Goal: Task Accomplishment & Management: Manage account settings

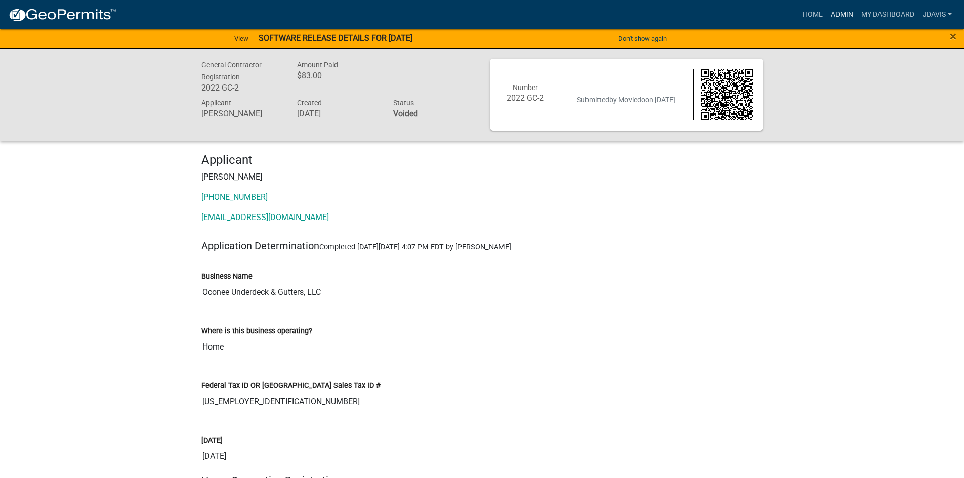
click at [844, 14] on link "Admin" at bounding box center [842, 14] width 30 height 19
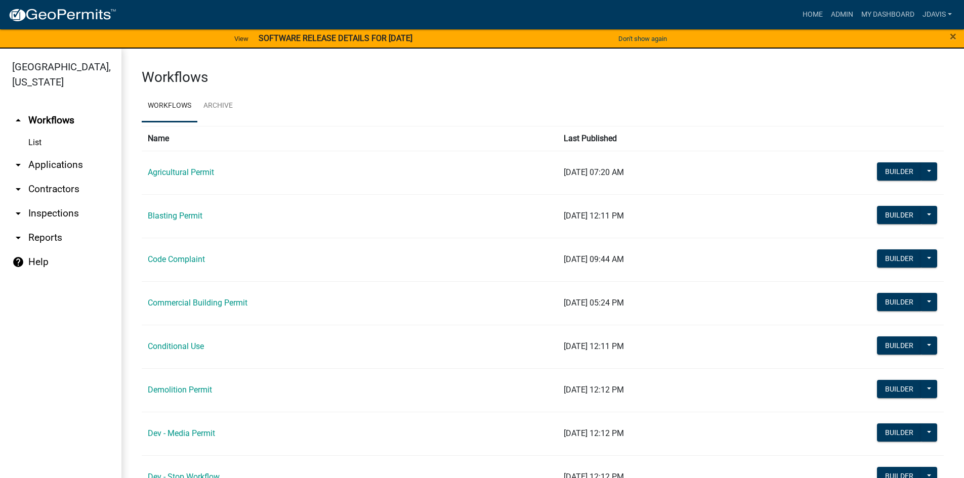
click at [79, 159] on link "arrow_drop_down Applications" at bounding box center [61, 165] width 122 height 24
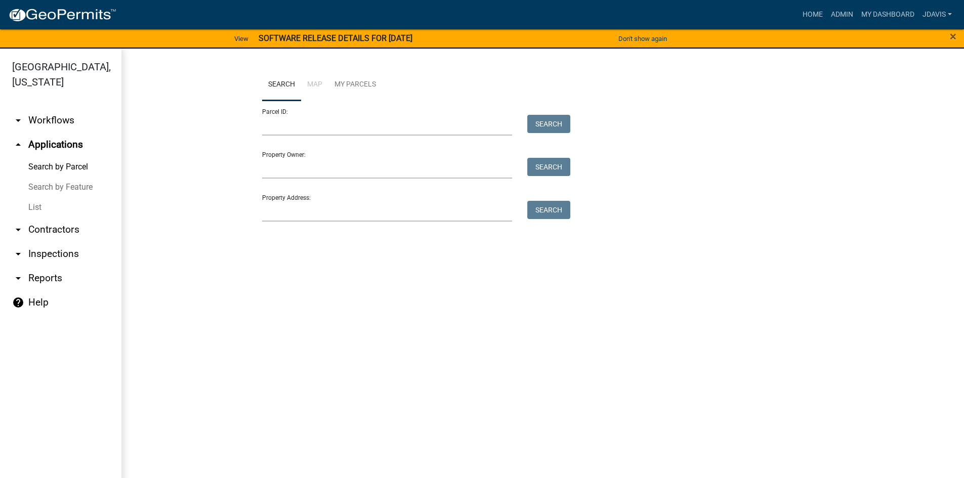
click at [23, 206] on link "List" at bounding box center [61, 207] width 122 height 20
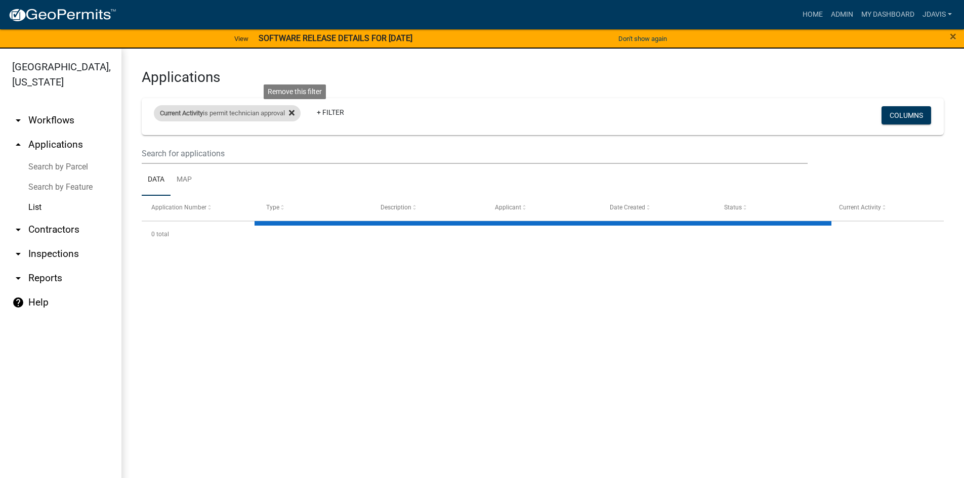
select select "2: 50"
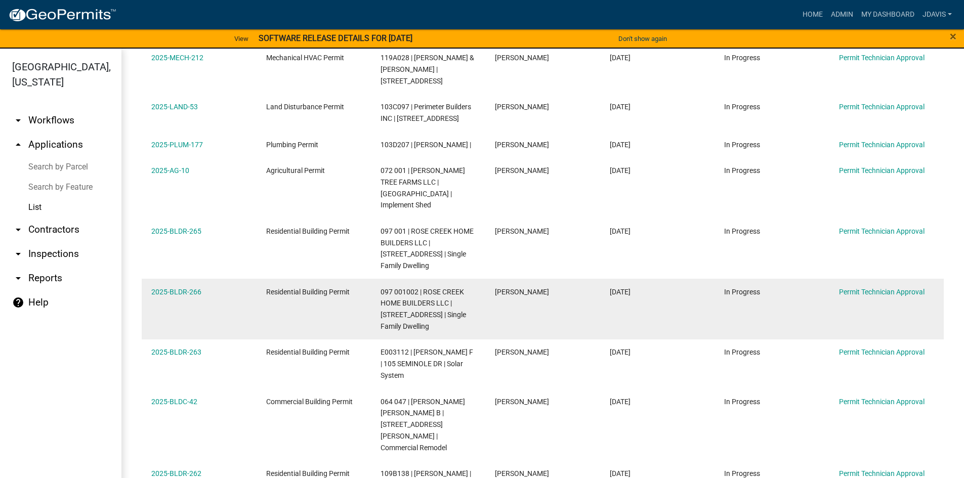
scroll to position [340, 0]
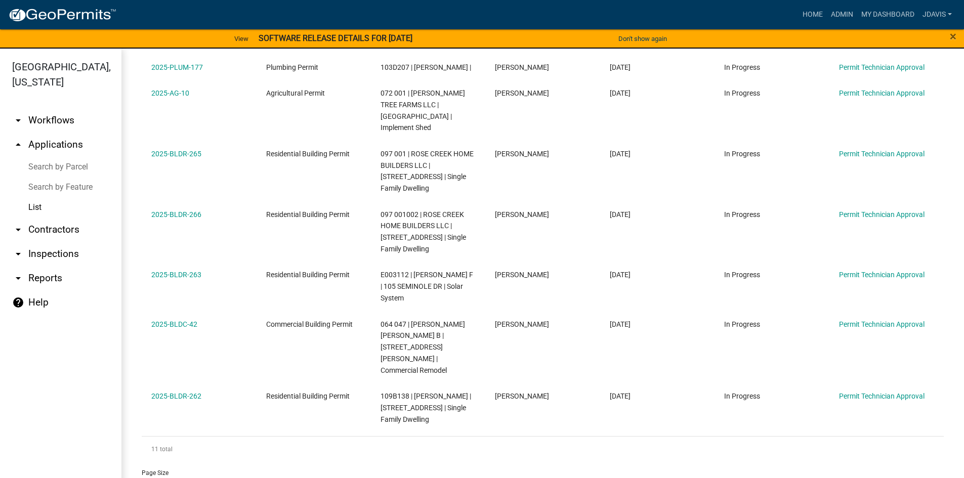
drag, startPoint x: 148, startPoint y: 363, endPoint x: 505, endPoint y: 407, distance: 360.1
click at [514, 416] on div "Application Number Type Description Applicant Date Created Status Current Activ…" at bounding box center [543, 159] width 802 height 607
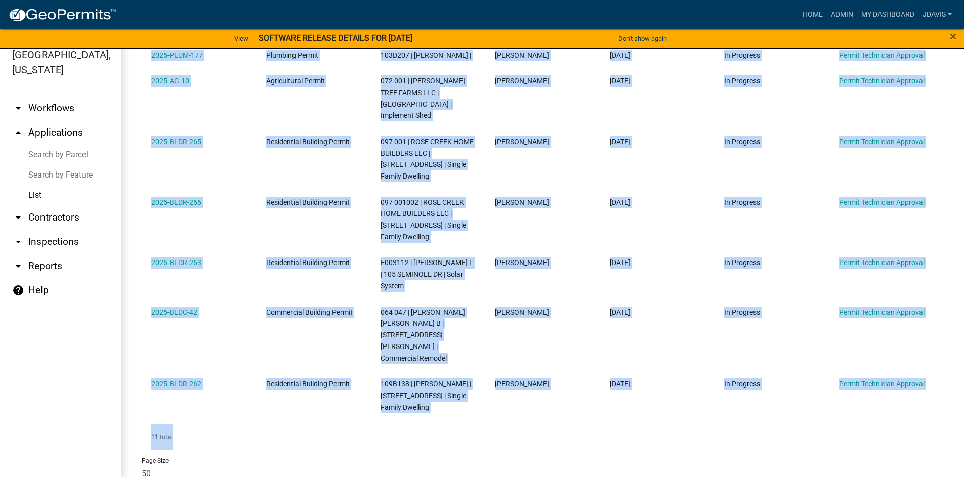
drag, startPoint x: 141, startPoint y: 237, endPoint x: 891, endPoint y: 397, distance: 766.6
click at [891, 397] on div "Applications Current Activity is permit technician approval + Filter Columns Da…" at bounding box center [543, 104] width 843 height 817
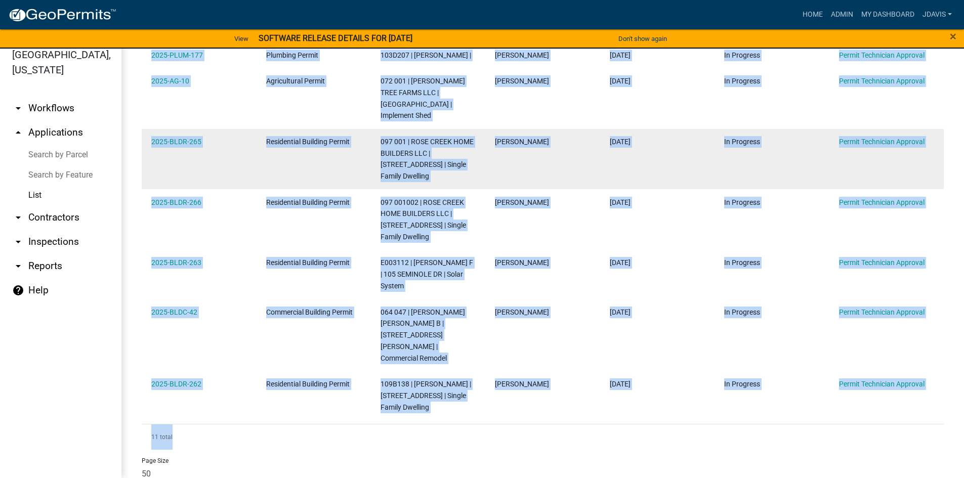
copy div "2025-BLR-154 General Registration Renewal Inaho Yakata LLC | WARNER PROPERTIES …"
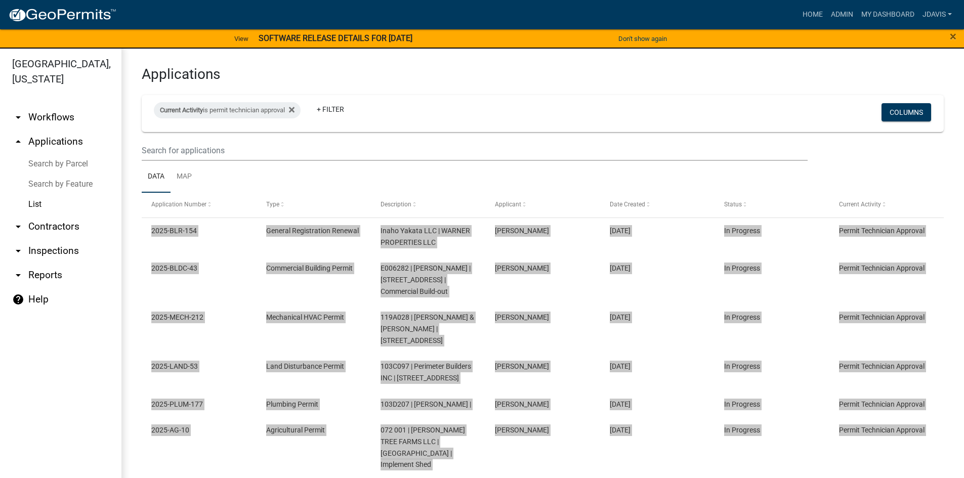
scroll to position [0, 0]
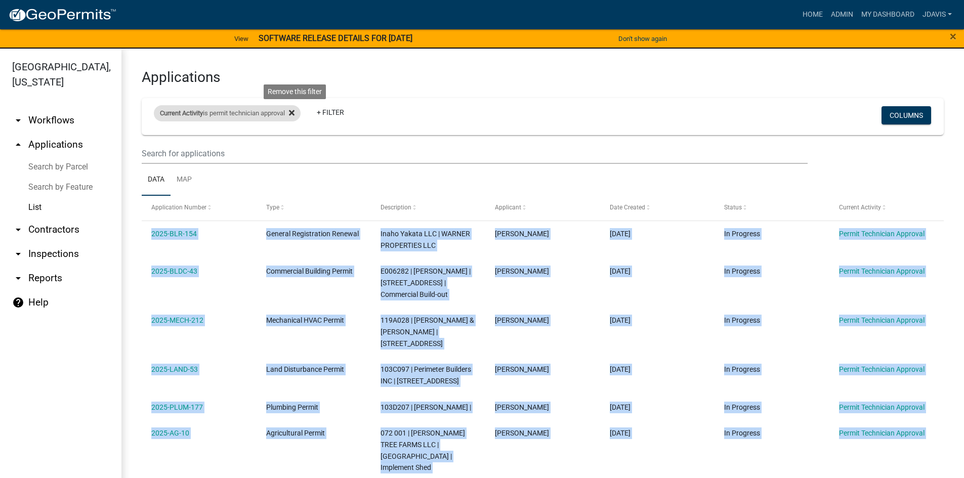
click at [295, 111] on icon at bounding box center [292, 113] width 6 height 6
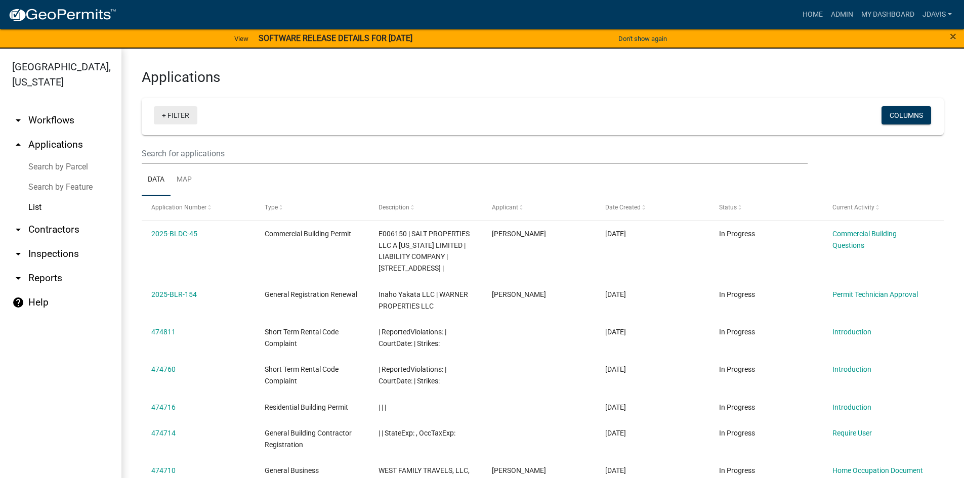
click at [161, 114] on link "+ Filter" at bounding box center [176, 115] width 44 height 18
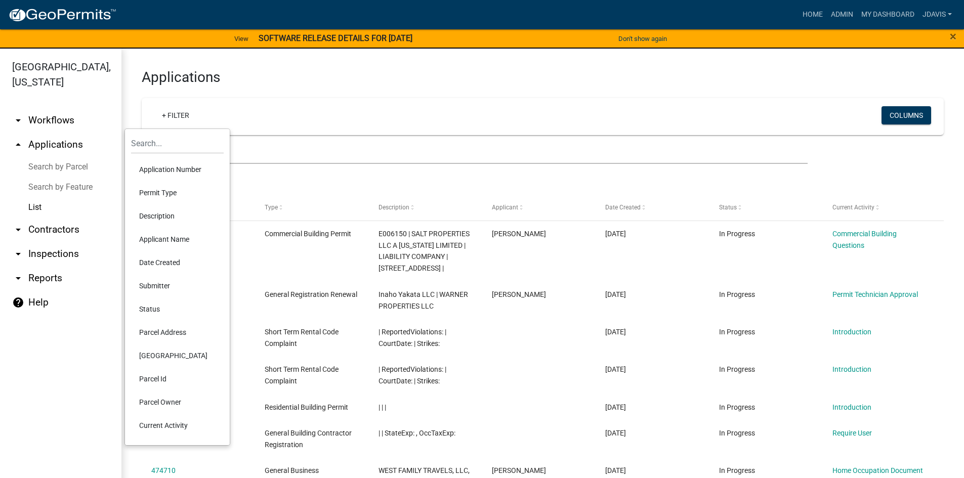
click at [182, 428] on li "Current Activity" at bounding box center [177, 425] width 93 height 23
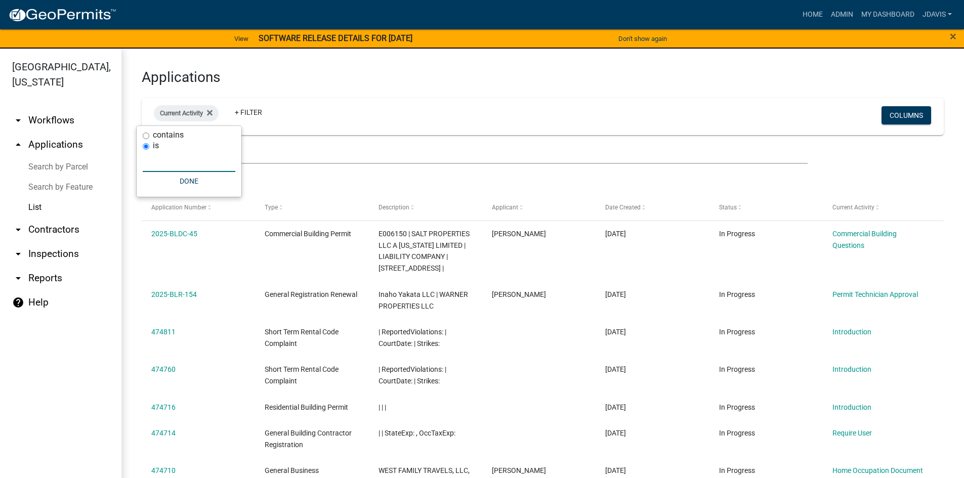
click at [162, 165] on input "text" at bounding box center [189, 161] width 93 height 21
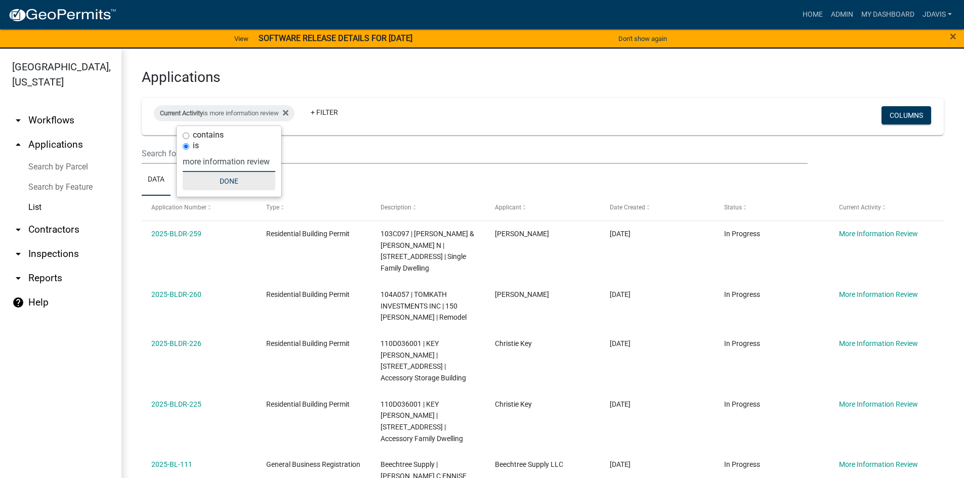
type input "more information review"
click at [217, 182] on button "Done" at bounding box center [229, 181] width 93 height 18
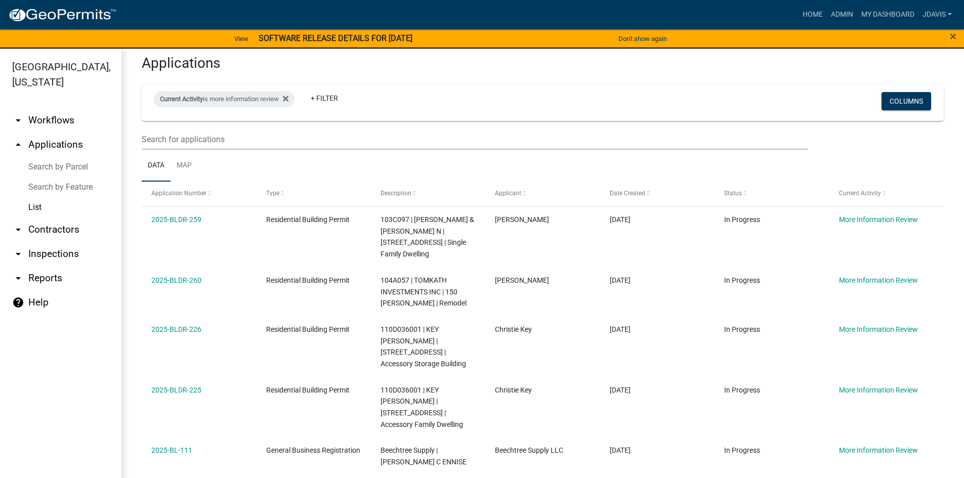
scroll to position [12, 0]
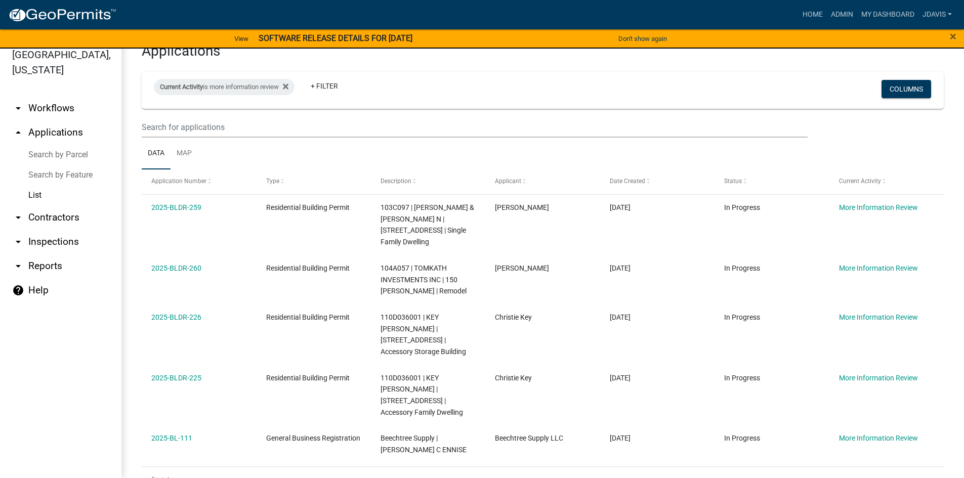
drag, startPoint x: 147, startPoint y: 220, endPoint x: 780, endPoint y: 478, distance: 683.5
click at [780, 466] on html "Internet Explorer does NOT work with GeoPermits. Get a new browser for more sec…" at bounding box center [482, 227] width 964 height 478
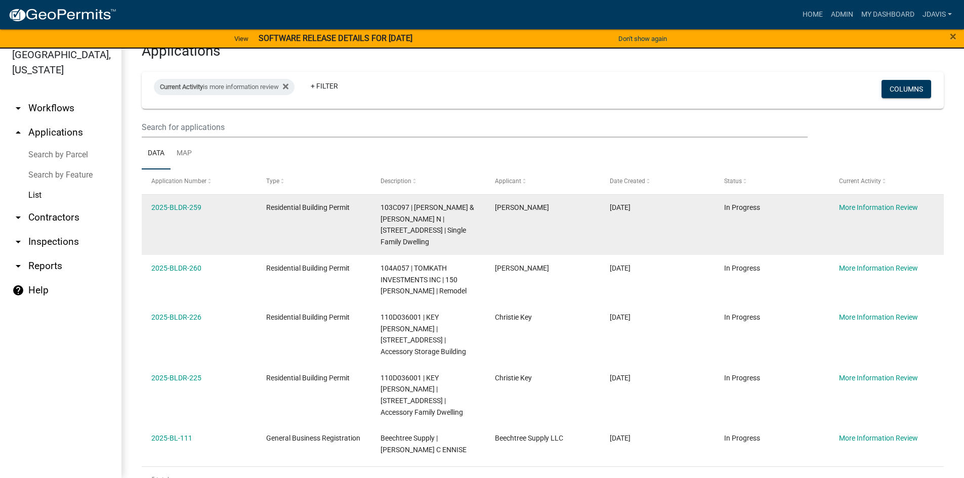
copy div "2025-BLDR-259 Residential Building Permit 103C097 | DAVIS ERIC P & EMILY N | 12…"
click at [181, 213] on div "2025-BLDR-259" at bounding box center [198, 208] width 95 height 12
click at [187, 204] on link "2025-BLDR-259" at bounding box center [176, 208] width 50 height 8
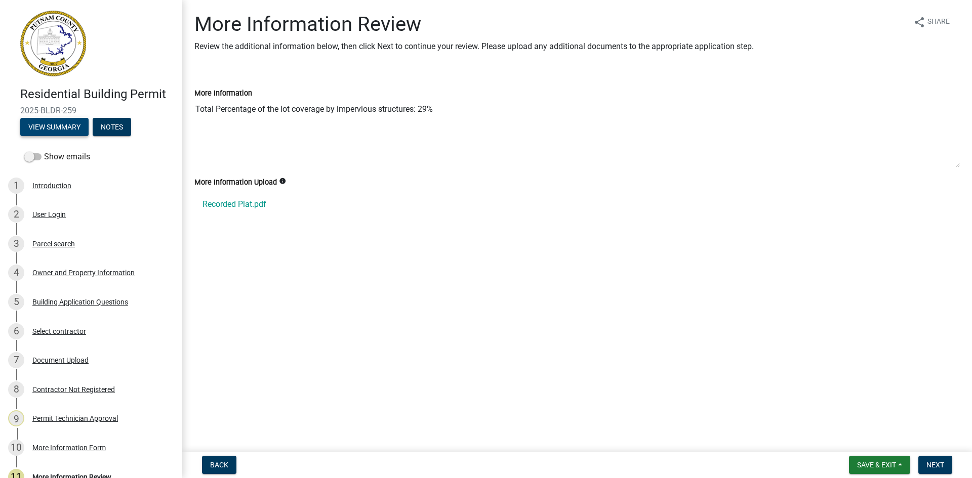
click at [57, 124] on button "View Summary" at bounding box center [54, 127] width 68 height 18
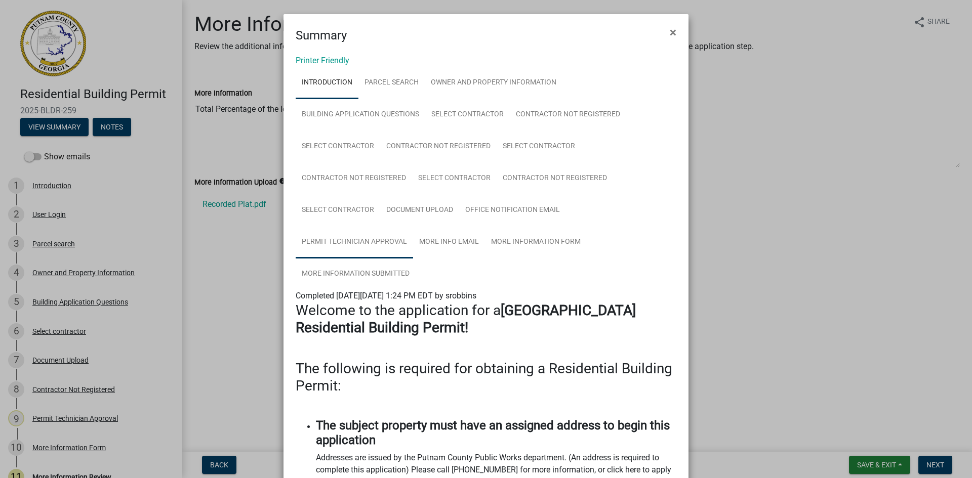
click at [371, 238] on link "Permit Technician Approval" at bounding box center [354, 242] width 117 height 32
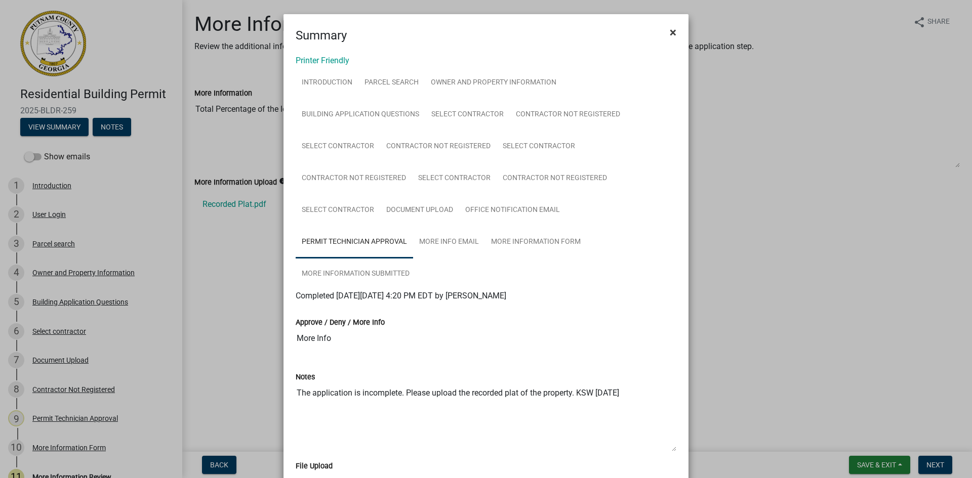
click at [670, 32] on span "×" at bounding box center [673, 32] width 7 height 14
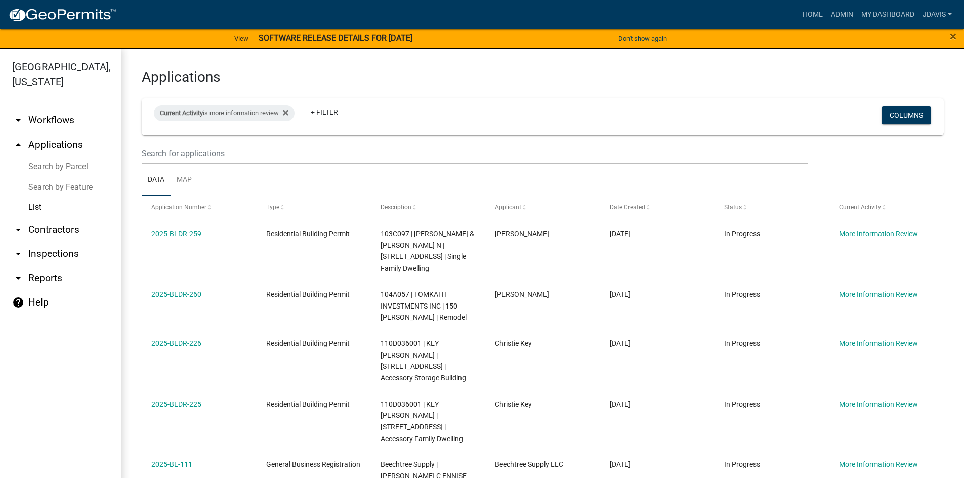
click at [63, 165] on link "Search by Parcel" at bounding box center [61, 167] width 122 height 20
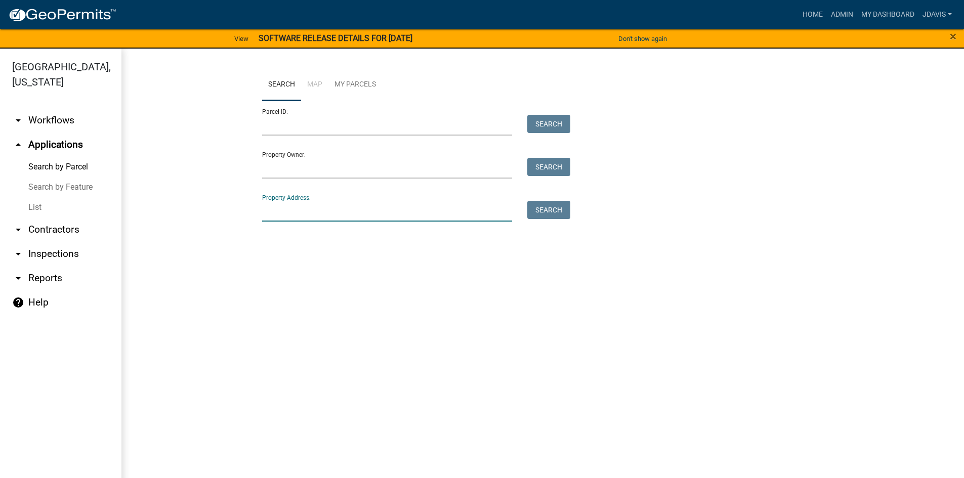
click at [364, 215] on input "Property Address:" at bounding box center [387, 211] width 251 height 21
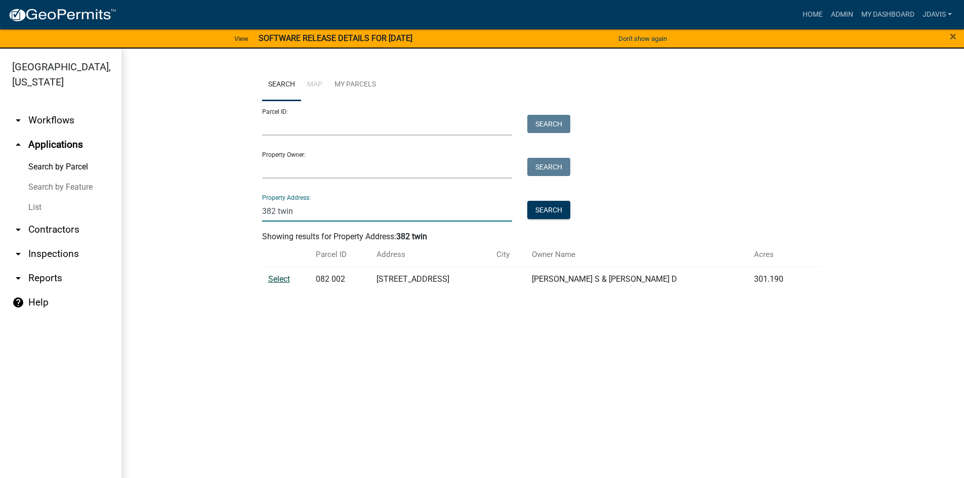
type input "382 twin"
click at [288, 278] on span "Select" at bounding box center [279, 279] width 22 height 10
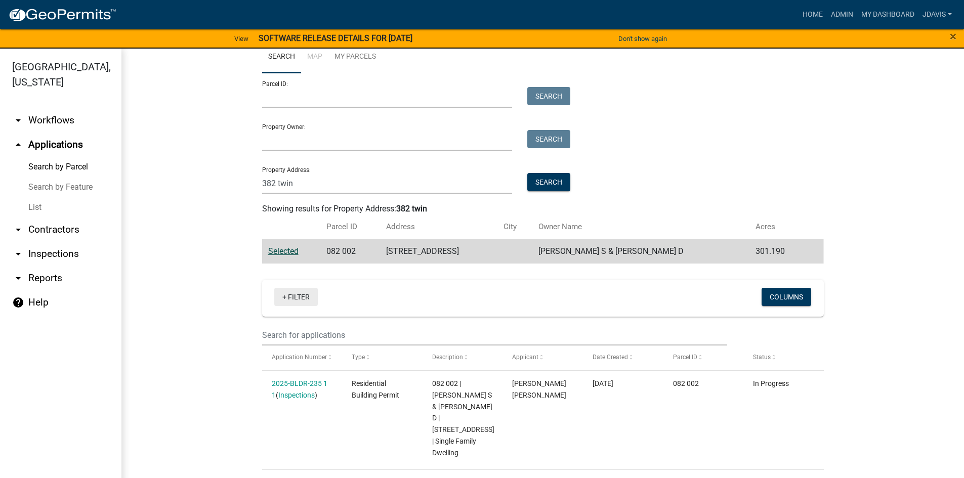
scroll to position [53, 0]
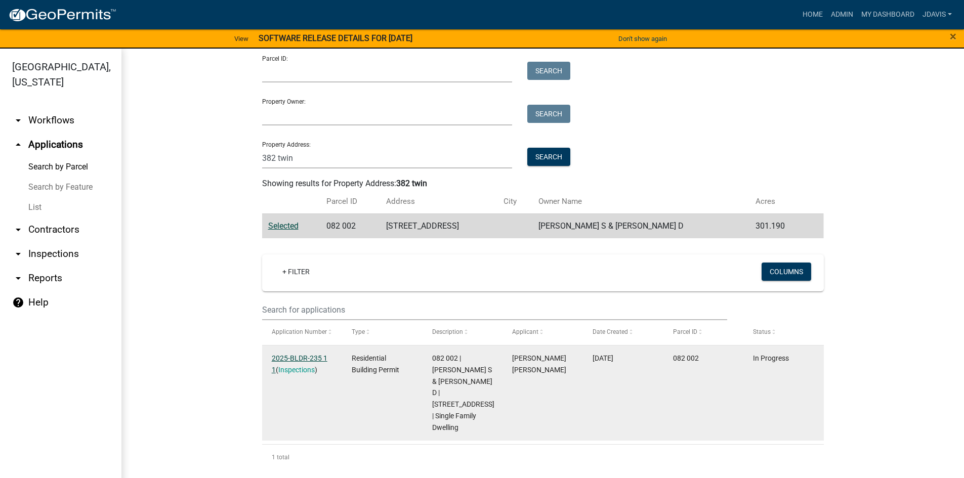
click at [295, 356] on link "2025-BLDR-235 1 1" at bounding box center [300, 364] width 56 height 20
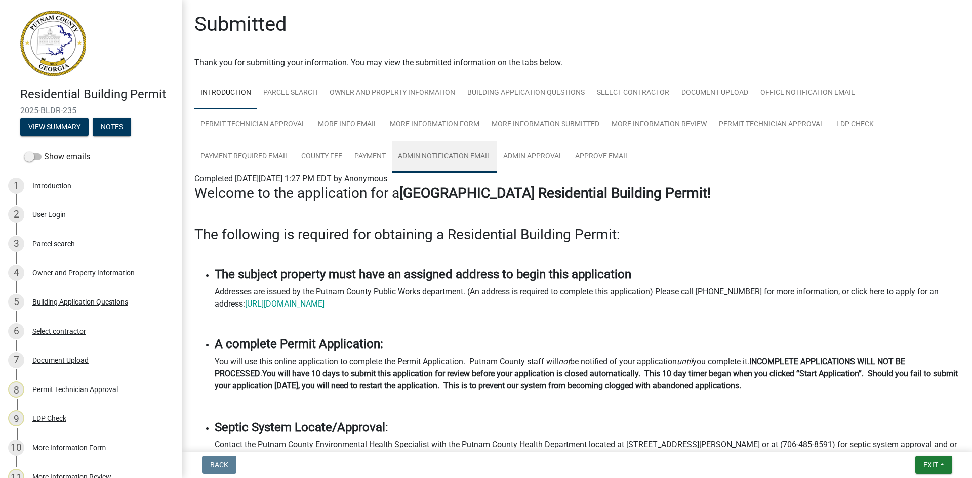
click at [440, 153] on link "Admin Notification Email" at bounding box center [444, 157] width 105 height 32
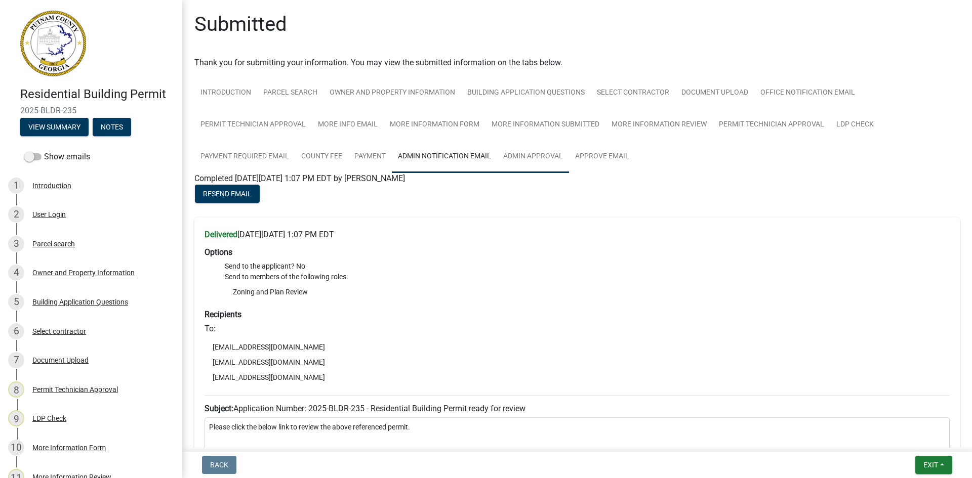
click at [531, 154] on link "Admin Approval" at bounding box center [533, 157] width 72 height 32
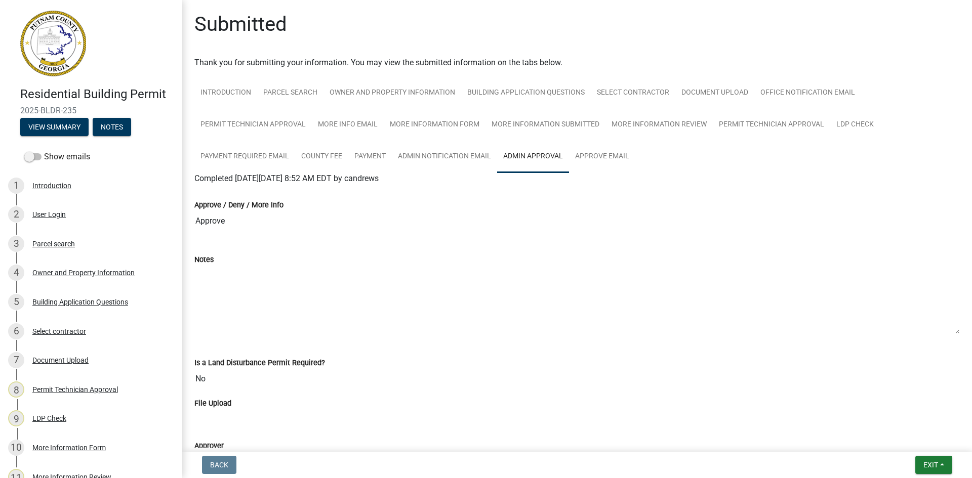
click at [643, 147] on ul "Introduction Parcel search Owner and Property Information Building Application …" at bounding box center [576, 125] width 765 height 96
click at [614, 163] on link "Approve Email" at bounding box center [602, 157] width 66 height 32
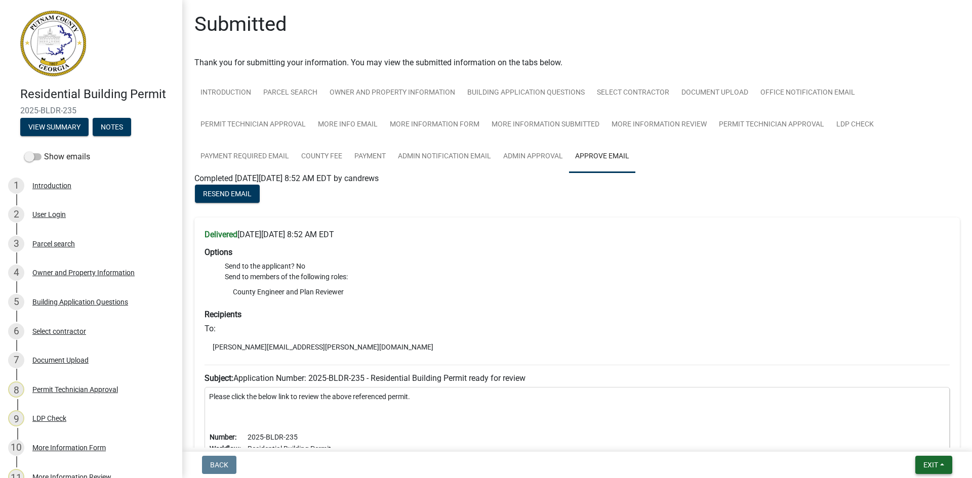
click at [924, 459] on button "Exit" at bounding box center [933, 465] width 37 height 18
click at [923, 435] on button "Save & Exit" at bounding box center [911, 439] width 81 height 24
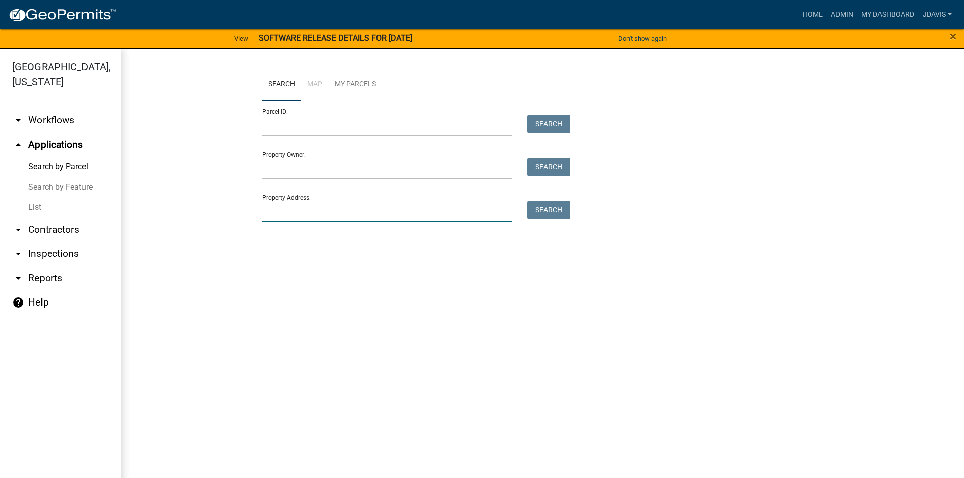
click at [425, 211] on input "Property Address:" at bounding box center [387, 211] width 251 height 21
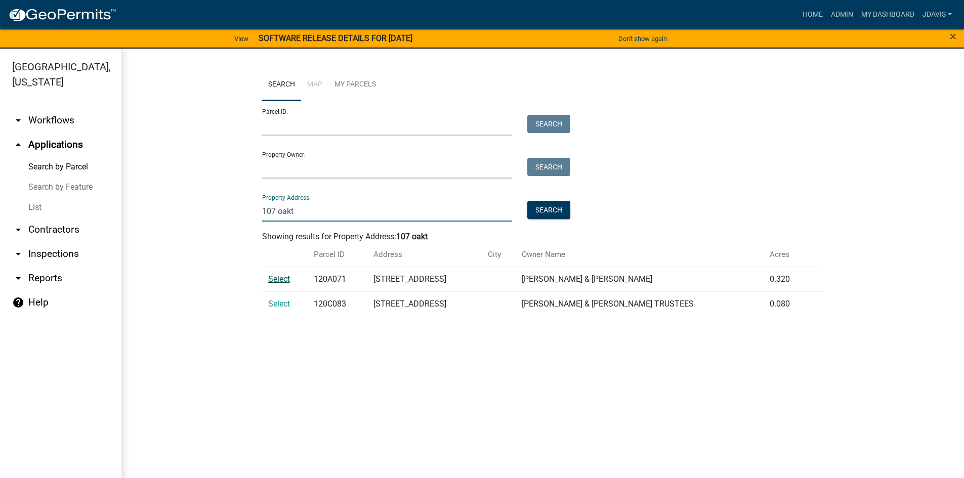
type input "107 oakt"
click at [286, 280] on span "Select" at bounding box center [279, 279] width 22 height 10
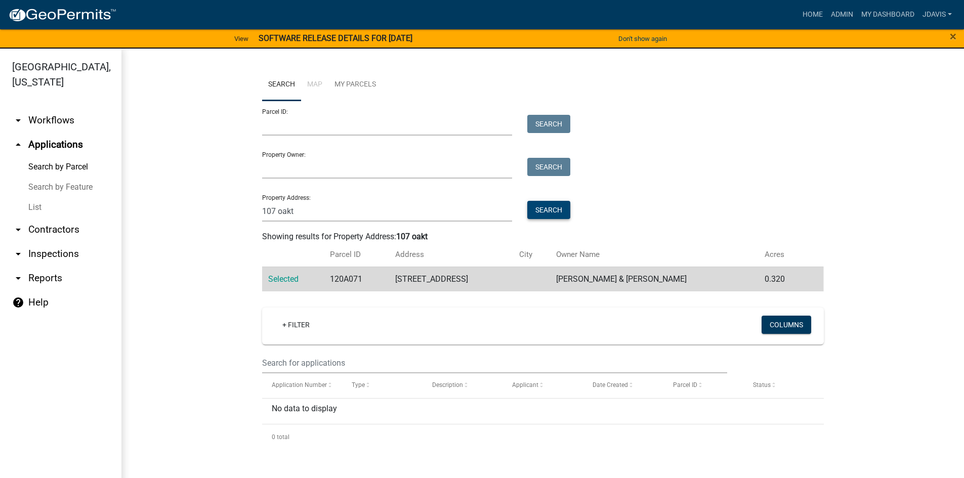
click at [557, 210] on button "Search" at bounding box center [549, 210] width 43 height 18
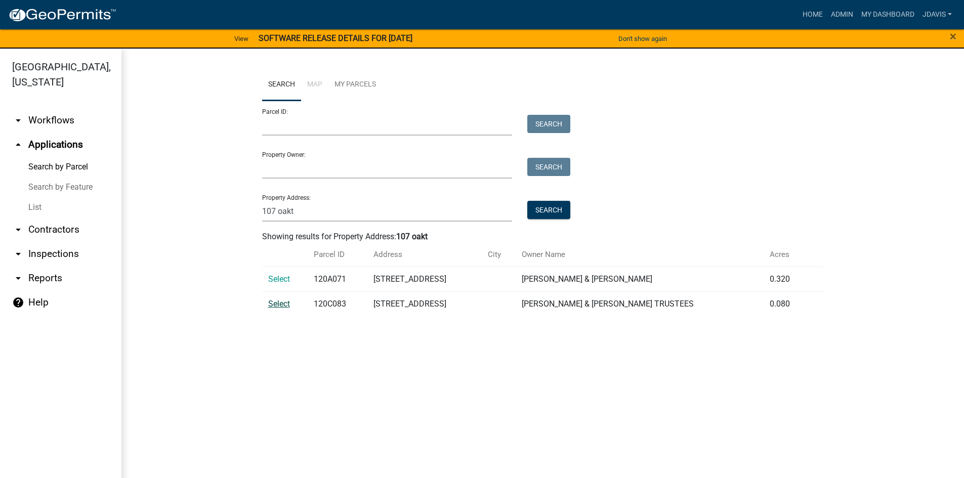
click at [281, 301] on span "Select" at bounding box center [279, 304] width 22 height 10
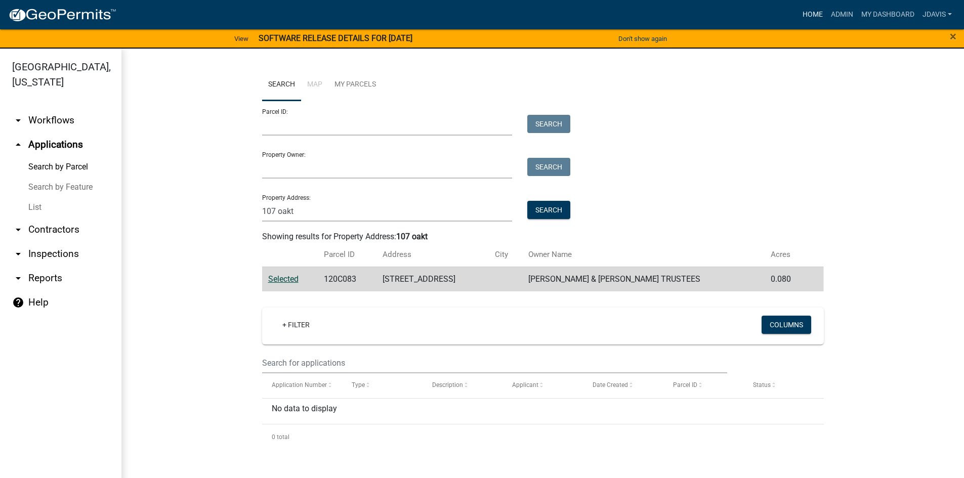
click at [813, 13] on link "Home" at bounding box center [813, 14] width 28 height 19
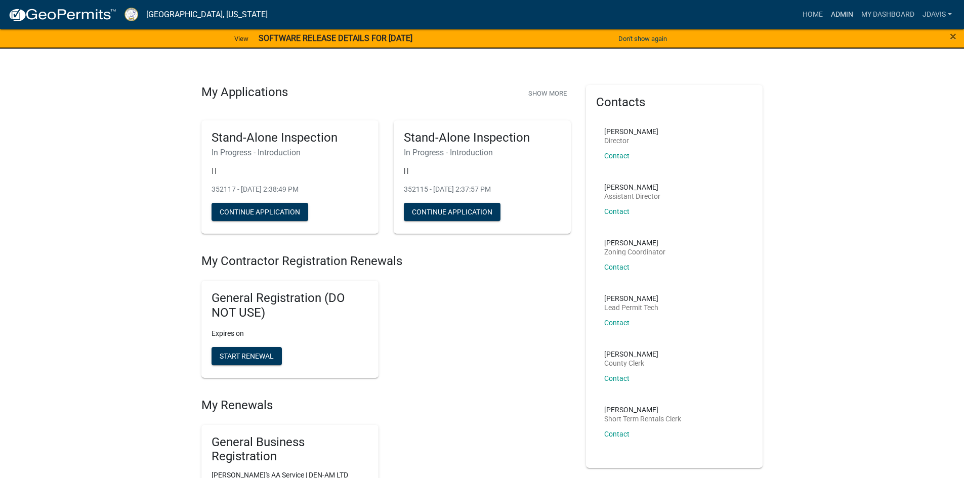
click at [844, 14] on link "Admin" at bounding box center [842, 14] width 30 height 19
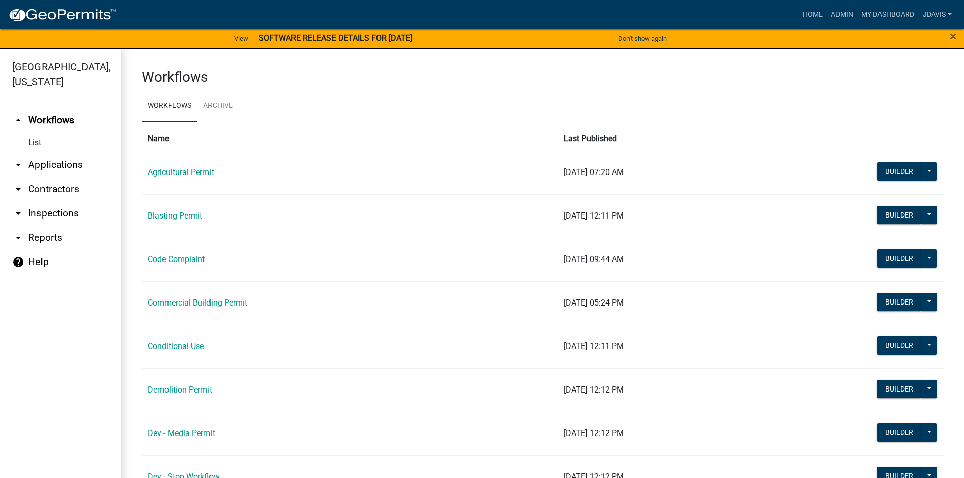
click at [62, 162] on link "arrow_drop_down Applications" at bounding box center [61, 165] width 122 height 24
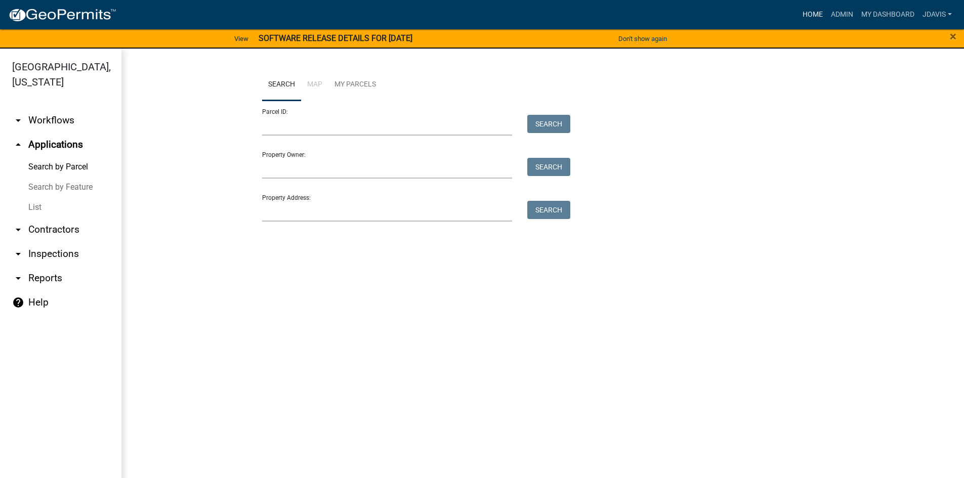
click at [813, 18] on link "Home" at bounding box center [813, 14] width 28 height 19
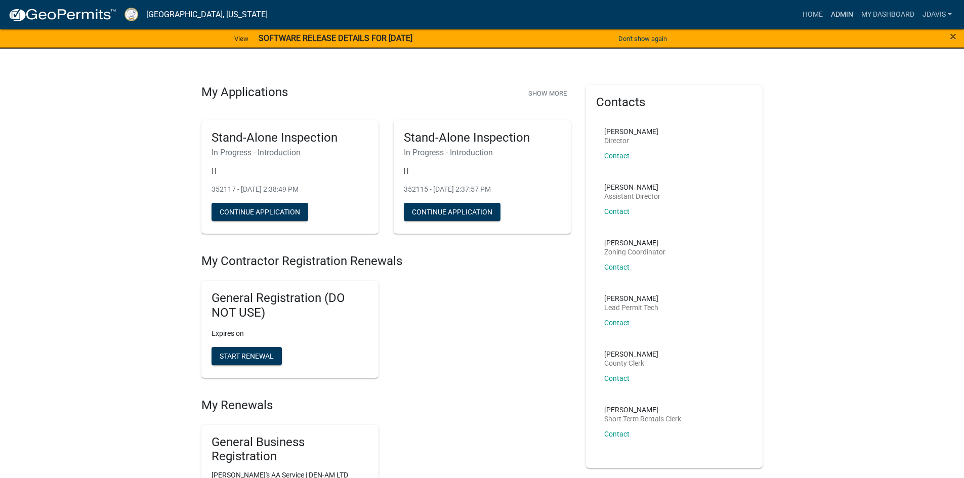
click at [849, 14] on link "Admin" at bounding box center [842, 14] width 30 height 19
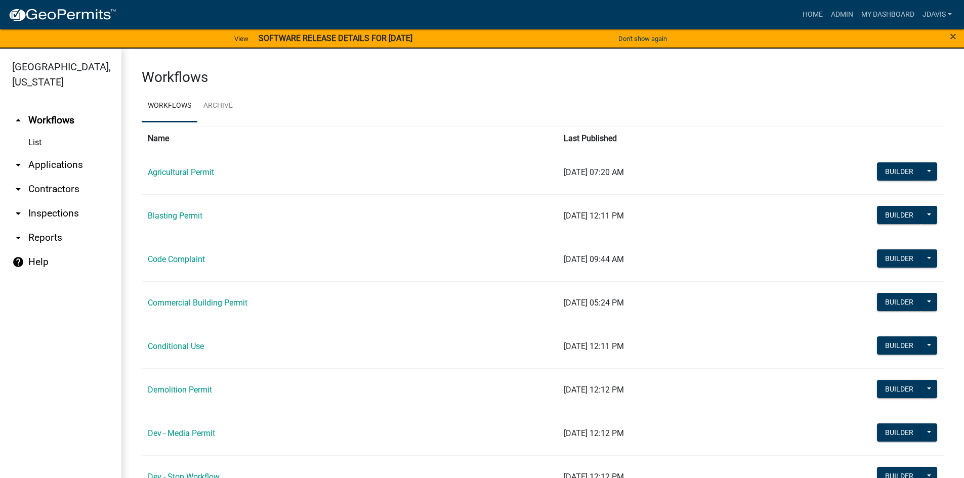
click at [70, 166] on link "arrow_drop_down Applications" at bounding box center [61, 165] width 122 height 24
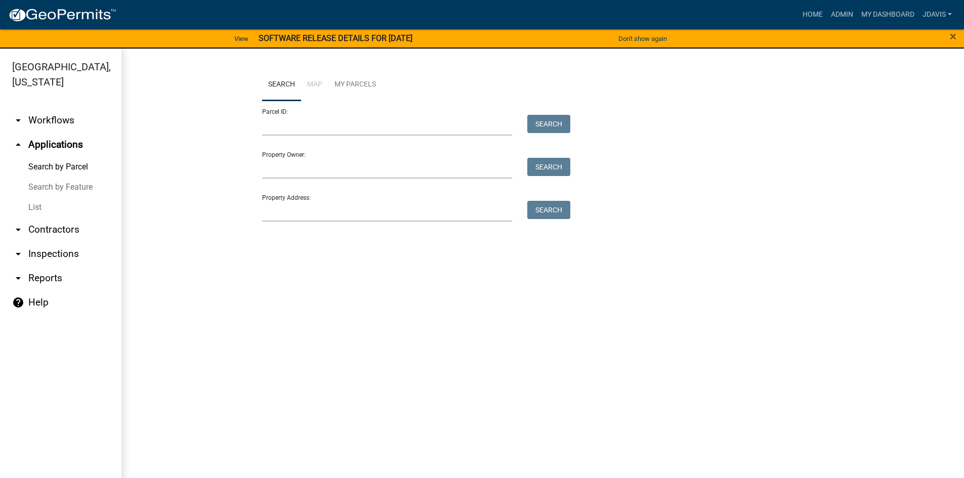
click at [34, 203] on link "List" at bounding box center [61, 207] width 122 height 20
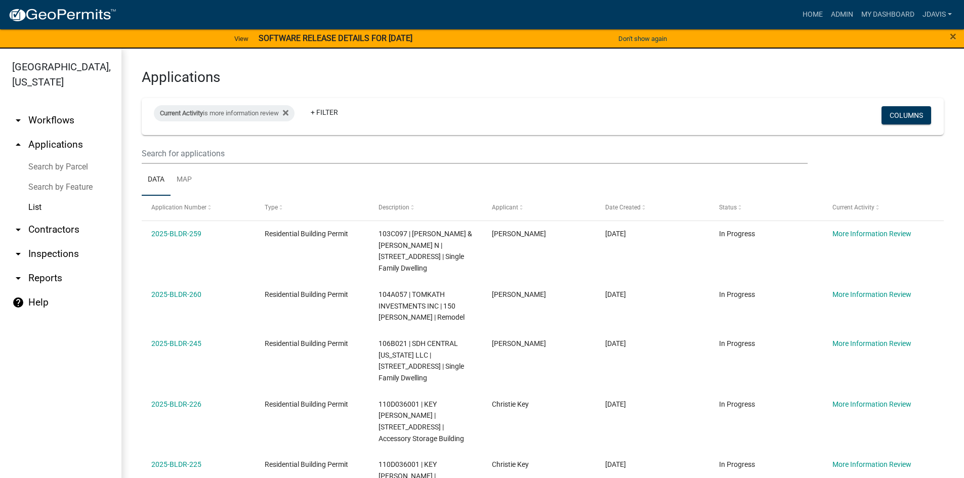
click at [78, 166] on link "Search by Parcel" at bounding box center [61, 167] width 122 height 20
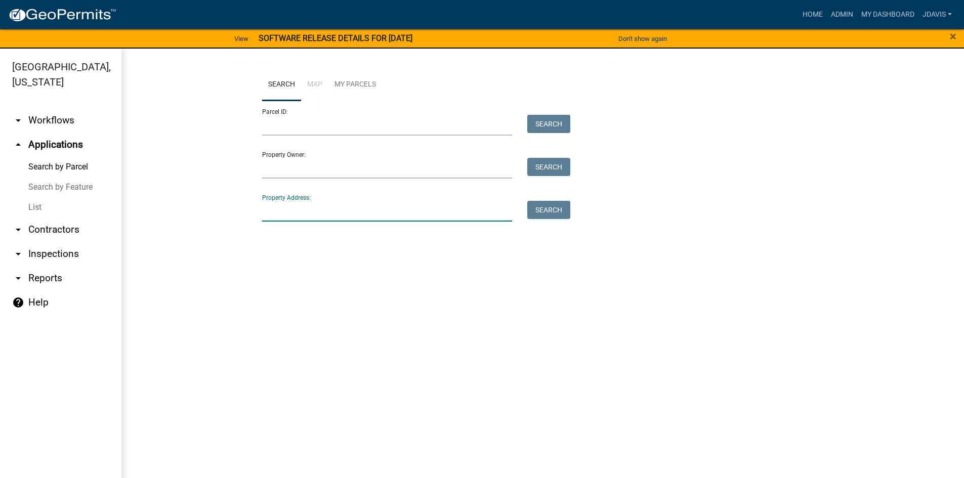
click at [310, 206] on input "Property Address:" at bounding box center [387, 211] width 251 height 21
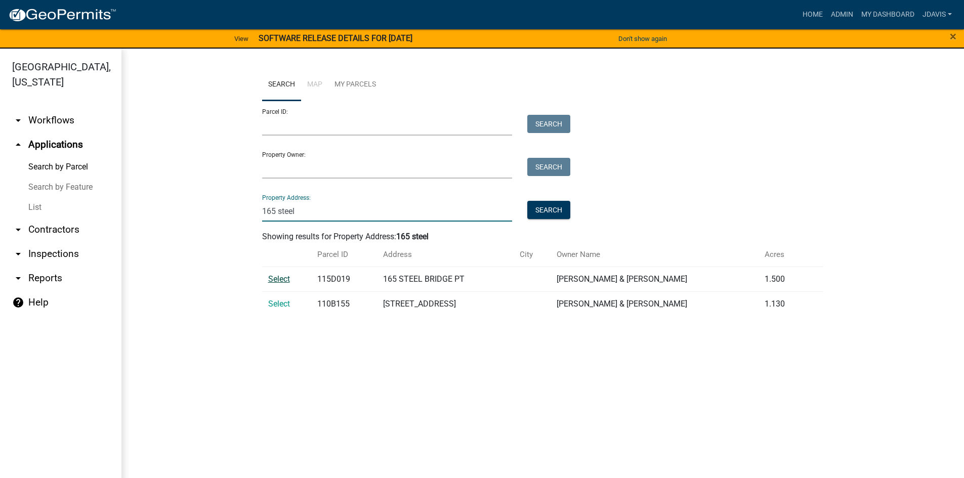
type input "165 steel"
click at [283, 282] on span "Select" at bounding box center [279, 279] width 22 height 10
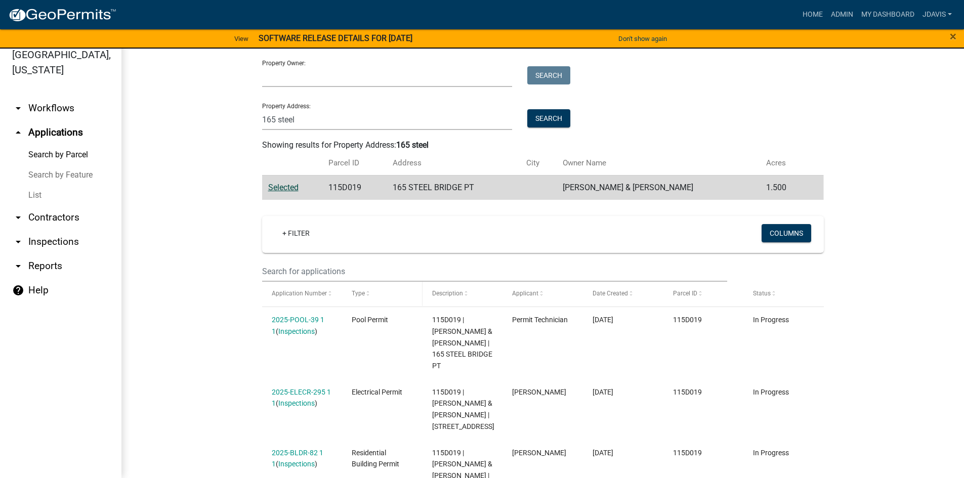
scroll to position [200, 0]
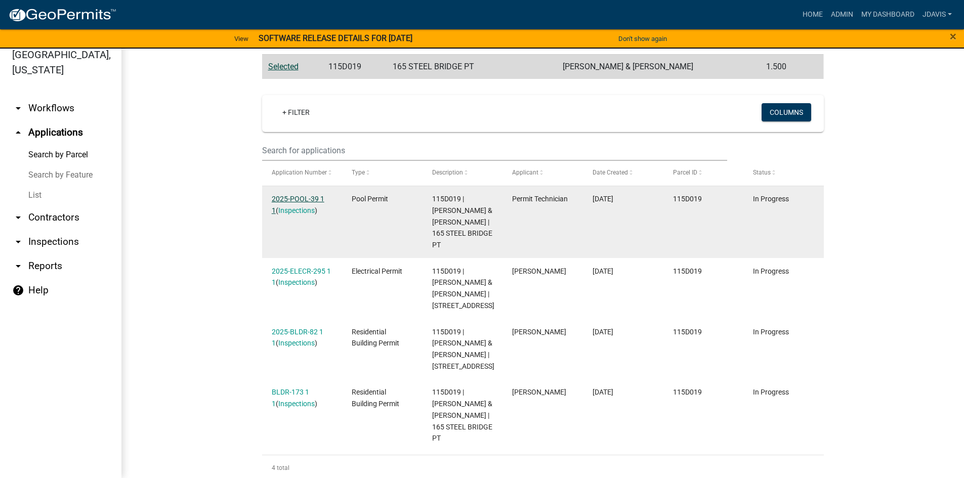
click at [304, 196] on link "2025-POOL-39 1 1" at bounding box center [298, 205] width 53 height 20
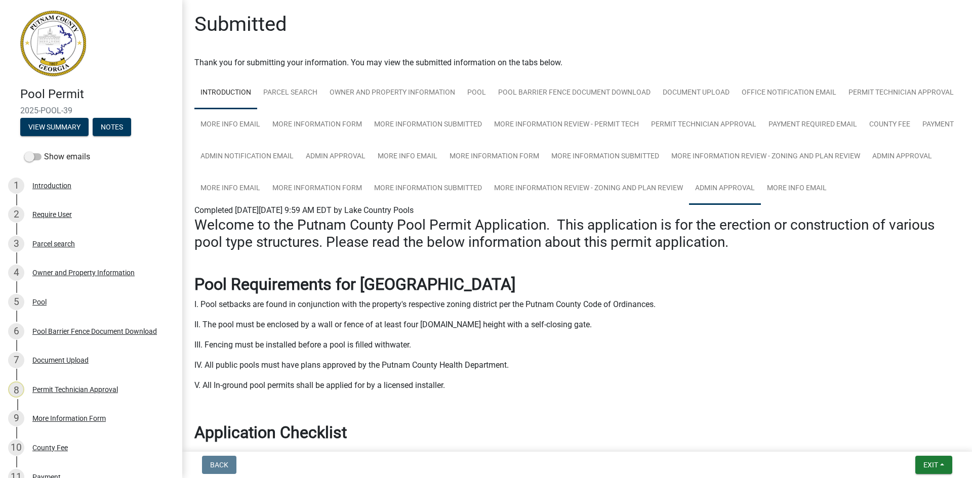
click at [689, 205] on link "Admin Approval" at bounding box center [725, 189] width 72 height 32
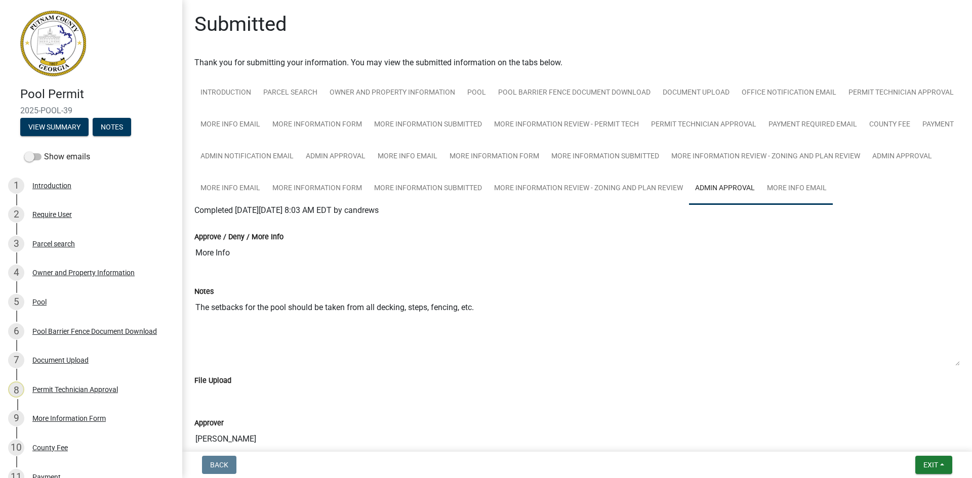
click at [761, 205] on link "More Info Email" at bounding box center [797, 189] width 72 height 32
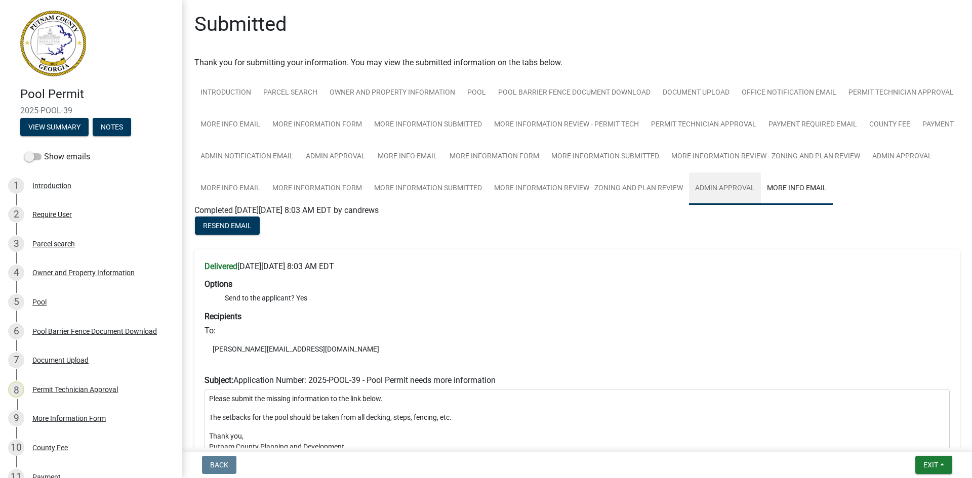
click at [689, 205] on link "Admin Approval" at bounding box center [725, 189] width 72 height 32
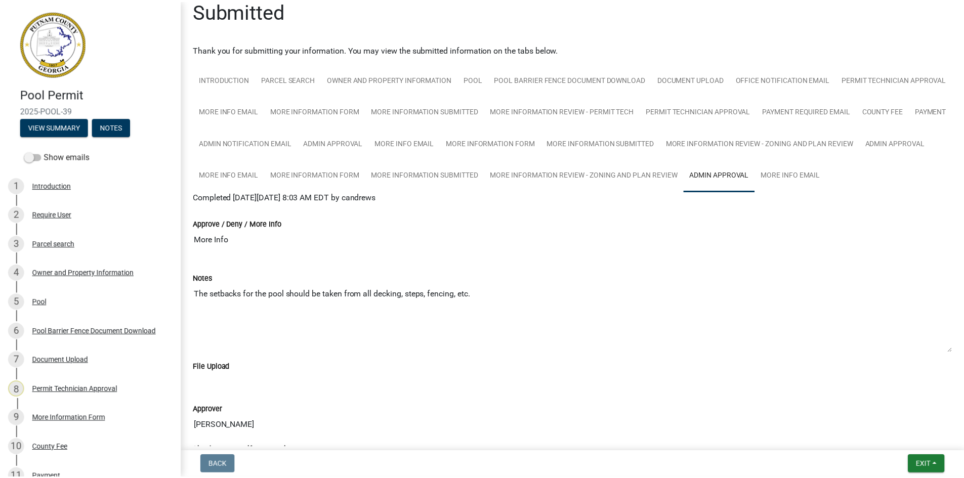
scroll to position [13, 0]
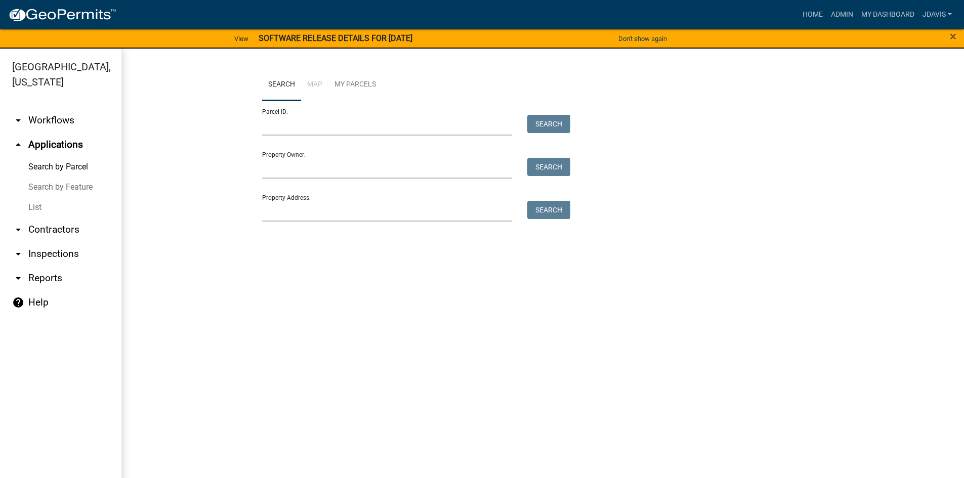
click at [41, 208] on link "List" at bounding box center [61, 207] width 122 height 20
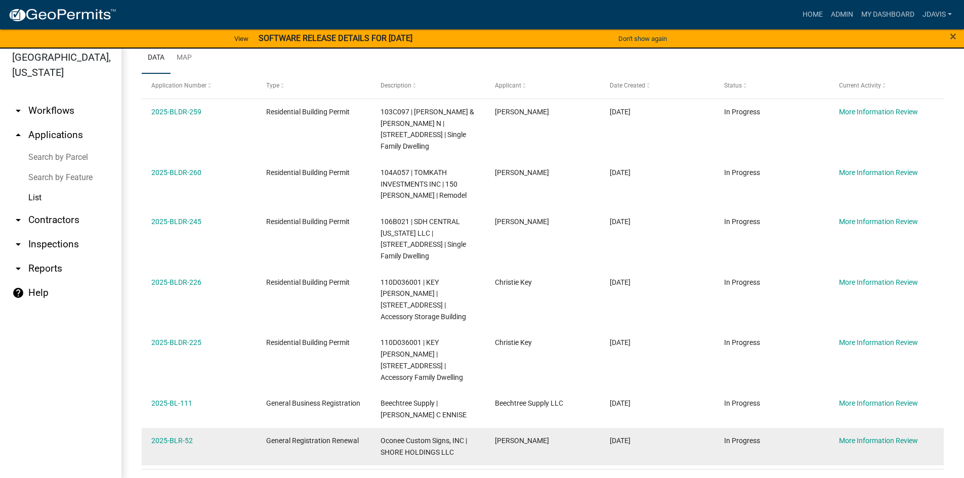
scroll to position [12, 0]
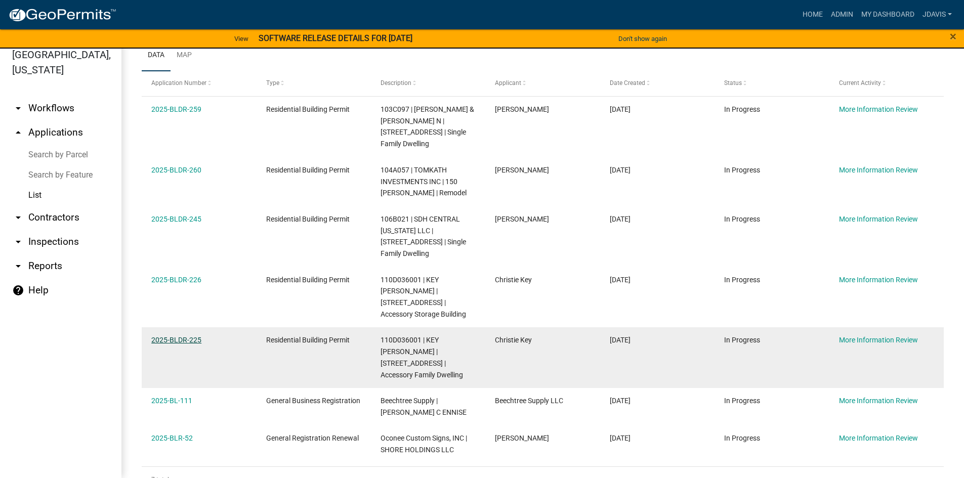
click at [191, 336] on link "2025-BLDR-225" at bounding box center [176, 340] width 50 height 8
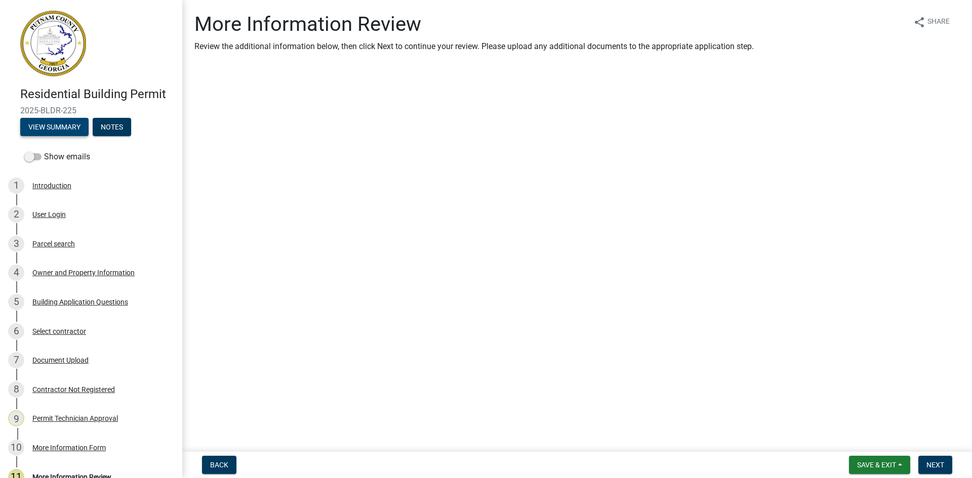
click at [73, 128] on button "View Summary" at bounding box center [54, 127] width 68 height 18
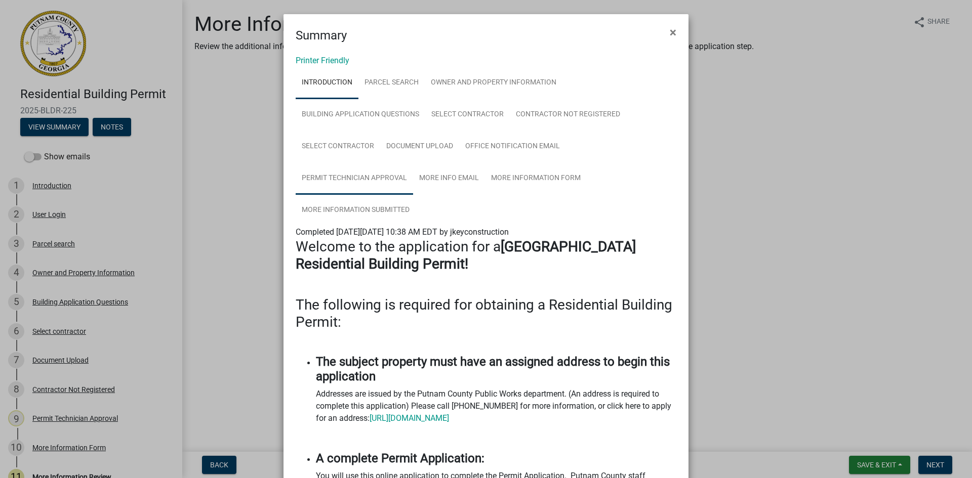
click at [381, 174] on link "Permit Technician Approval" at bounding box center [354, 179] width 117 height 32
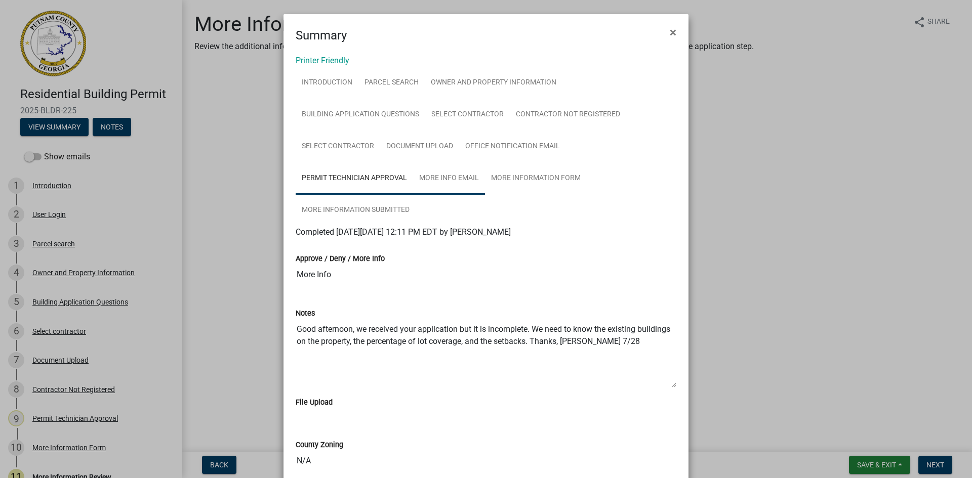
click at [454, 176] on link "More Info Email" at bounding box center [449, 179] width 72 height 32
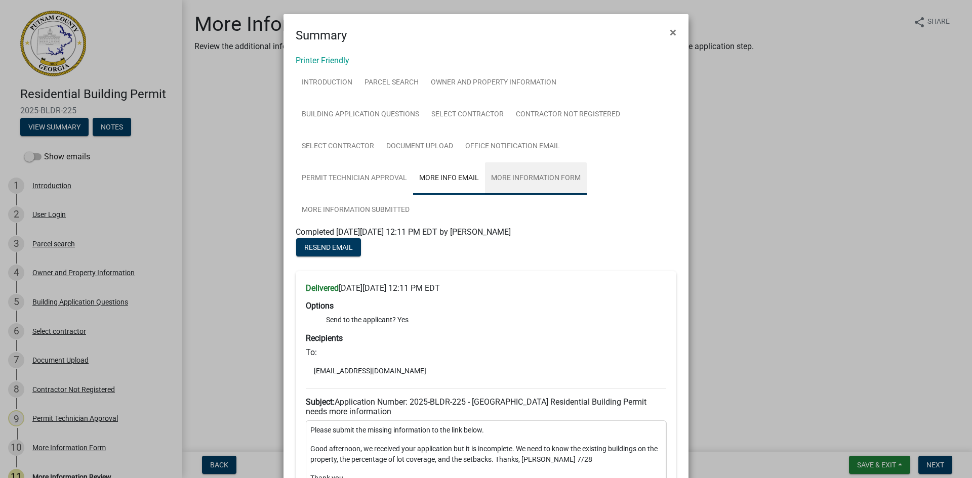
click at [551, 172] on link "More Information Form" at bounding box center [536, 179] width 102 height 32
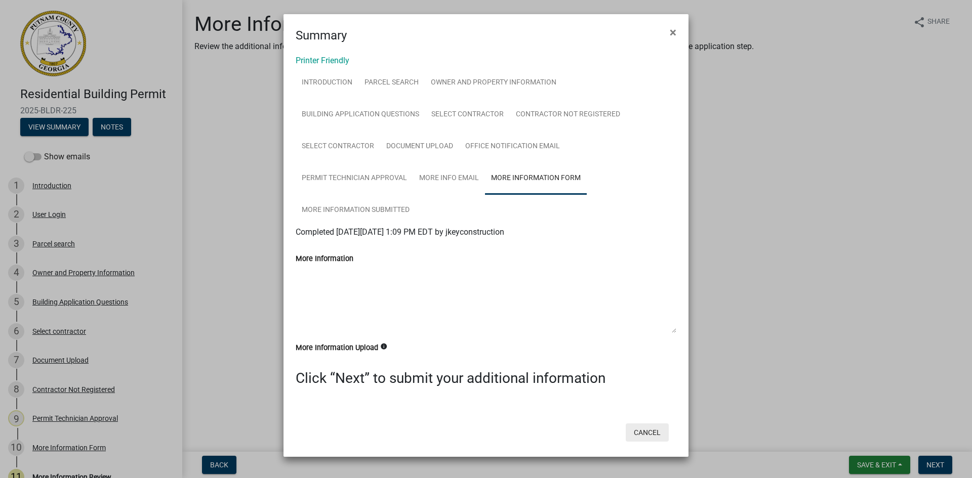
click at [657, 431] on button "Cancel" at bounding box center [647, 433] width 43 height 18
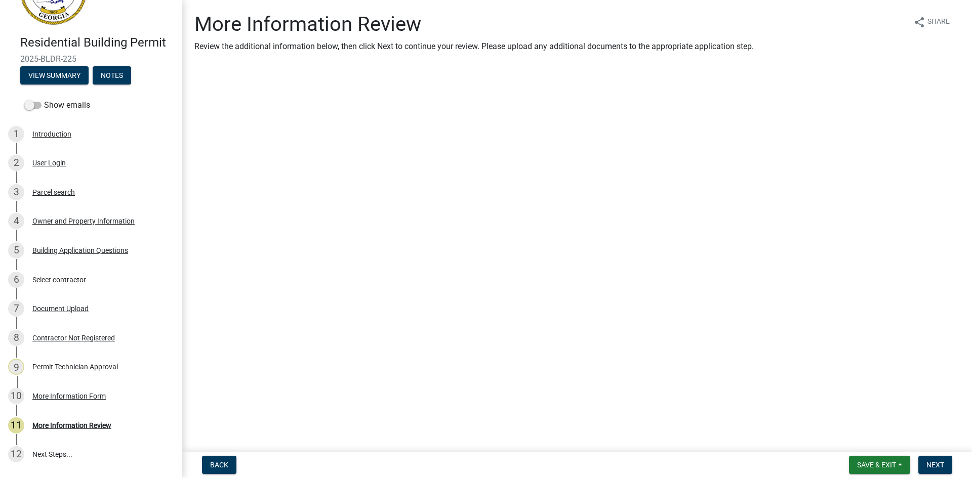
scroll to position [114, 0]
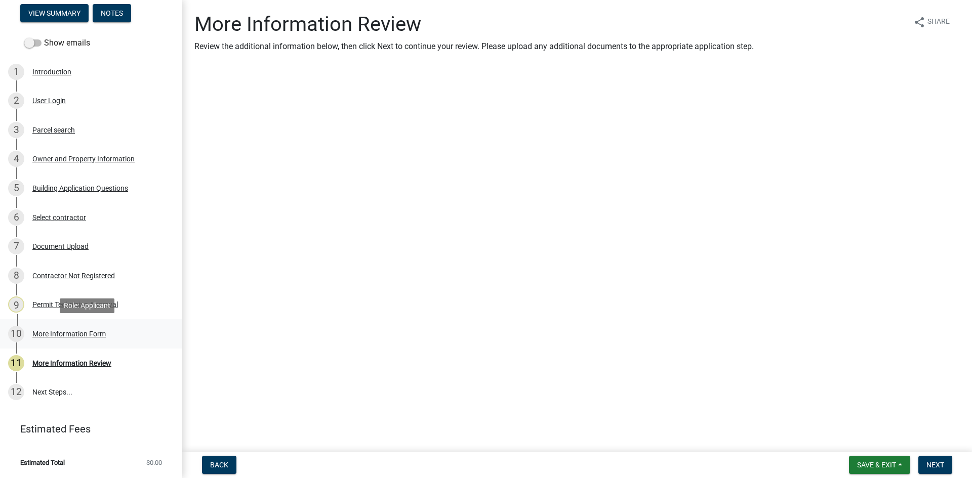
click at [85, 337] on div "More Information Form" at bounding box center [68, 334] width 73 height 7
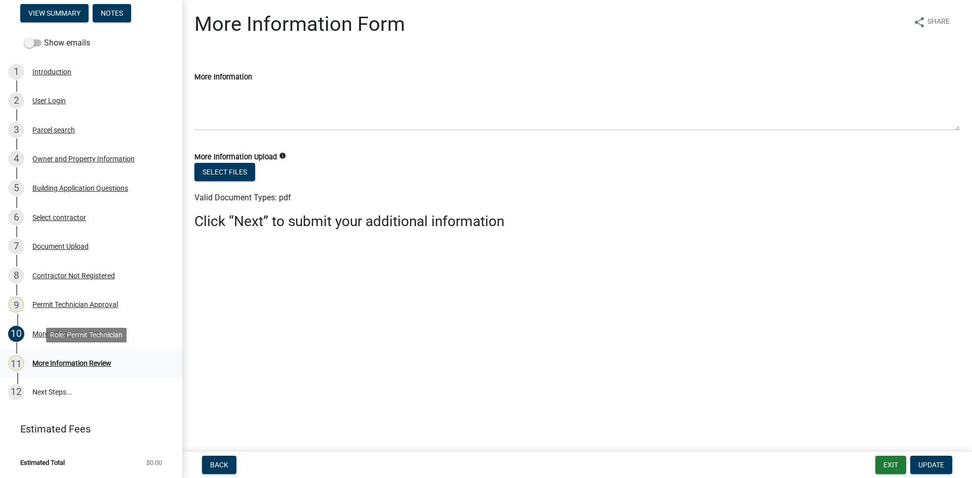
click at [107, 365] on div "More Information Review" at bounding box center [71, 363] width 79 height 7
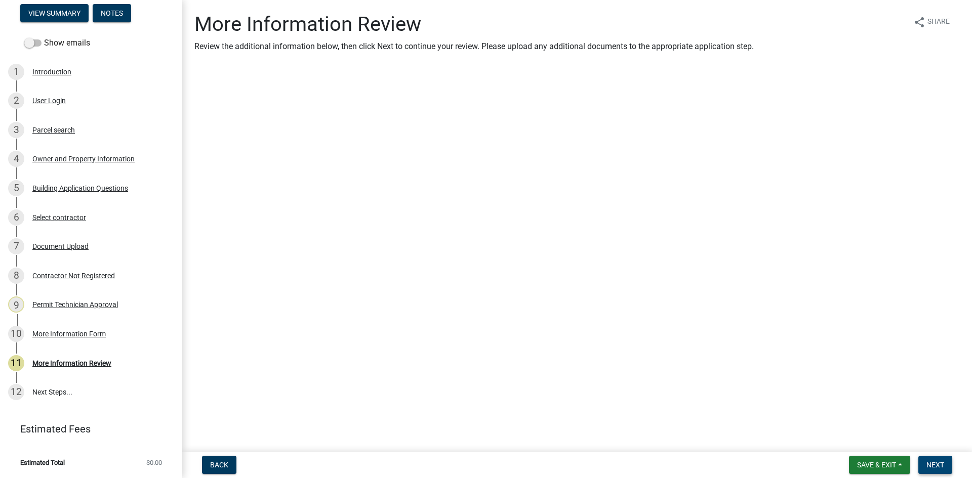
click at [945, 467] on button "Next" at bounding box center [935, 465] width 34 height 18
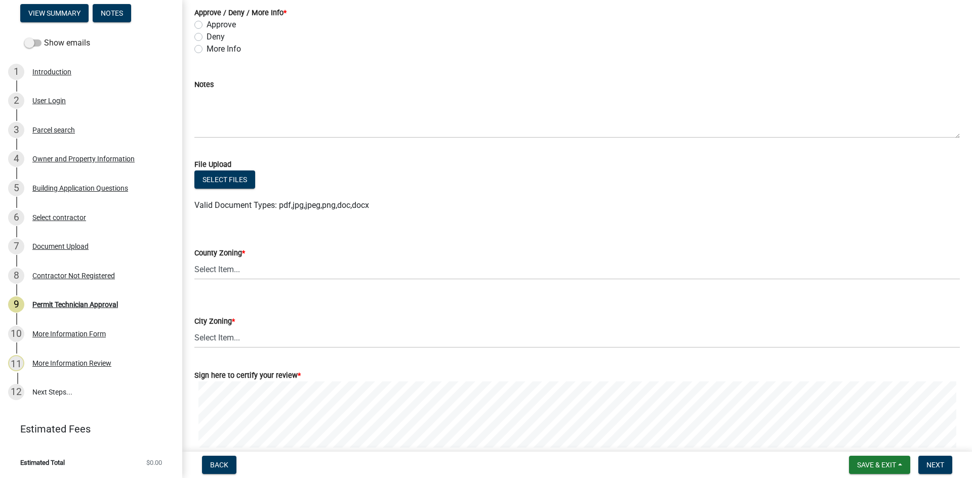
scroll to position [0, 0]
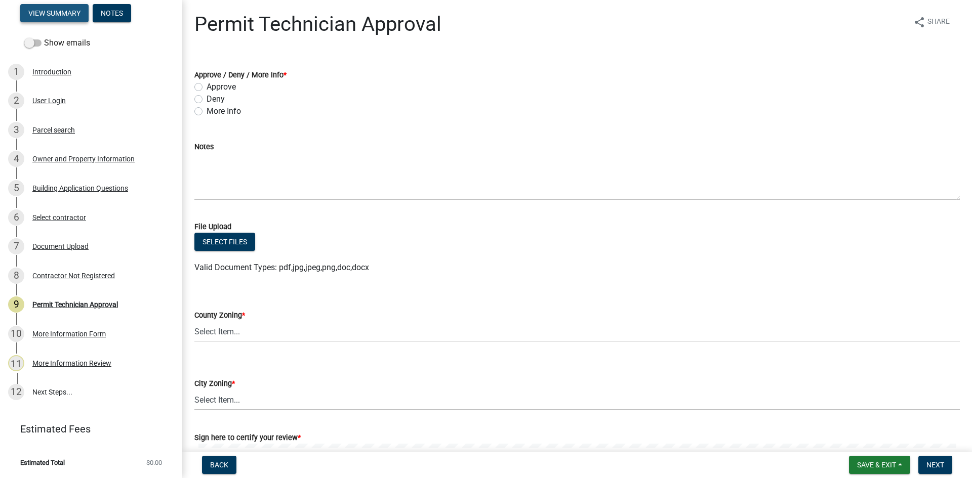
click at [81, 9] on button "View Summary" at bounding box center [54, 13] width 68 height 18
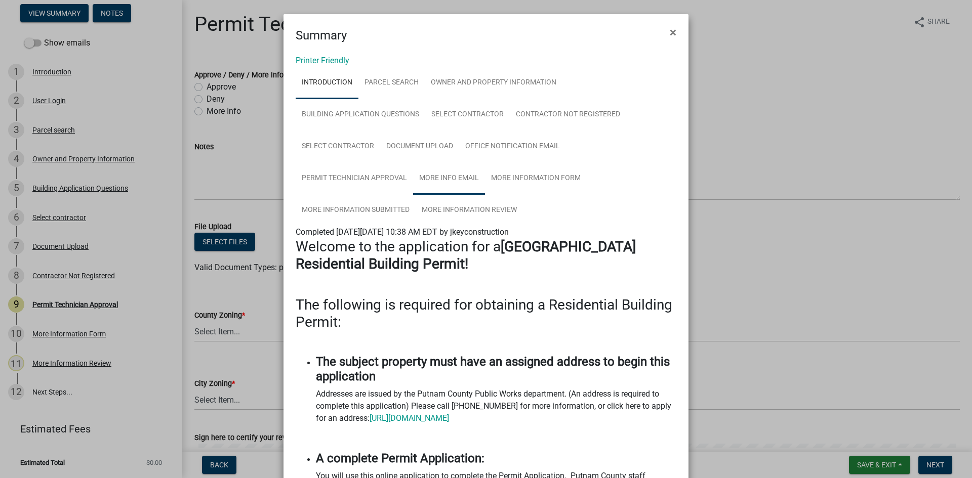
click at [463, 178] on link "More Info Email" at bounding box center [449, 179] width 72 height 32
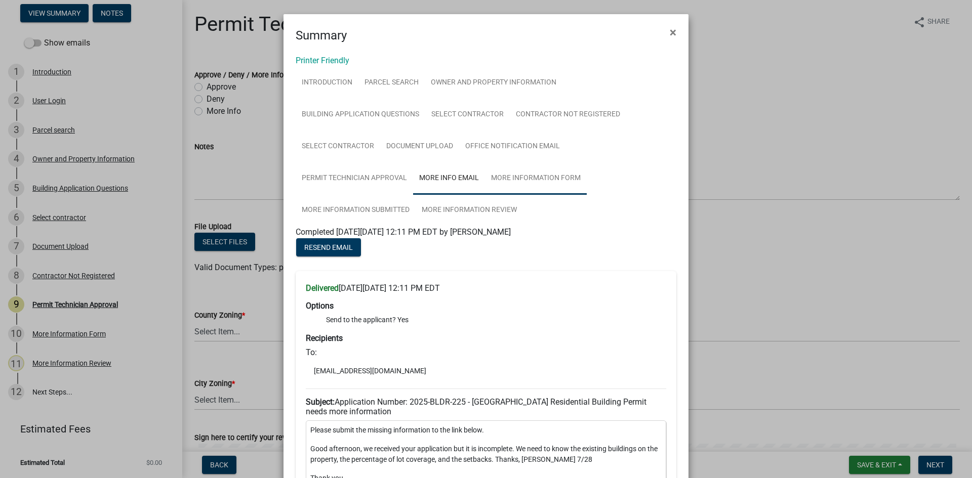
click at [532, 175] on link "More Information Form" at bounding box center [536, 179] width 102 height 32
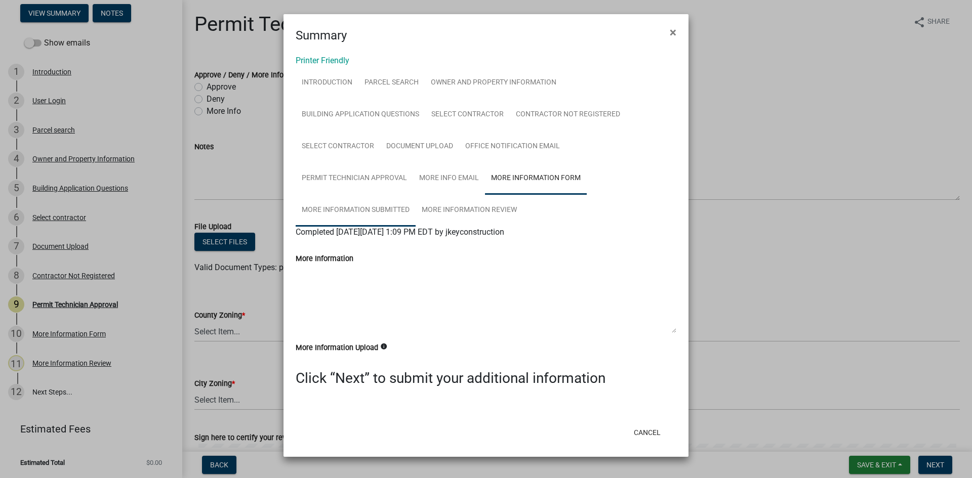
click at [378, 208] on link "More Information Submitted" at bounding box center [356, 210] width 120 height 32
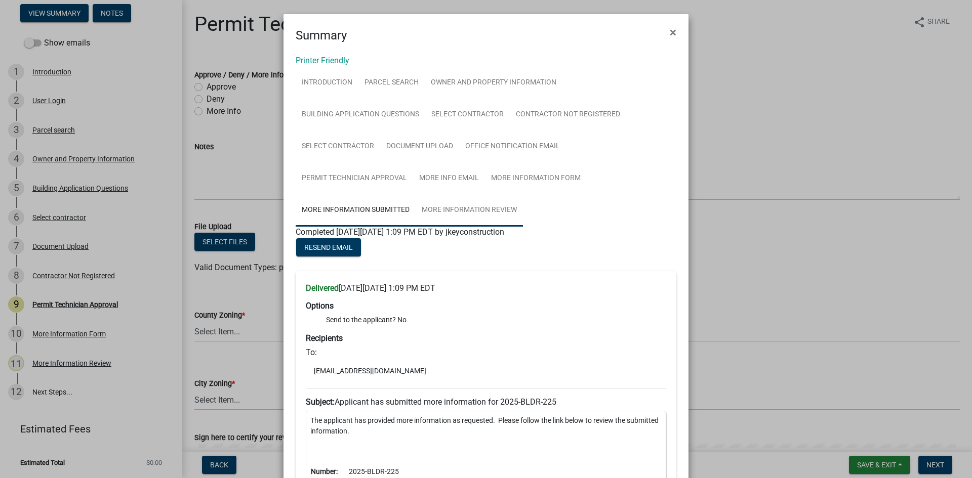
click at [480, 203] on link "More Information Review" at bounding box center [469, 210] width 107 height 32
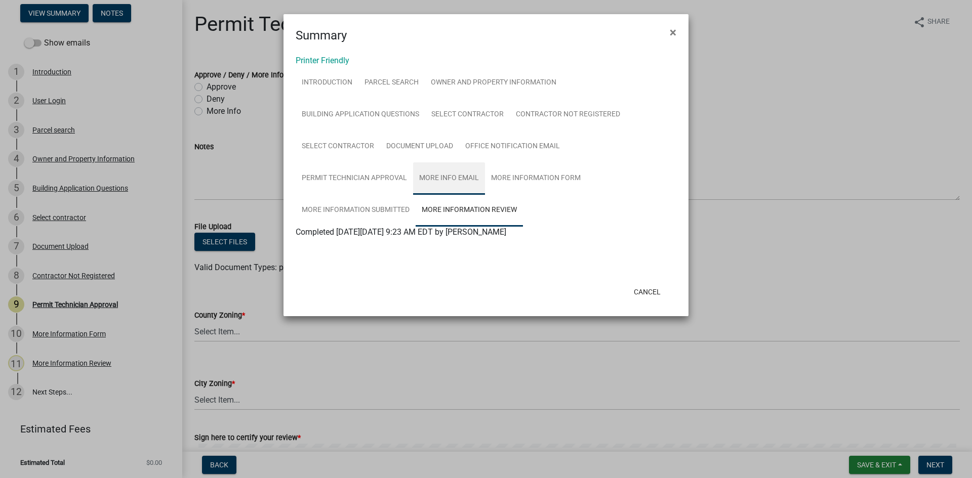
click at [462, 171] on link "More Info Email" at bounding box center [449, 179] width 72 height 32
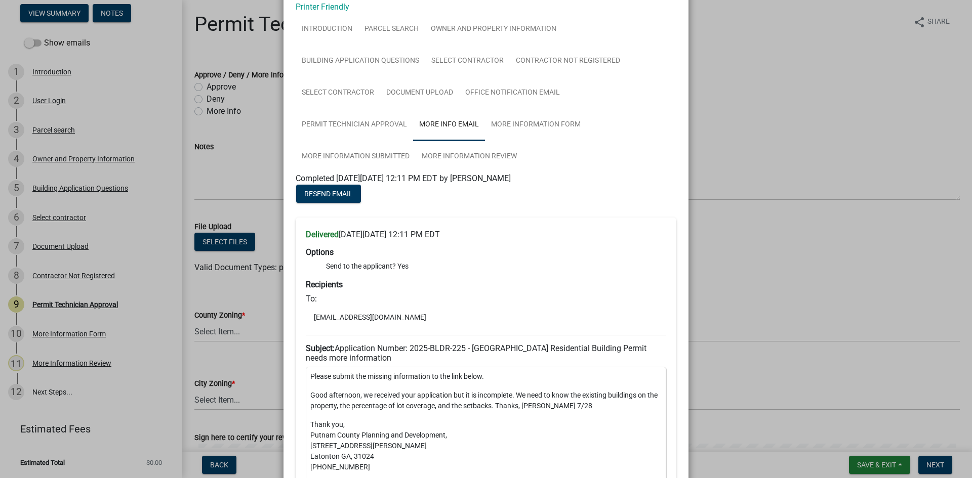
scroll to position [203, 0]
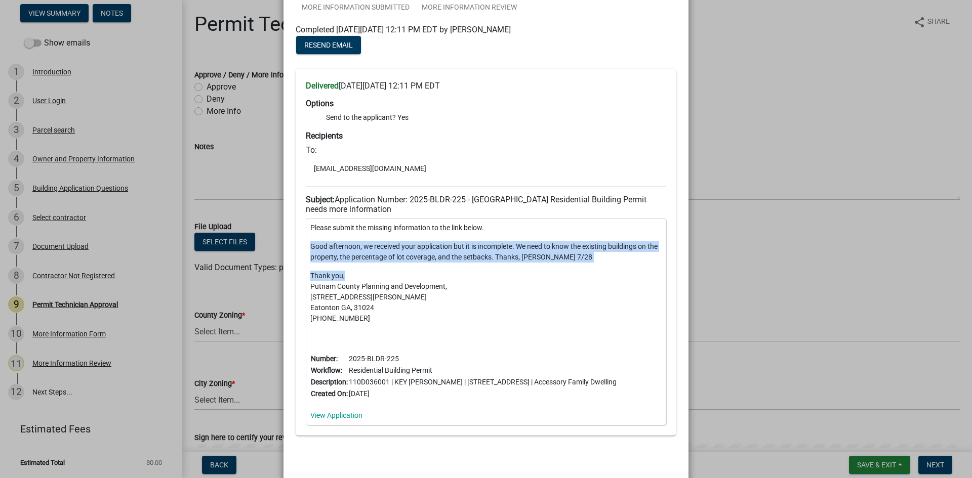
drag, startPoint x: 307, startPoint y: 247, endPoint x: 670, endPoint y: 279, distance: 364.5
click at [670, 279] on div "Delivered on Monday, July 28, 2025 at 12:11 PM EDT Options Send to the applican…" at bounding box center [486, 252] width 381 height 367
click at [555, 259] on p "Good afternoon, we received your application but it is incomplete. We need to k…" at bounding box center [485, 251] width 351 height 21
drag, startPoint x: 306, startPoint y: 246, endPoint x: 539, endPoint y: 260, distance: 232.8
click at [539, 260] on p "Good afternoon, we received your application but it is incomplete. We need to k…" at bounding box center [485, 251] width 351 height 21
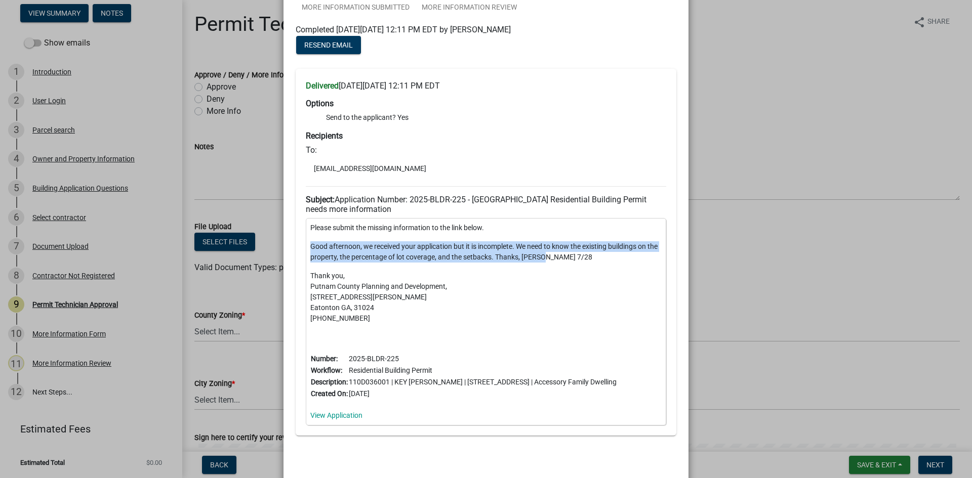
copy p "Good afternoon, we received your application but it is incomplete. We need to k…"
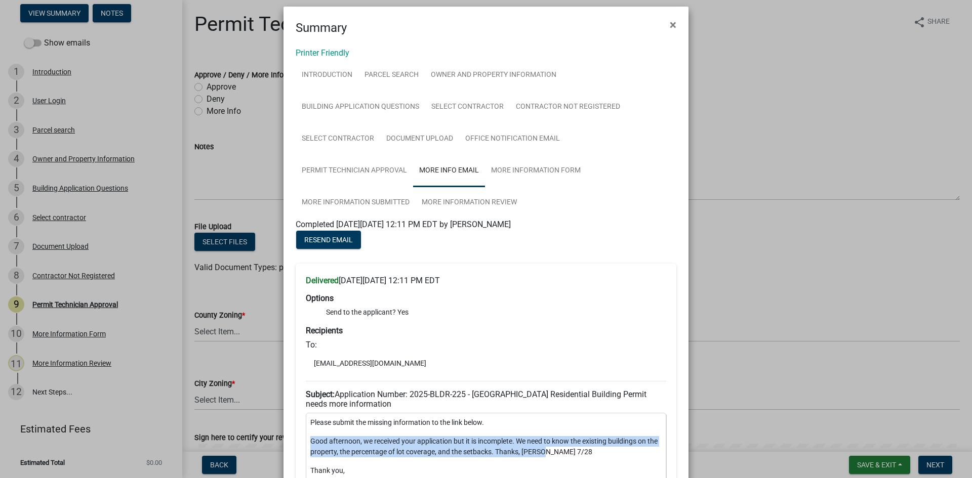
scroll to position [0, 0]
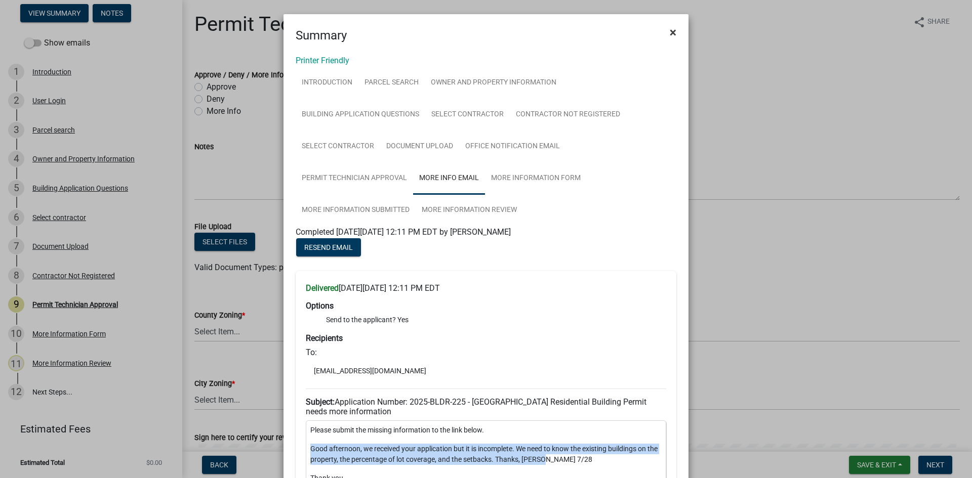
click at [670, 32] on span "×" at bounding box center [673, 32] width 7 height 14
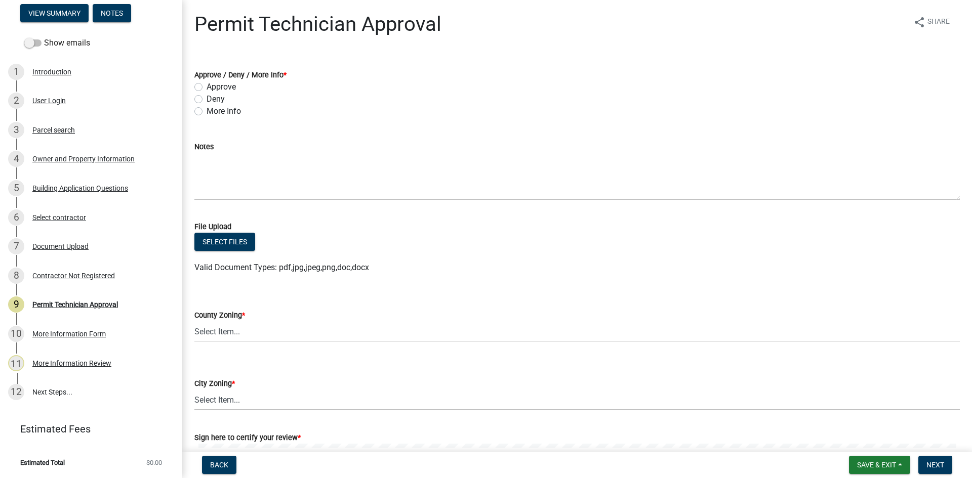
click at [207, 112] on label "More Info" at bounding box center [224, 111] width 34 height 12
click at [207, 112] on input "More Info" at bounding box center [210, 108] width 7 height 7
radio input "true"
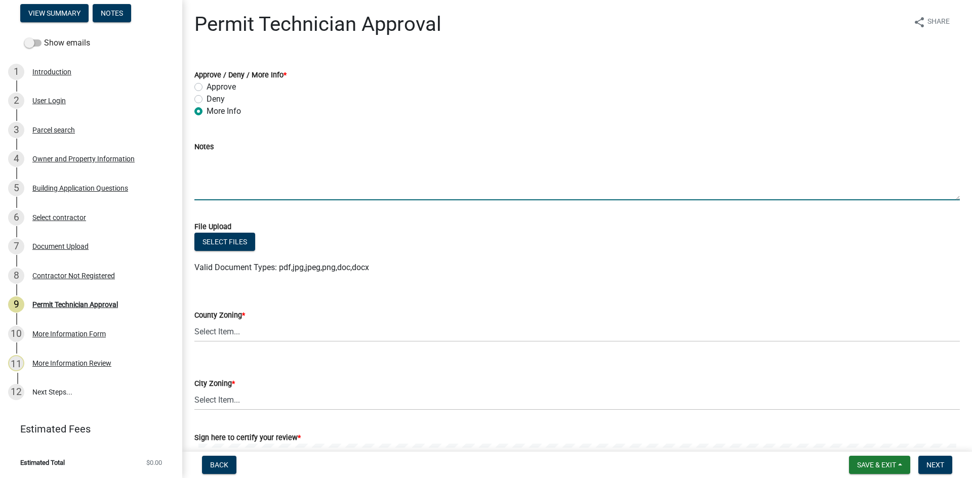
paste textarea "Good afternoon, we received your application but it is incomplete. We need to k…"
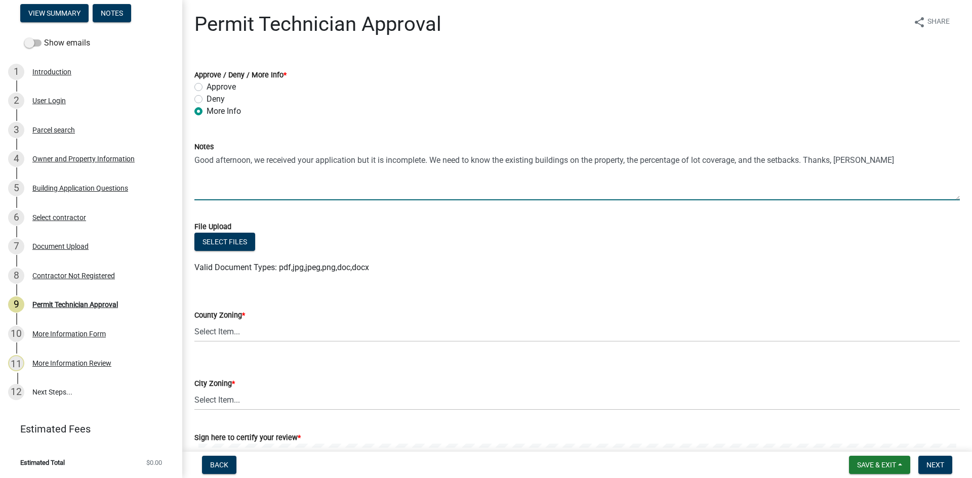
type textarea "Good afternoon, we received your application but it is incomplete. We need to k…"
click at [222, 335] on select "Select Item... AG-1 R-1R R-1 R-2 MHP RM-1 RM-3 C-1 C-2 I-M PUD N/A" at bounding box center [576, 331] width 765 height 21
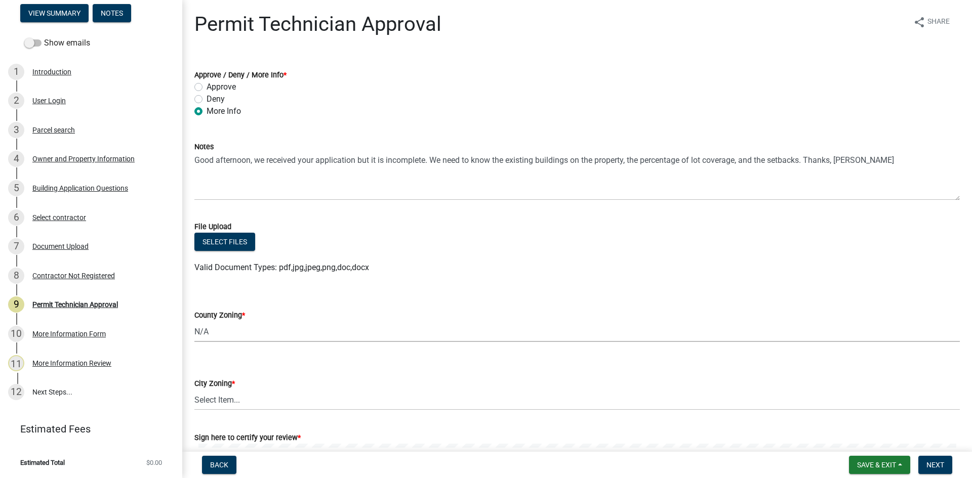
click at [194, 321] on select "Select Item... AG-1 R-1R R-1 R-2 MHP RM-1 RM-3 C-1 C-2 I-M PUD N/A" at bounding box center [576, 331] width 765 height 21
select select "ef7a1fc2-7a7a-426d-b1f0-c9b9b6ca7ff4"
click at [242, 407] on select "Select Item... A-1 A-2 R-1 R-2 R-3 R-4 MHP C-1 C-2 I-1 I-2 DB FH H-P N/A" at bounding box center [576, 400] width 765 height 21
click at [194, 390] on select "Select Item... A-1 A-2 R-1 R-2 R-3 R-4 MHP C-1 C-2 I-1 I-2 DB FH H-P N/A" at bounding box center [576, 400] width 765 height 21
select select "83394b22-4a11-496c-8e5c-75ade2e72faf"
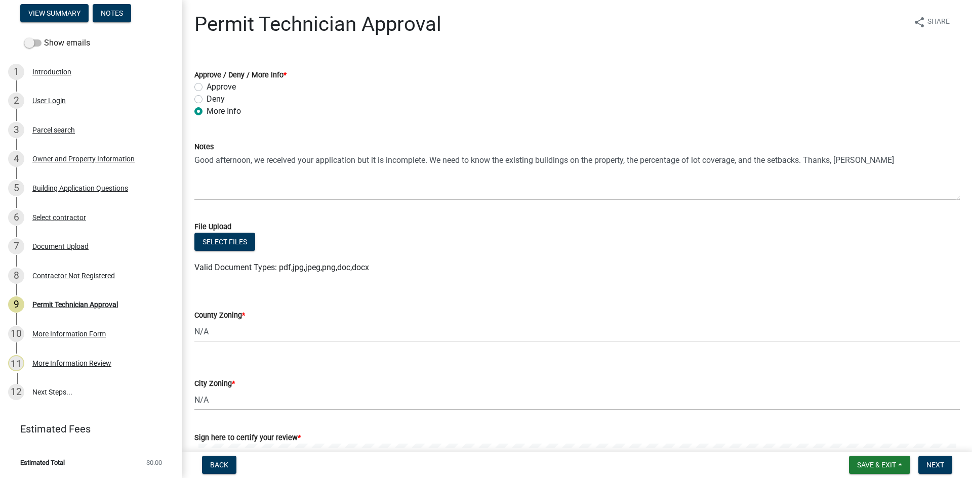
scroll to position [141, 0]
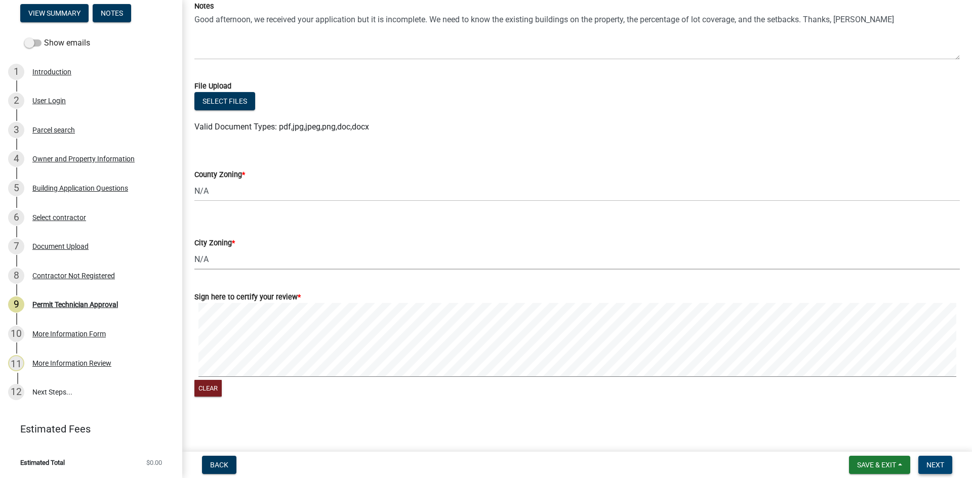
click at [940, 463] on span "Next" at bounding box center [935, 465] width 18 height 8
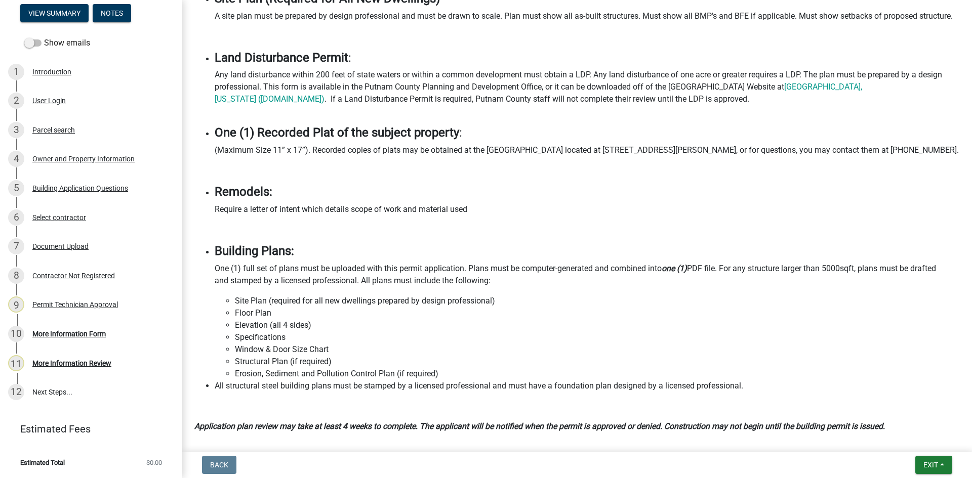
scroll to position [827, 0]
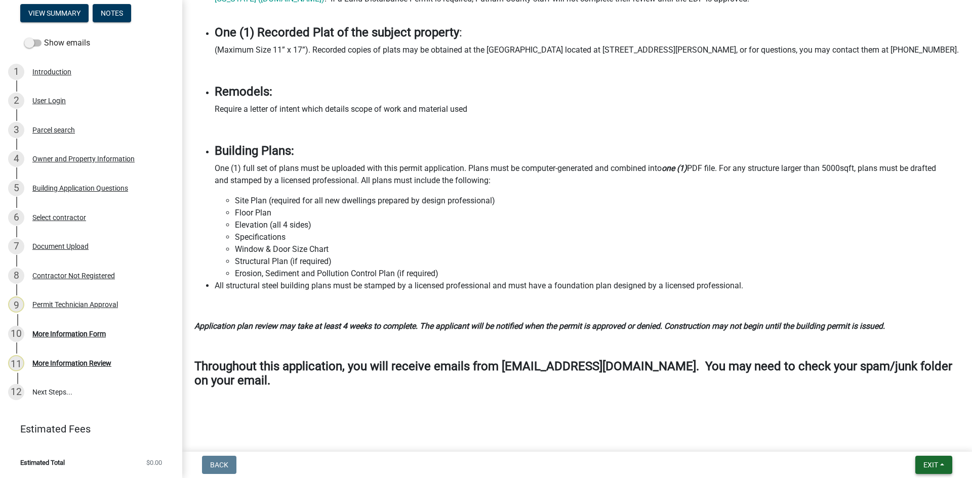
click at [928, 460] on button "Exit" at bounding box center [933, 465] width 37 height 18
click at [934, 441] on button "Save & Exit" at bounding box center [911, 439] width 81 height 24
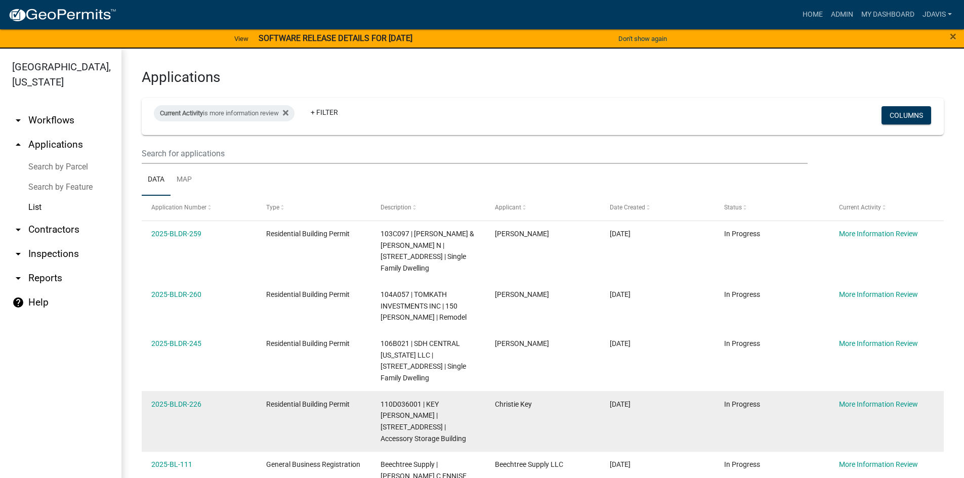
click at [192, 391] on datatable-body-cell "2025-BLDR-226" at bounding box center [199, 421] width 114 height 61
click at [190, 400] on link "2025-BLDR-226" at bounding box center [176, 404] width 50 height 8
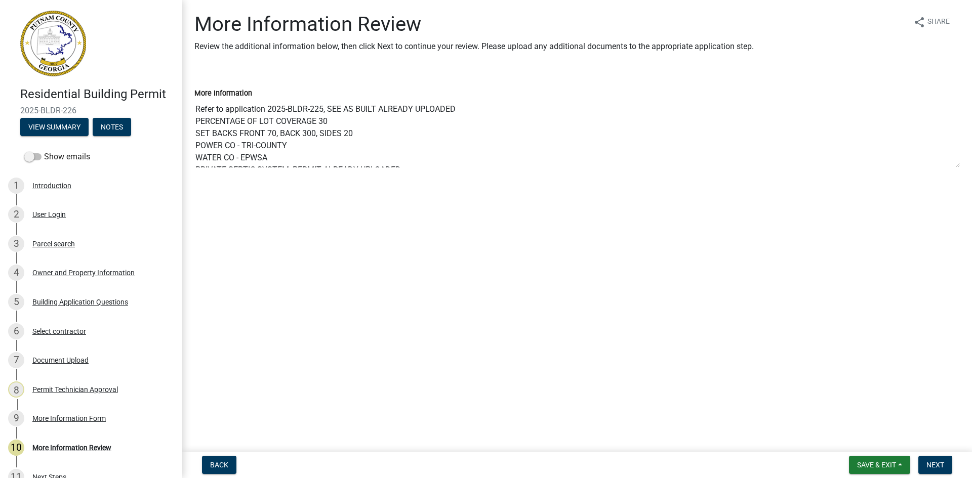
scroll to position [12, 0]
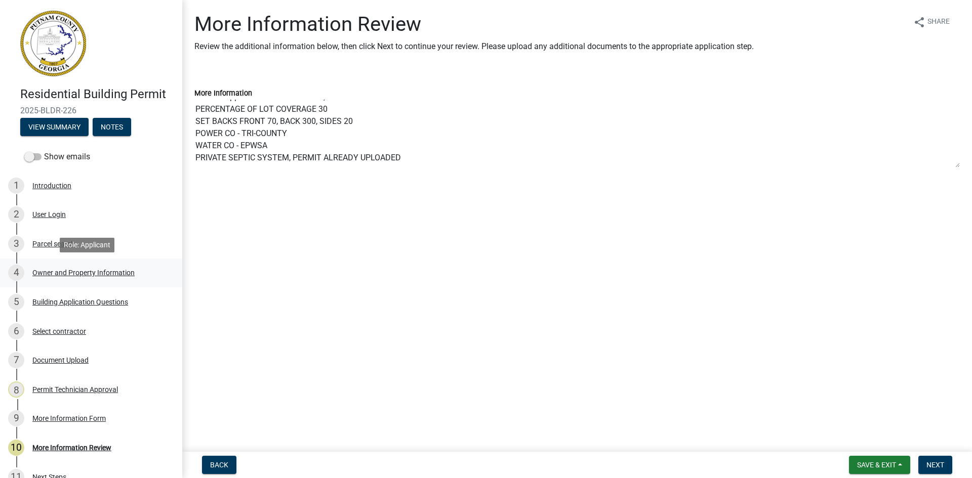
click at [102, 270] on div "Owner and Property Information" at bounding box center [83, 272] width 102 height 7
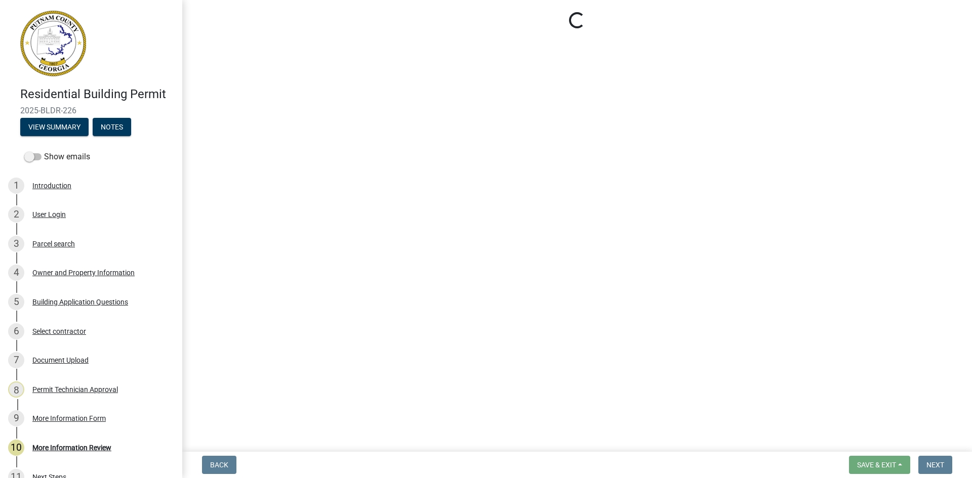
select select "78bfdc44-73ff-456e-a557-d4c99b9c08be"
select select "83394b22-4a11-496c-8e5c-75ade2e72faf"
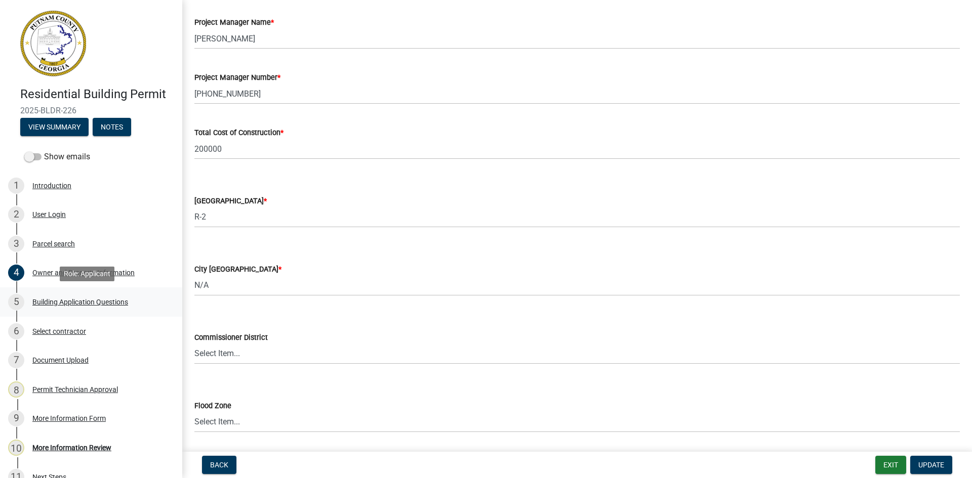
scroll to position [1590, 0]
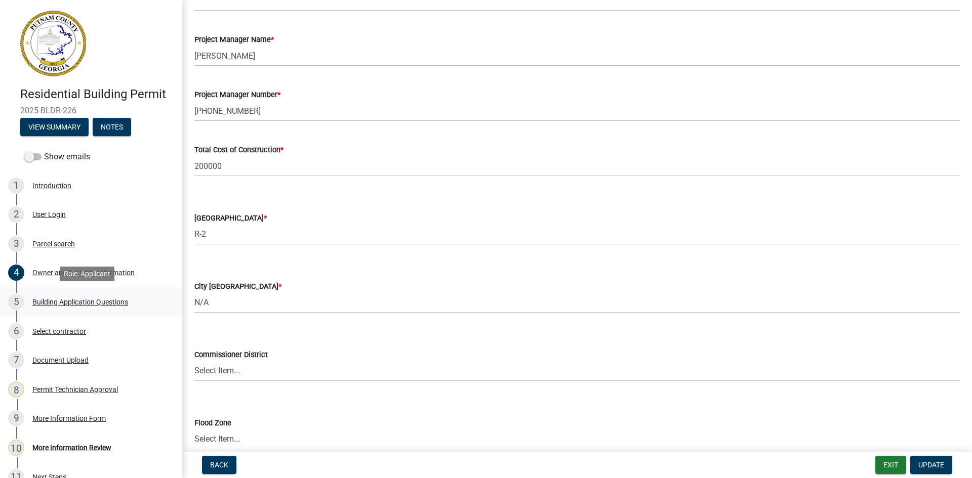
click at [117, 304] on div "Building Application Questions" at bounding box center [80, 302] width 96 height 7
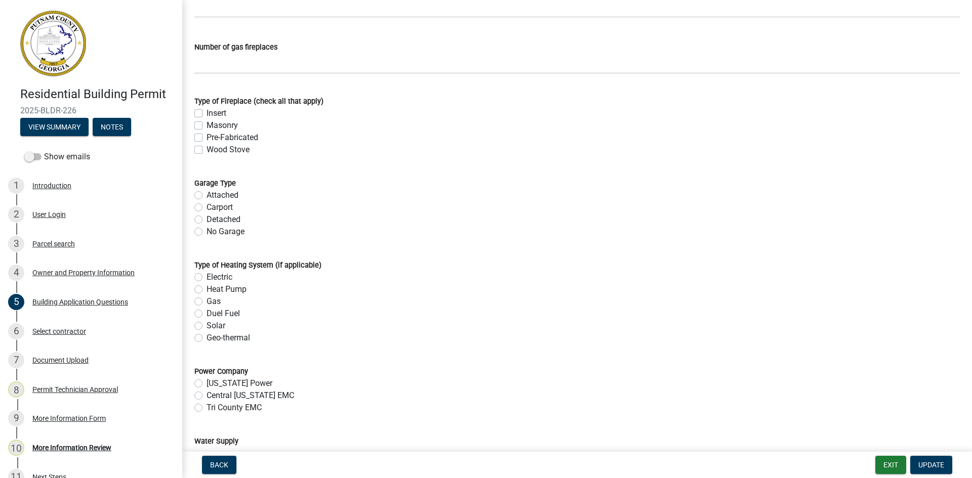
scroll to position [2886, 0]
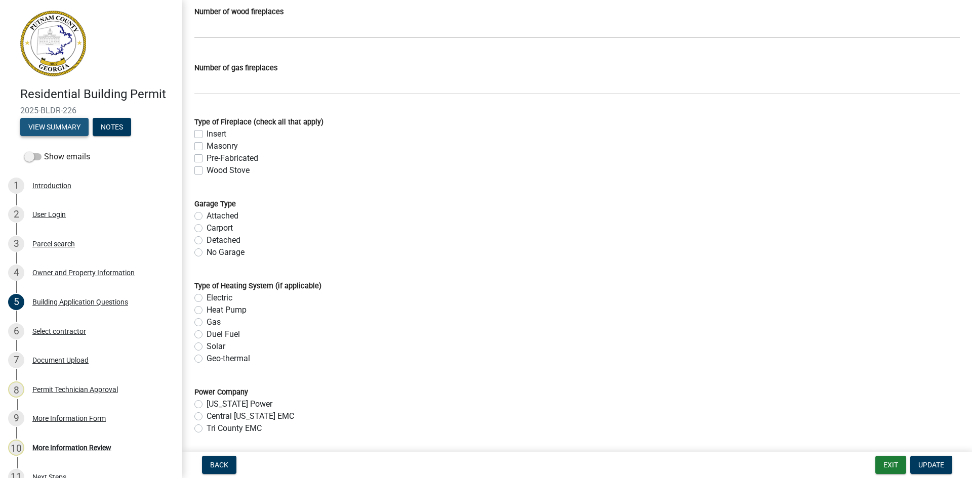
click at [65, 126] on button "View Summary" at bounding box center [54, 127] width 68 height 18
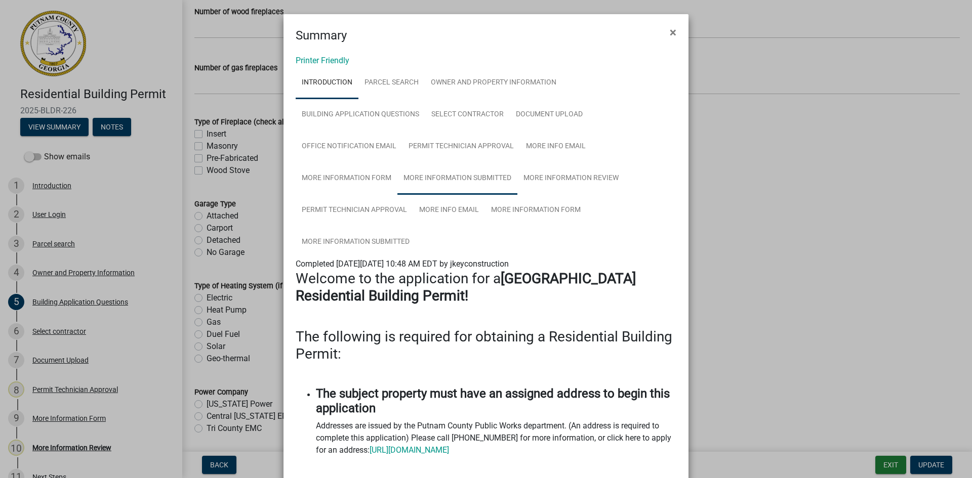
click at [471, 179] on link "More Information Submitted" at bounding box center [457, 179] width 120 height 32
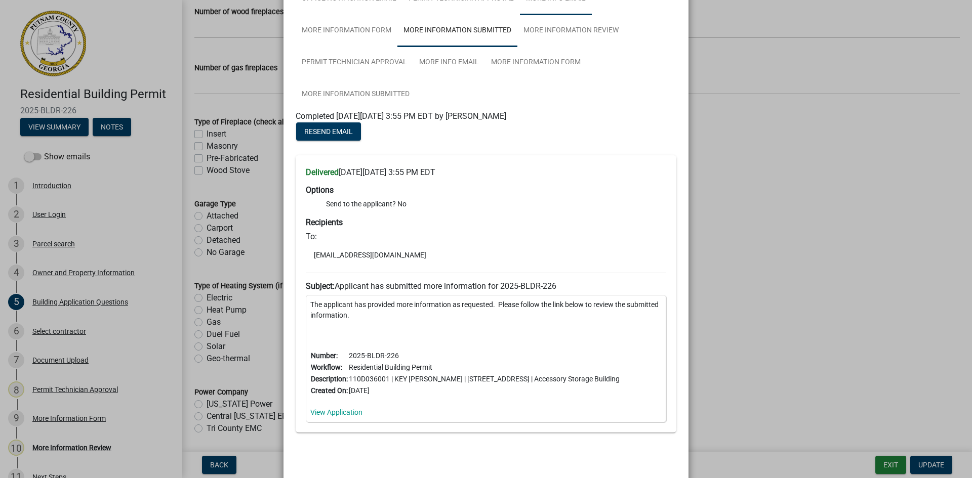
scroll to position [38, 0]
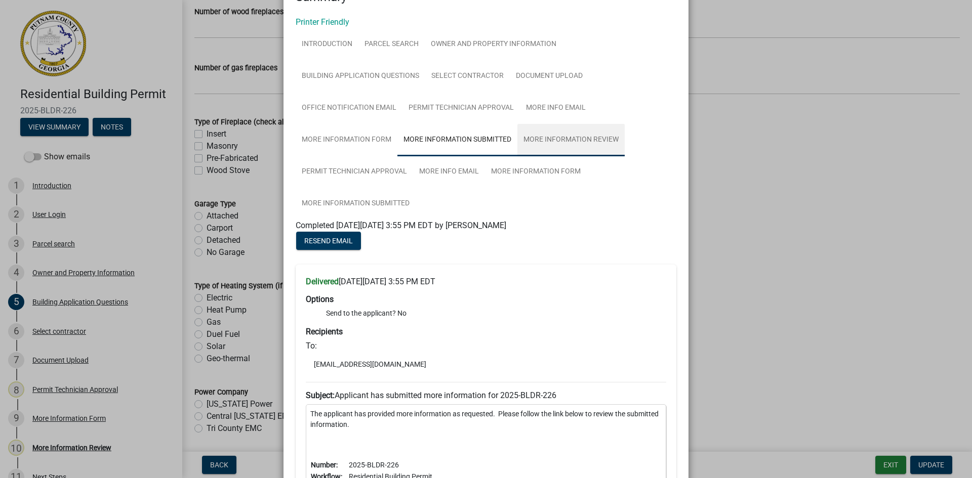
click at [582, 147] on link "More Information Review" at bounding box center [570, 140] width 107 height 32
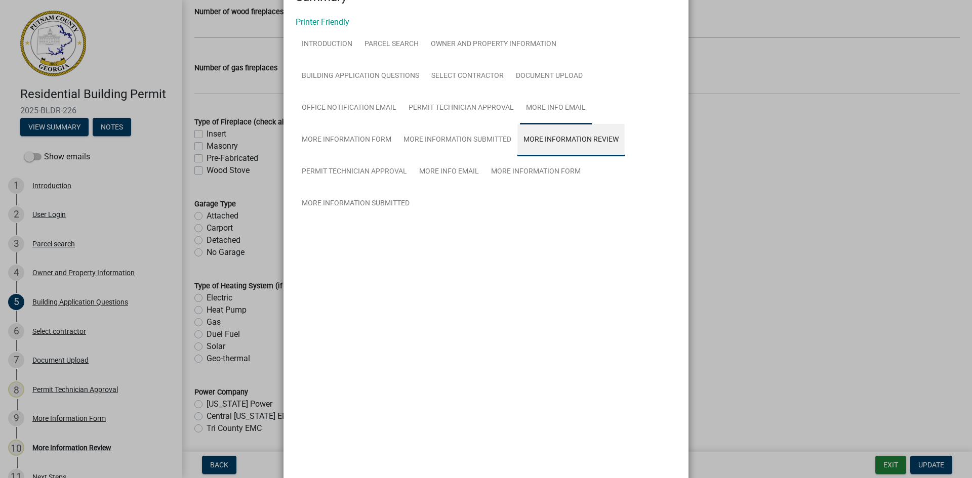
scroll to position [0, 0]
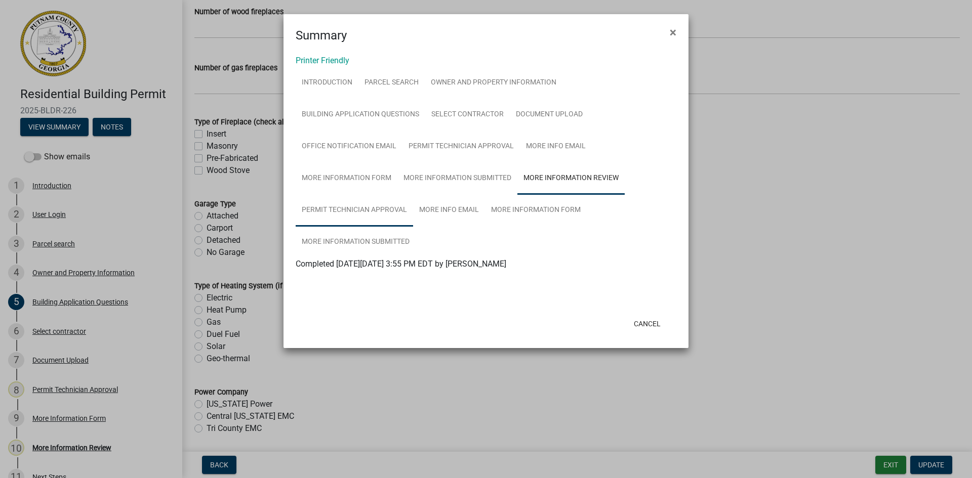
click at [380, 207] on link "Permit Technician Approval" at bounding box center [354, 210] width 117 height 32
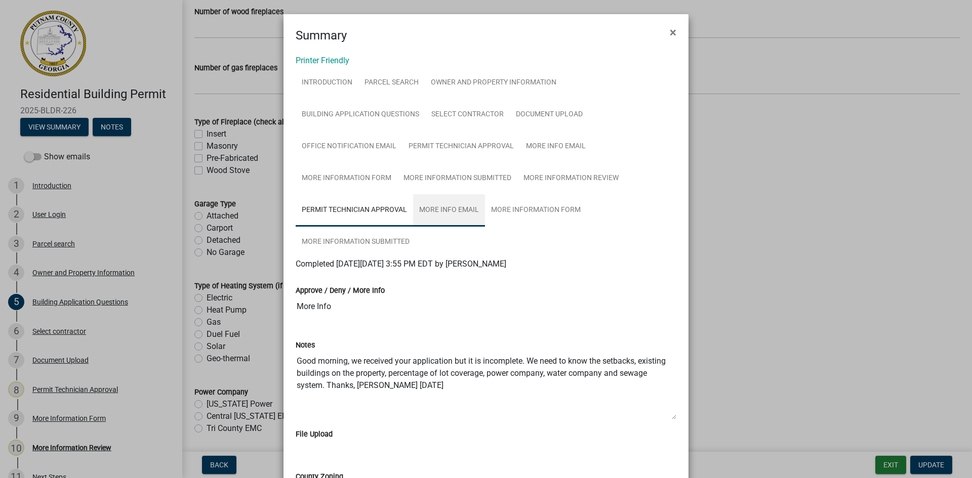
click at [449, 201] on link "More Info Email" at bounding box center [449, 210] width 72 height 32
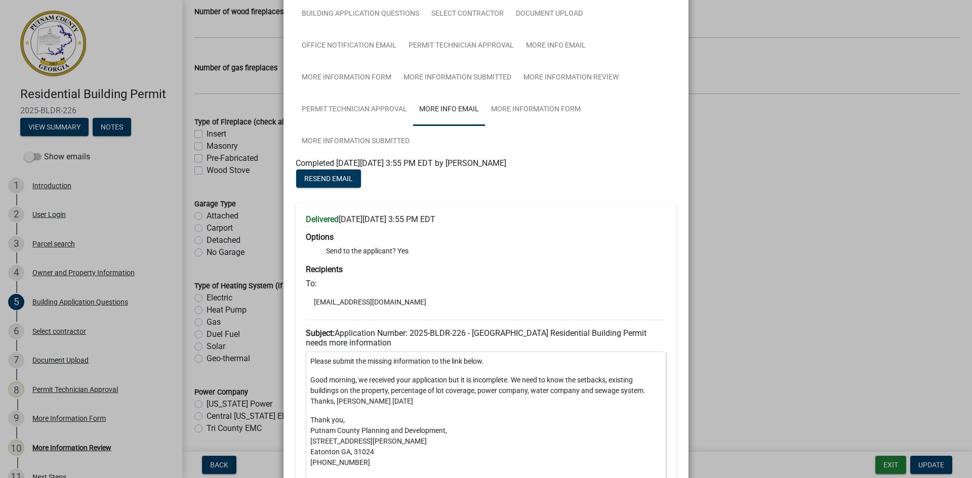
scroll to position [101, 0]
click at [539, 113] on link "More Information Form" at bounding box center [536, 109] width 102 height 32
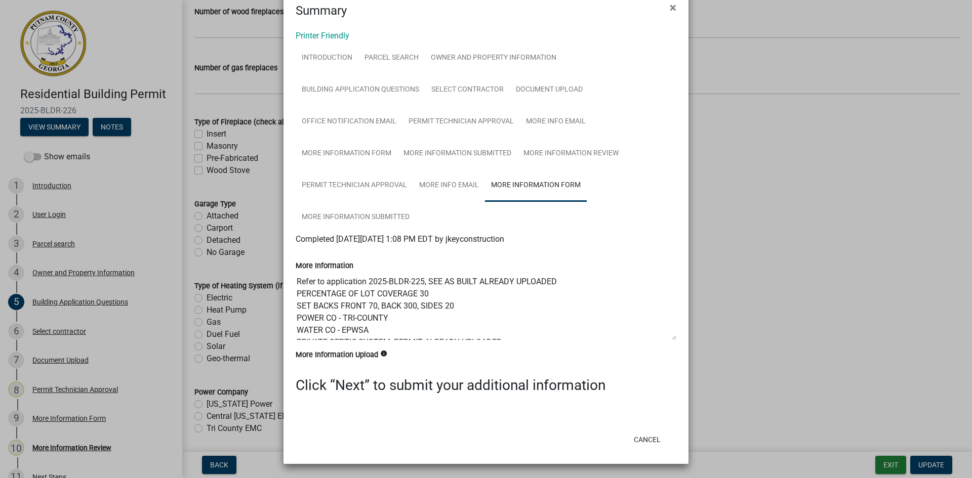
scroll to position [12, 0]
drag, startPoint x: 292, startPoint y: 280, endPoint x: 514, endPoint y: 347, distance: 232.6
click at [575, 347] on div "More Information Refer to application 2025-BLDR-225, SEE AS BUILT ALREADY UPLOA…" at bounding box center [486, 297] width 396 height 103
click at [666, 8] on button "×" at bounding box center [673, 7] width 23 height 28
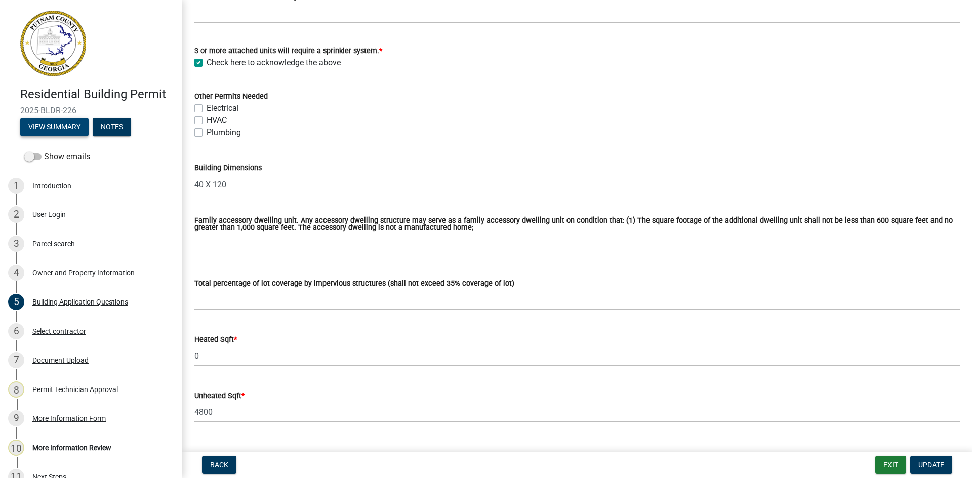
scroll to position [405, 0]
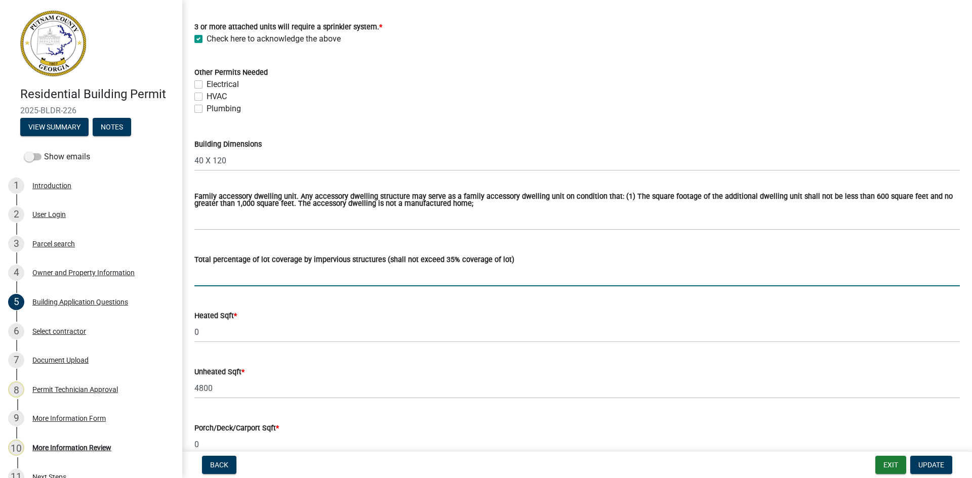
click at [346, 280] on input "text" at bounding box center [576, 276] width 765 height 21
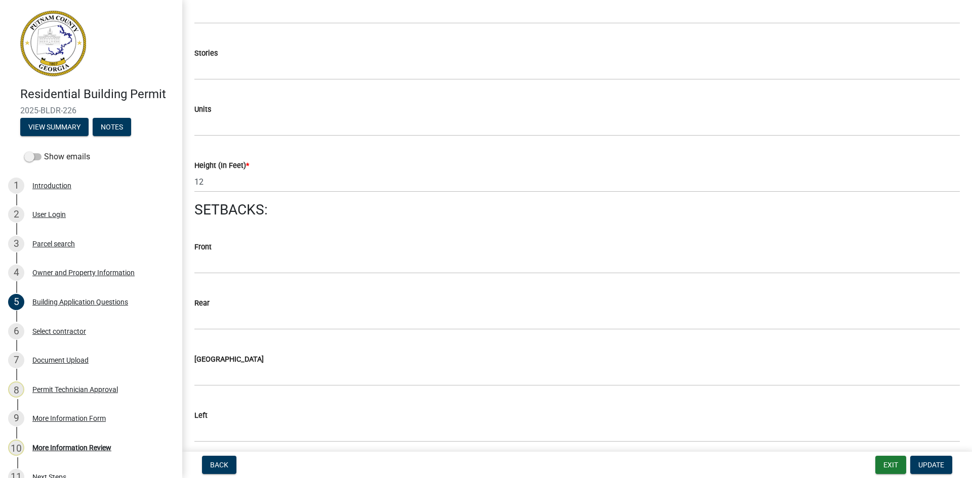
scroll to position [1266, 0]
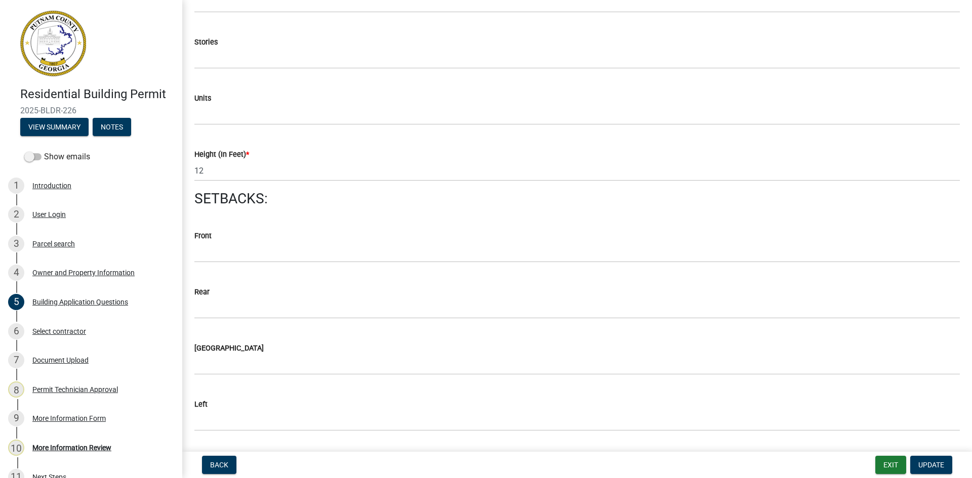
type input "30"
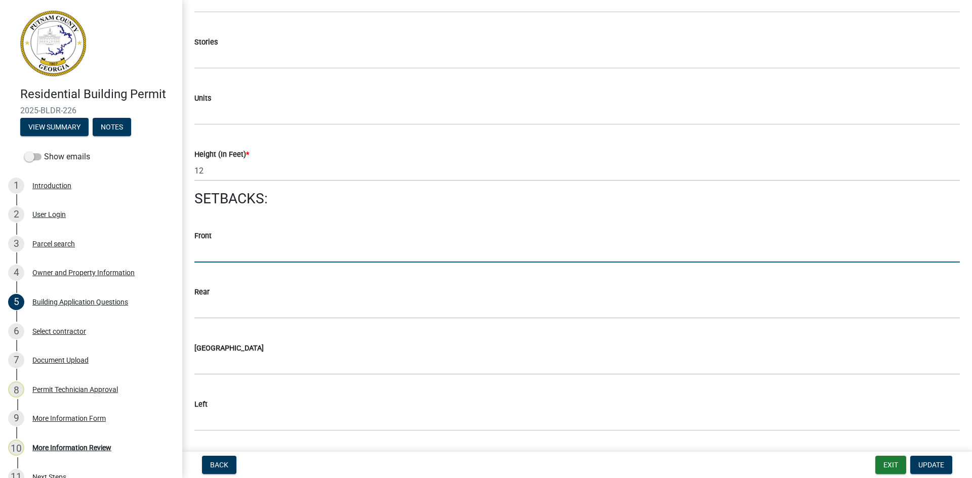
drag, startPoint x: 283, startPoint y: 256, endPoint x: 277, endPoint y: 254, distance: 6.3
click at [281, 256] on input "text" at bounding box center [576, 252] width 765 height 21
type input "70"
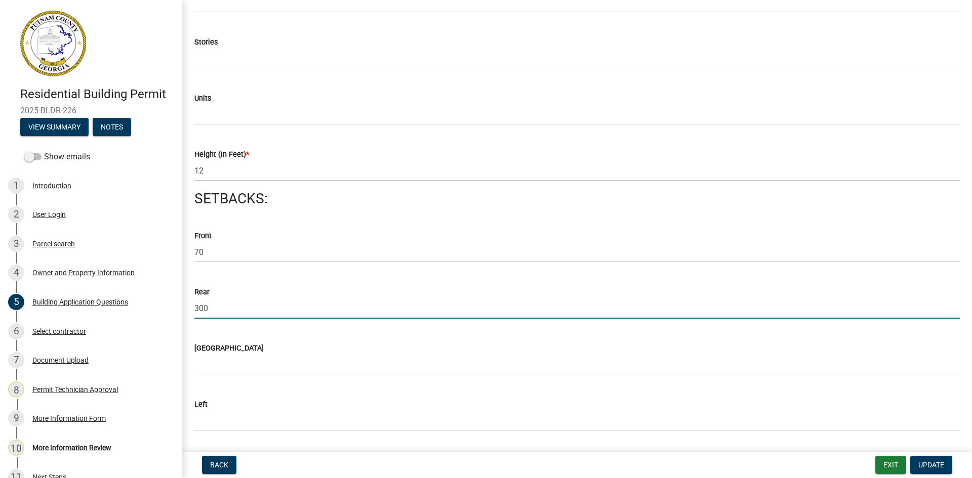
type input "300"
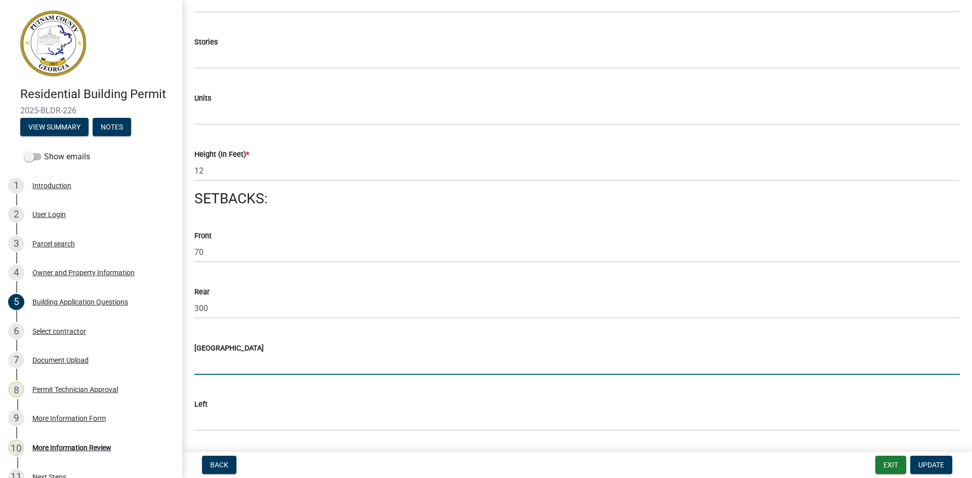
type input "2"
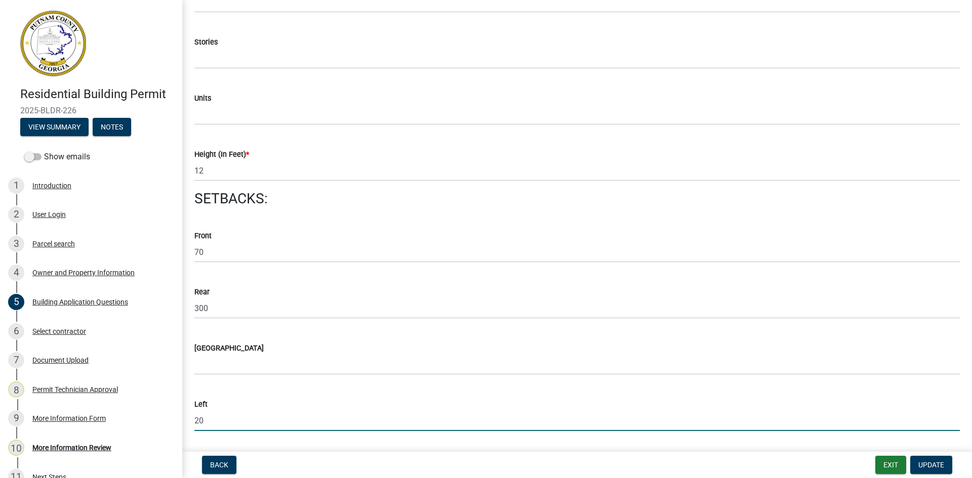
type input "20"
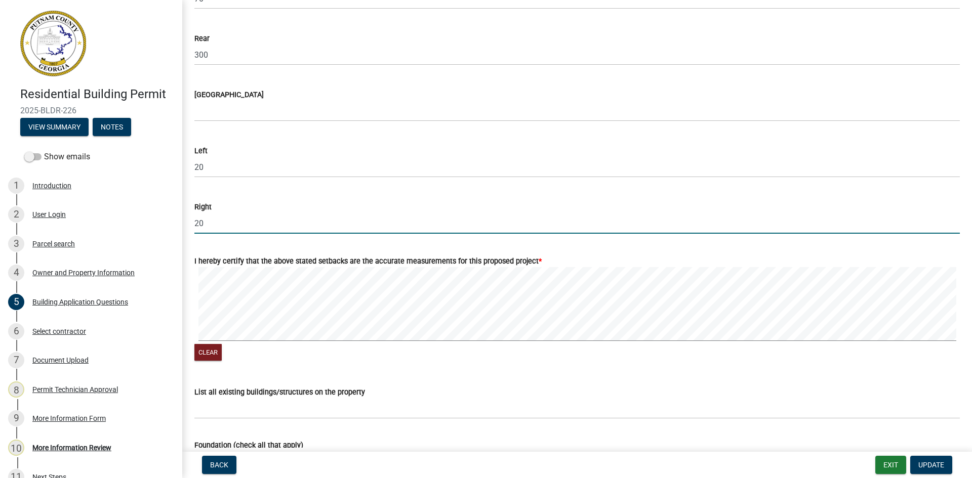
type input "20"
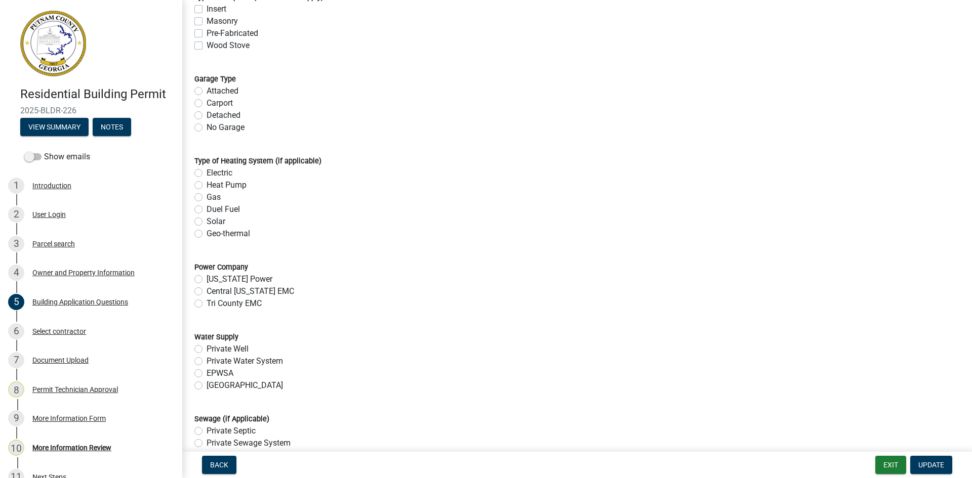
scroll to position [3089, 0]
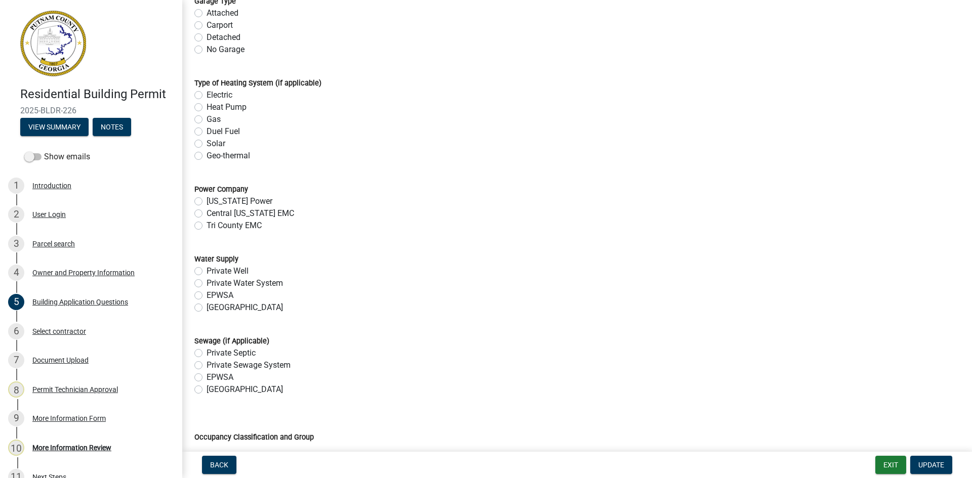
click at [207, 226] on label "Tri County EMC" at bounding box center [234, 226] width 55 height 12
click at [207, 226] on input "Tri County EMC" at bounding box center [210, 223] width 7 height 7
radio input "true"
click at [207, 295] on label "EPWSA" at bounding box center [220, 296] width 27 height 12
click at [207, 295] on input "EPWSA" at bounding box center [210, 293] width 7 height 7
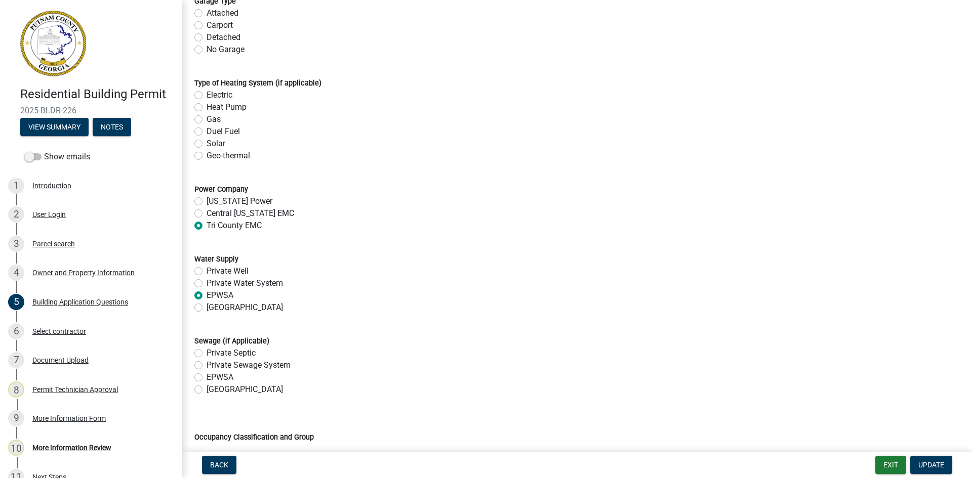
radio input "true"
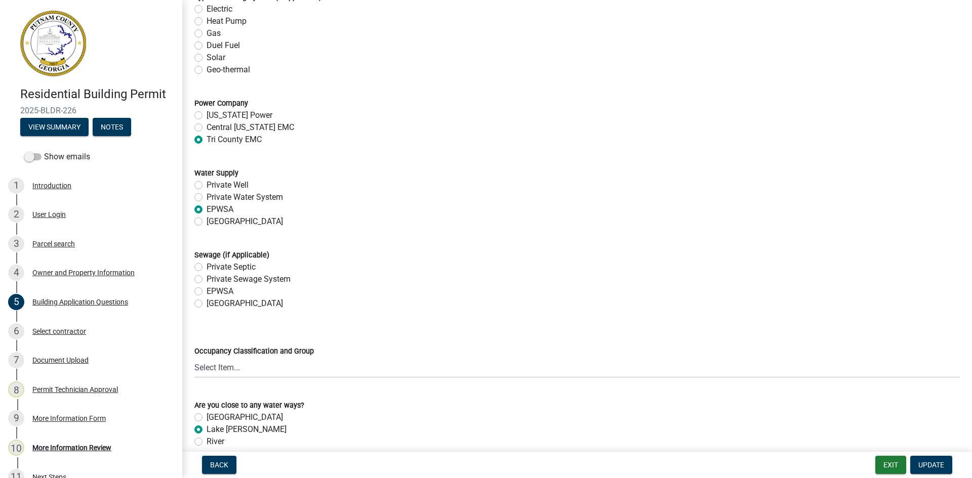
scroll to position [3190, 0]
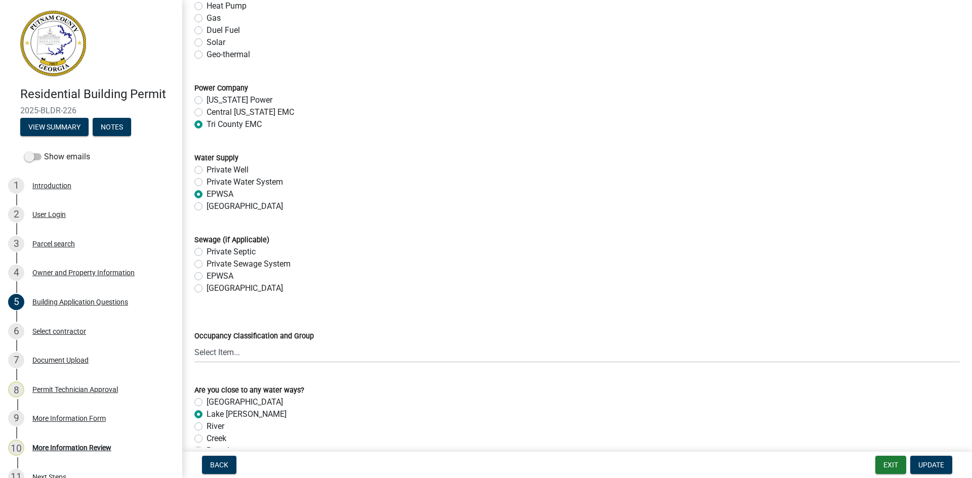
click at [207, 253] on label "Private Septic" at bounding box center [231, 252] width 49 height 12
click at [207, 253] on input "Private Septic" at bounding box center [210, 249] width 7 height 7
radio input "true"
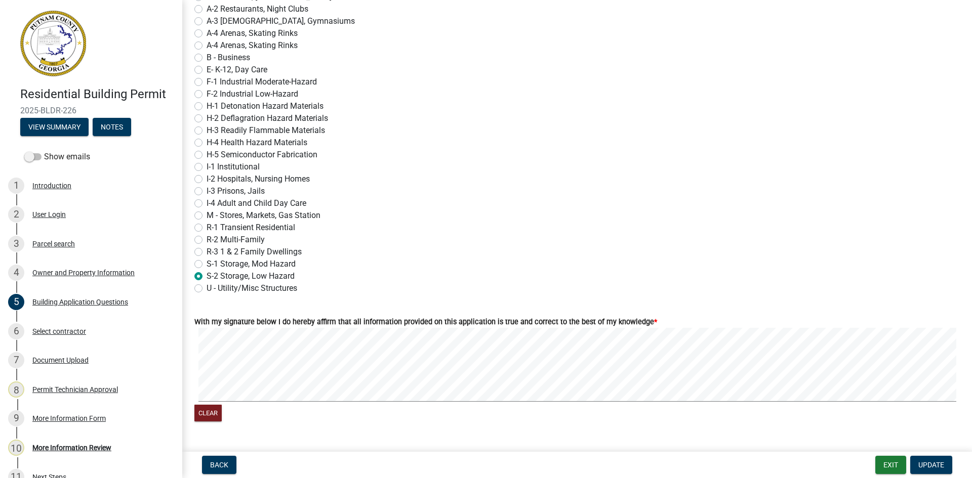
scroll to position [4245, 0]
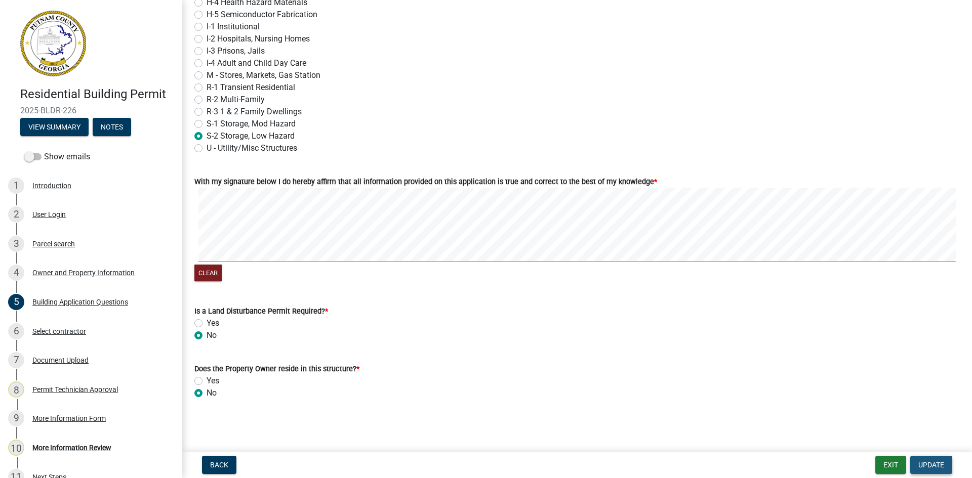
click at [919, 465] on span "Update" at bounding box center [931, 465] width 26 height 8
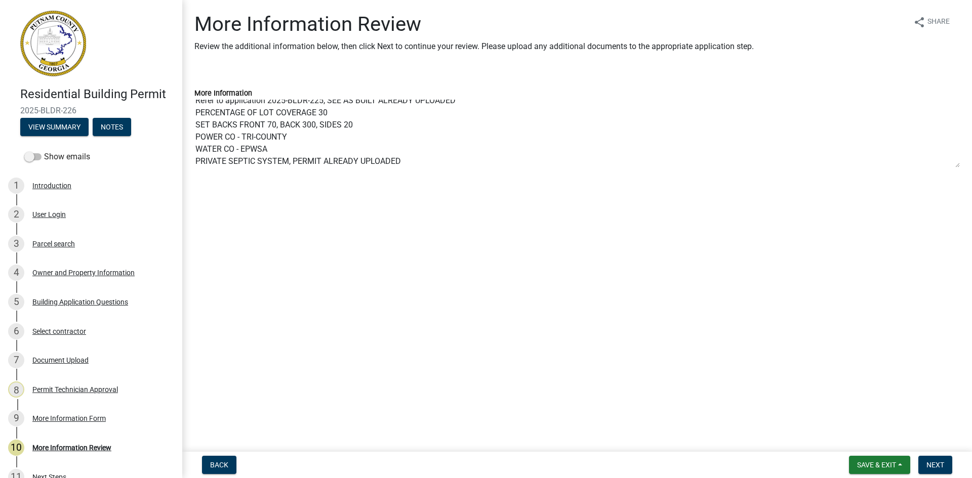
scroll to position [12, 0]
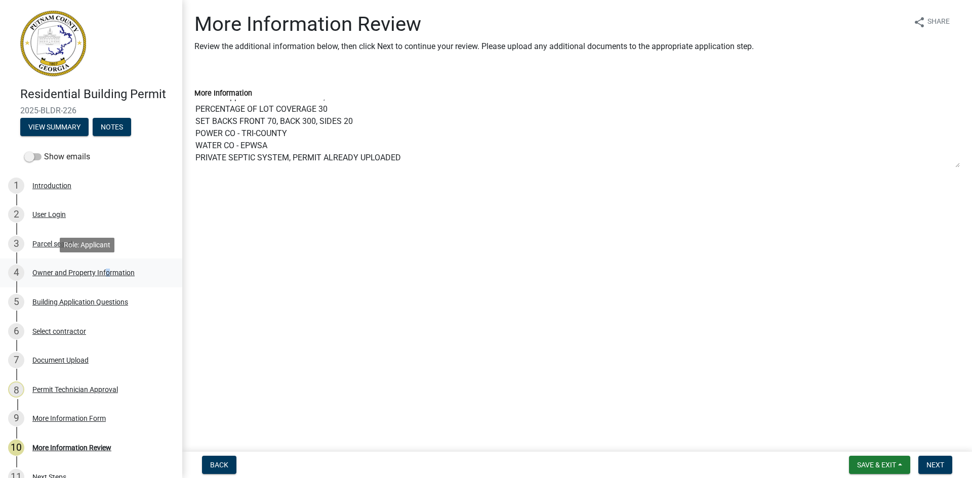
click at [104, 273] on div "Owner and Property Information" at bounding box center [83, 272] width 102 height 7
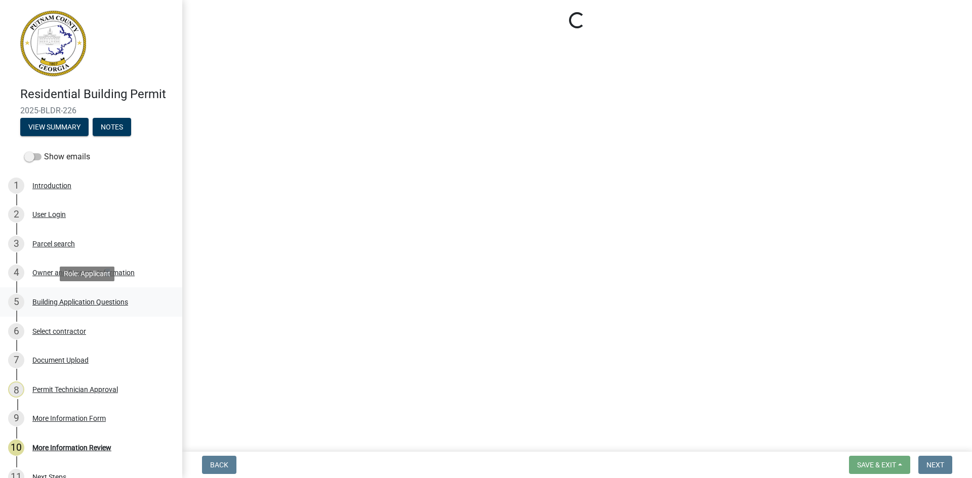
select select "78bfdc44-73ff-456e-a557-d4c99b9c08be"
select select "83394b22-4a11-496c-8e5c-75ade2e72faf"
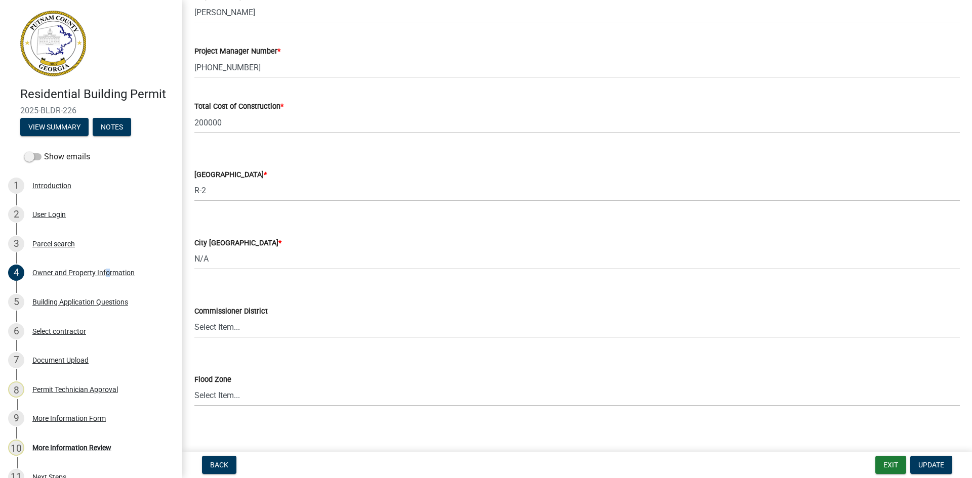
scroll to position [1641, 0]
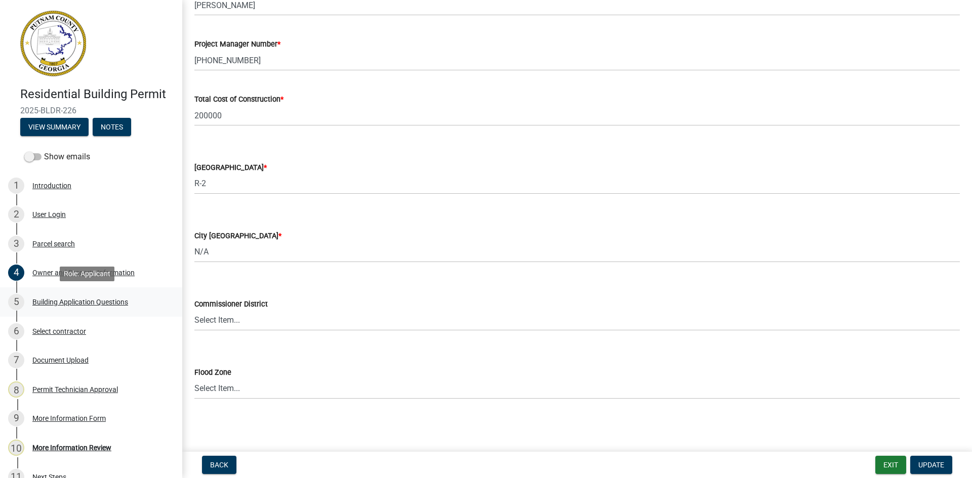
click at [106, 299] on div "Building Application Questions" at bounding box center [80, 302] width 96 height 7
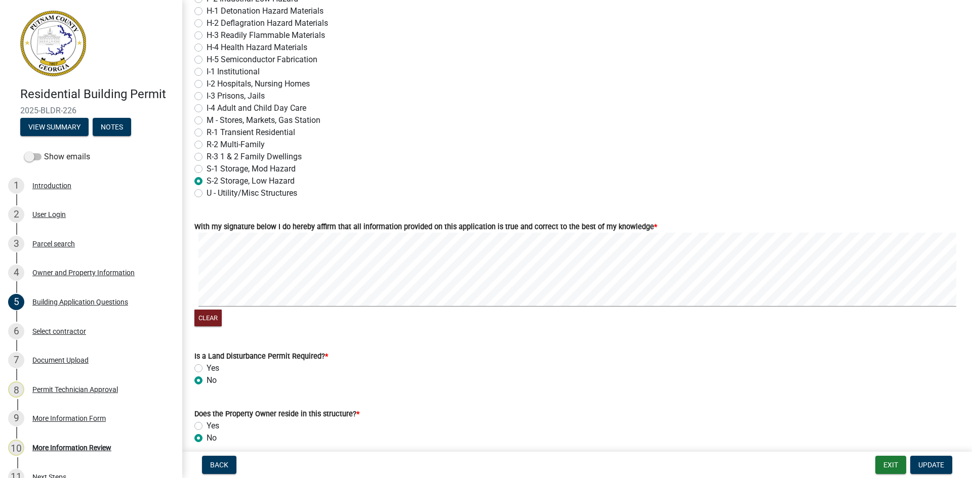
scroll to position [4245, 0]
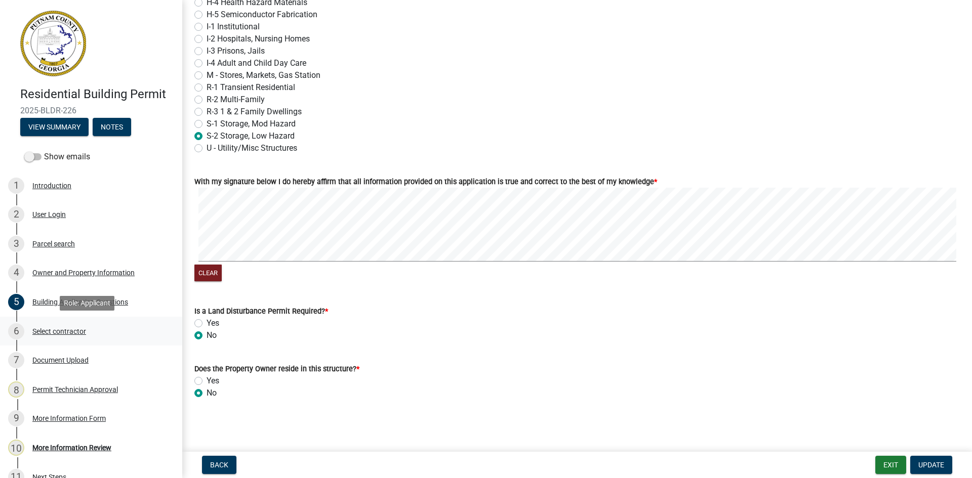
click at [75, 332] on div "Select contractor" at bounding box center [59, 331] width 54 height 7
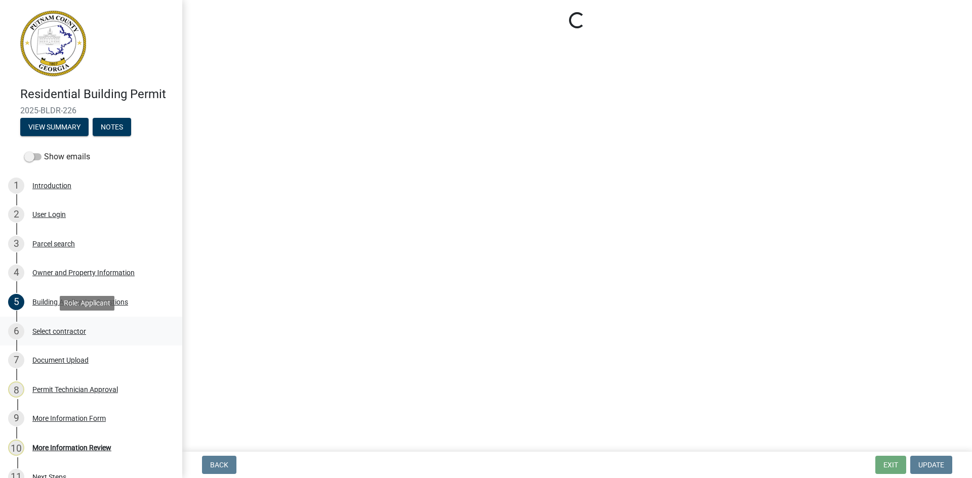
scroll to position [0, 0]
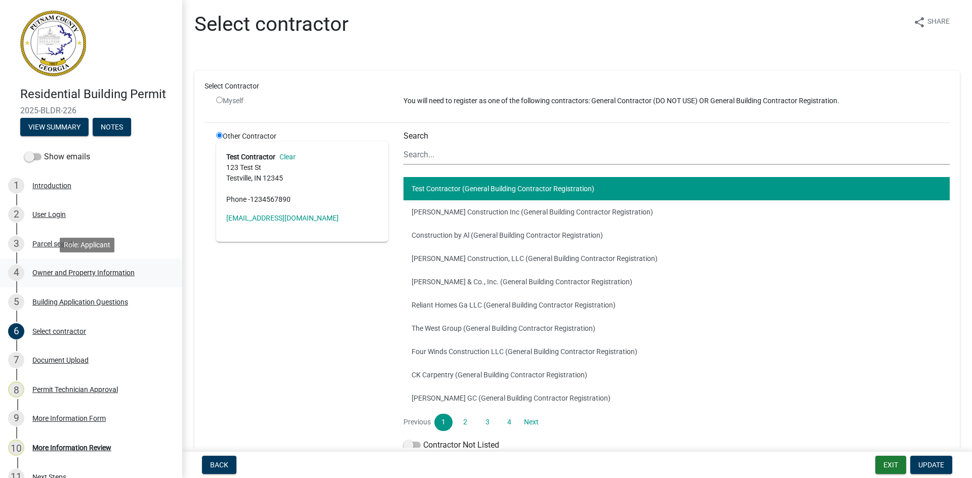
click at [82, 272] on div "Owner and Property Information" at bounding box center [83, 272] width 102 height 7
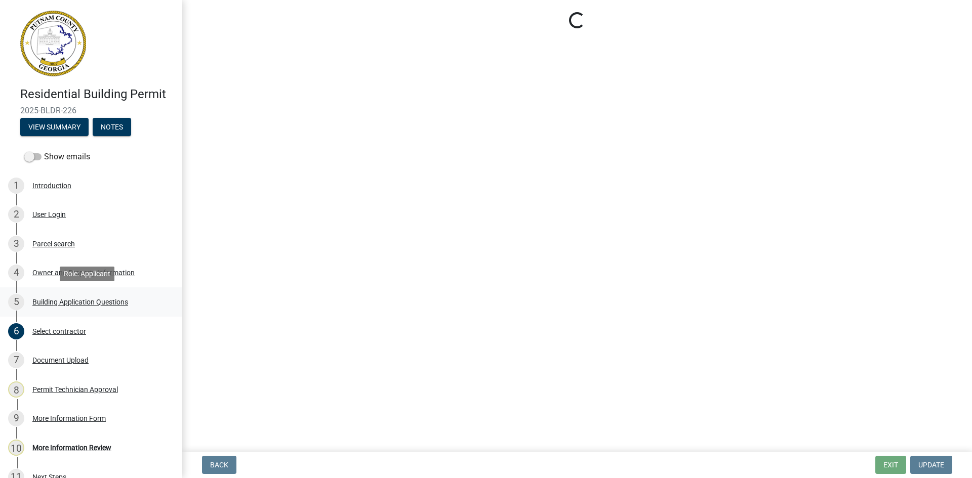
select select "78bfdc44-73ff-456e-a557-d4c99b9c08be"
select select "83394b22-4a11-496c-8e5c-75ade2e72faf"
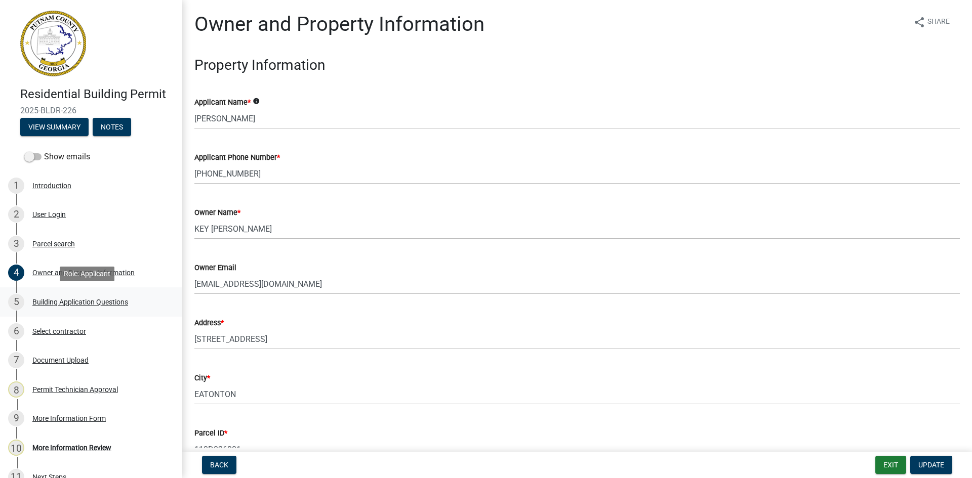
click at [93, 299] on div "Building Application Questions" at bounding box center [80, 302] width 96 height 7
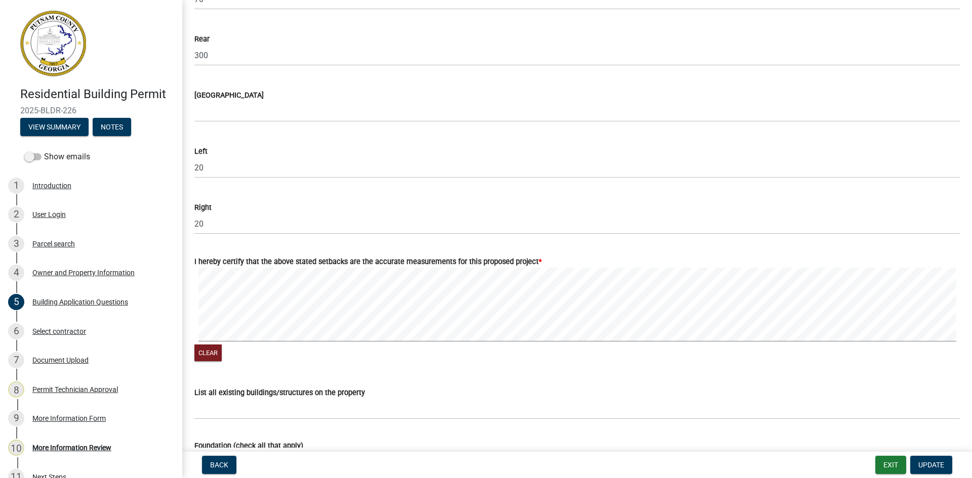
scroll to position [1721, 0]
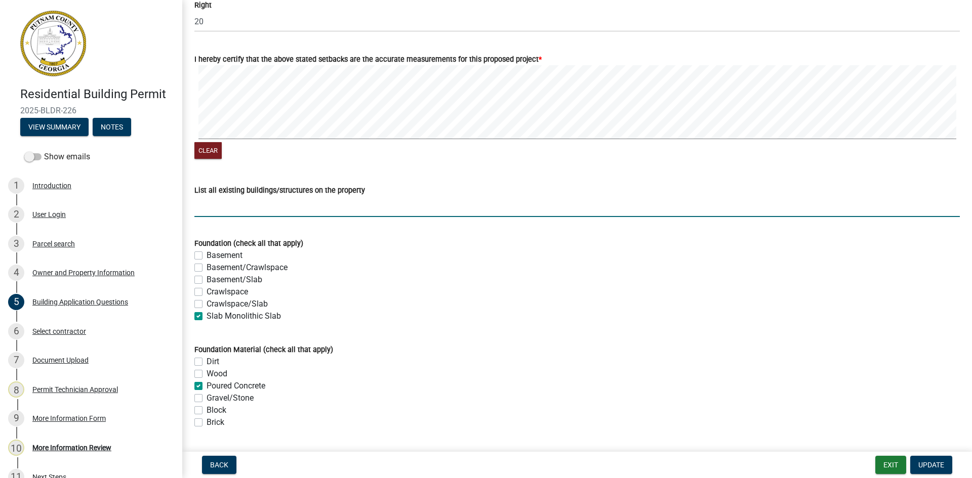
click at [253, 212] on input "List all existing buildings/structures on the property" at bounding box center [576, 206] width 765 height 21
type input "House"
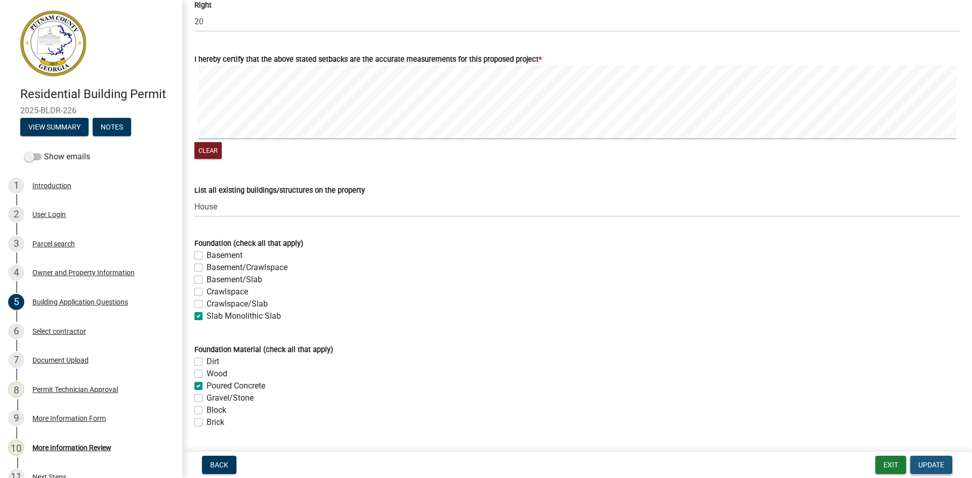
click at [944, 464] on button "Update" at bounding box center [931, 465] width 42 height 18
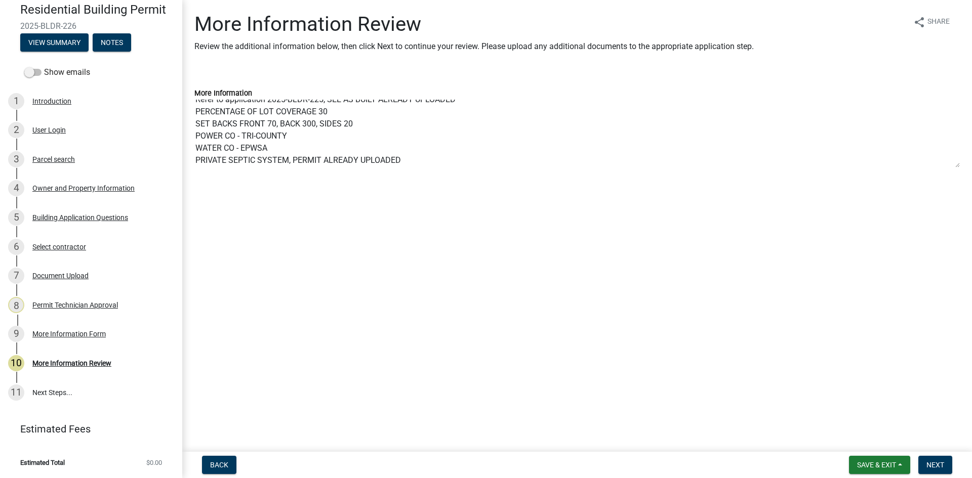
scroll to position [12, 0]
click at [73, 245] on div "Select contractor" at bounding box center [59, 247] width 54 height 7
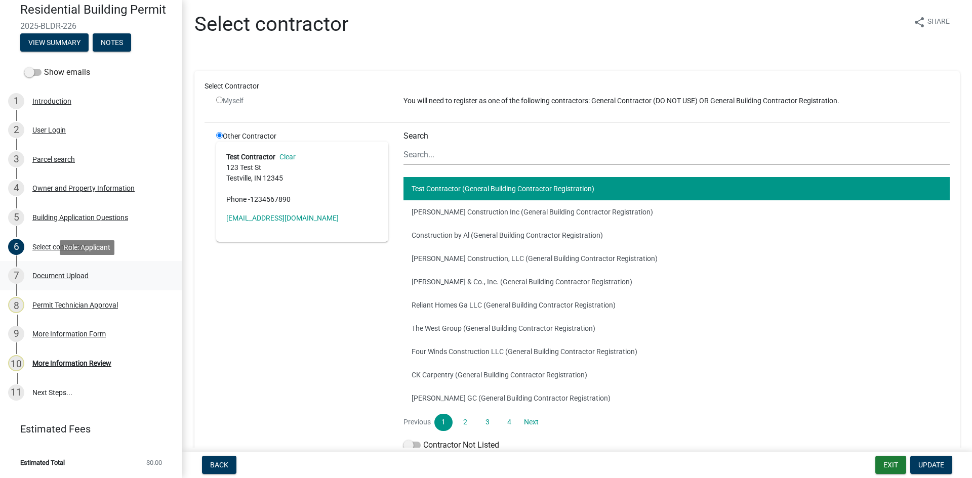
click at [77, 274] on div "Document Upload" at bounding box center [60, 275] width 56 height 7
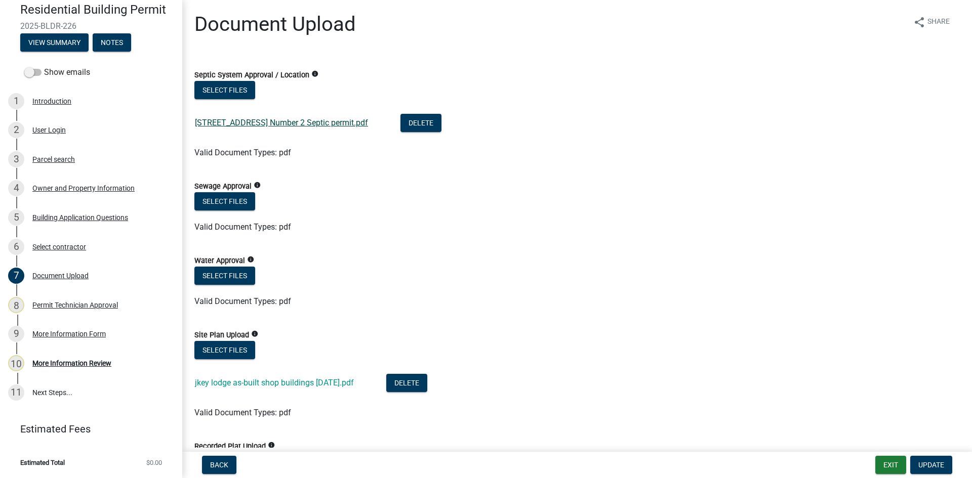
click at [299, 125] on link "168 Clubhouse Rd Number 2 Septic permit.pdf" at bounding box center [281, 123] width 173 height 10
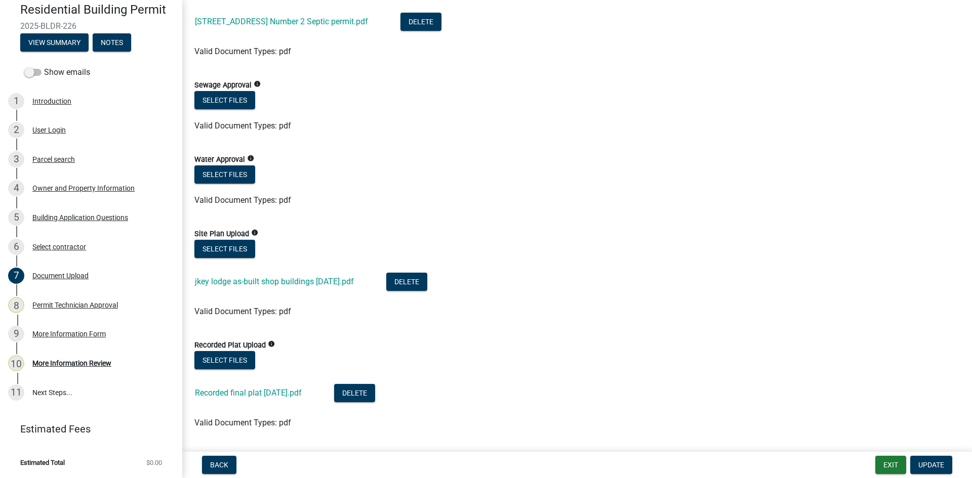
scroll to position [152, 0]
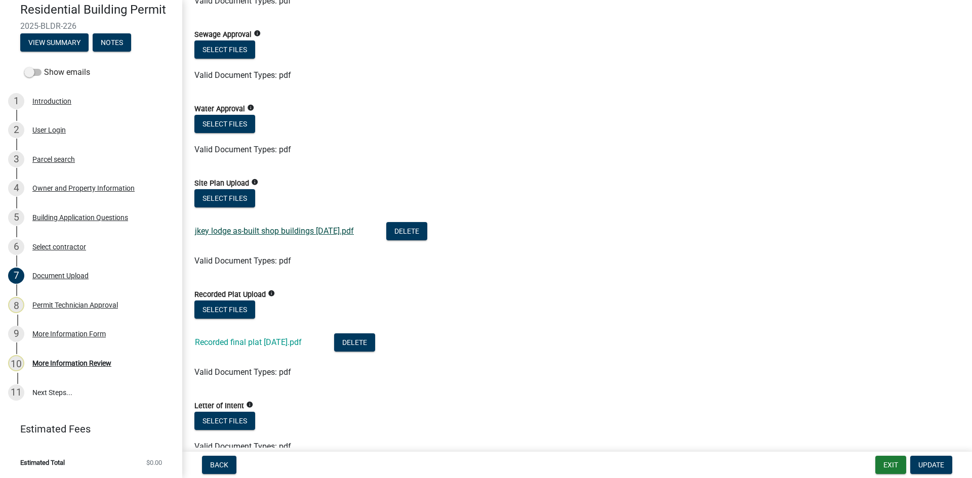
click at [301, 228] on link "jkey lodge as-built shop buildings 5-28-25.pdf" at bounding box center [274, 231] width 159 height 10
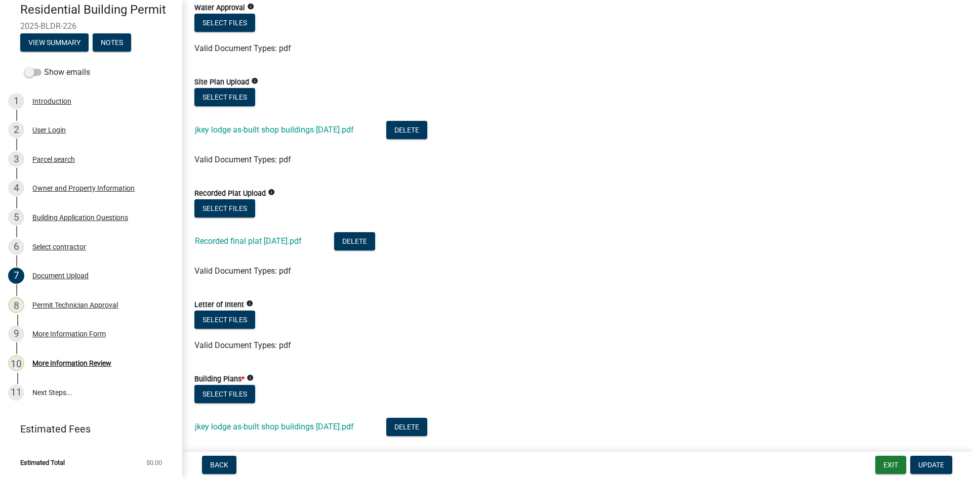
scroll to position [304, 0]
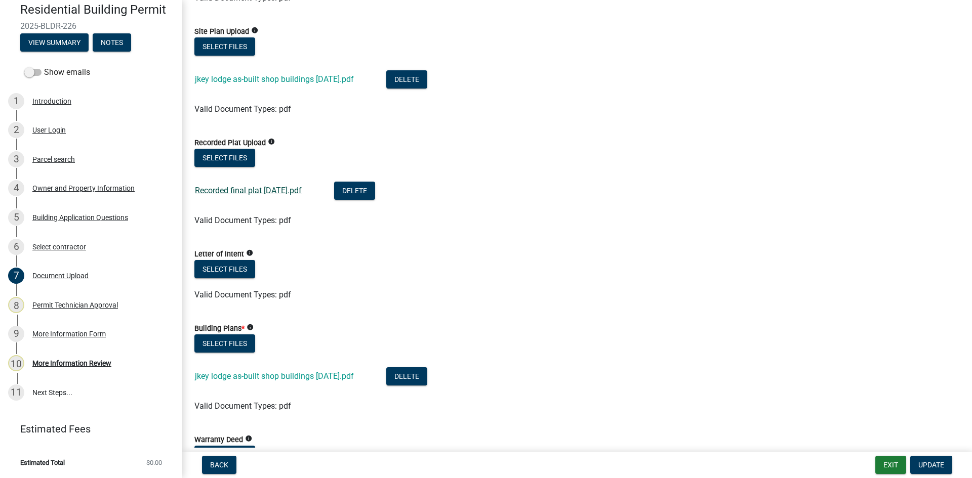
click at [272, 190] on link "Recorded final plat 05.09.25.pdf" at bounding box center [248, 191] width 107 height 10
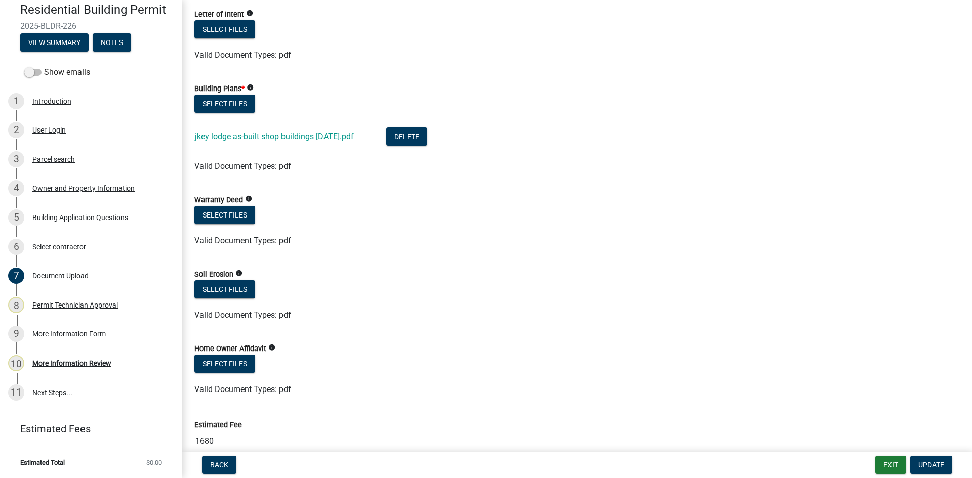
scroll to position [557, 0]
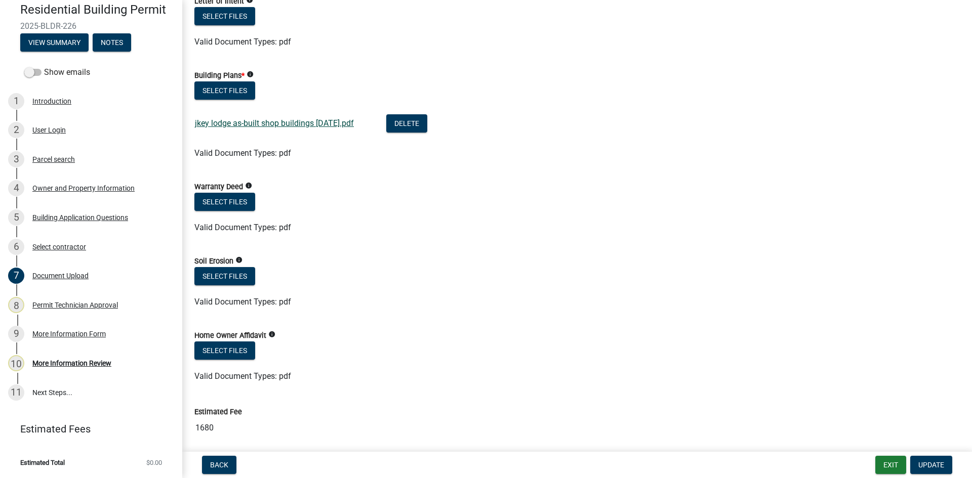
click at [309, 123] on link "jkey lodge as-built shop buildings 5-28-25.pdf" at bounding box center [274, 123] width 159 height 10
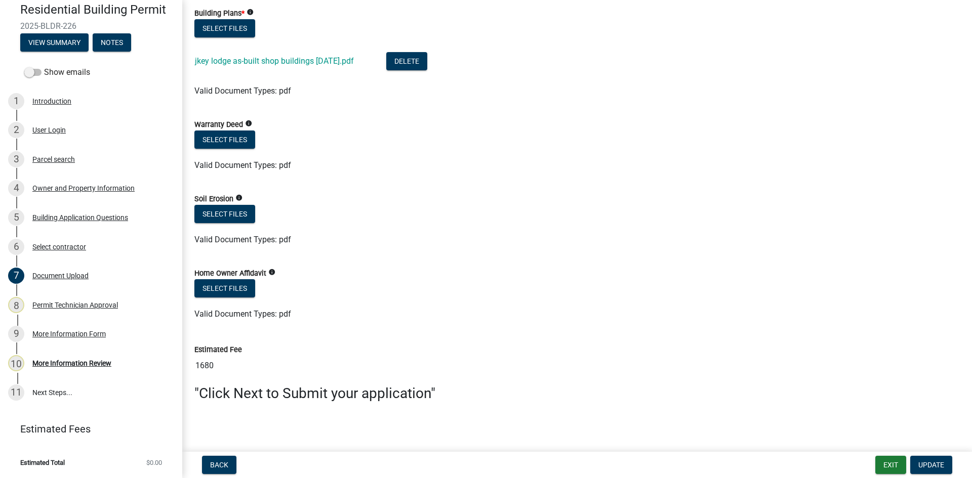
scroll to position [621, 0]
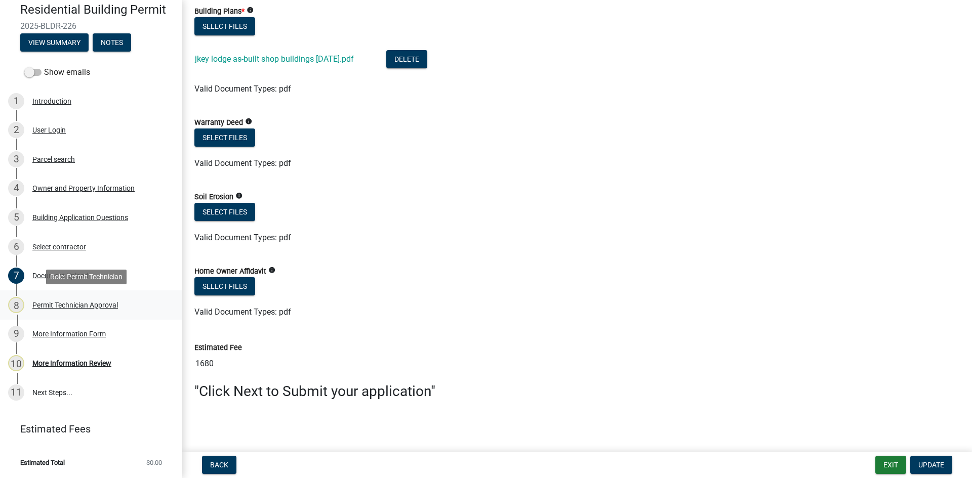
click at [66, 304] on div "Permit Technician Approval" at bounding box center [75, 305] width 86 height 7
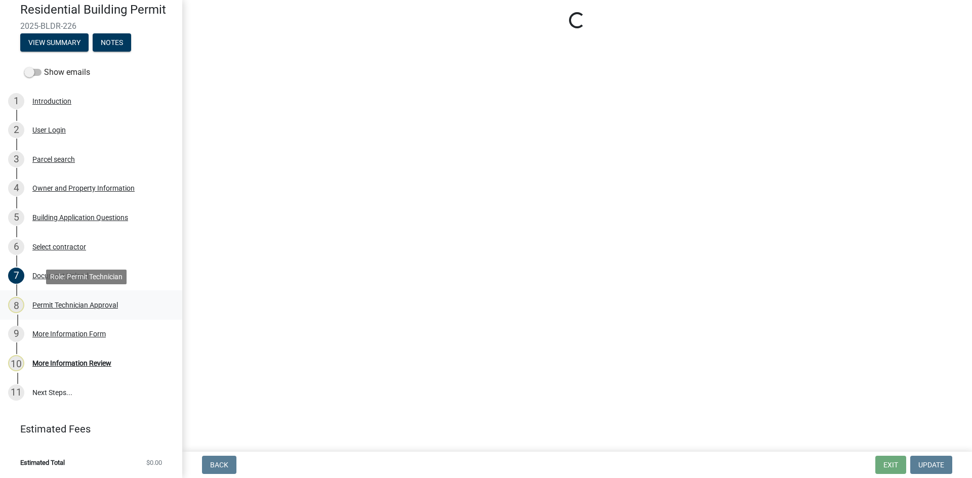
scroll to position [0, 0]
select select "ef7a1fc2-7a7a-426d-b1f0-c9b9b6ca7ff4"
select select "83394b22-4a11-496c-8e5c-75ade2e72faf"
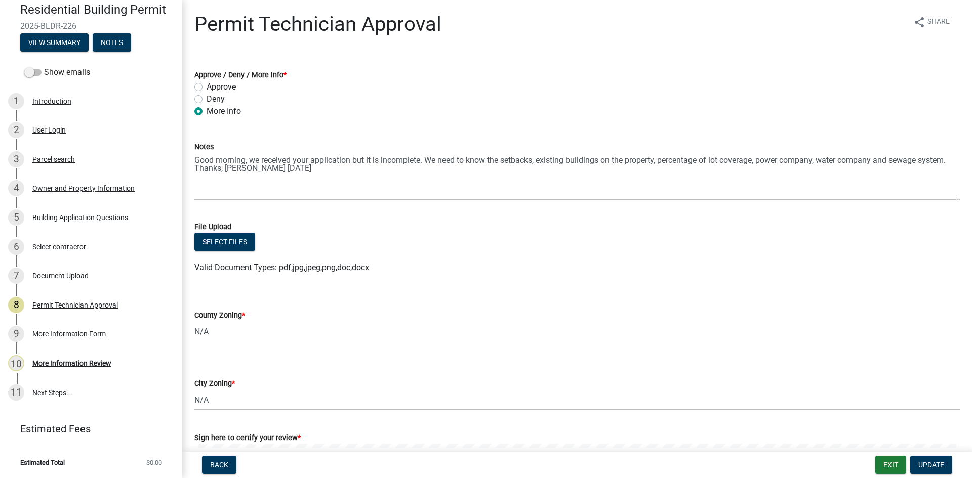
click at [207, 87] on label "Approve" at bounding box center [221, 87] width 29 height 12
click at [207, 87] on input "Approve" at bounding box center [210, 84] width 7 height 7
radio input "true"
click at [83, 302] on div "Permit Technician Approval" at bounding box center [75, 305] width 86 height 7
click at [97, 308] on div "Permit Technician Approval" at bounding box center [75, 305] width 86 height 7
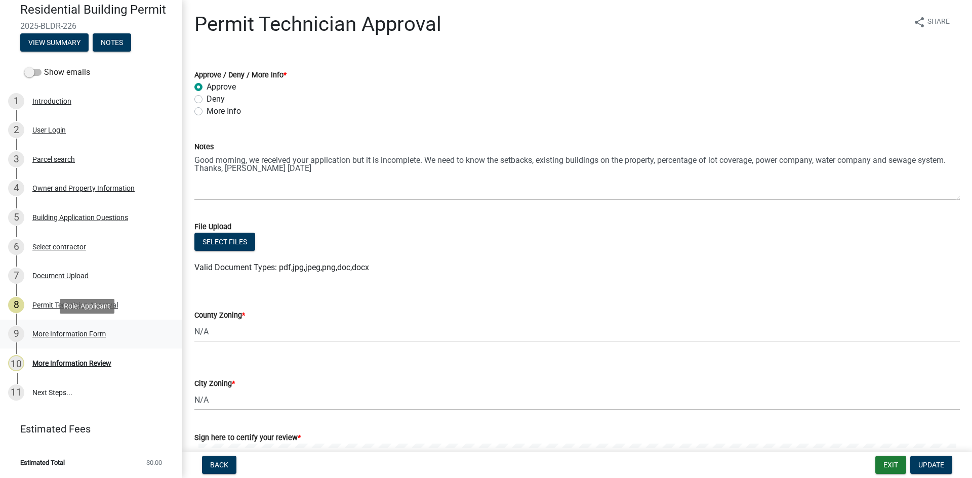
click at [70, 335] on div "More Information Form" at bounding box center [68, 334] width 73 height 7
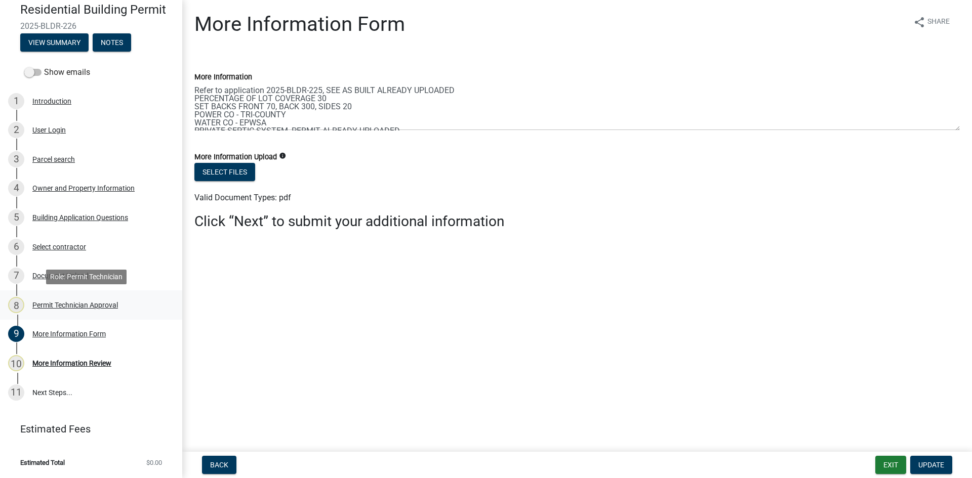
click at [88, 304] on div "Permit Technician Approval" at bounding box center [75, 305] width 86 height 7
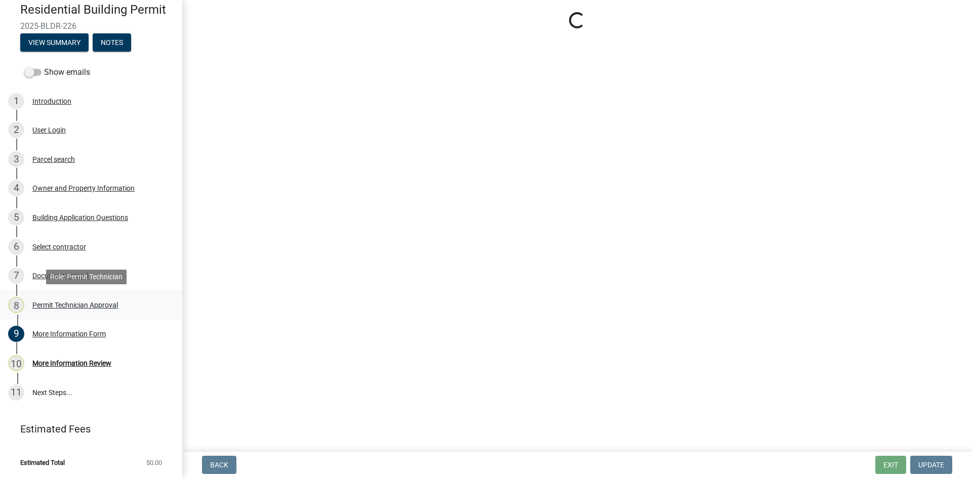
select select "ef7a1fc2-7a7a-426d-b1f0-c9b9b6ca7ff4"
select select "83394b22-4a11-496c-8e5c-75ade2e72faf"
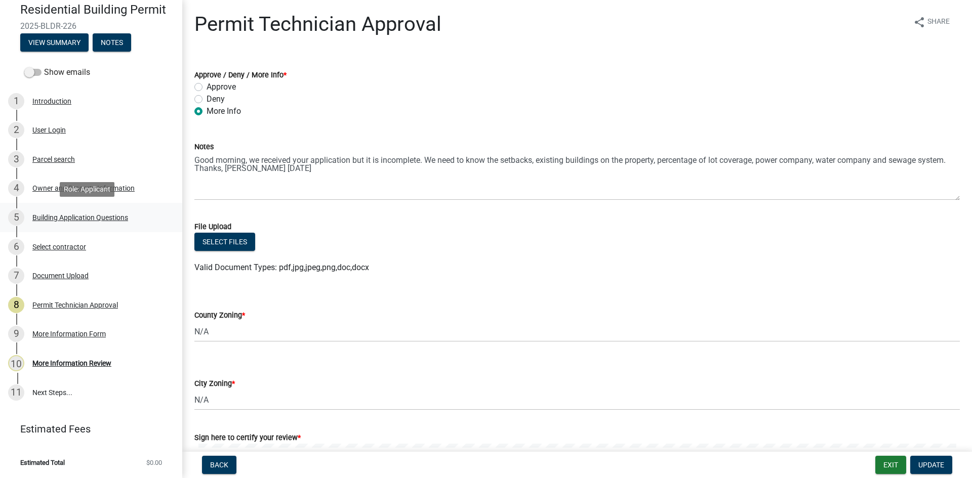
click at [72, 212] on div "5 Building Application Questions" at bounding box center [87, 218] width 158 height 16
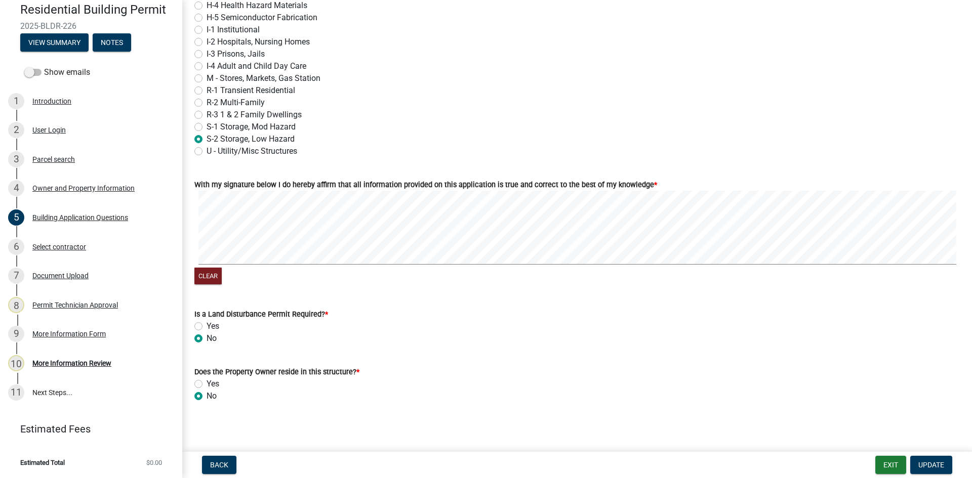
scroll to position [4245, 0]
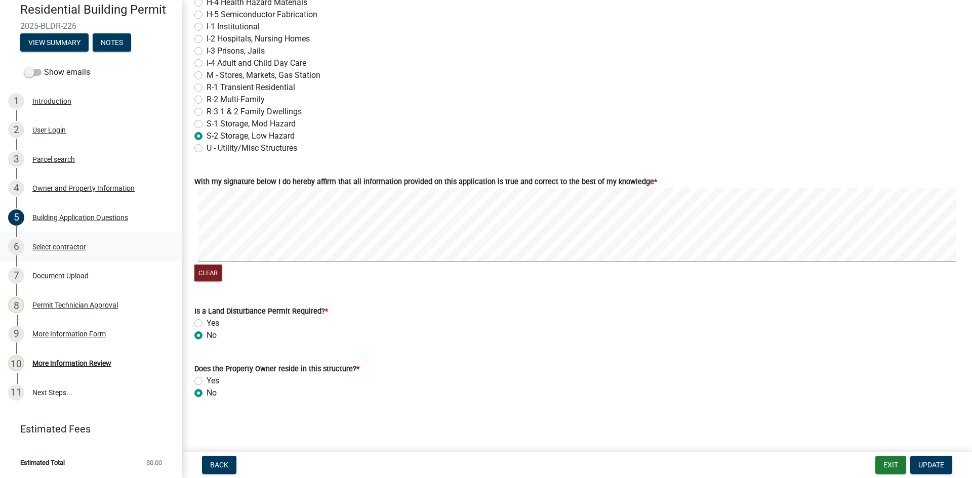
click at [60, 246] on div "Select contractor" at bounding box center [59, 247] width 54 height 7
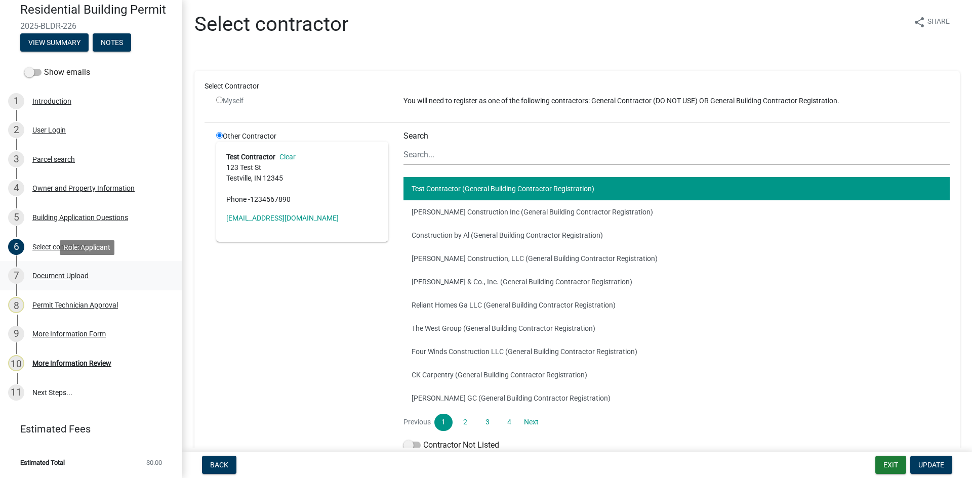
click at [76, 275] on div "Document Upload" at bounding box center [60, 275] width 56 height 7
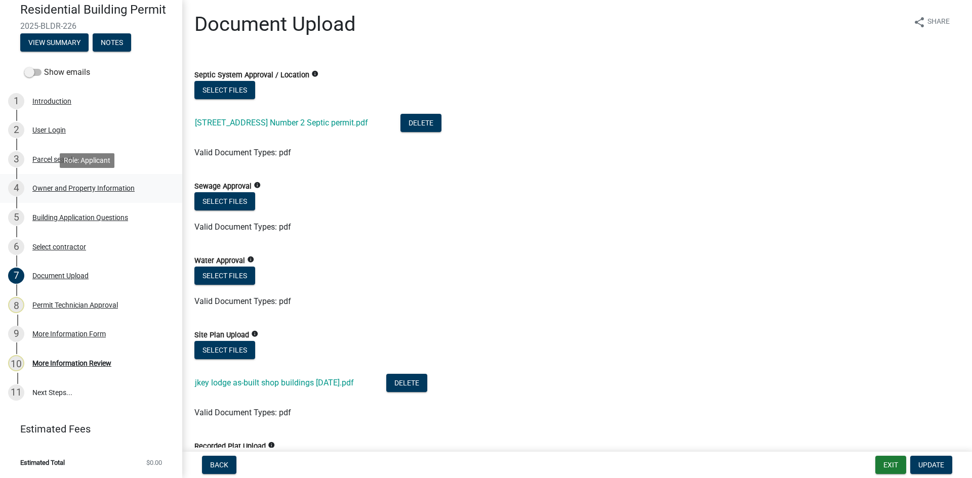
click at [109, 185] on div "Owner and Property Information" at bounding box center [83, 188] width 102 height 7
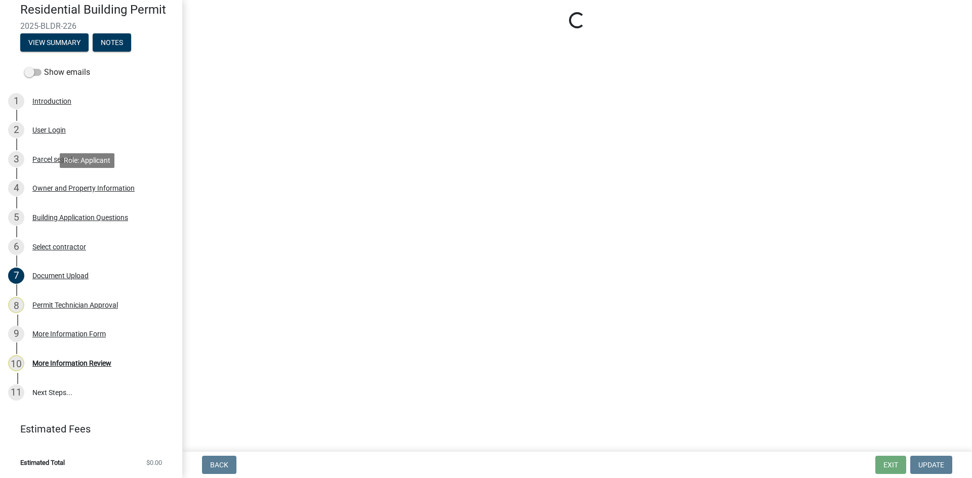
select select "78bfdc44-73ff-456e-a557-d4c99b9c08be"
select select "83394b22-4a11-496c-8e5c-75ade2e72faf"
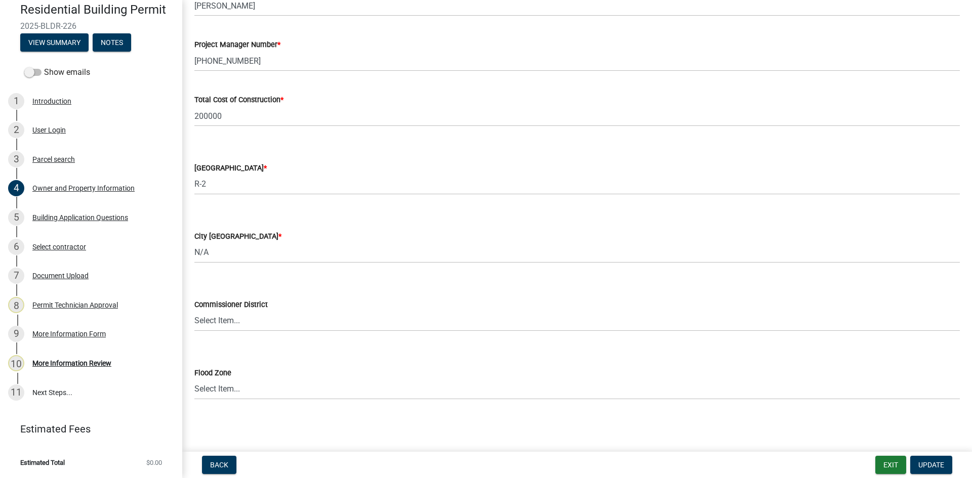
scroll to position [1641, 0]
click at [95, 360] on div "More Information Review" at bounding box center [71, 363] width 79 height 7
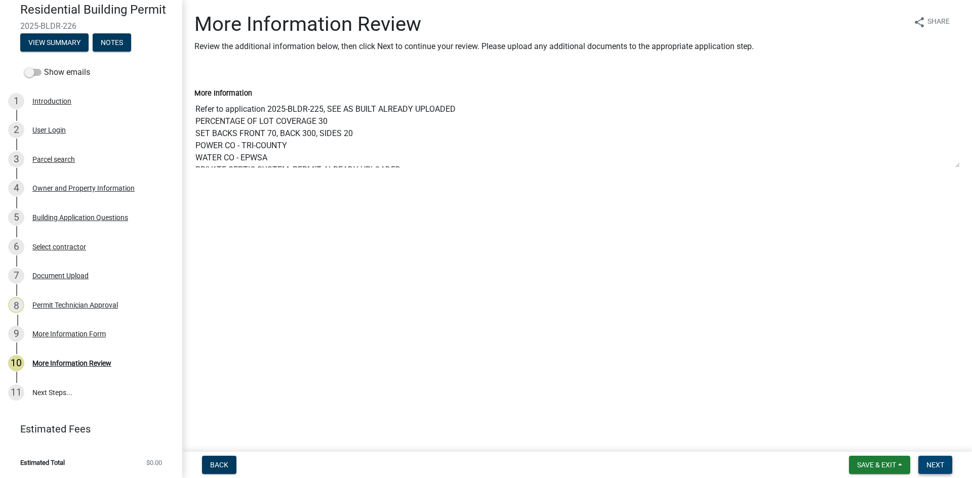
click at [937, 463] on span "Next" at bounding box center [935, 465] width 18 height 8
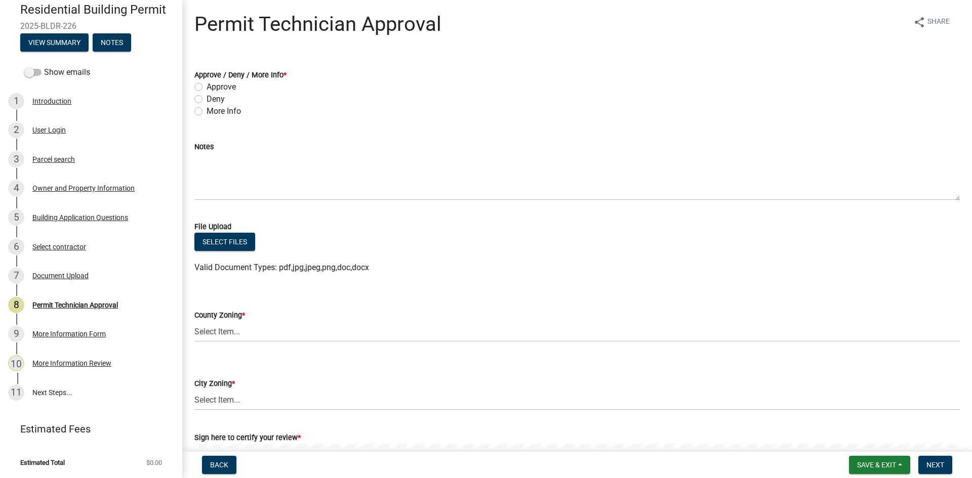
click at [207, 87] on label "Approve" at bounding box center [221, 87] width 29 height 12
click at [207, 87] on input "Approve" at bounding box center [210, 84] width 7 height 7
radio input "true"
click at [223, 330] on select "Select Item... AG-1 R-1R R-1 R-2 MHP RM-1 RM-3 C-1 C-2 I-M PUD N/A" at bounding box center [576, 331] width 765 height 21
click at [194, 321] on select "Select Item... AG-1 R-1R R-1 R-2 MHP RM-1 RM-3 C-1 C-2 I-M PUD N/A" at bounding box center [576, 331] width 765 height 21
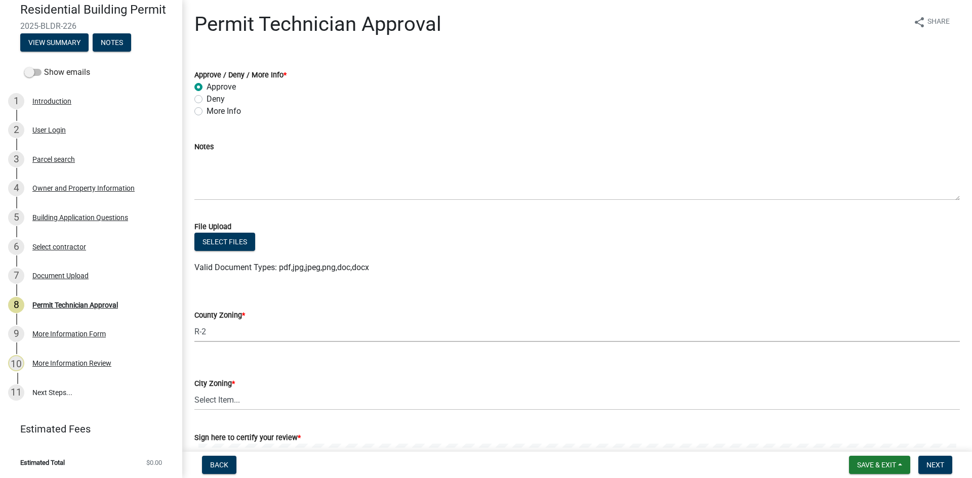
select select "78bfdc44-73ff-456e-a557-d4c99b9c08be"
click at [242, 400] on select "Select Item... A-1 A-2 R-1 R-2 R-3 R-4 MHP C-1 C-2 I-1 I-2 DB FH H-P N/A" at bounding box center [576, 400] width 765 height 21
click at [194, 390] on select "Select Item... A-1 A-2 R-1 R-2 R-3 R-4 MHP C-1 C-2 I-1 I-2 DB FH H-P N/A" at bounding box center [576, 400] width 765 height 21
select select "83394b22-4a11-496c-8e5c-75ade2e72faf"
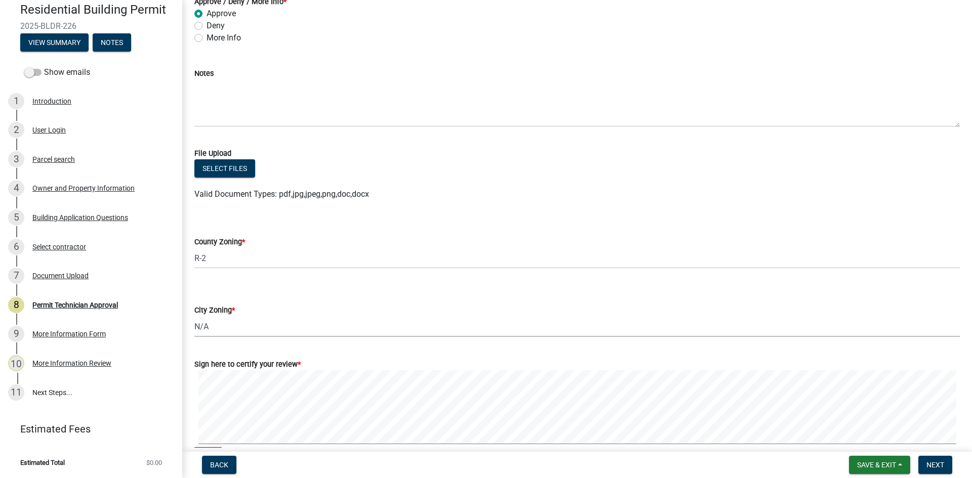
scroll to position [141, 0]
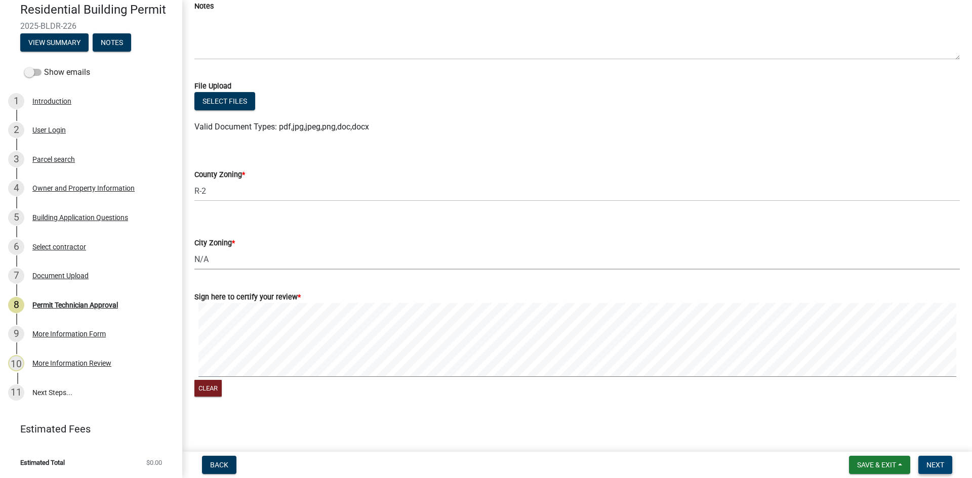
click at [942, 467] on span "Next" at bounding box center [935, 465] width 18 height 8
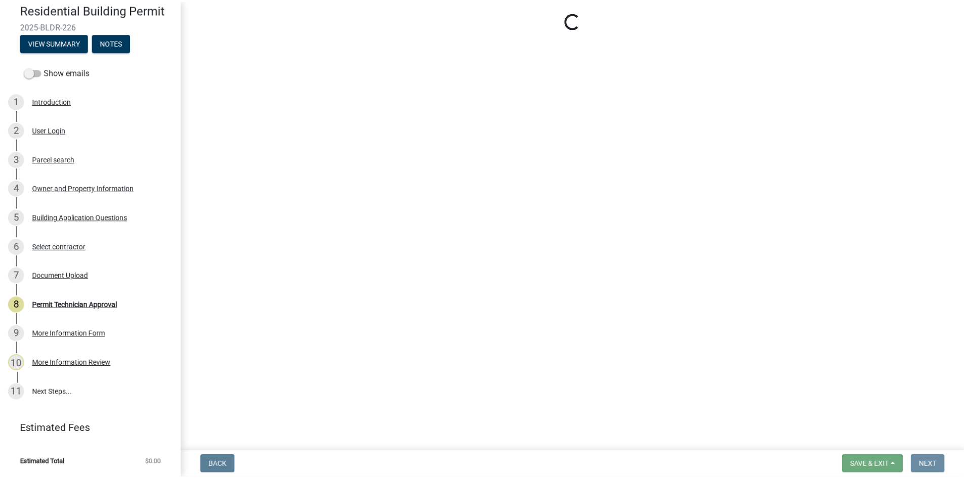
scroll to position [0, 0]
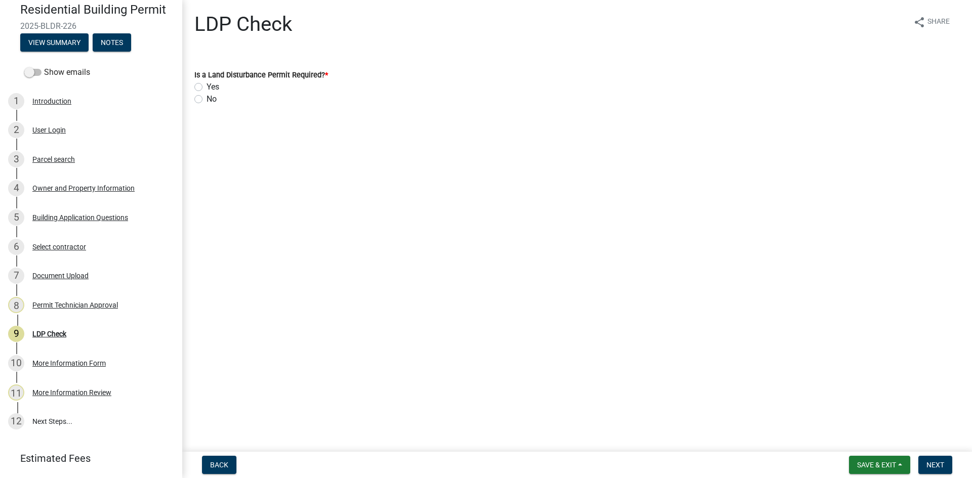
drag, startPoint x: 196, startPoint y: 101, endPoint x: 201, endPoint y: 106, distance: 7.5
click at [207, 101] on label "No" at bounding box center [212, 99] width 10 height 12
click at [207, 100] on input "No" at bounding box center [210, 96] width 7 height 7
radio input "true"
click at [932, 459] on button "Next" at bounding box center [935, 465] width 34 height 18
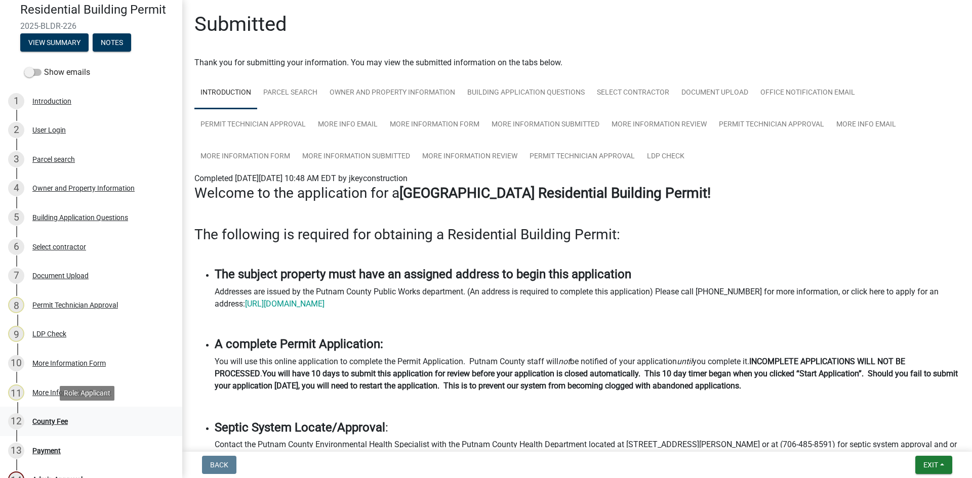
click at [51, 420] on div "County Fee" at bounding box center [49, 421] width 35 height 7
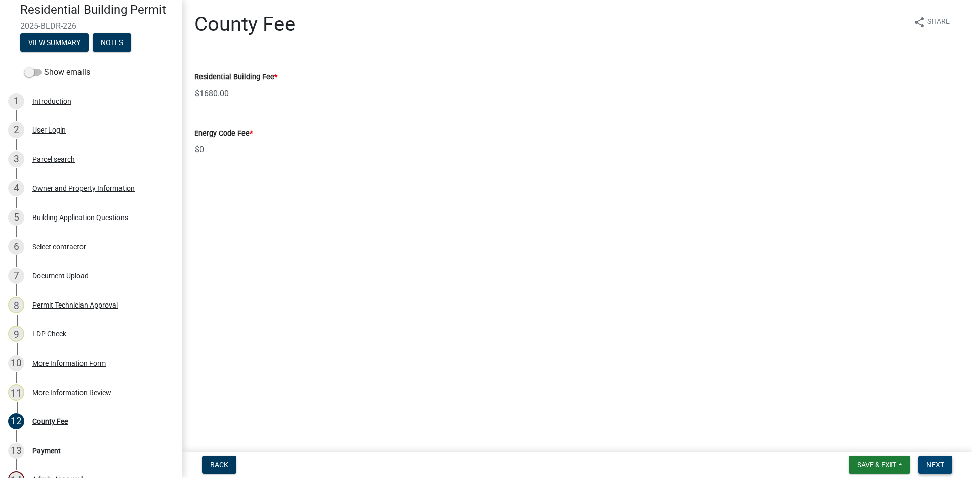
click at [937, 464] on span "Next" at bounding box center [935, 465] width 18 height 8
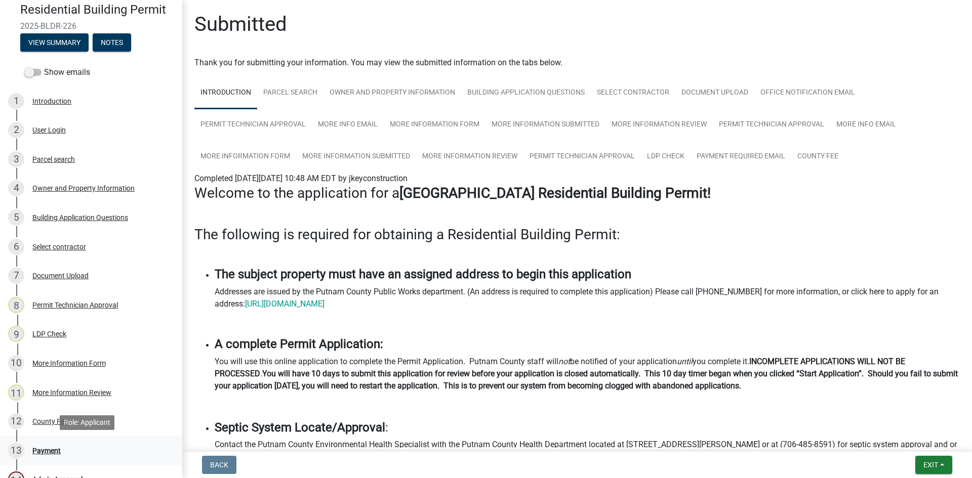
click at [58, 448] on div "Payment" at bounding box center [46, 451] width 28 height 7
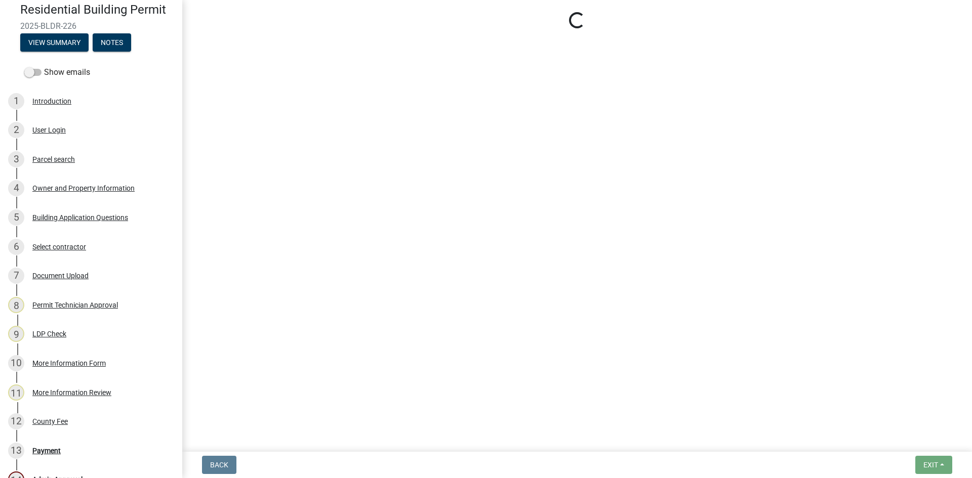
select select "3: 3"
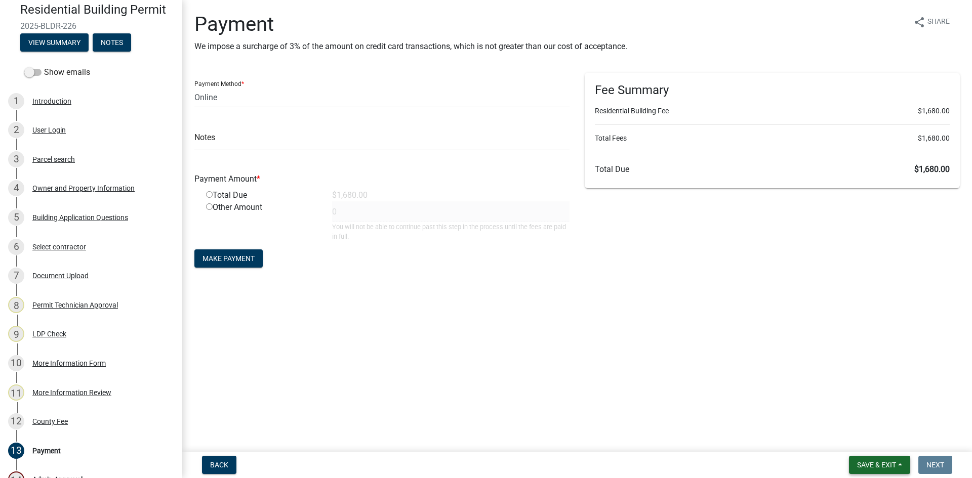
click at [882, 466] on span "Save & Exit" at bounding box center [876, 465] width 39 height 8
click at [886, 427] on button "Save & Exit" at bounding box center [869, 439] width 81 height 24
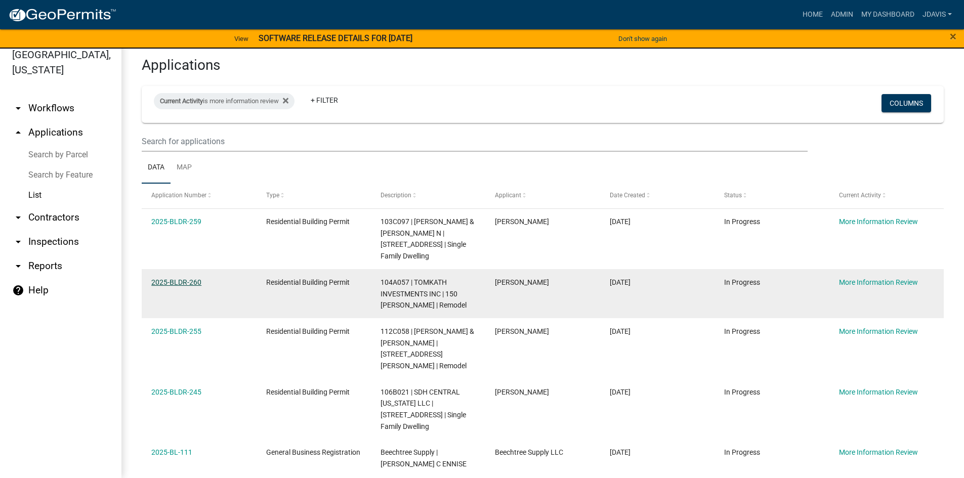
click at [182, 278] on link "2025-BLDR-260" at bounding box center [176, 282] width 50 height 8
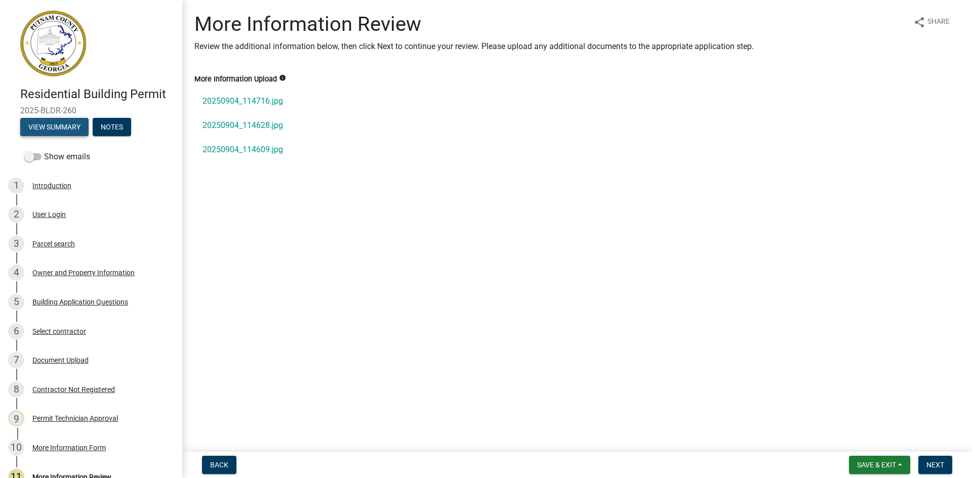
click at [69, 126] on button "View Summary" at bounding box center [54, 127] width 68 height 18
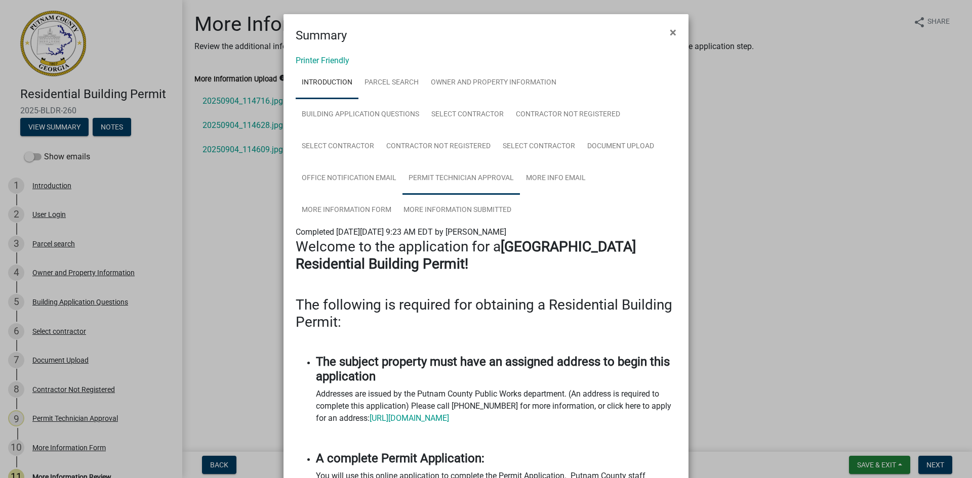
click at [492, 180] on link "Permit Technician Approval" at bounding box center [460, 179] width 117 height 32
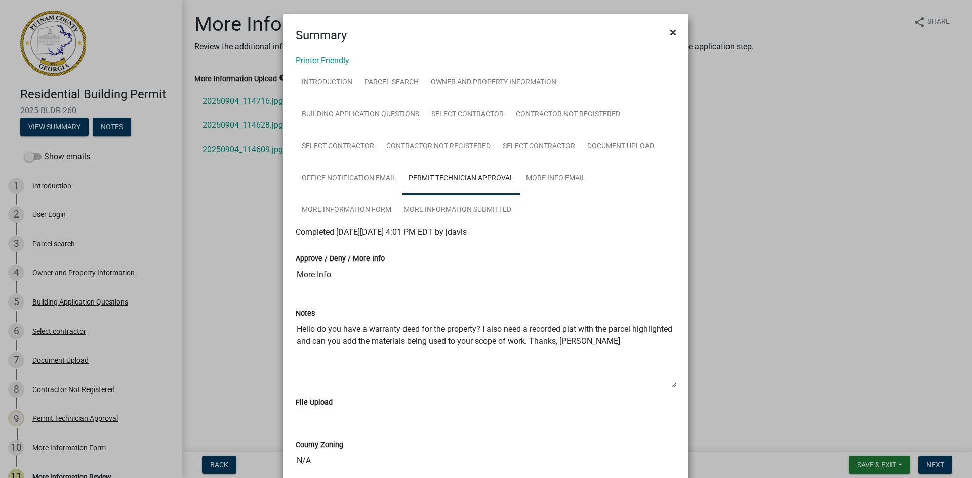
click at [670, 30] on span "×" at bounding box center [673, 32] width 7 height 14
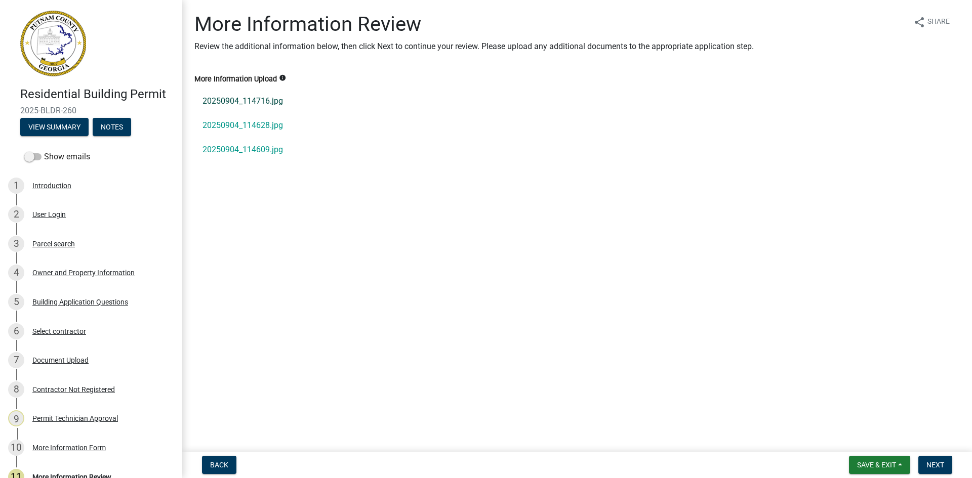
click at [256, 96] on link "20250904_114716.jpg" at bounding box center [576, 101] width 765 height 24
click at [238, 126] on link "20250904_114628.jpg" at bounding box center [576, 125] width 765 height 24
click at [227, 144] on link "20250904_114609.jpg" at bounding box center [576, 150] width 765 height 24
click at [113, 299] on div "Building Application Questions" at bounding box center [80, 302] width 96 height 7
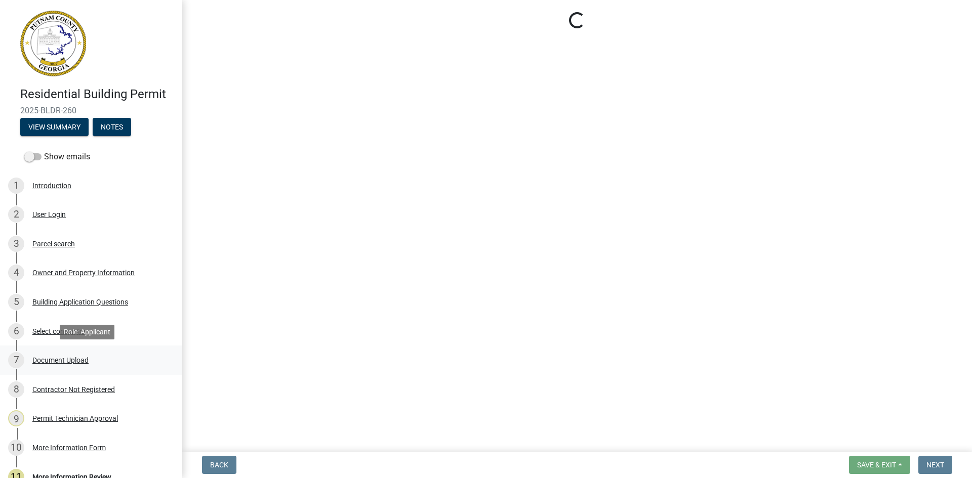
select select "2ec94193-6885-4dbb-8fbc-a6ee81e417fe"
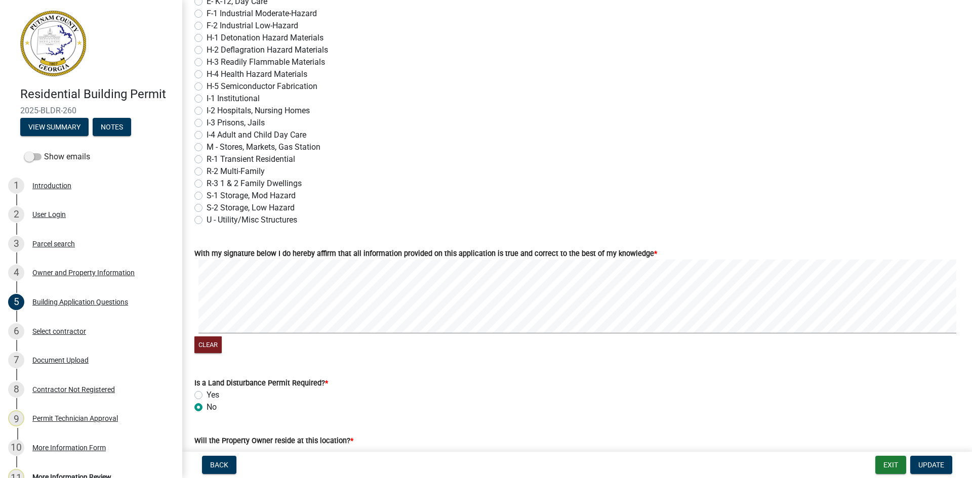
scroll to position [4245, 0]
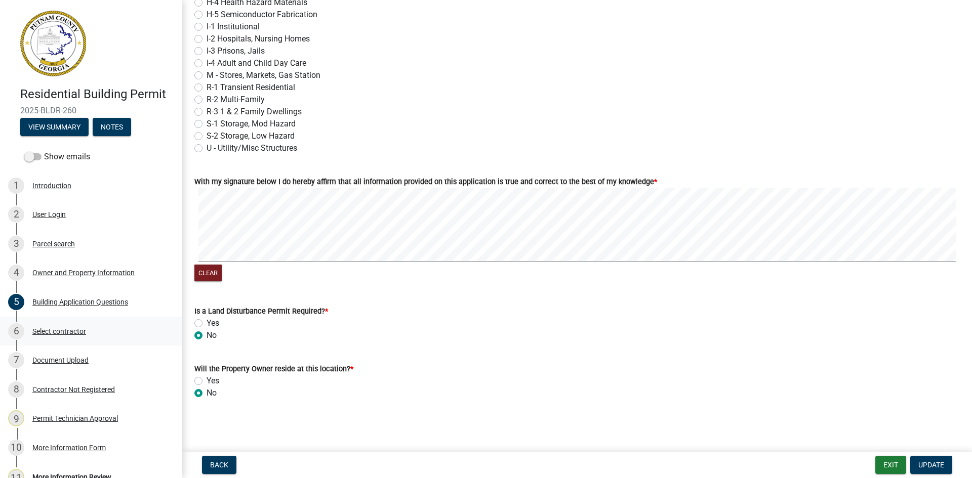
click at [64, 331] on div "Select contractor" at bounding box center [59, 331] width 54 height 7
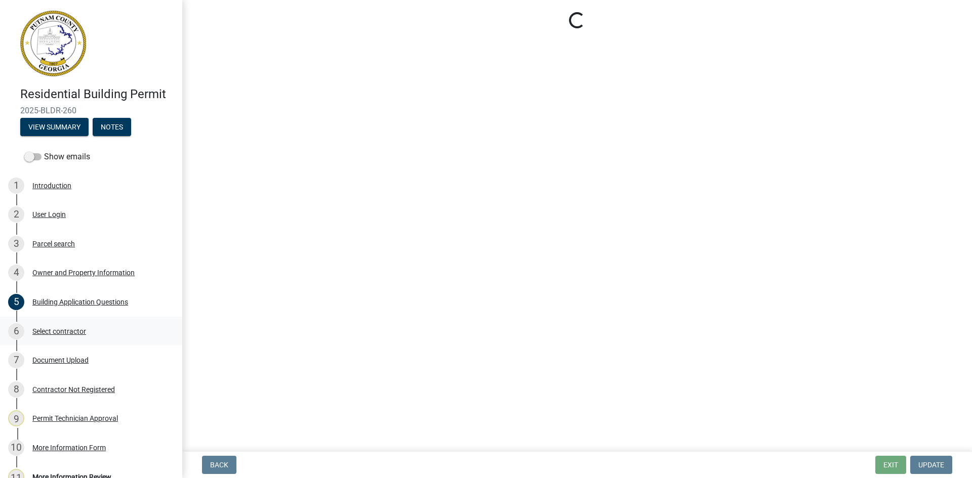
scroll to position [0, 0]
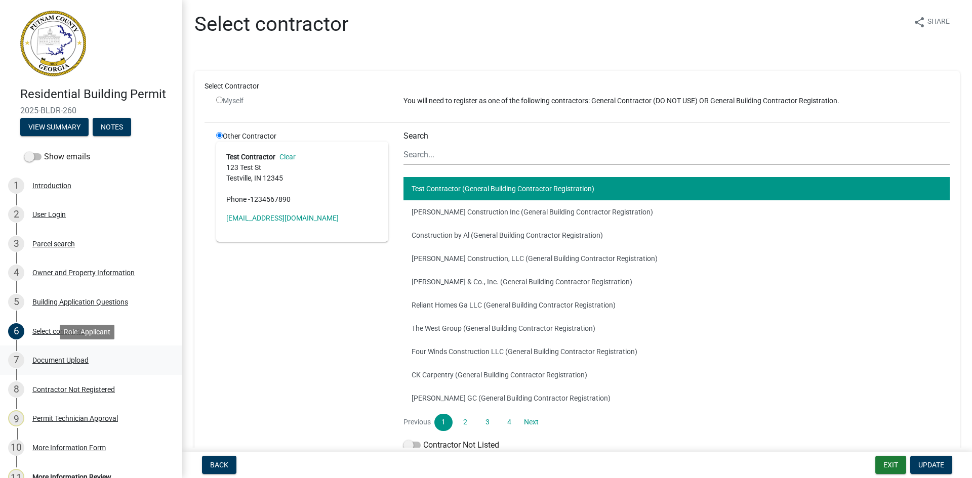
click at [86, 358] on div "Document Upload" at bounding box center [60, 360] width 56 height 7
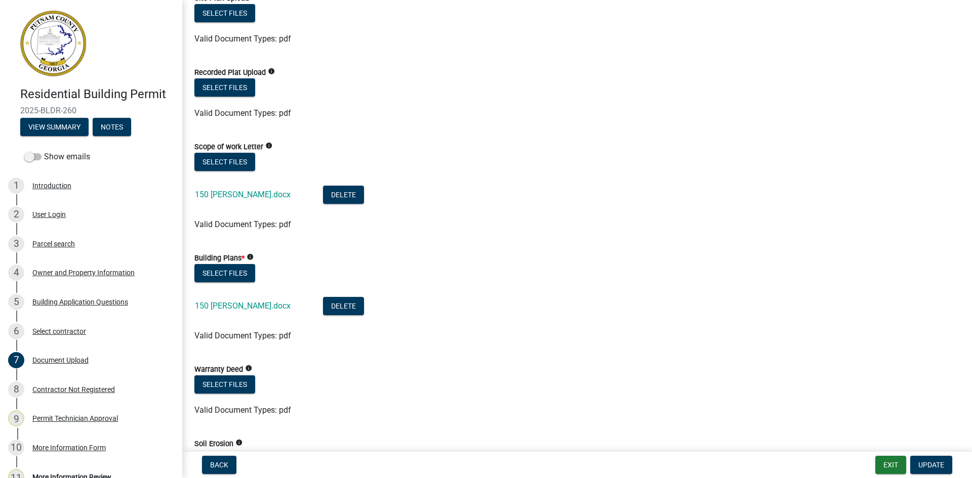
scroll to position [304, 0]
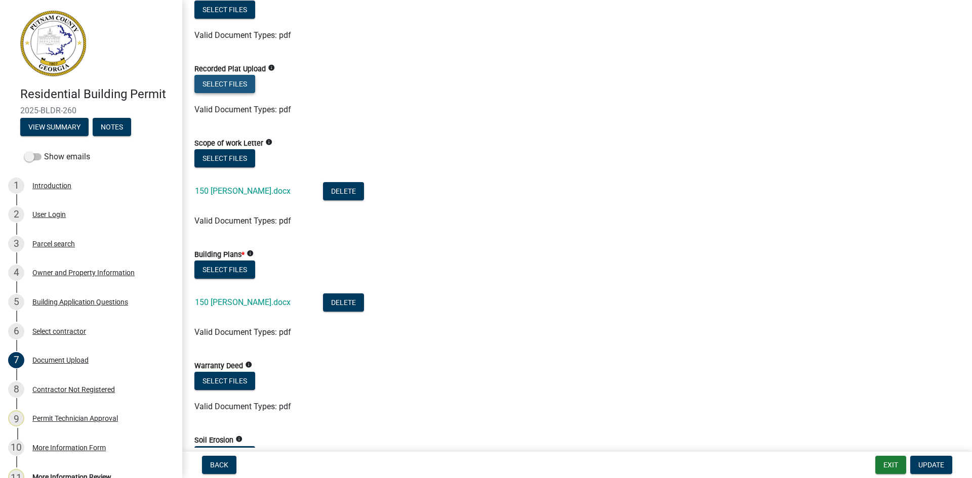
click at [239, 77] on button "Select files" at bounding box center [224, 84] width 61 height 18
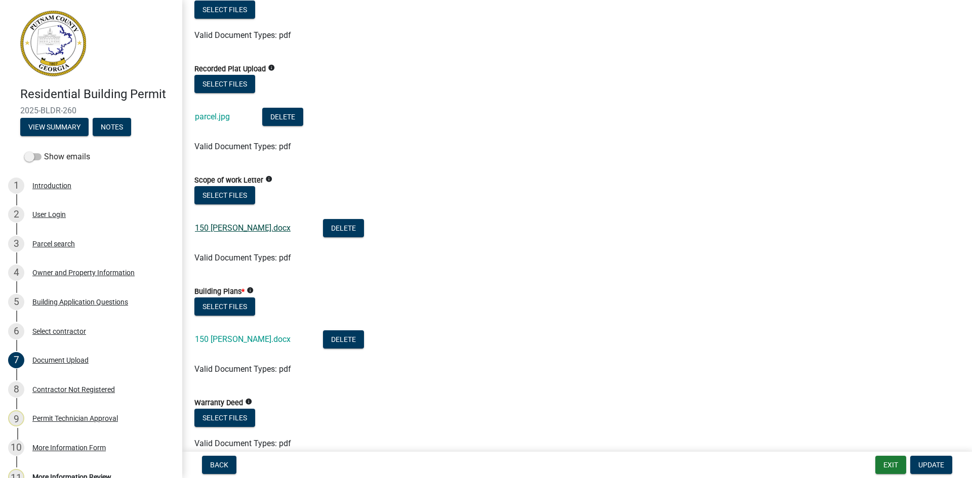
click at [245, 225] on link "150 capps ln.docx" at bounding box center [243, 228] width 96 height 10
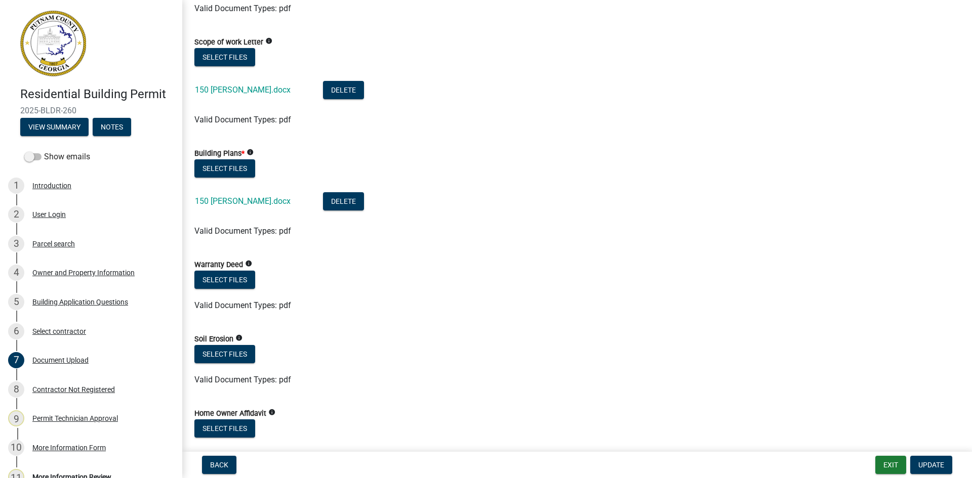
scroll to position [456, 0]
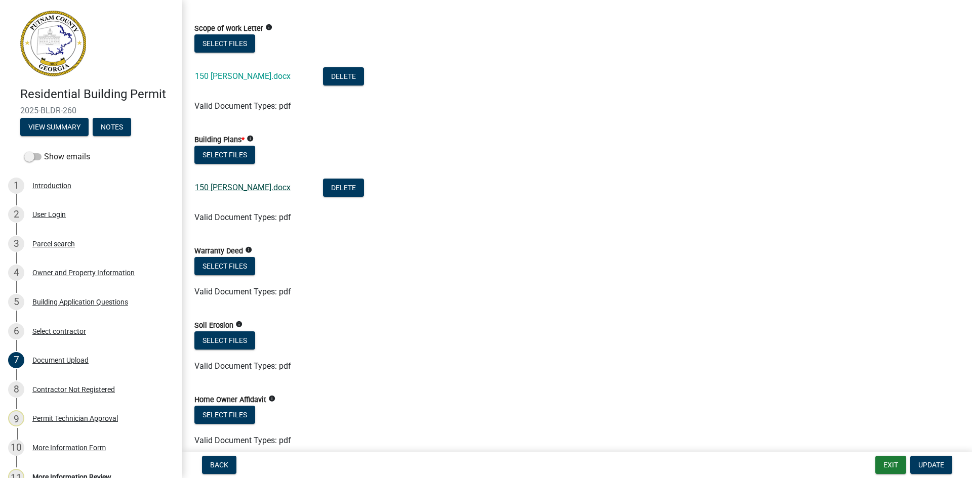
click at [256, 189] on link "150 capps ln.docx" at bounding box center [243, 188] width 96 height 10
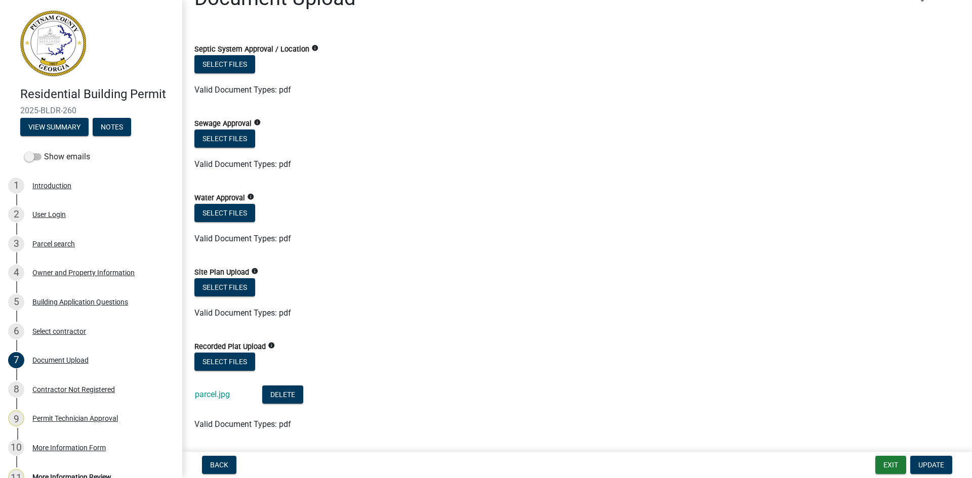
scroll to position [51, 0]
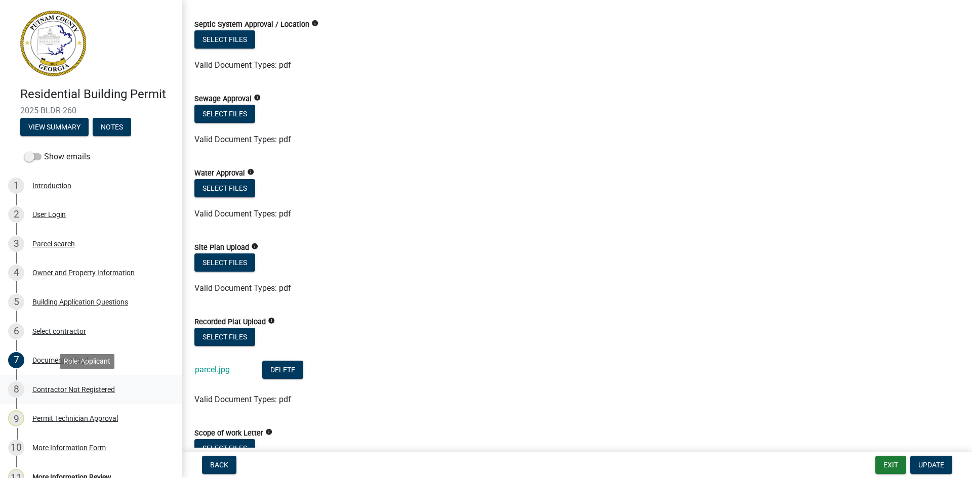
click at [78, 386] on div "Contractor Not Registered" at bounding box center [73, 389] width 83 height 7
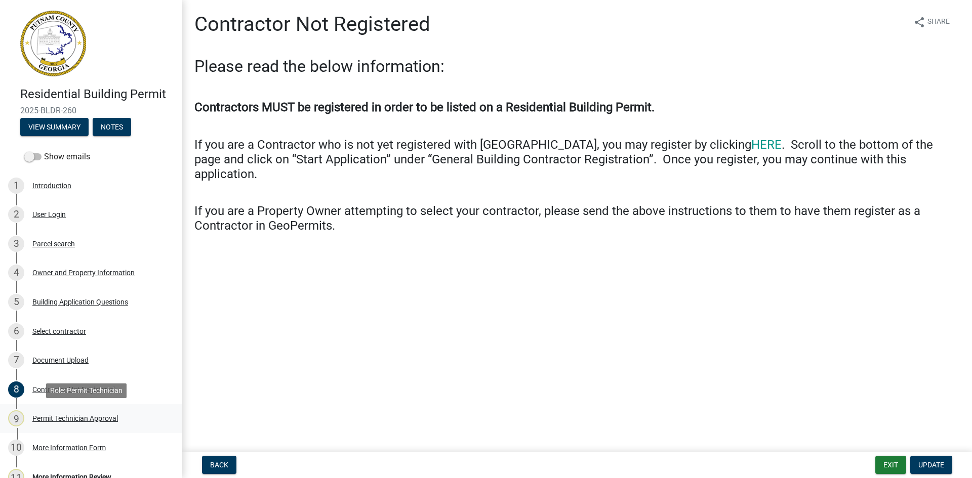
click at [90, 414] on div "9 Permit Technician Approval" at bounding box center [87, 419] width 158 height 16
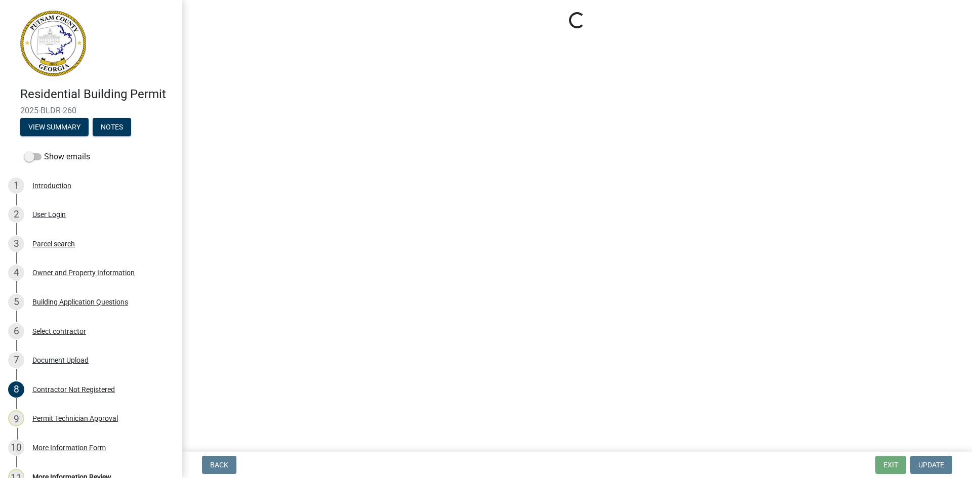
select select "ef7a1fc2-7a7a-426d-b1f0-c9b9b6ca7ff4"
select select "83394b22-4a11-496c-8e5c-75ade2e72faf"
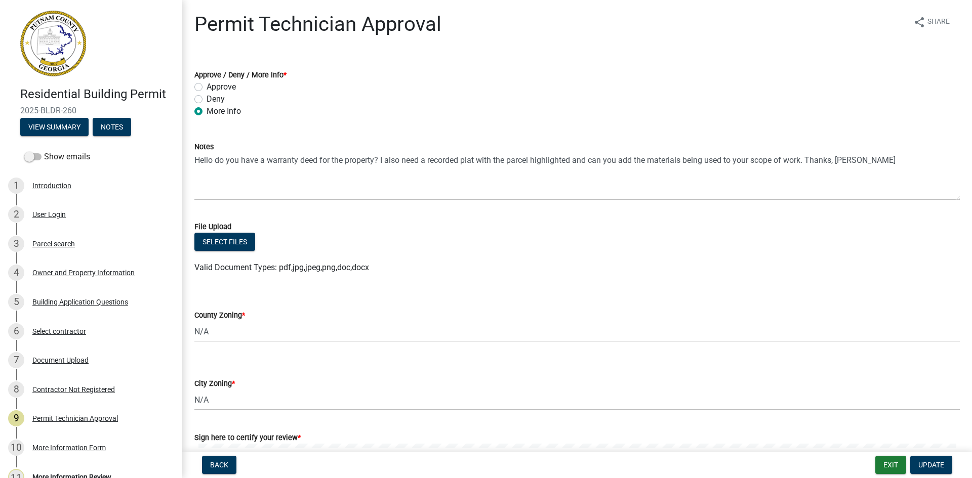
click at [207, 88] on label "Approve" at bounding box center [221, 87] width 29 height 12
click at [207, 88] on input "Approve" at bounding box center [210, 84] width 7 height 7
radio input "true"
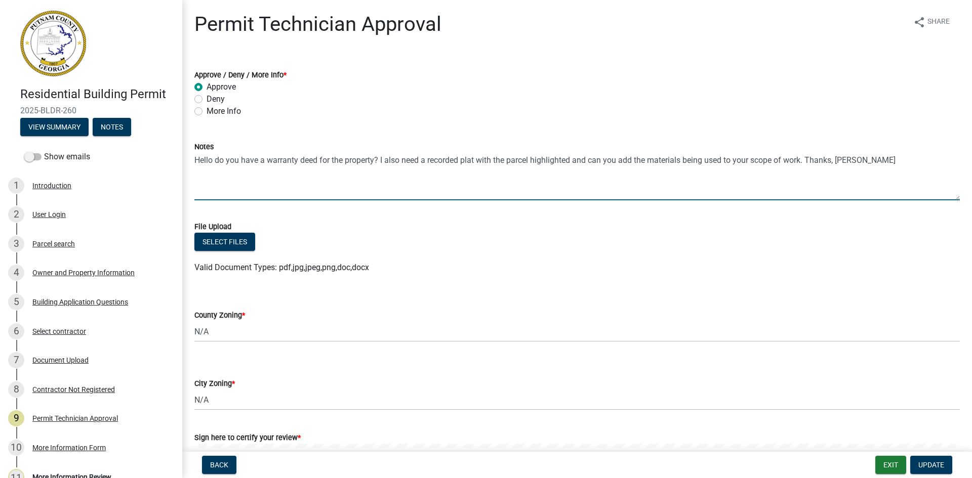
click at [803, 162] on textarea "Hello do you have a warranty deed for the property? I also need a recorded plat…" at bounding box center [576, 177] width 765 height 48
drag, startPoint x: 803, startPoint y: 162, endPoint x: 584, endPoint y: 193, distance: 221.0
click at [584, 193] on textarea "Hello do you have a warranty deed for the property? I also need a recorded plat…" at bounding box center [576, 177] width 765 height 48
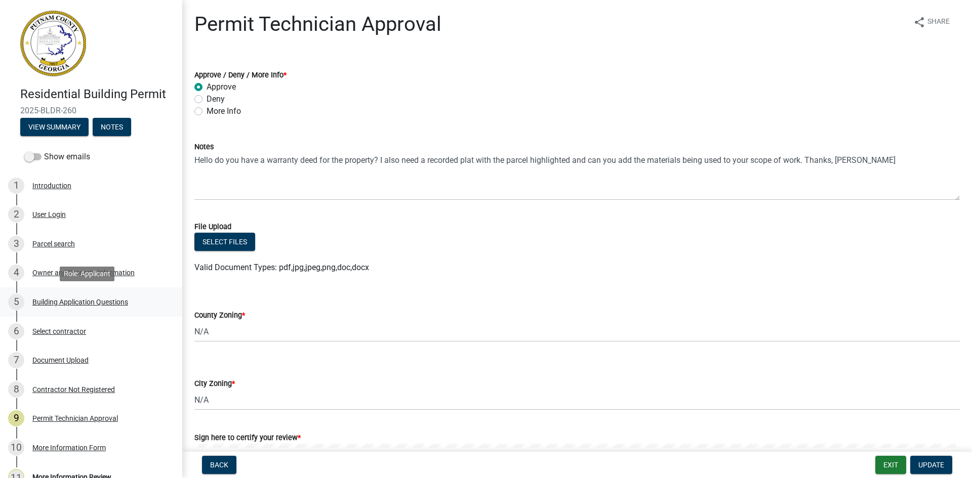
click at [90, 301] on div "Building Application Questions" at bounding box center [80, 302] width 96 height 7
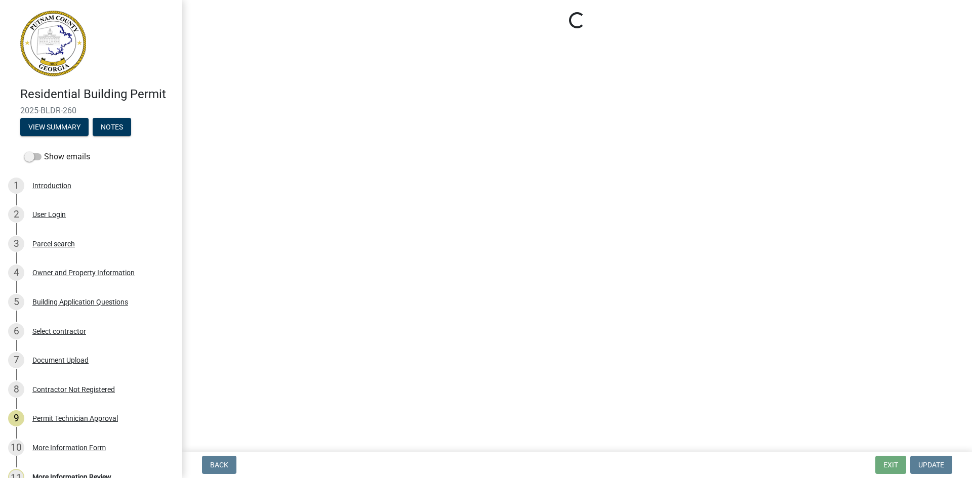
select select "2ec94193-6885-4dbb-8fbc-a6ee81e417fe"
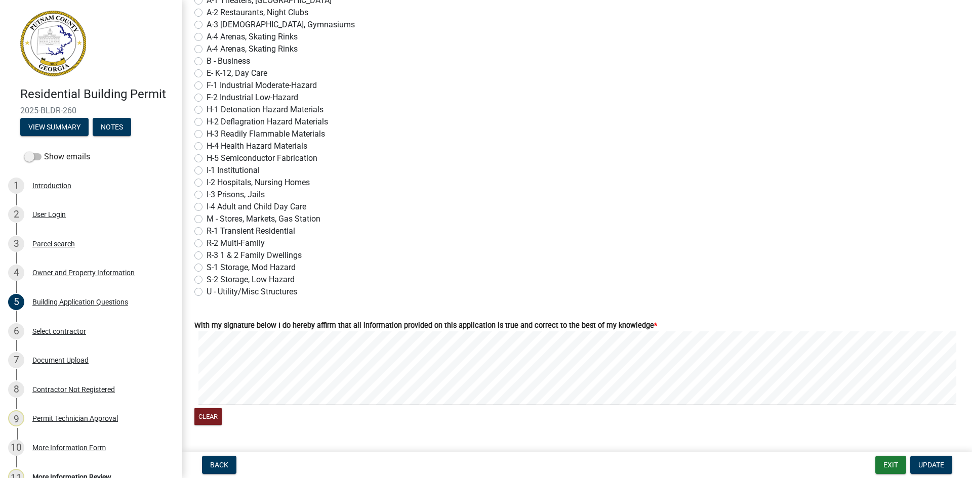
scroll to position [4245, 0]
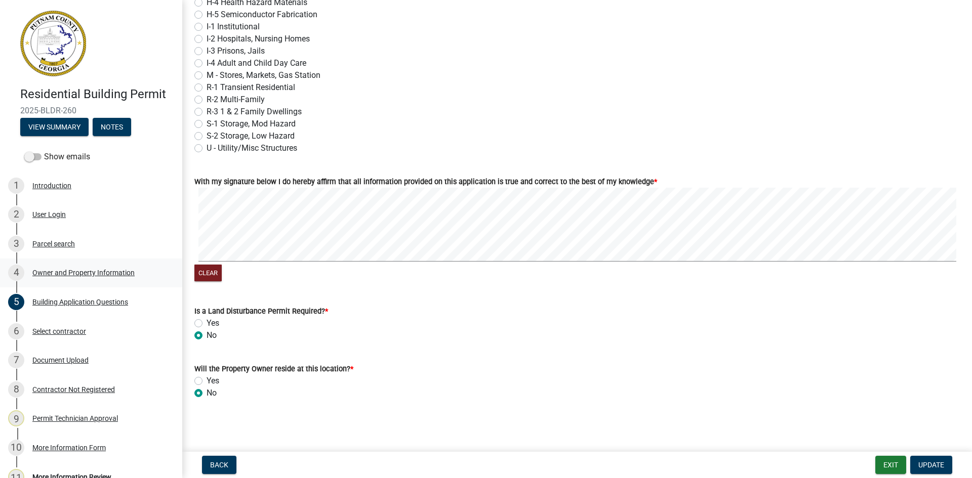
click at [69, 267] on div "4 Owner and Property Information" at bounding box center [87, 273] width 158 height 16
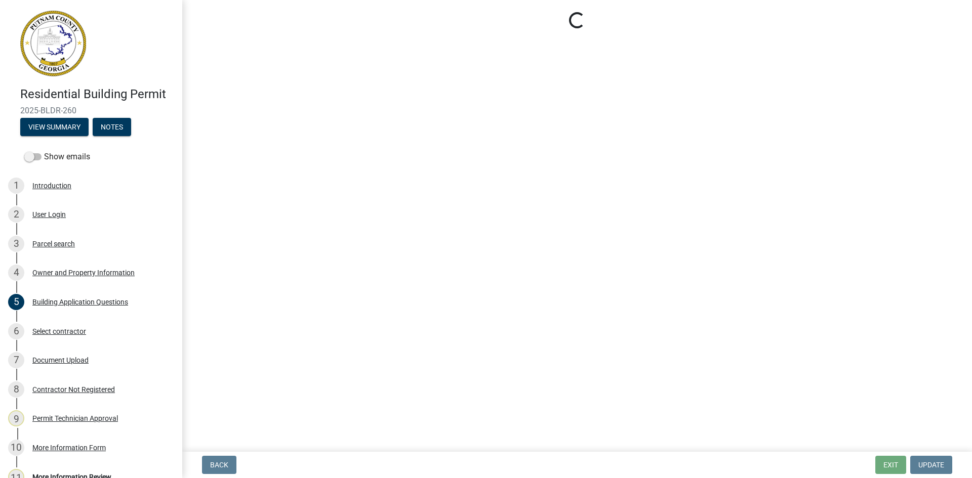
select select "34fe85c2-5f76-4343-b6bb-8ca387e0bed7"
select select "83394b22-4a11-496c-8e5c-75ade2e72faf"
select select "ece5c1a9-df30-4702-9587-5deee23533b7"
select select "fa9ac713-ff98-4511-b6d6-b752a2dce95a"
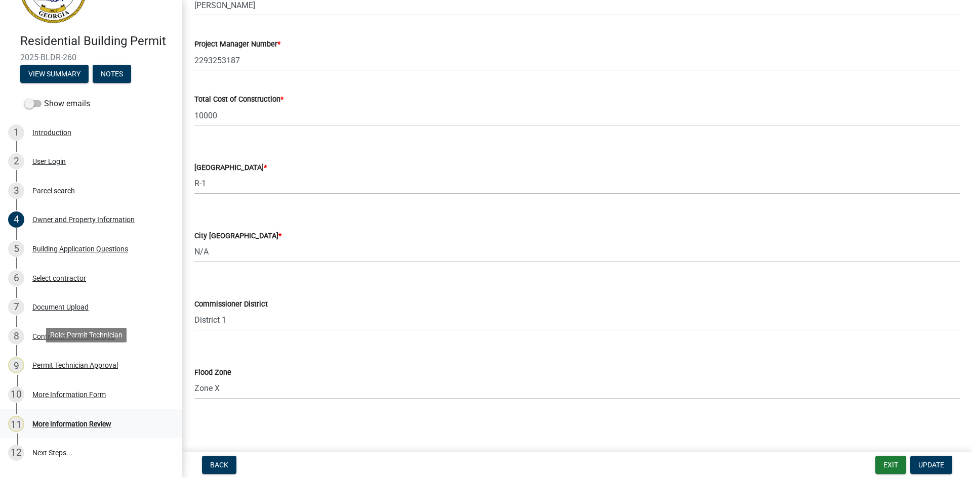
scroll to position [114, 0]
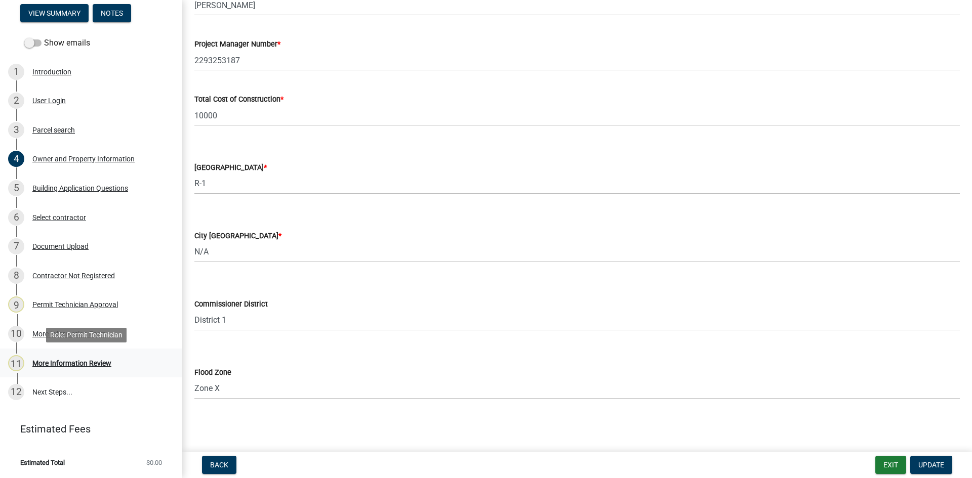
click at [83, 368] on div "11 More Information Review" at bounding box center [87, 363] width 158 height 16
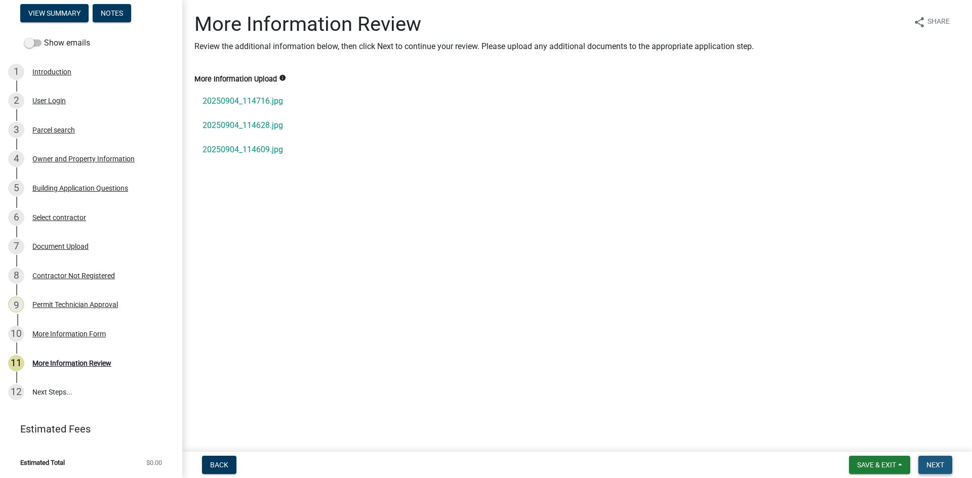
click at [935, 468] on span "Next" at bounding box center [935, 465] width 18 height 8
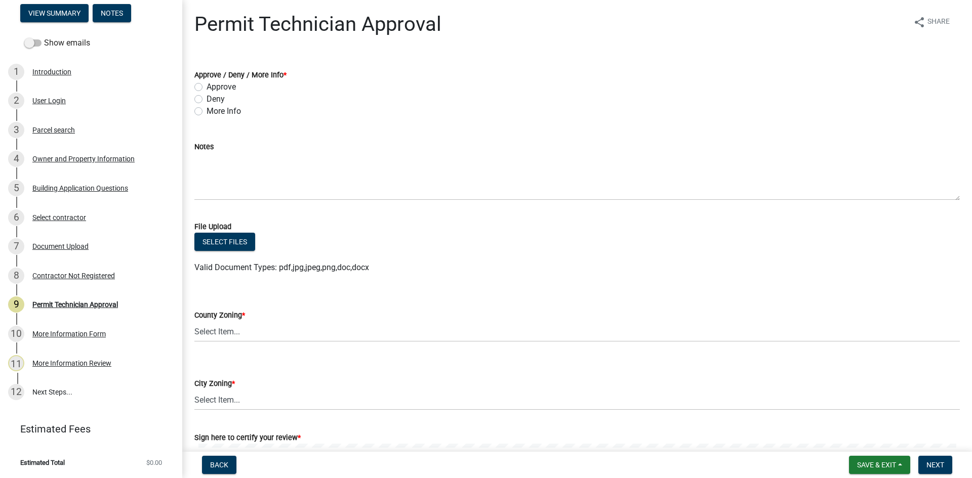
click at [207, 87] on label "Approve" at bounding box center [221, 87] width 29 height 12
click at [207, 87] on input "Approve" at bounding box center [210, 84] width 7 height 7
radio input "true"
click at [258, 337] on select "Select Item... AG-1 R-1R R-1 R-2 MHP RM-1 RM-3 C-1 C-2 I-M PUD N/A" at bounding box center [576, 331] width 765 height 21
click at [194, 321] on select "Select Item... AG-1 R-1R R-1 R-2 MHP RM-1 RM-3 C-1 C-2 I-M PUD N/A" at bounding box center [576, 331] width 765 height 21
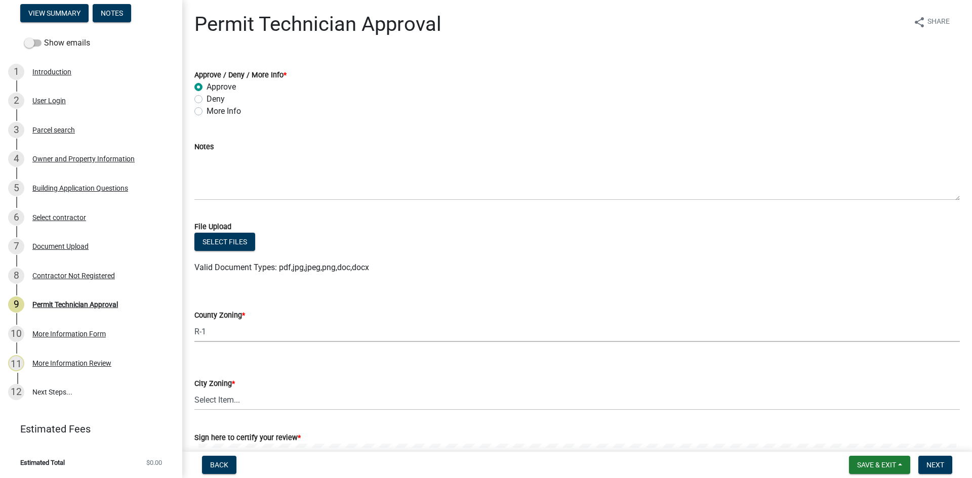
select select "34fe85c2-5f76-4343-b6bb-8ca387e0bed7"
click at [261, 402] on select "Select Item... A-1 A-2 R-1 R-2 R-3 R-4 MHP C-1 C-2 I-1 I-2 DB FH H-P N/A" at bounding box center [576, 400] width 765 height 21
click at [194, 390] on select "Select Item... A-1 A-2 R-1 R-2 R-3 R-4 MHP C-1 C-2 I-1 I-2 DB FH H-P N/A" at bounding box center [576, 400] width 765 height 21
select select "83394b22-4a11-496c-8e5c-75ade2e72faf"
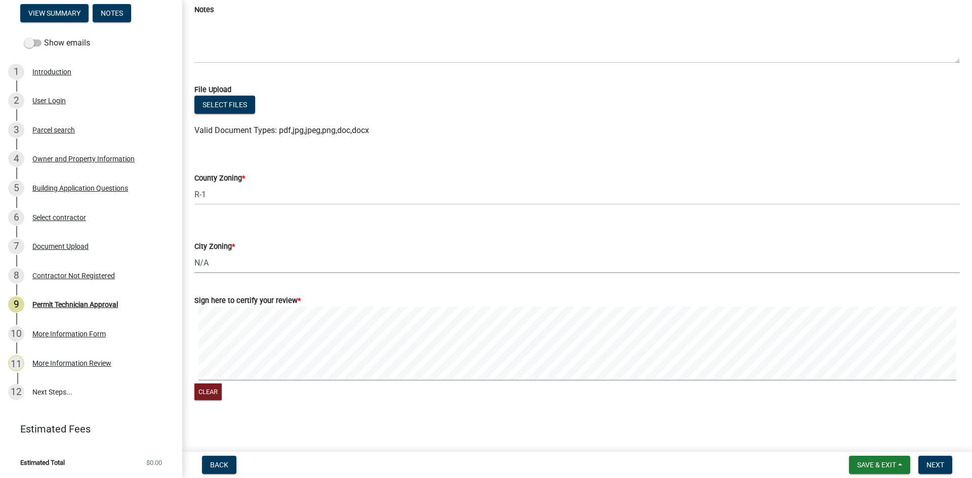
scroll to position [141, 0]
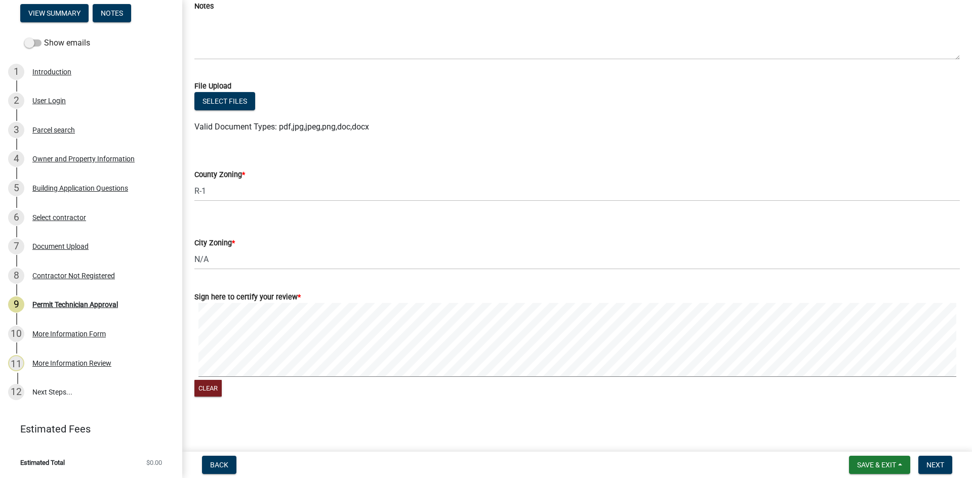
click at [917, 458] on form "Save & Exit Save Save & Exit Next" at bounding box center [900, 465] width 111 height 18
click at [940, 465] on span "Next" at bounding box center [935, 465] width 18 height 8
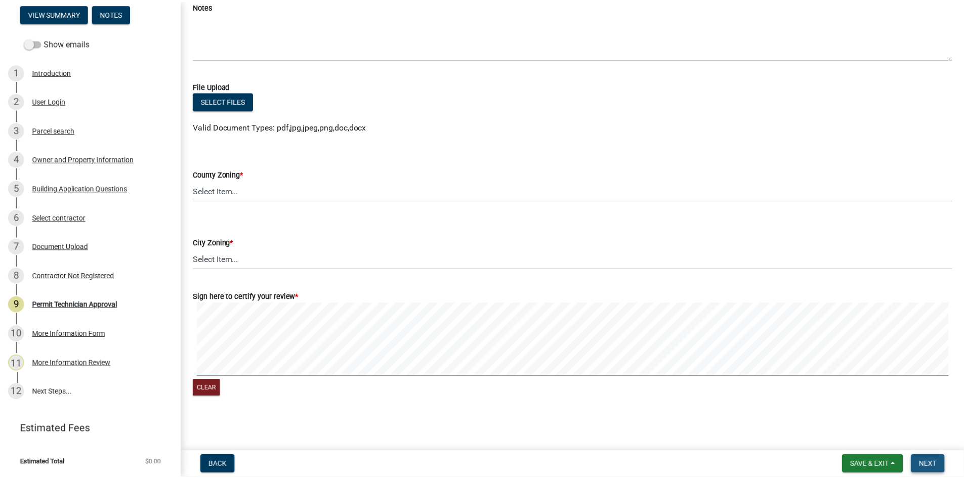
scroll to position [0, 0]
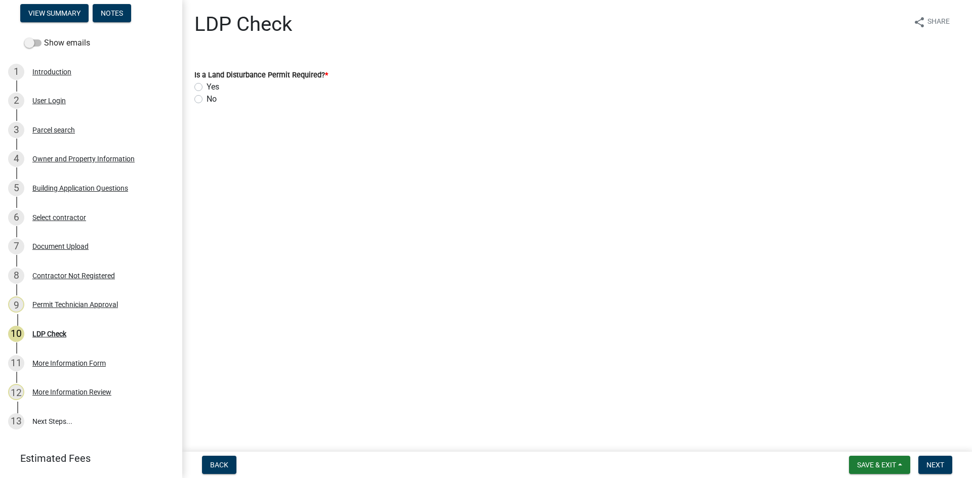
drag, startPoint x: 197, startPoint y: 101, endPoint x: 207, endPoint y: 113, distance: 15.1
click at [207, 103] on label "No" at bounding box center [212, 99] width 10 height 12
click at [207, 100] on input "No" at bounding box center [210, 96] width 7 height 7
radio input "true"
click at [937, 465] on span "Next" at bounding box center [935, 465] width 18 height 8
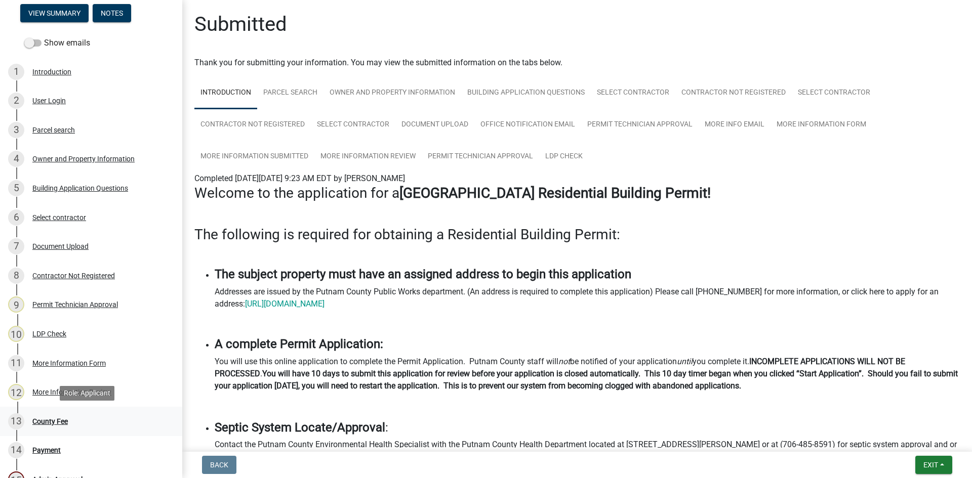
click at [62, 423] on div "County Fee" at bounding box center [49, 421] width 35 height 7
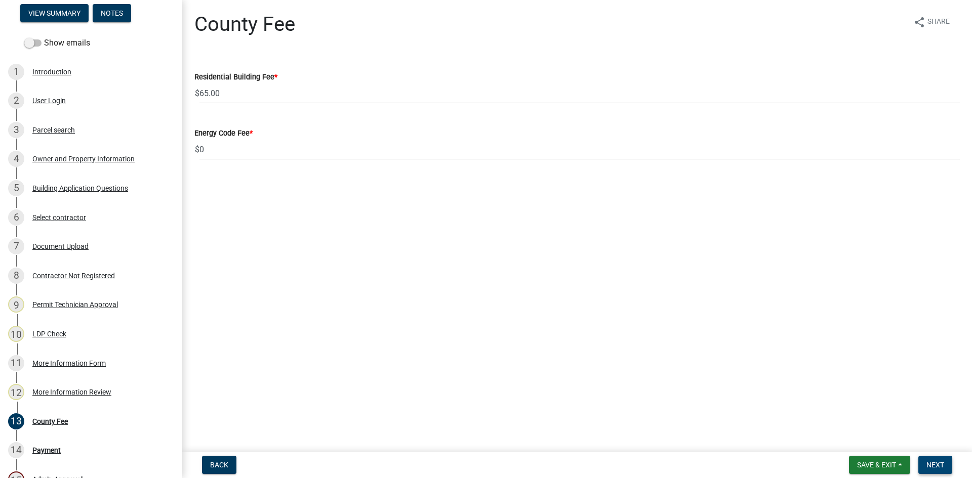
click at [930, 456] on button "Next" at bounding box center [935, 465] width 34 height 18
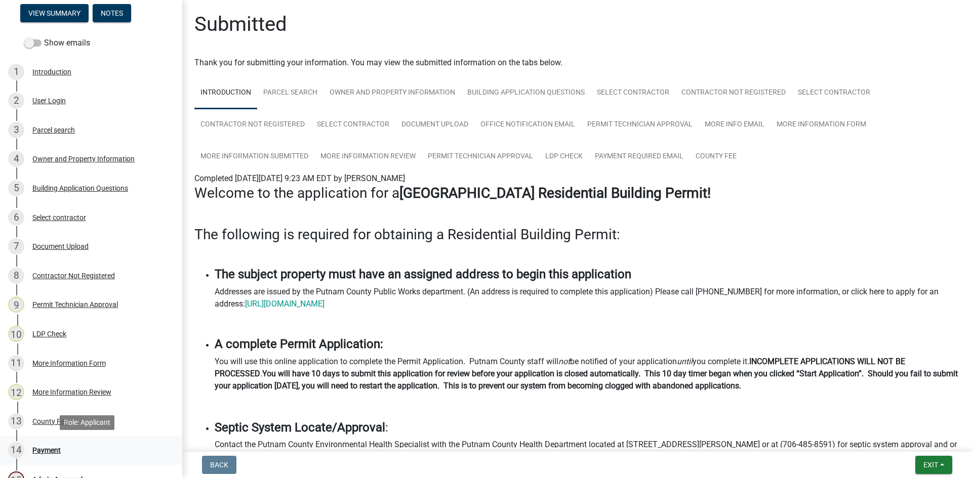
click at [52, 453] on div "Payment" at bounding box center [46, 450] width 28 height 7
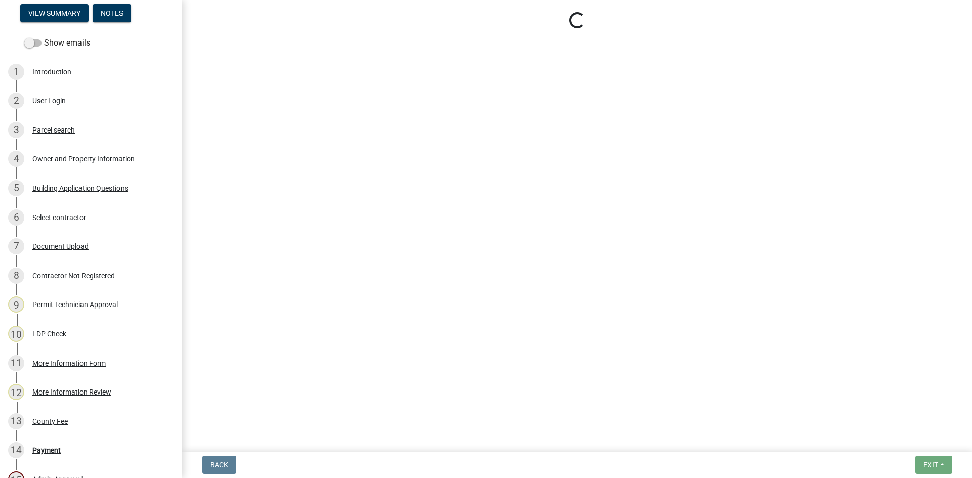
select select "3: 3"
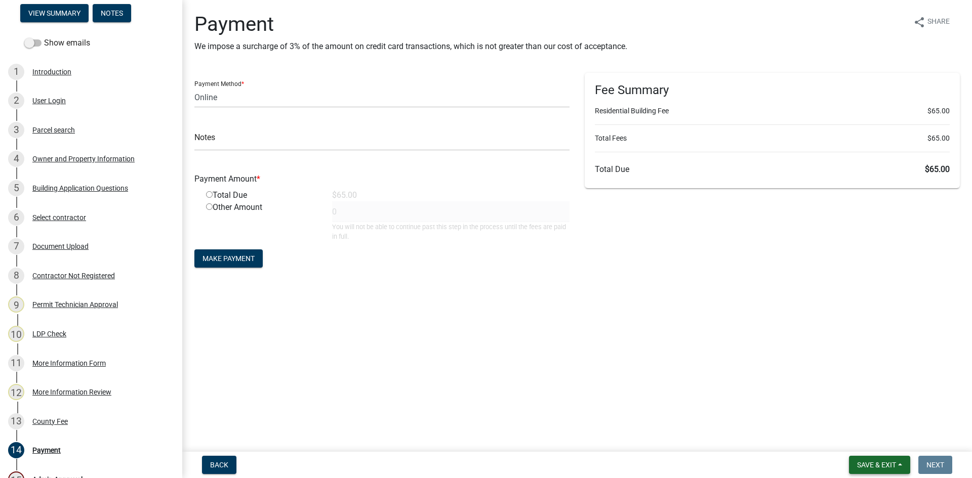
click at [883, 463] on span "Save & Exit" at bounding box center [876, 465] width 39 height 8
click at [889, 443] on button "Save & Exit" at bounding box center [869, 439] width 81 height 24
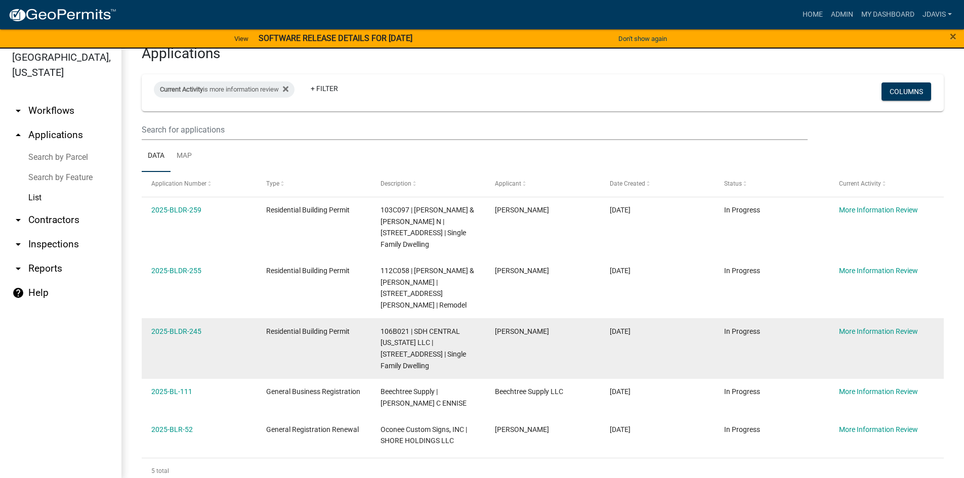
scroll to position [12, 0]
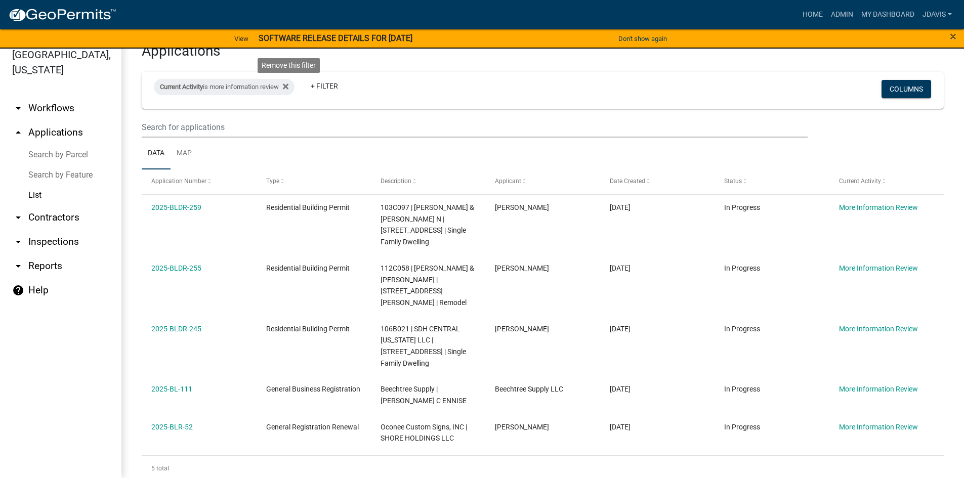
click at [289, 88] on icon at bounding box center [286, 87] width 6 height 6
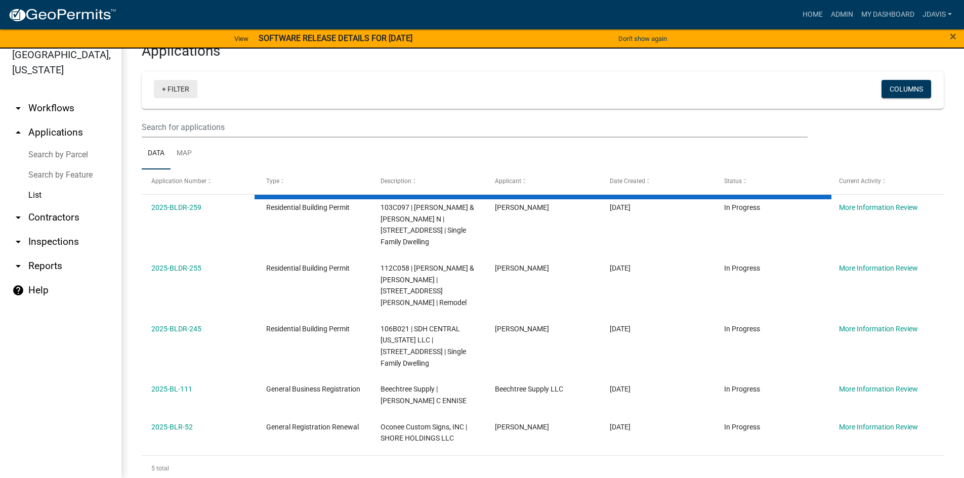
select select "2: 50"
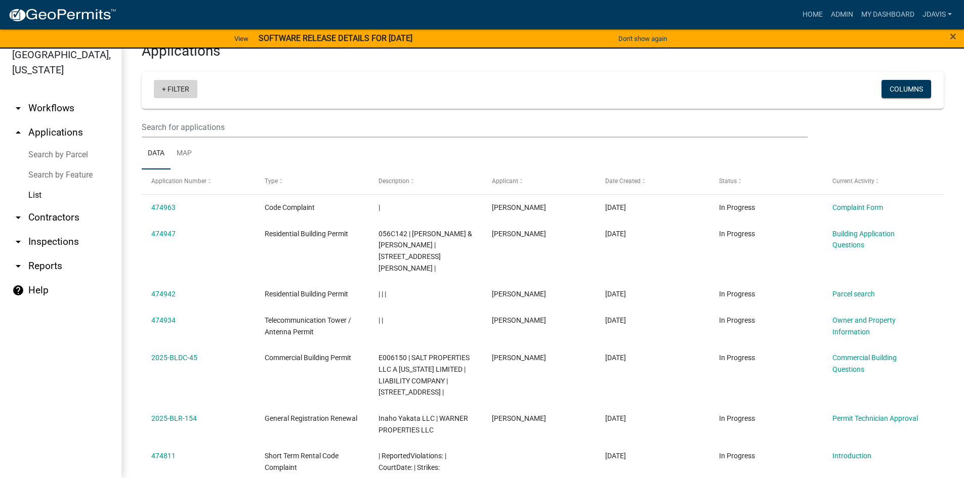
click at [163, 92] on link "+ Filter" at bounding box center [176, 89] width 44 height 18
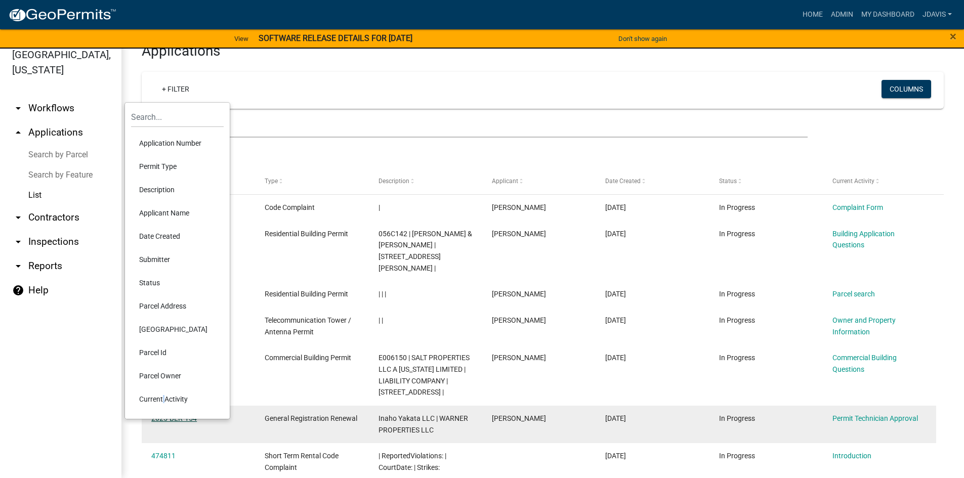
click at [161, 398] on li "Current Activity" at bounding box center [177, 399] width 93 height 23
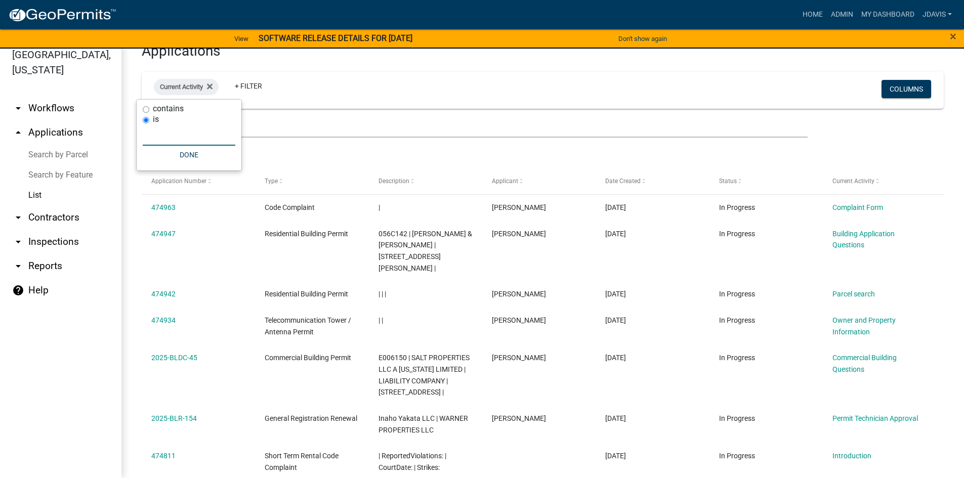
click at [207, 133] on input "text" at bounding box center [189, 135] width 93 height 21
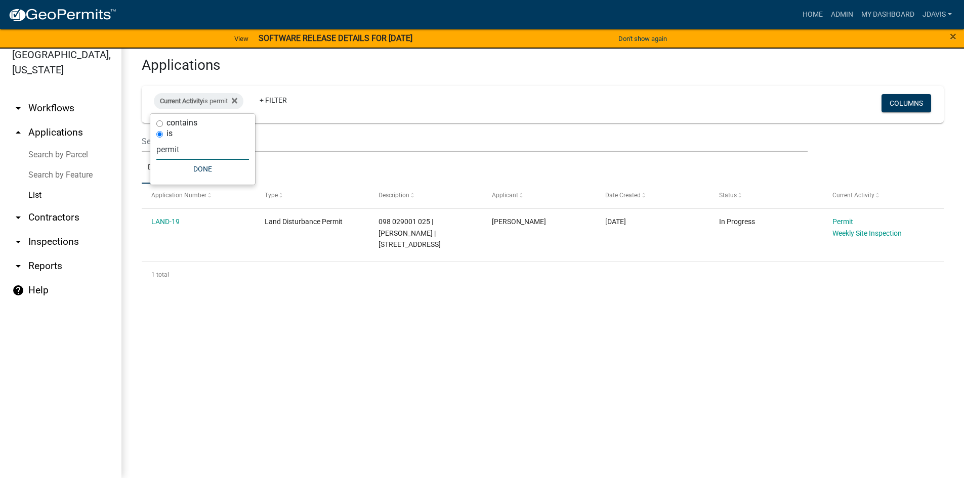
scroll to position [0, 0]
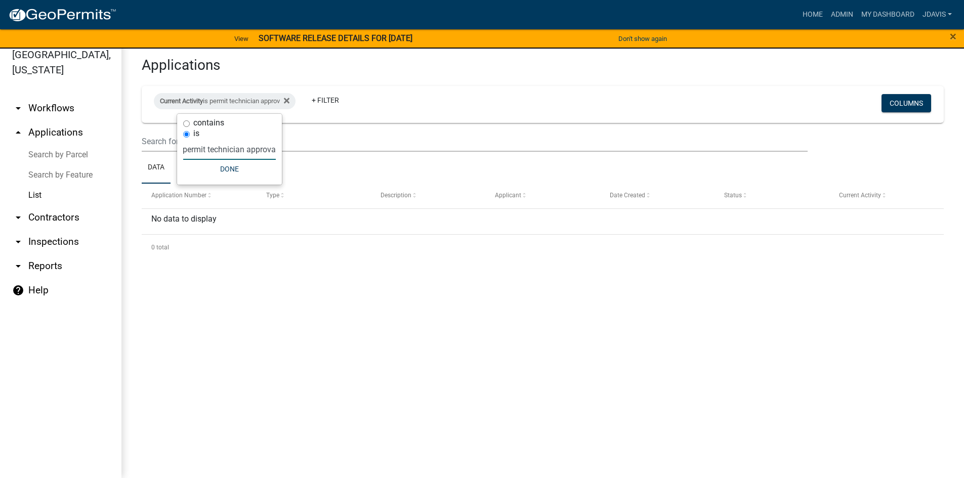
type input "permit technician approval"
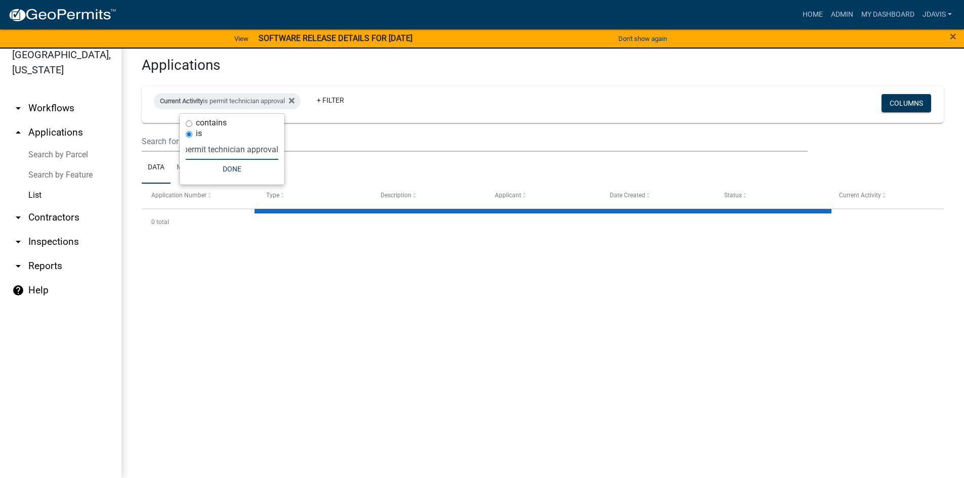
select select "2: 50"
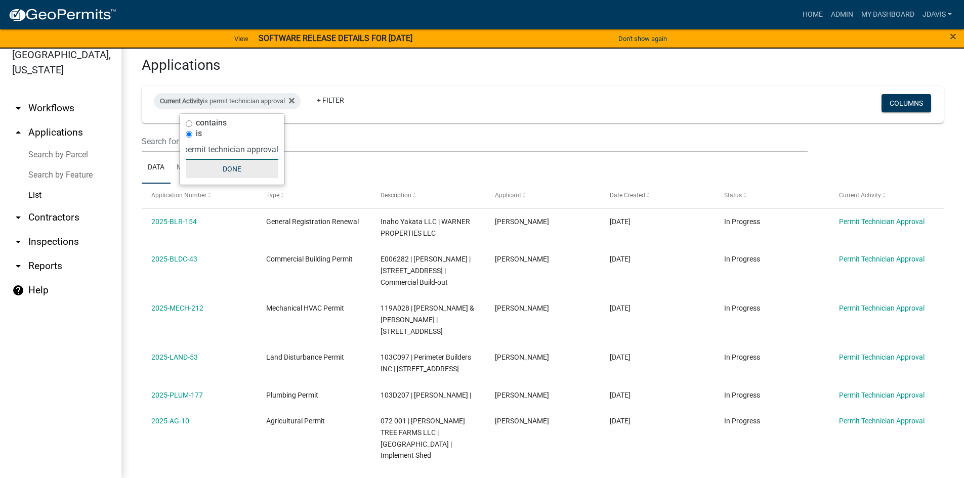
type input "permit technician approval"
click at [241, 172] on button "Done" at bounding box center [232, 169] width 93 height 18
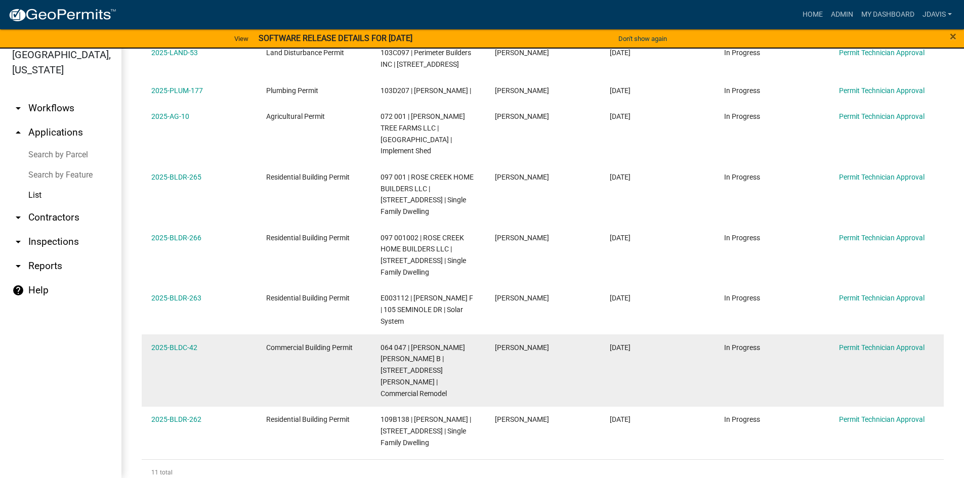
scroll to position [239, 0]
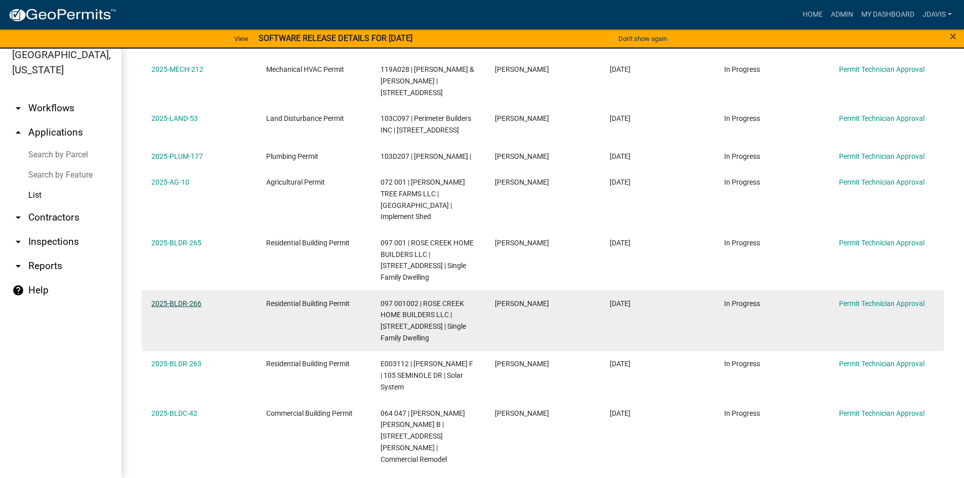
click at [192, 300] on link "2025-BLDR-266" at bounding box center [176, 304] width 50 height 8
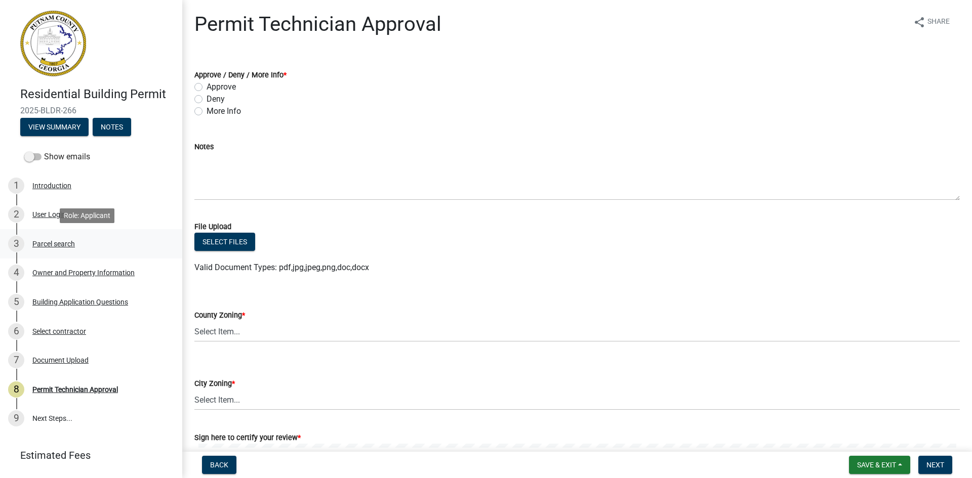
click at [66, 246] on div "Parcel search" at bounding box center [53, 243] width 43 height 7
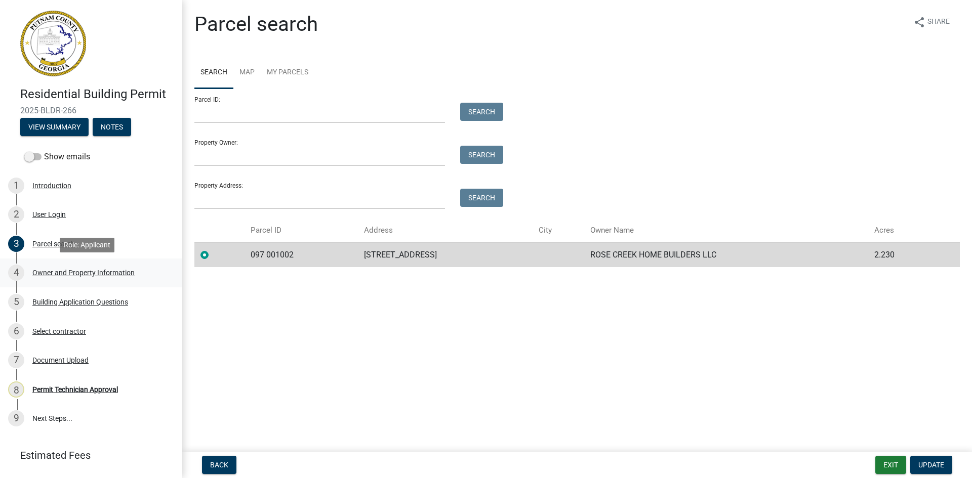
click at [96, 272] on div "Owner and Property Information" at bounding box center [83, 272] width 102 height 7
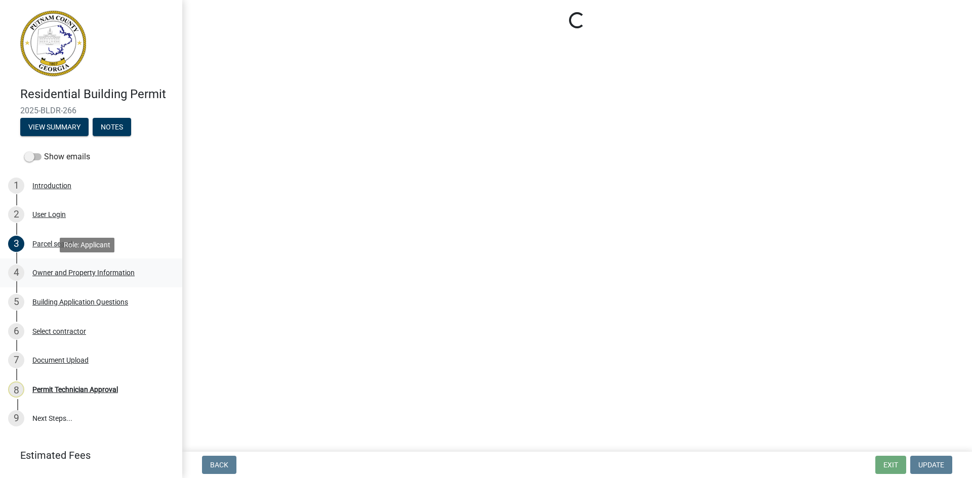
select select "a4366e26-0f82-401b-a682-956e4112ff86"
select select "83394b22-4a11-496c-8e5c-75ade2e72faf"
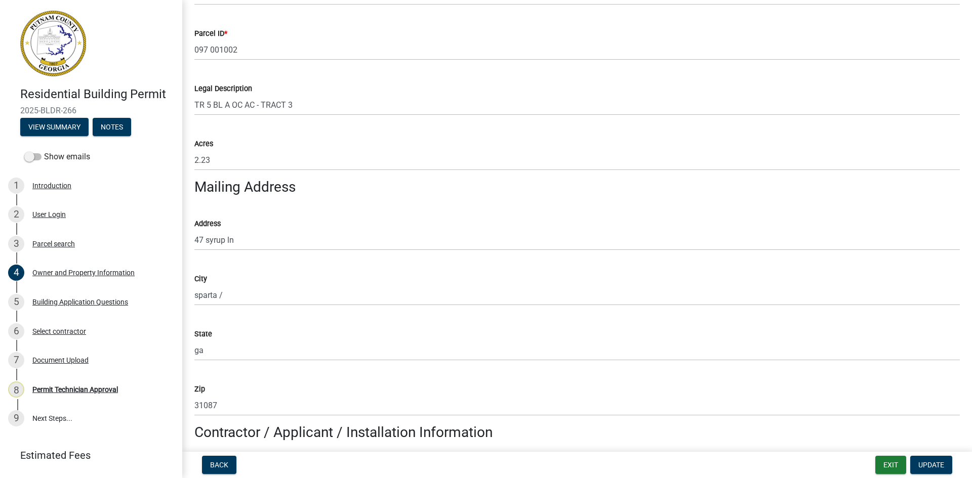
scroll to position [203, 0]
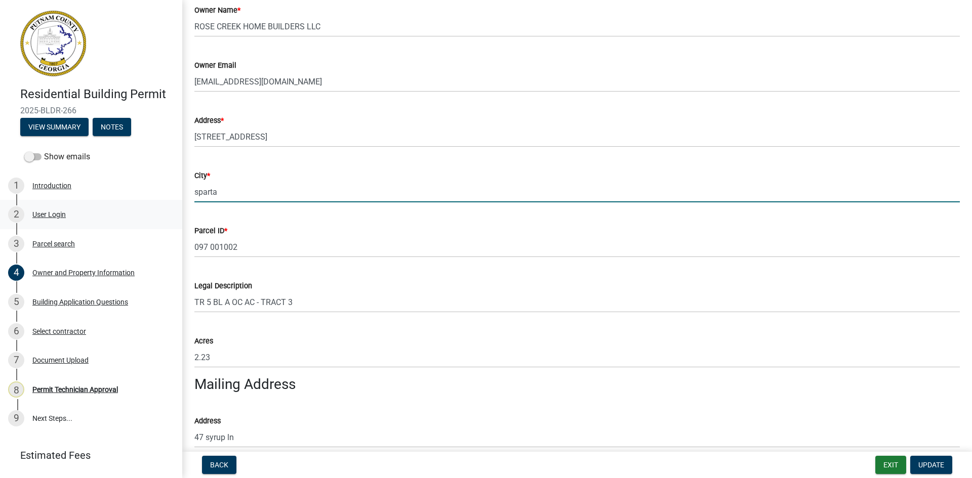
drag, startPoint x: 228, startPoint y: 197, endPoint x: 164, endPoint y: 213, distance: 66.7
click at [166, 213] on div "Residential Building Permit 2025-BLDR-266 View Summary Notes Show emails 1 Intr…" at bounding box center [486, 239] width 972 height 478
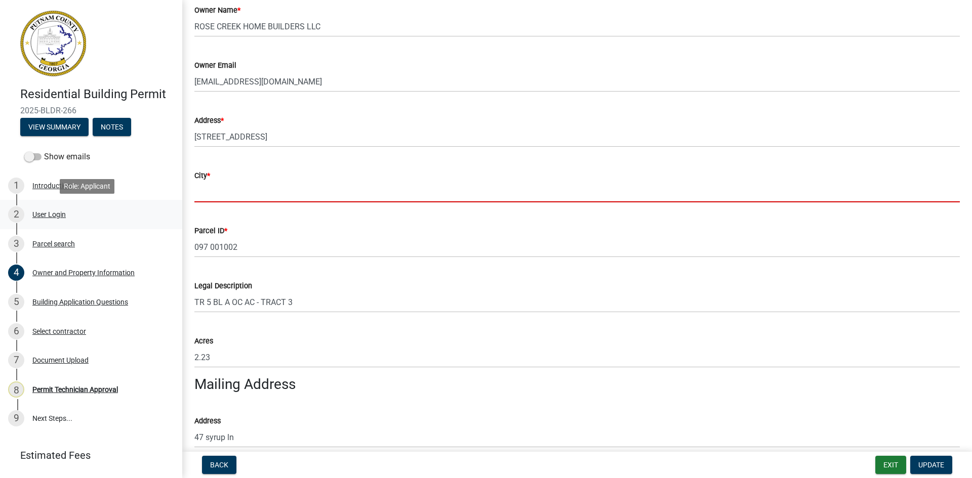
type input "e"
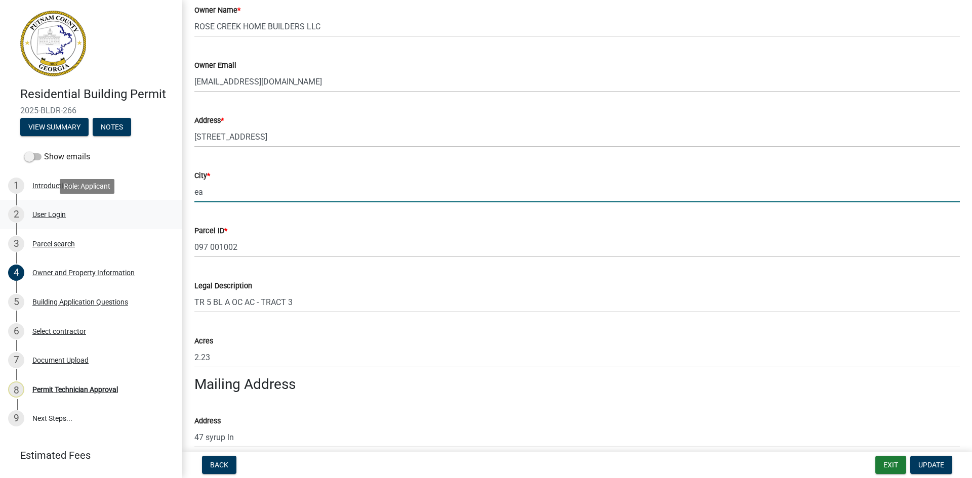
type input "e"
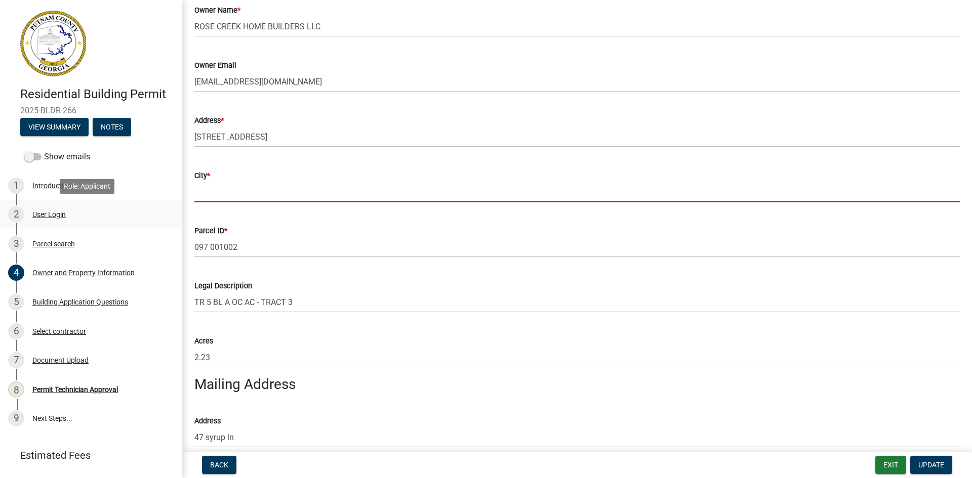
type input "e"
type input "/"
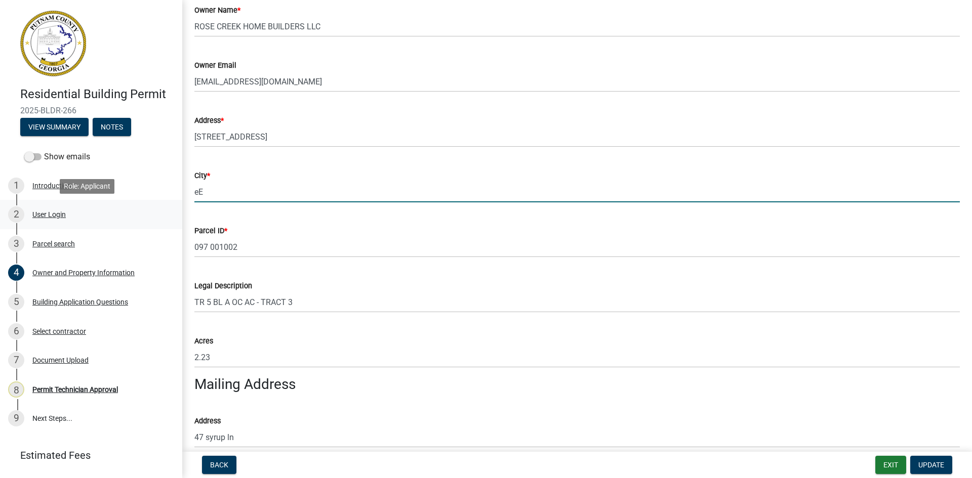
type input "e"
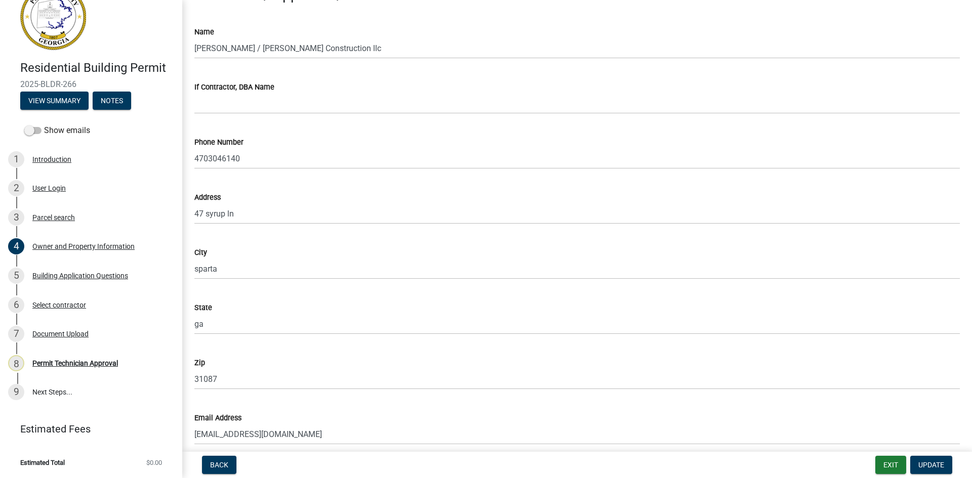
scroll to position [861, 0]
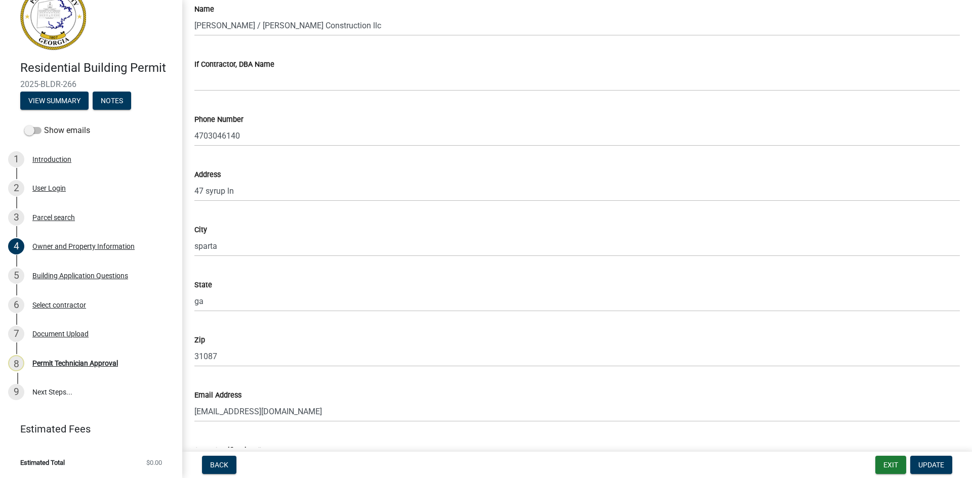
type input "Eatonton"
click at [391, 227] on div "City" at bounding box center [576, 230] width 765 height 12
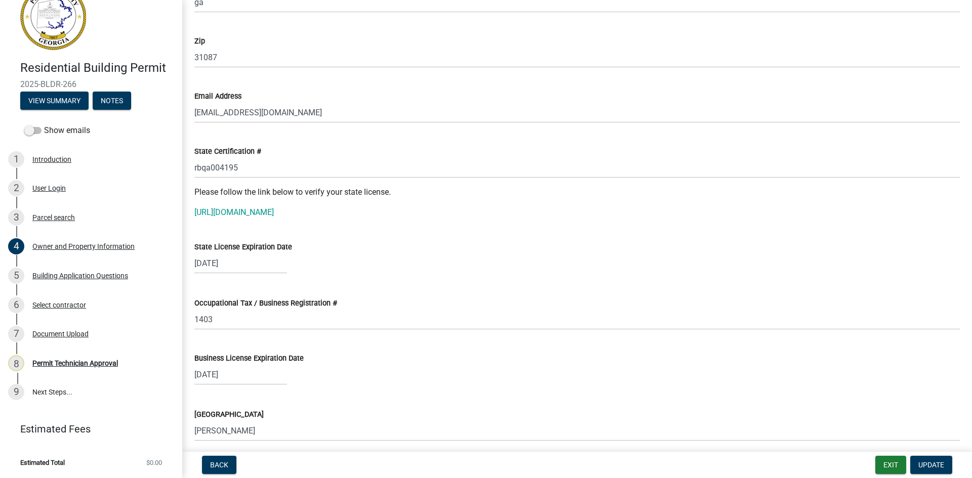
scroll to position [1164, 0]
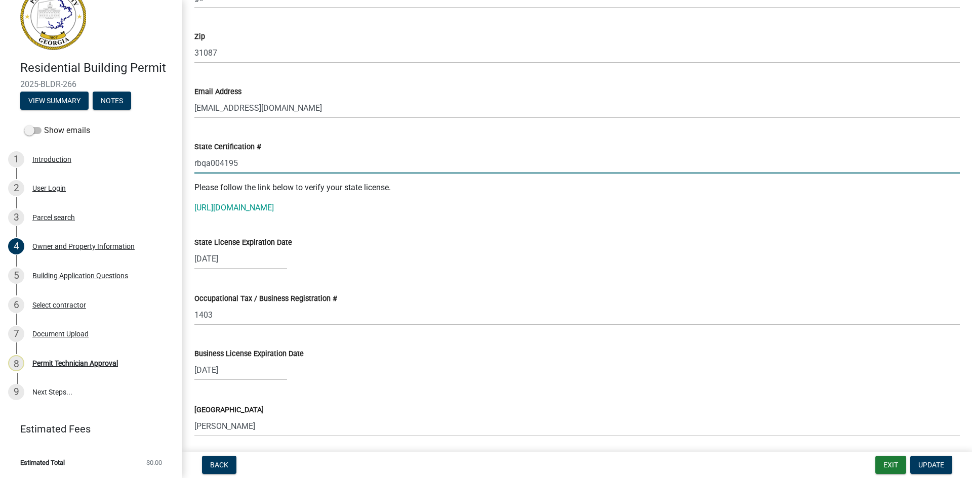
drag, startPoint x: 195, startPoint y: 162, endPoint x: 242, endPoint y: 160, distance: 47.1
click at [242, 160] on input "rbqa004195" at bounding box center [576, 163] width 765 height 21
click at [274, 208] on link "https://verify.sos.ga.gov/verification/" at bounding box center [233, 208] width 79 height 10
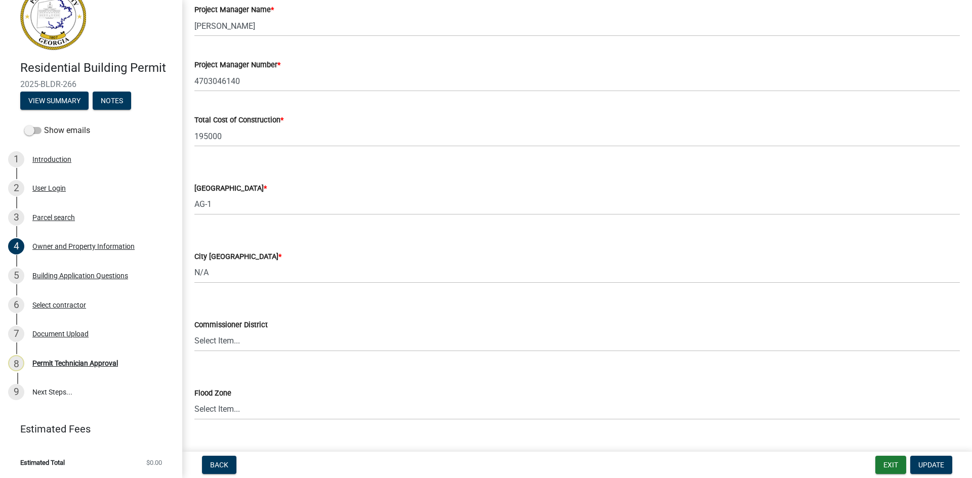
scroll to position [1641, 0]
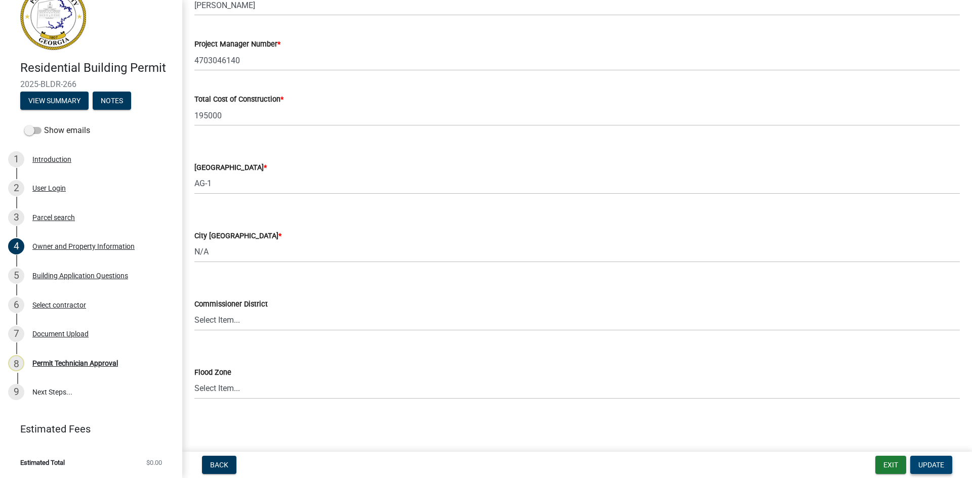
click at [940, 466] on span "Update" at bounding box center [931, 465] width 26 height 8
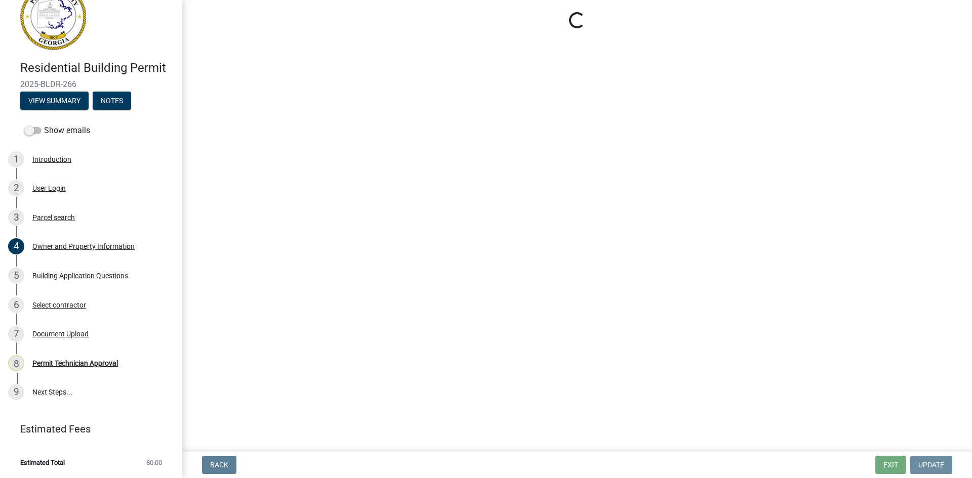
scroll to position [0, 0]
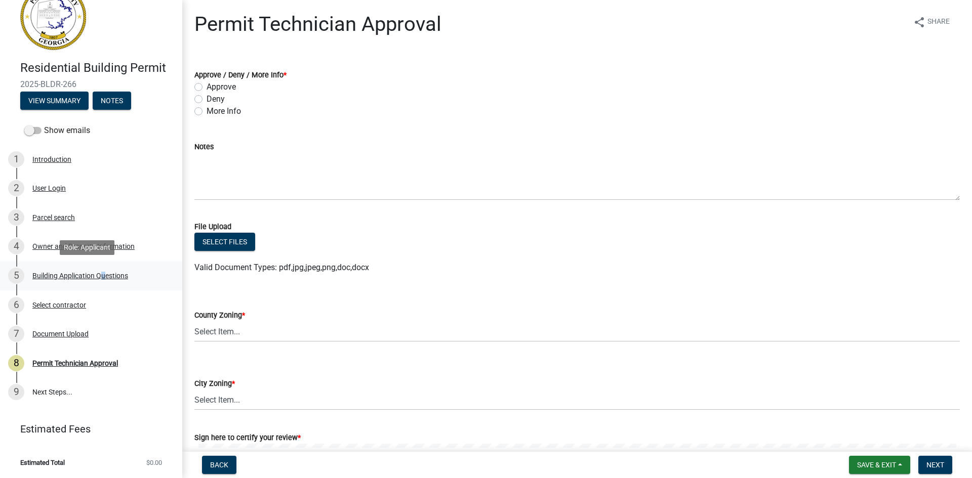
click at [101, 273] on div "Building Application Questions" at bounding box center [80, 275] width 96 height 7
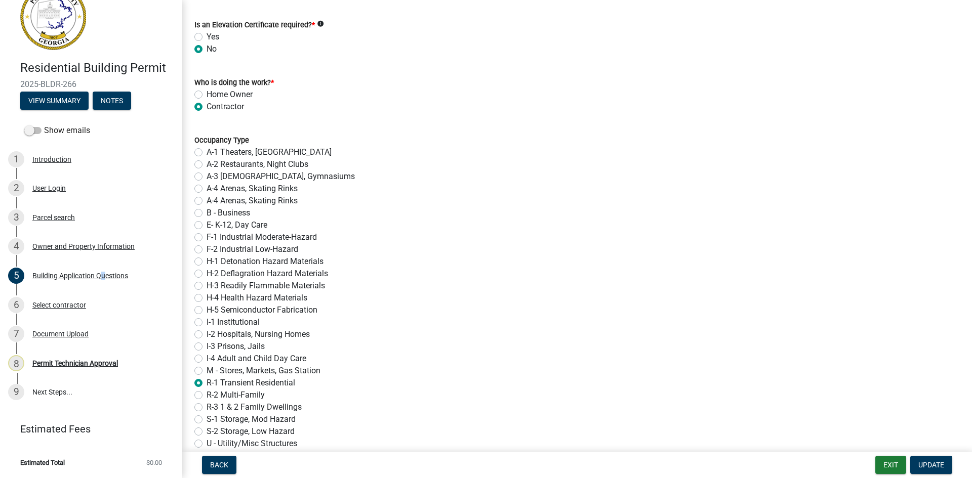
scroll to position [4187, 0]
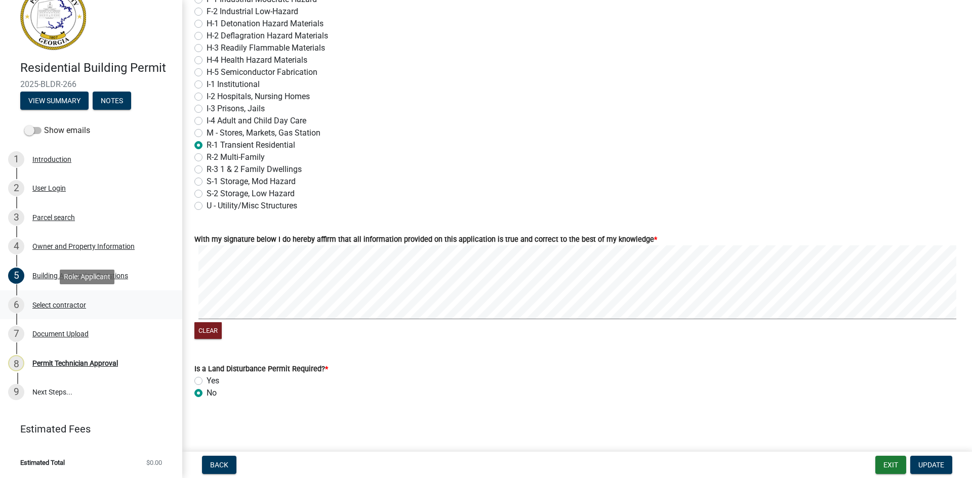
click at [61, 302] on div "Select contractor" at bounding box center [59, 305] width 54 height 7
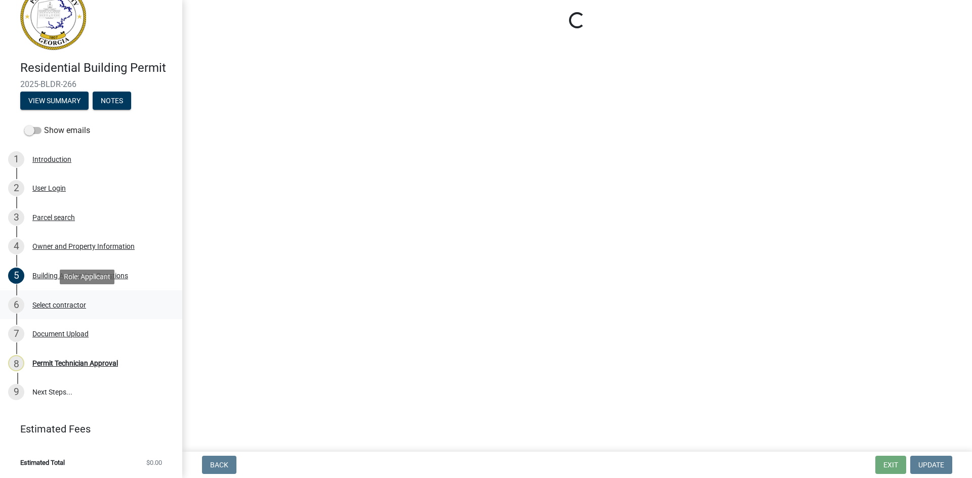
scroll to position [0, 0]
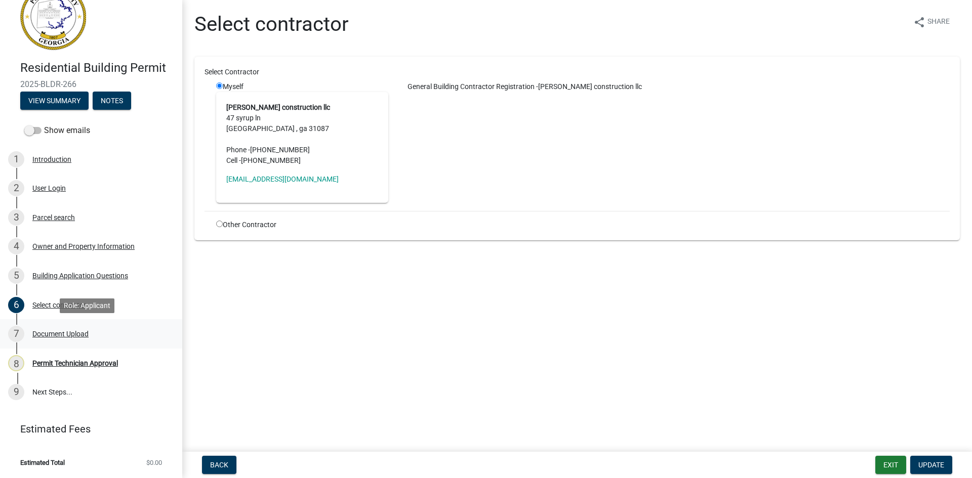
click at [81, 335] on div "Document Upload" at bounding box center [60, 334] width 56 height 7
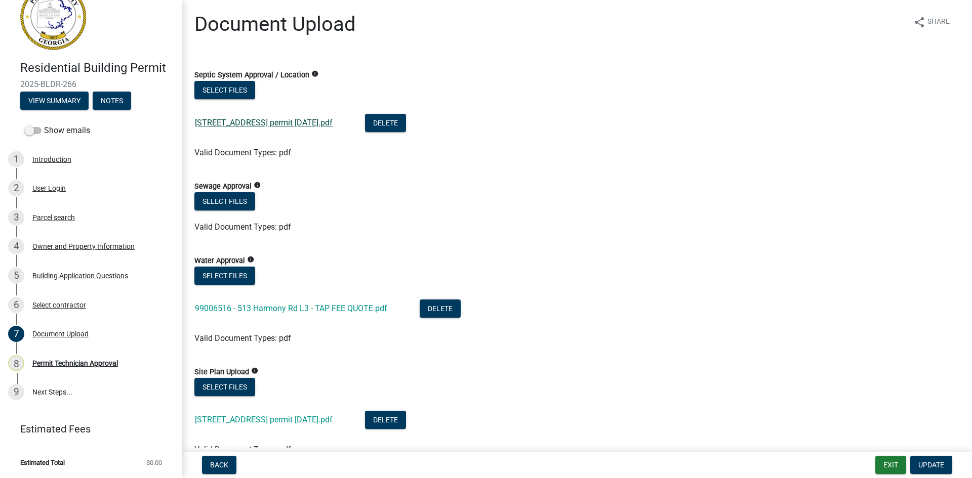
click at [304, 127] on link "513 harmony rd permit 9-2-2025.pdf" at bounding box center [264, 123] width 138 height 10
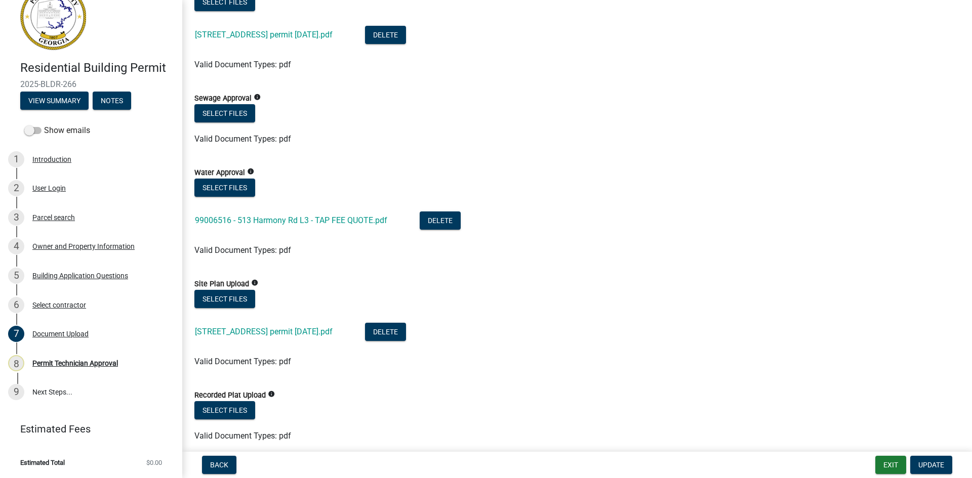
scroll to position [101, 0]
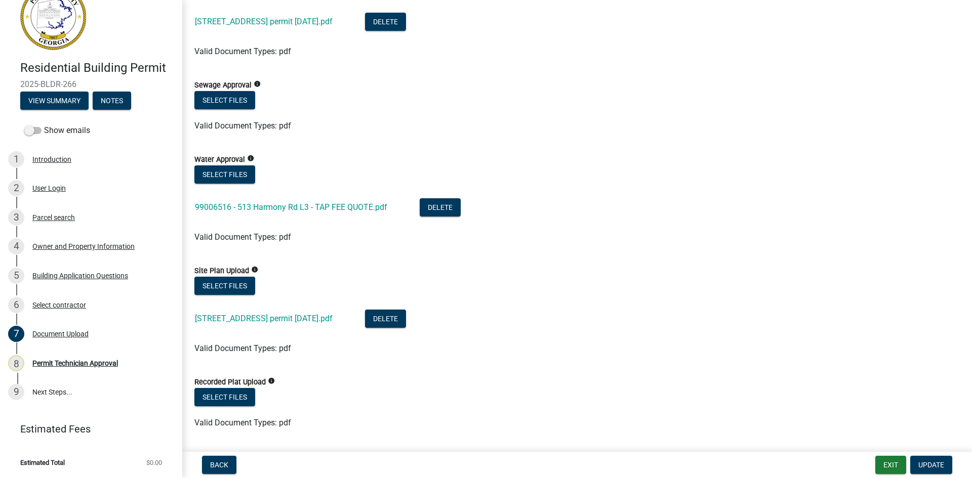
click at [335, 201] on div "99006516 - 513 Harmony Rd L3 - TAP FEE QUOTE.pdf" at bounding box center [299, 208] width 209 height 21
click at [335, 210] on link "99006516 - 513 Harmony Rd L3 - TAP FEE QUOTE.pdf" at bounding box center [291, 208] width 192 height 10
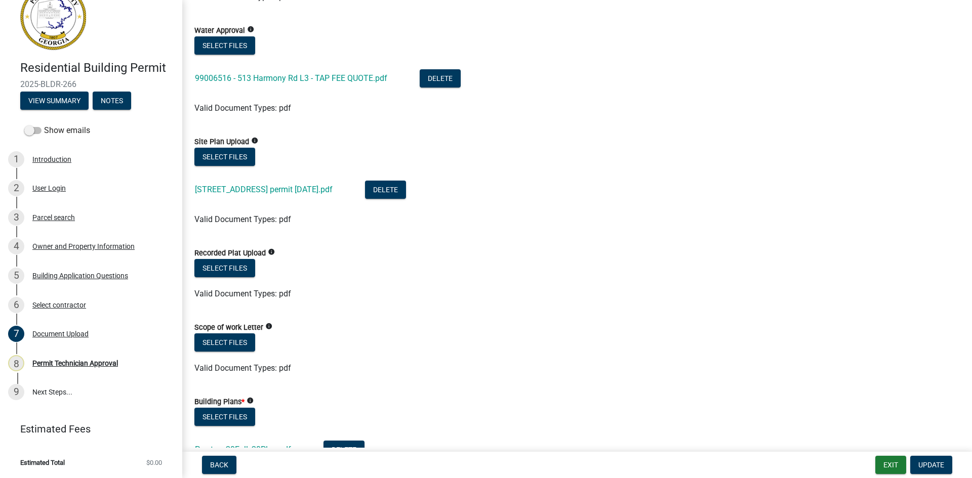
scroll to position [253, 0]
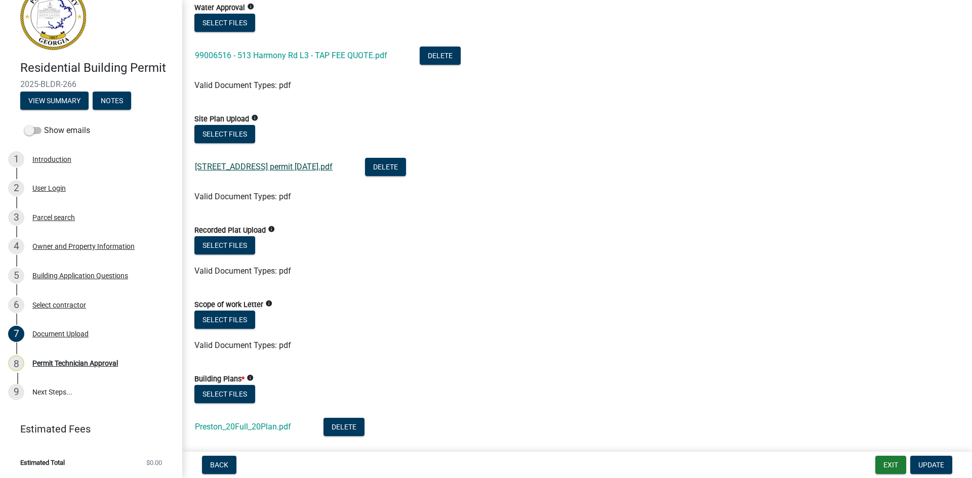
click at [303, 167] on link "513 harmony rd permit 9-2-2025.pdf" at bounding box center [264, 167] width 138 height 10
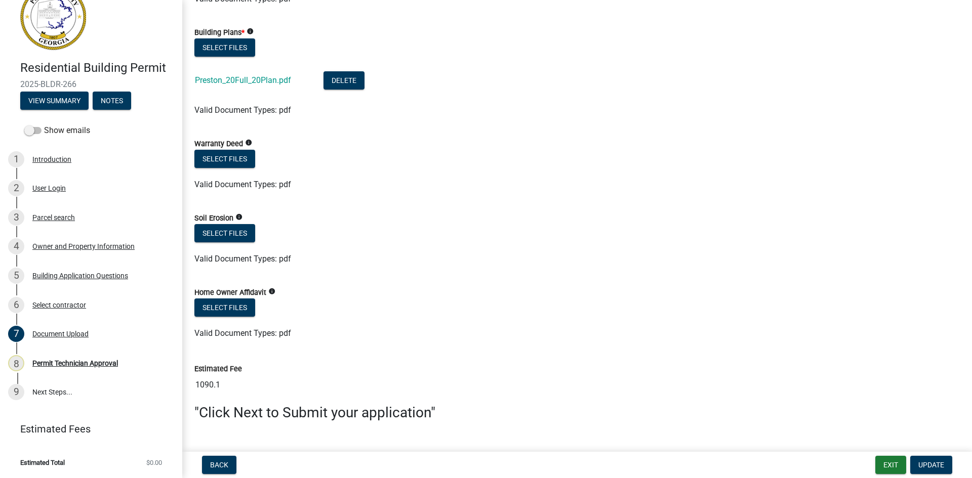
scroll to position [608, 0]
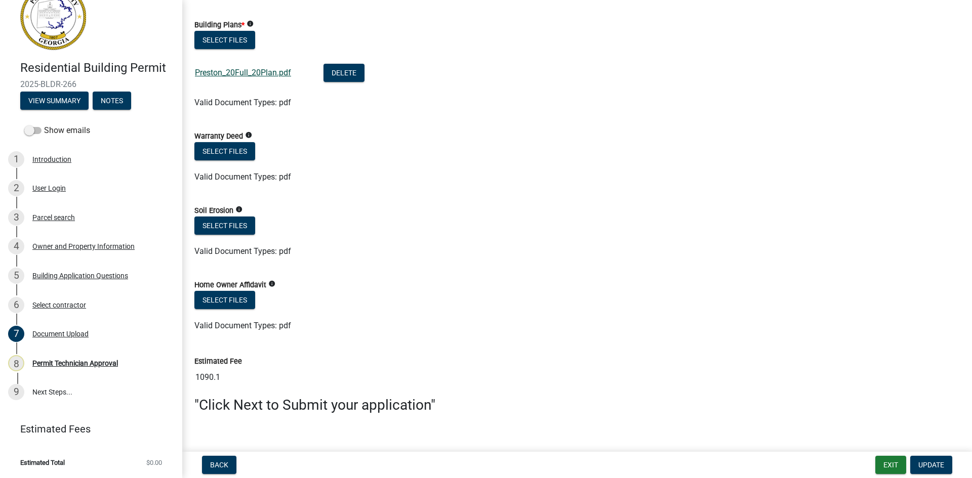
click at [246, 75] on link "Preston_20Full_20Plan.pdf" at bounding box center [243, 73] width 96 height 10
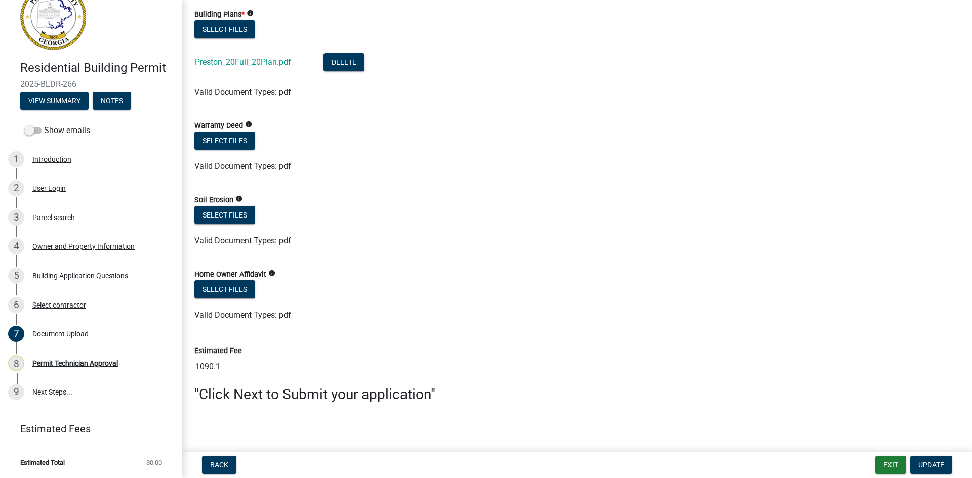
scroll to position [621, 0]
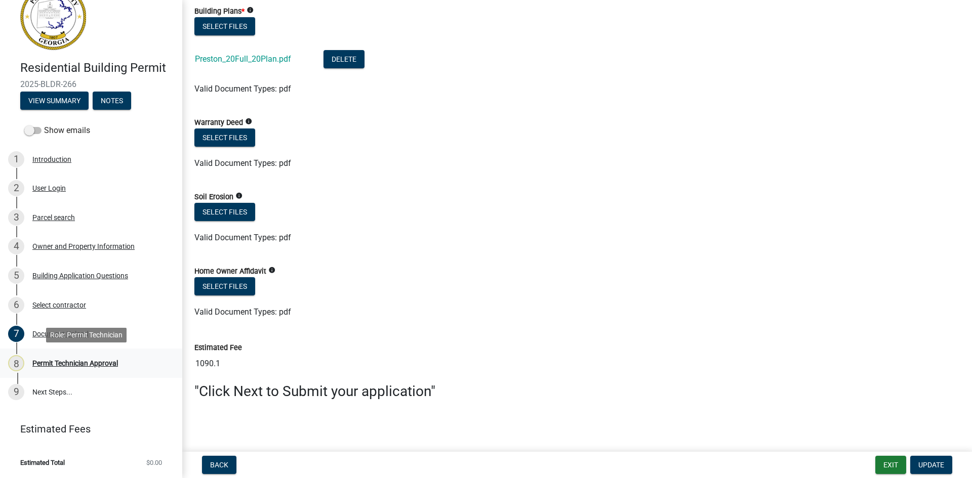
click at [91, 363] on div "Permit Technician Approval" at bounding box center [75, 363] width 86 height 7
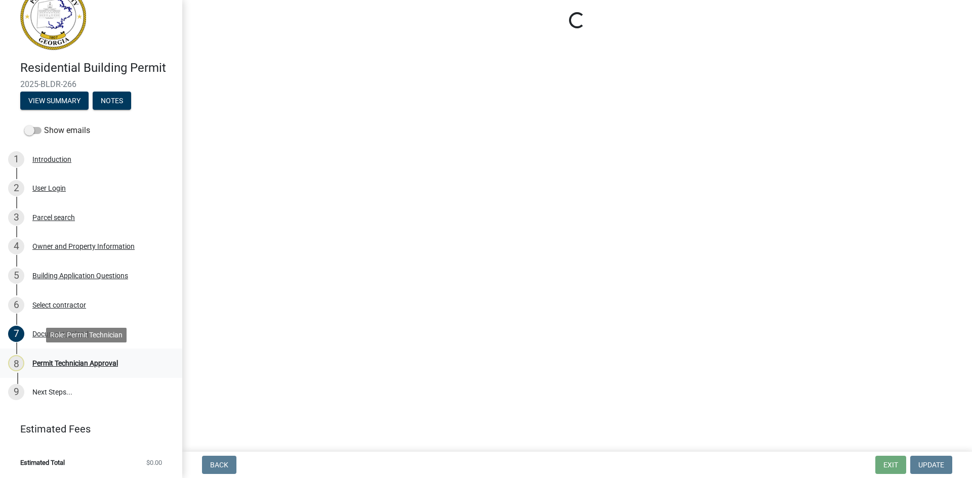
scroll to position [0, 0]
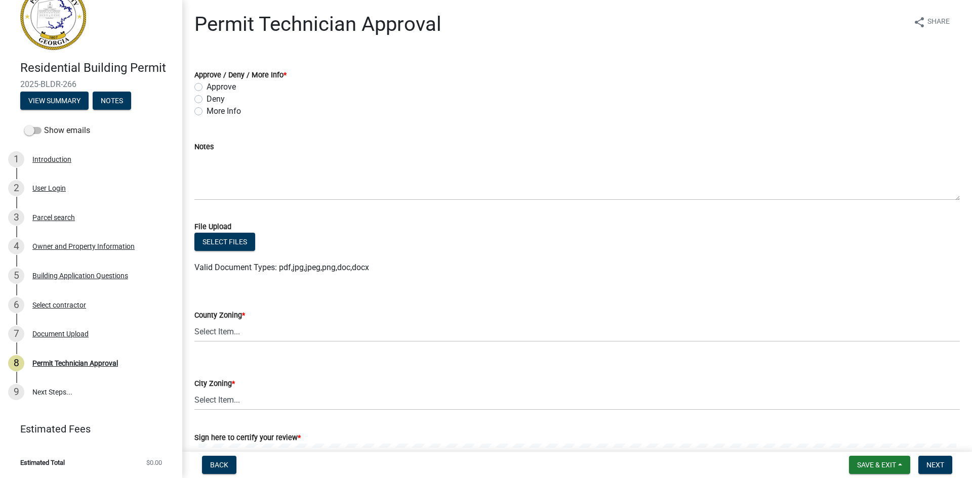
drag, startPoint x: 200, startPoint y: 112, endPoint x: 249, endPoint y: 160, distance: 68.0
click at [204, 112] on div "More Info" at bounding box center [576, 111] width 765 height 12
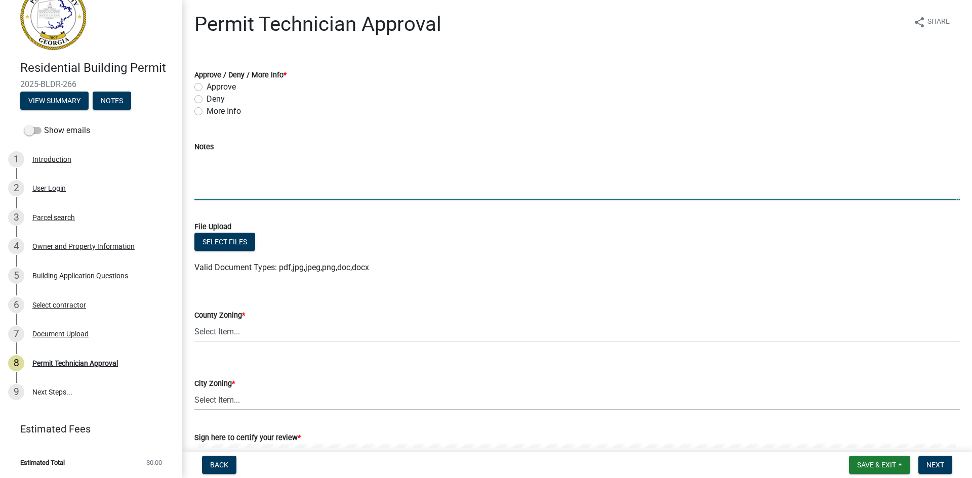
click at [252, 165] on textarea "Notes" at bounding box center [576, 177] width 765 height 48
drag, startPoint x: 197, startPoint y: 111, endPoint x: 206, endPoint y: 144, distance: 33.7
click at [207, 112] on label "More Info" at bounding box center [224, 111] width 34 height 12
click at [207, 112] on input "More Info" at bounding box center [210, 108] width 7 height 7
radio input "true"
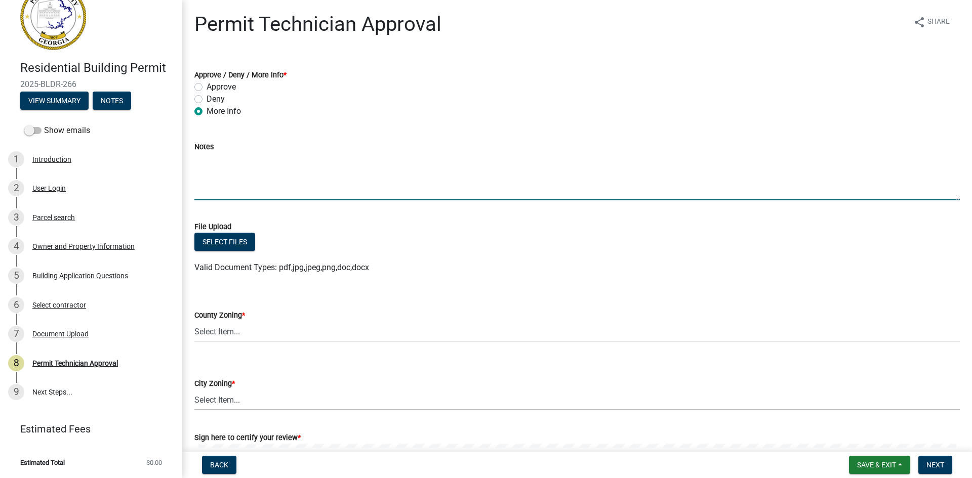
click at [221, 158] on textarea "Notes" at bounding box center [576, 177] width 765 height 48
type textarea "g"
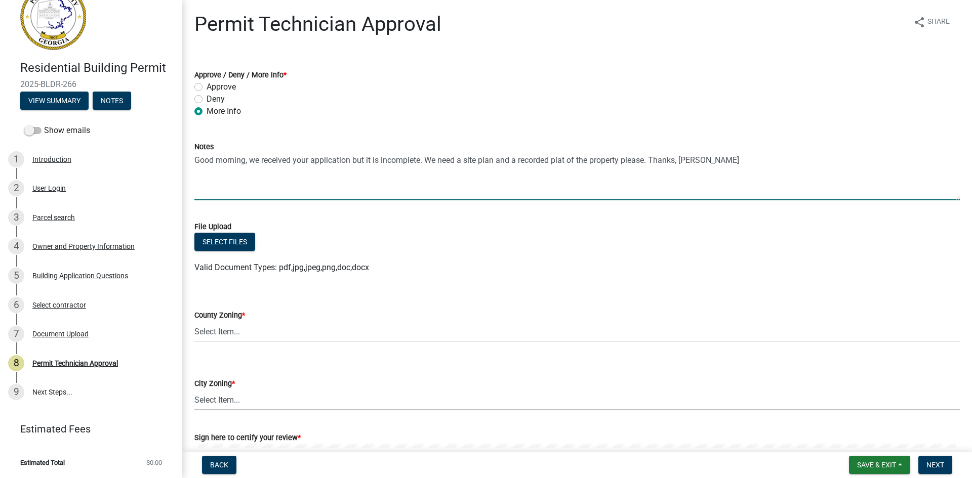
click at [647, 160] on textarea "Good morning, we received your application but it is incomplete. We need a site…" at bounding box center [576, 177] width 765 height 48
type textarea "Good morning, we received your application but it is incomplete. We need a site…"
click at [254, 330] on select "Select Item... AG-1 R-1R R-1 R-2 MHP RM-1 RM-3 C-1 C-2 I-M PUD N/A" at bounding box center [576, 331] width 765 height 21
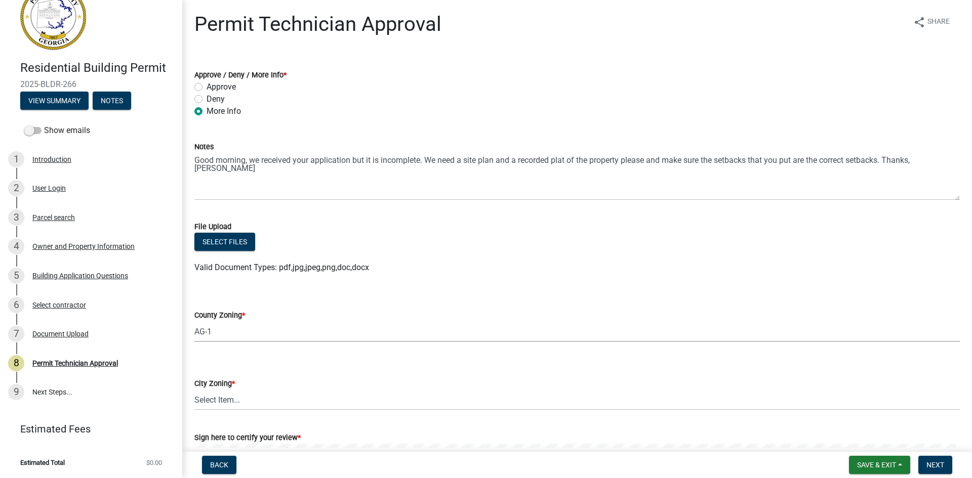
click at [194, 321] on select "Select Item... AG-1 R-1R R-1 R-2 MHP RM-1 RM-3 C-1 C-2 I-M PUD N/A" at bounding box center [576, 331] width 765 height 21
select select "a4366e26-0f82-401b-a682-956e4112ff86"
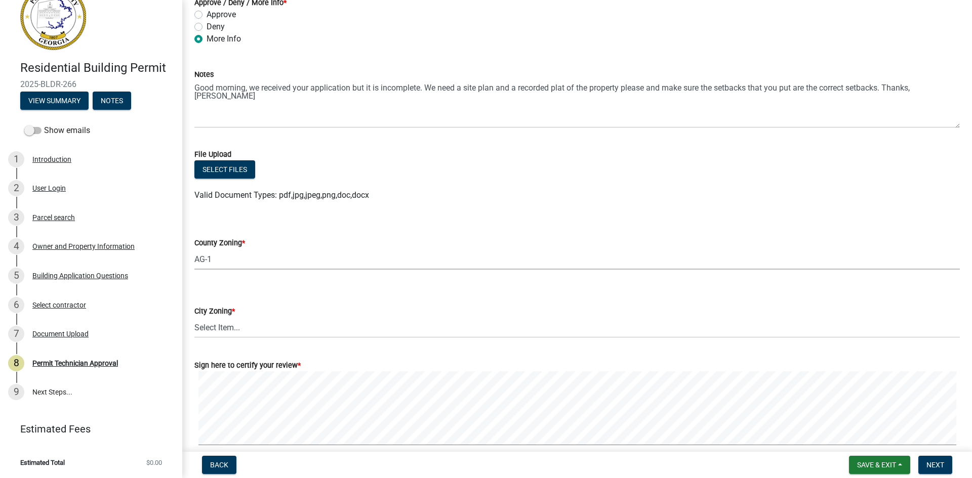
scroll to position [141, 0]
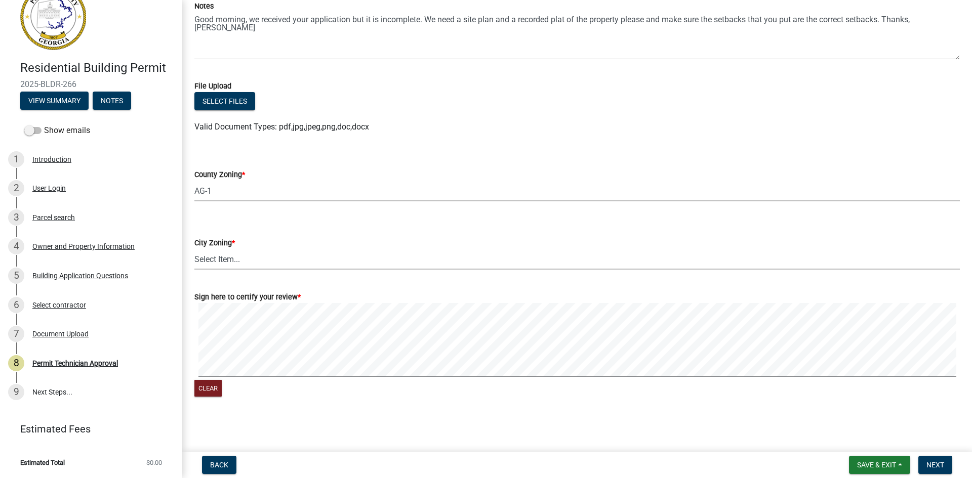
click at [295, 254] on select "Select Item... A-1 A-2 R-1 R-2 R-3 R-4 MHP C-1 C-2 I-1 I-2 DB FH H-P N/A" at bounding box center [576, 259] width 765 height 21
click at [194, 249] on select "Select Item... A-1 A-2 R-1 R-2 R-3 R-4 MHP C-1 C-2 I-1 I-2 DB FH H-P N/A" at bounding box center [576, 259] width 765 height 21
select select "83394b22-4a11-496c-8e5c-75ade2e72faf"
click at [939, 468] on span "Next" at bounding box center [935, 465] width 18 height 8
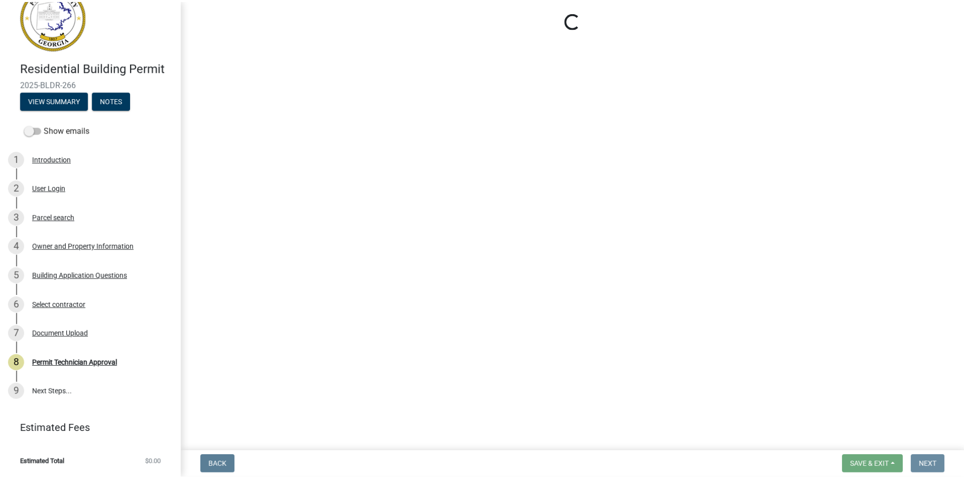
scroll to position [0, 0]
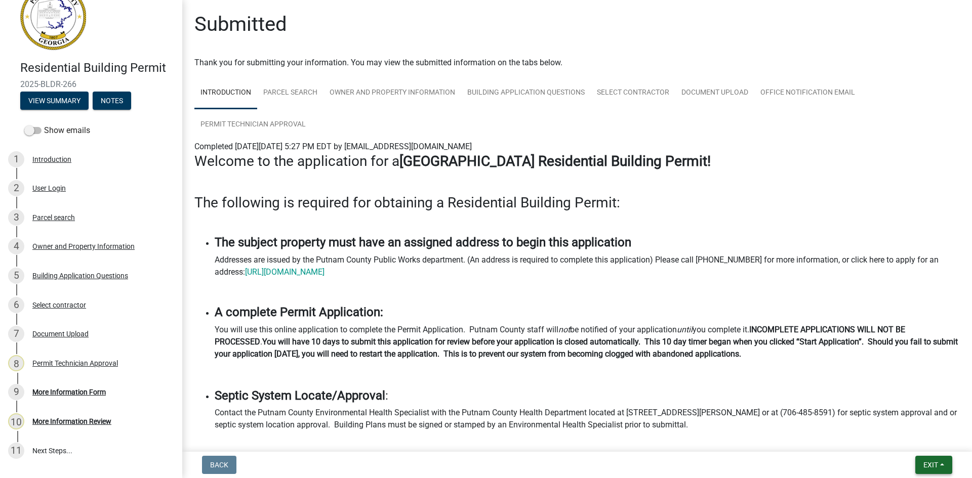
click at [932, 465] on span "Exit" at bounding box center [930, 465] width 15 height 8
click at [934, 442] on button "Save & Exit" at bounding box center [911, 439] width 81 height 24
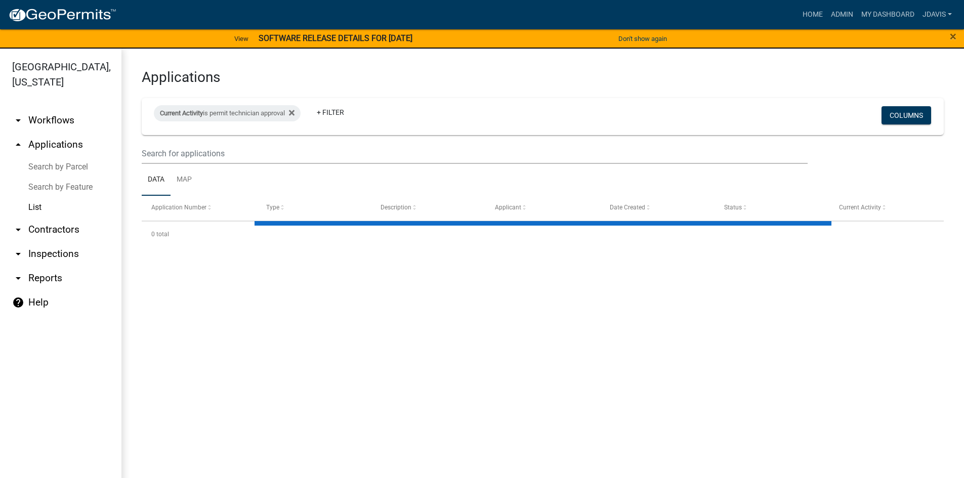
select select "2: 50"
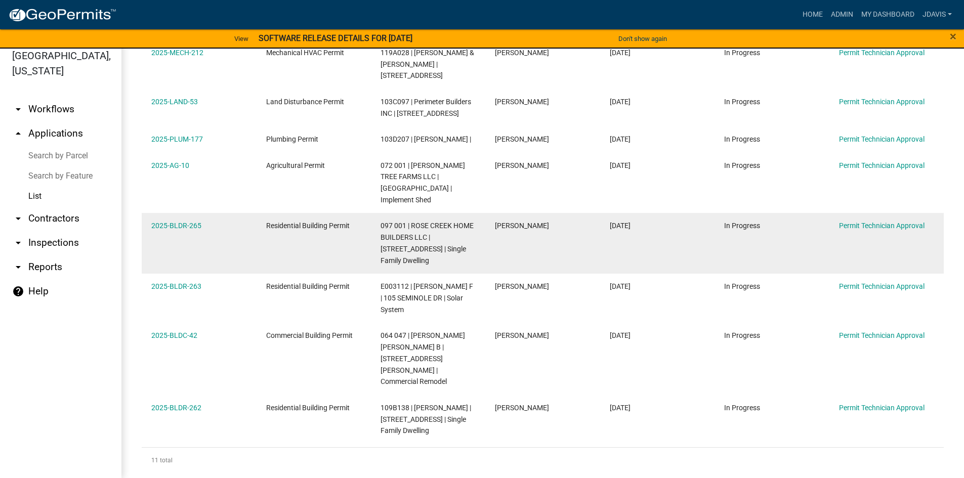
scroll to position [12, 0]
click at [189, 221] on link "2025-BLDR-265" at bounding box center [176, 225] width 50 height 8
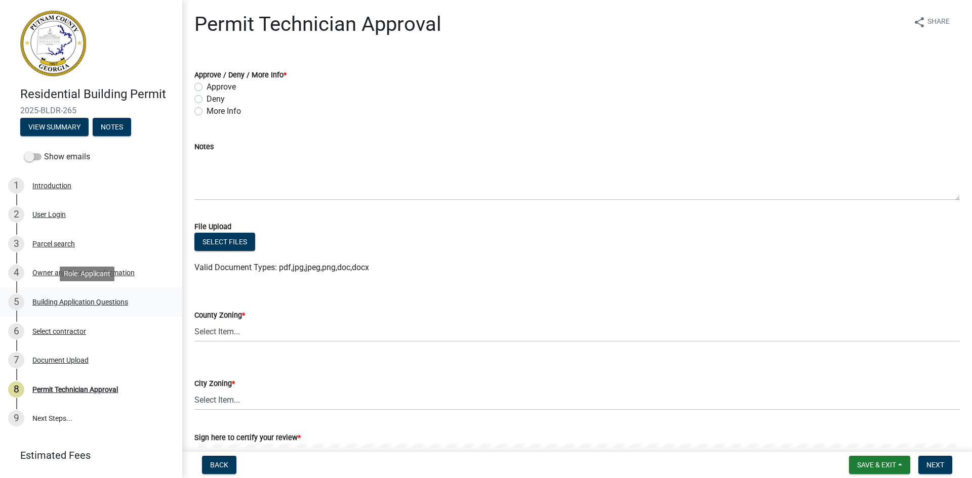
drag, startPoint x: 111, startPoint y: 291, endPoint x: 115, endPoint y: 297, distance: 7.5
click at [114, 297] on link "5 Building Application Questions" at bounding box center [91, 302] width 182 height 29
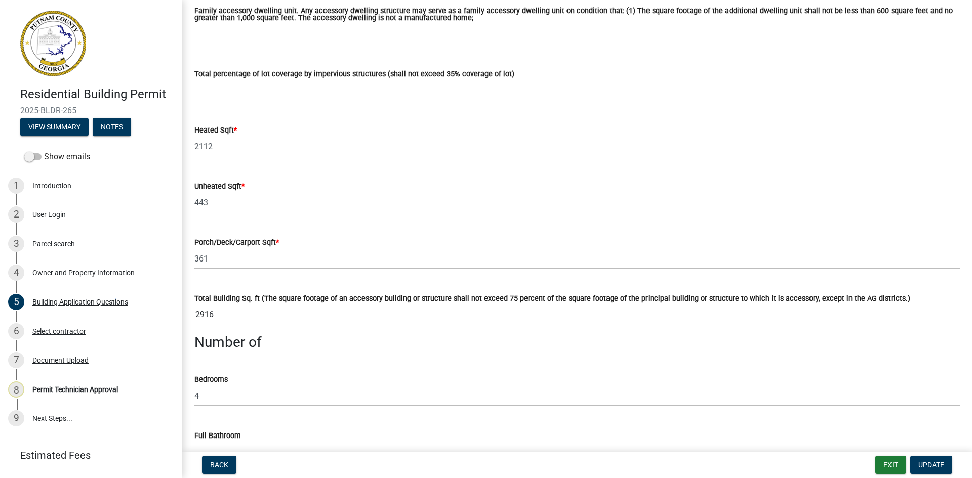
scroll to position [608, 0]
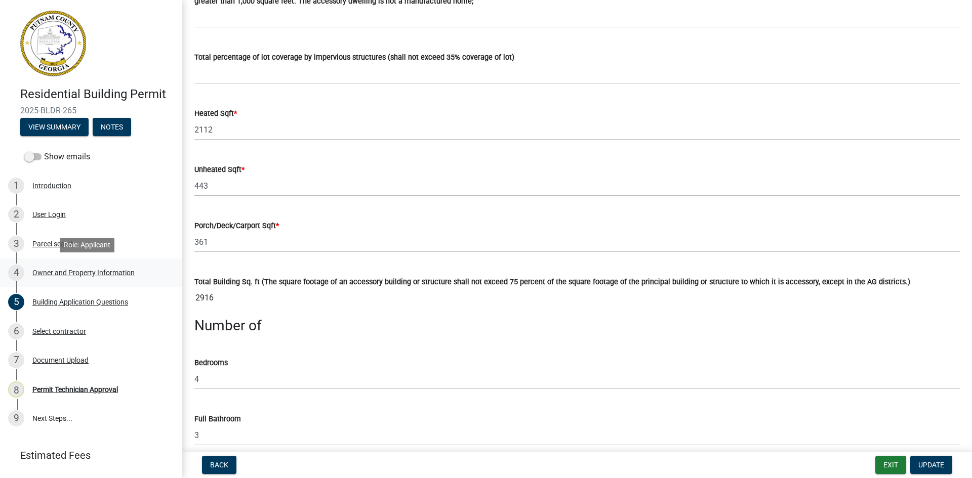
click at [85, 268] on div "4 Owner and Property Information" at bounding box center [87, 273] width 158 height 16
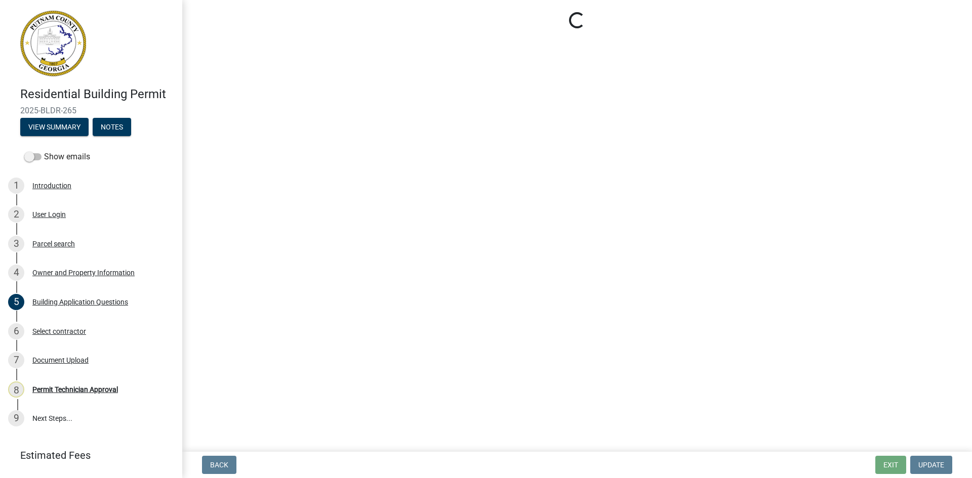
select select "a4366e26-0f82-401b-a682-956e4112ff86"
select select "83394b22-4a11-496c-8e5c-75ade2e72faf"
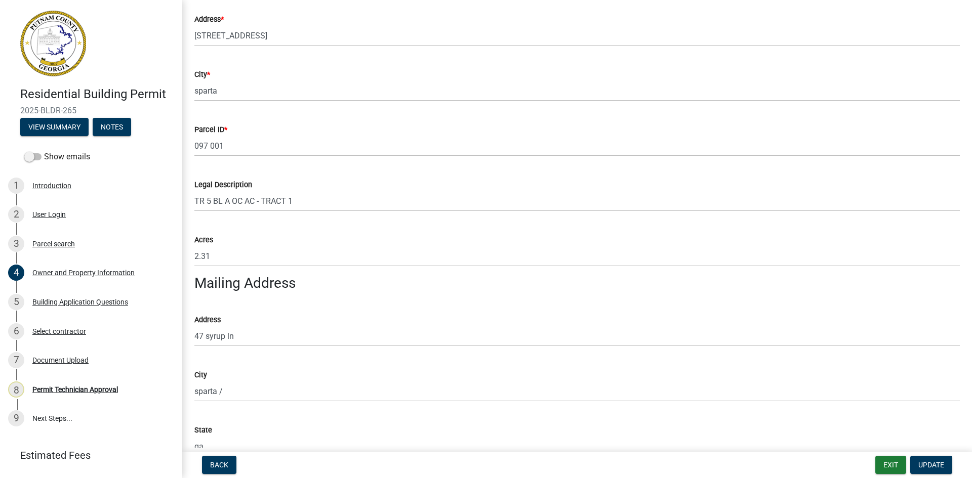
scroll to position [354, 0]
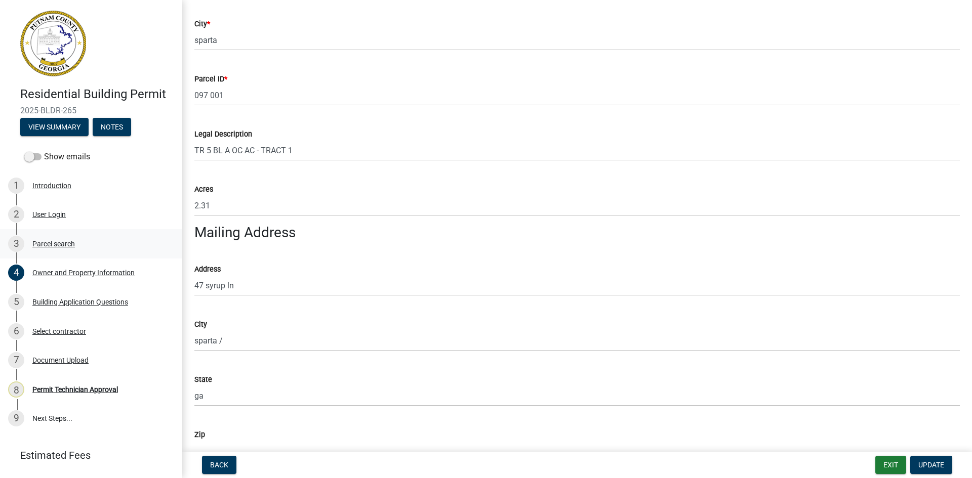
click at [54, 238] on div "3 Parcel search" at bounding box center [87, 244] width 158 height 16
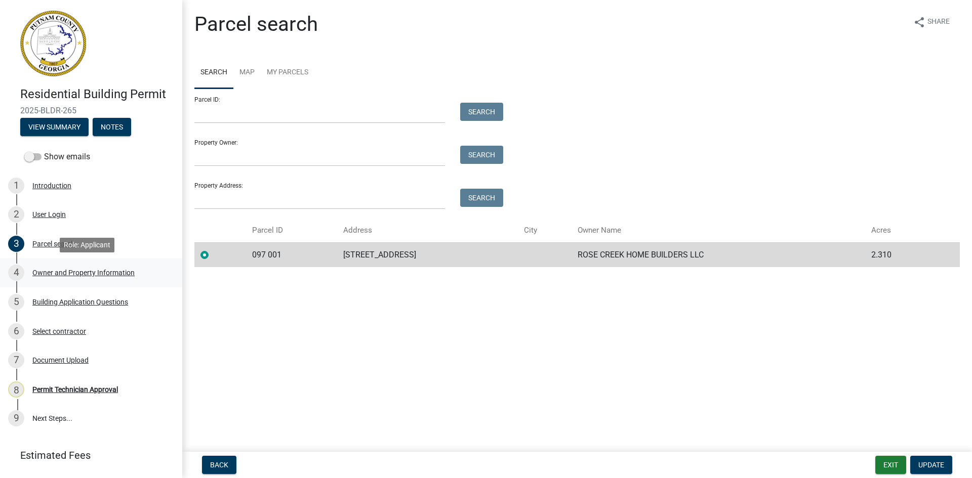
click at [78, 271] on div "Owner and Property Information" at bounding box center [83, 272] width 102 height 7
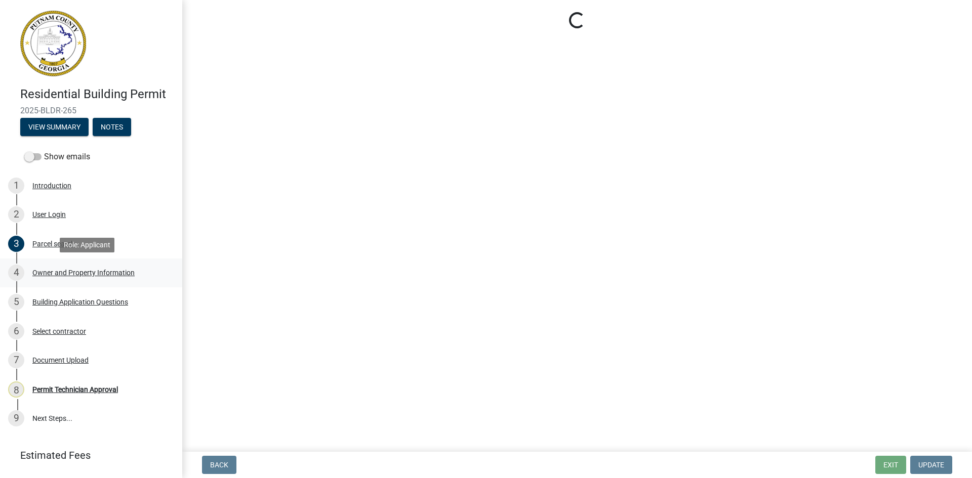
select select "a4366e26-0f82-401b-a682-956e4112ff86"
select select "83394b22-4a11-496c-8e5c-75ade2e72faf"
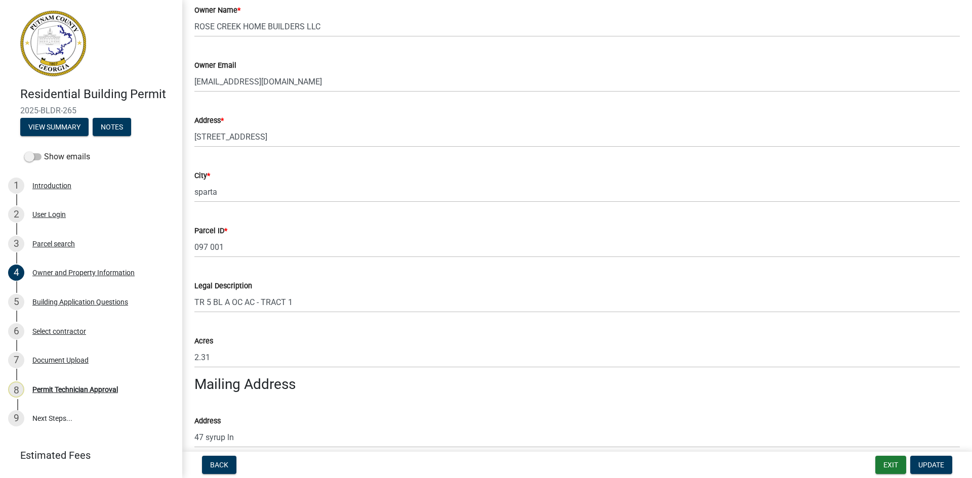
scroll to position [253, 0]
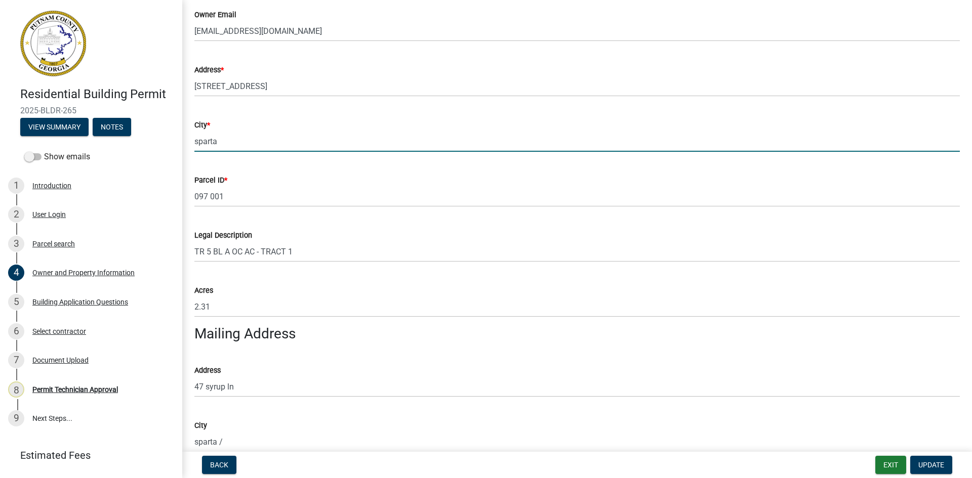
drag, startPoint x: 238, startPoint y: 145, endPoint x: 167, endPoint y: 149, distance: 71.5
click at [167, 149] on div "Residential Building Permit 2025-BLDR-265 View Summary Notes Show emails 1 Intr…" at bounding box center [486, 239] width 972 height 478
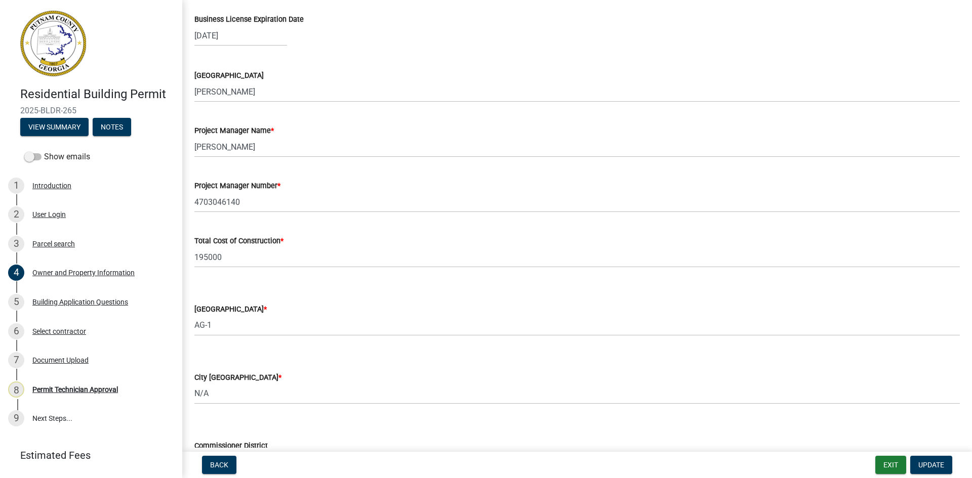
scroll to position [1489, 0]
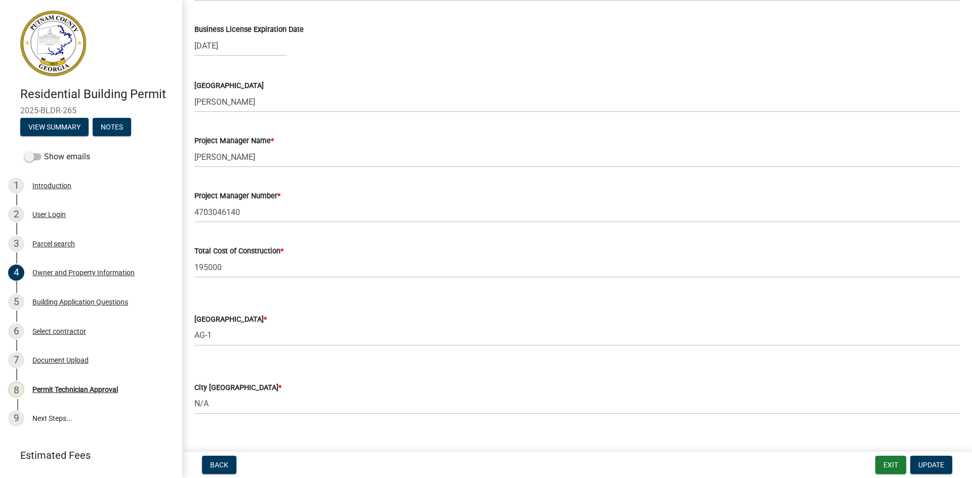
type input "Eatonton"
click at [259, 330] on select "Select Item... AG-1 R-1R R-1 R-2 MHP RM-1 RM-3 C-1 C-2 I-M PUD N/A" at bounding box center [576, 336] width 765 height 21
click at [194, 326] on select "Select Item... AG-1 R-1R R-1 R-2 MHP RM-1 RM-3 C-1 C-2 I-M PUD N/A" at bounding box center [576, 336] width 765 height 21
select select "34fe85c2-5f76-4343-b6bb-8ca387e0bed7"
click at [930, 462] on span "Update" at bounding box center [931, 465] width 26 height 8
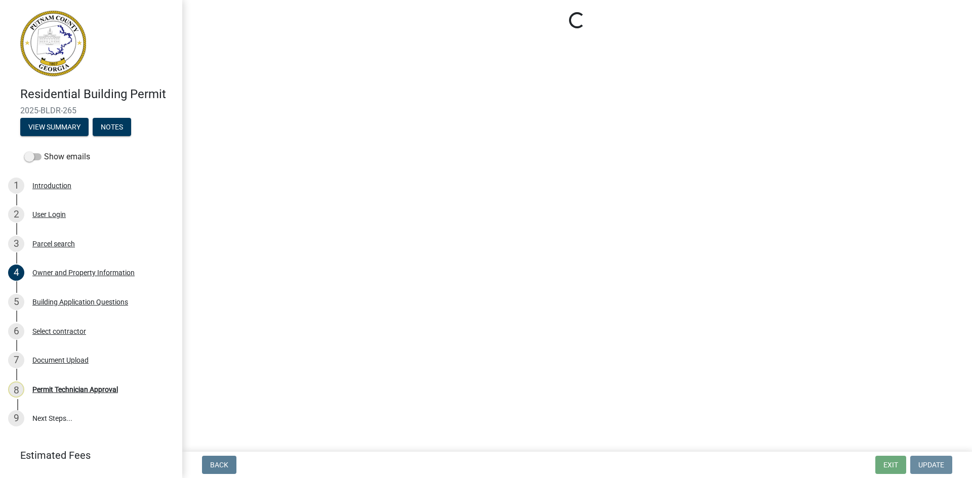
scroll to position [0, 0]
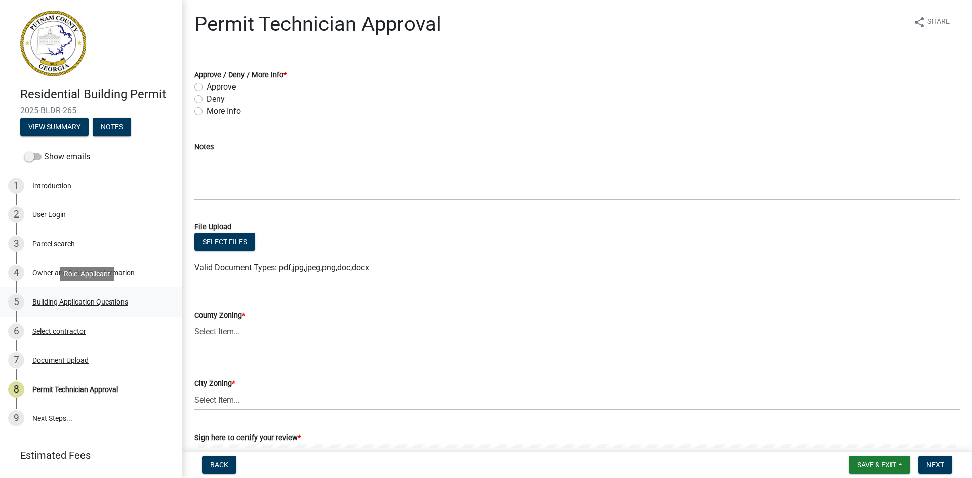
click at [101, 299] on div "Building Application Questions" at bounding box center [80, 302] width 96 height 7
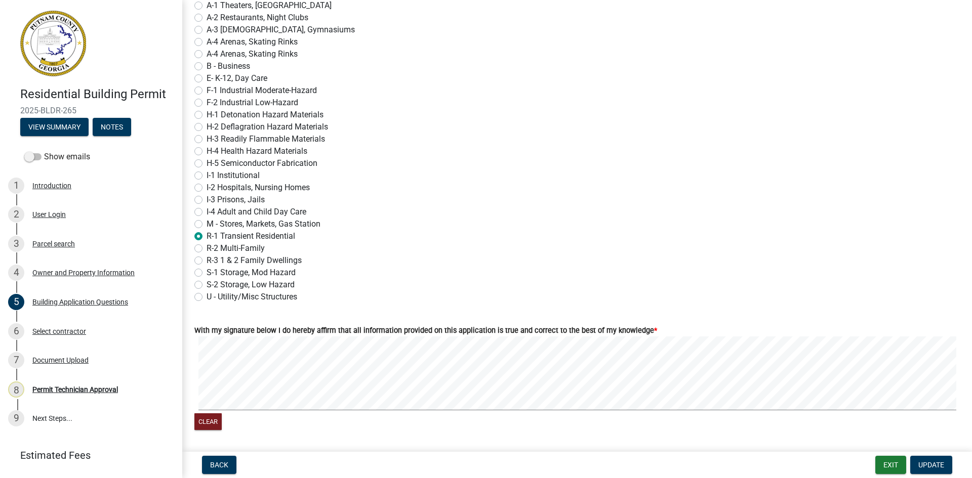
scroll to position [4187, 0]
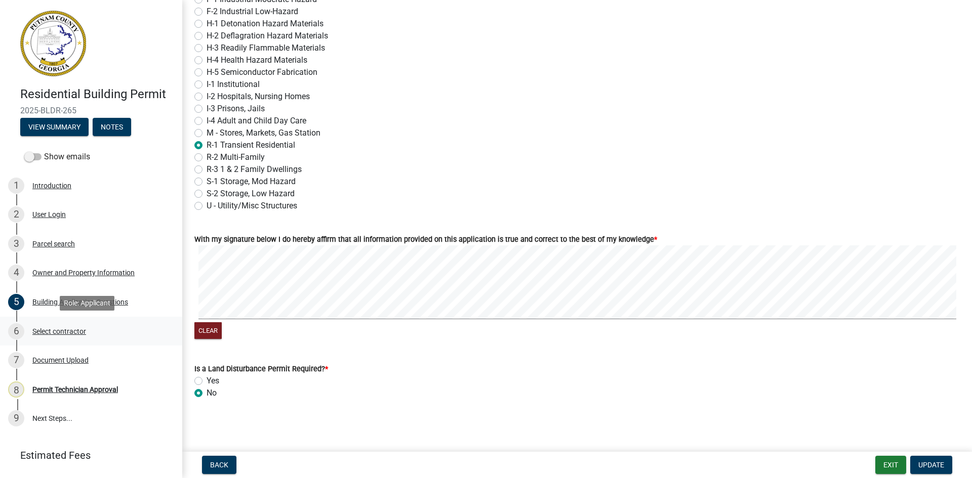
click at [74, 332] on div "Select contractor" at bounding box center [59, 331] width 54 height 7
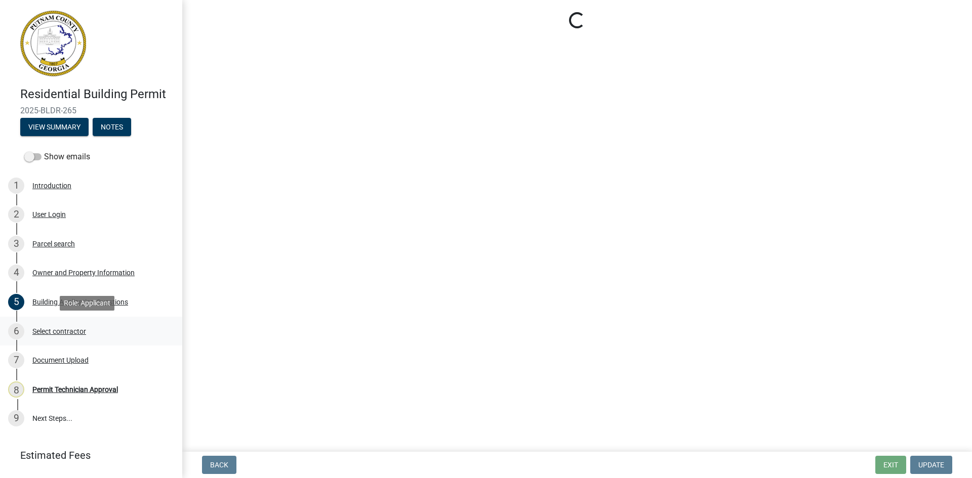
scroll to position [0, 0]
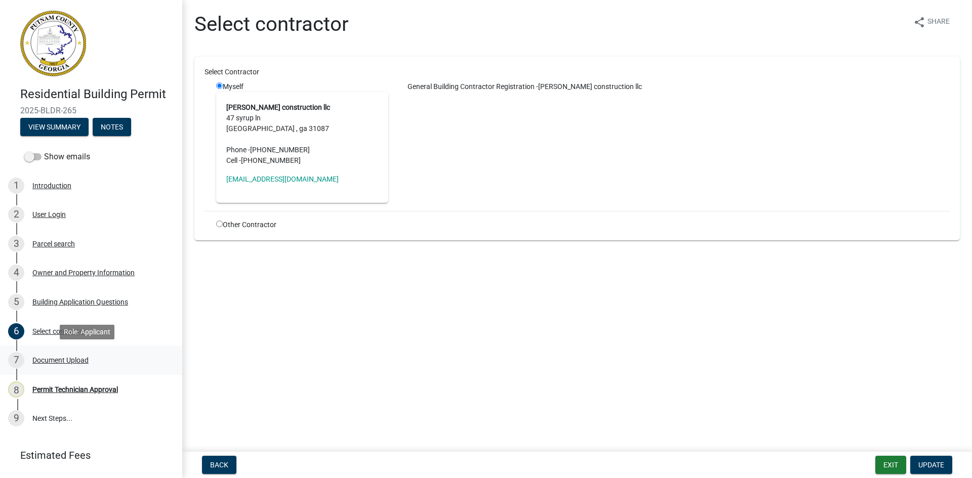
click at [64, 357] on div "Document Upload" at bounding box center [60, 360] width 56 height 7
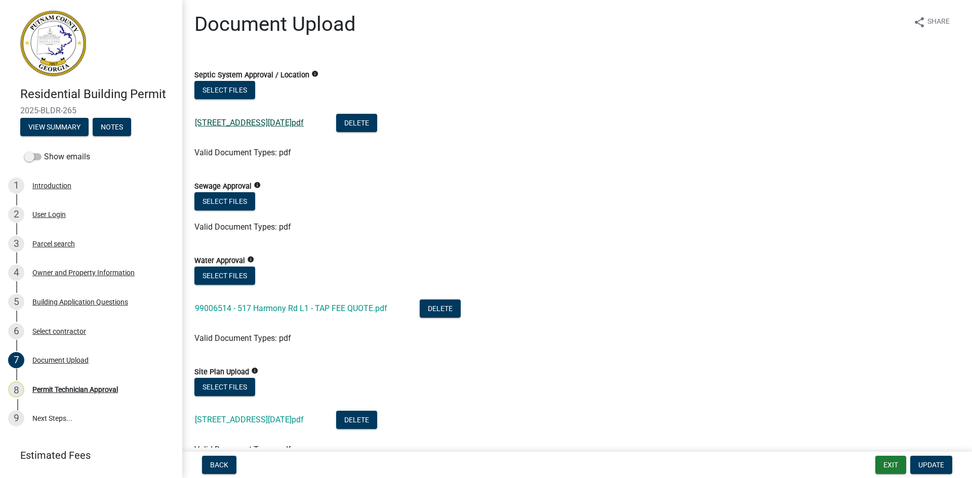
click at [274, 120] on link "517 harmony rd permit 9-2-2025.pdf" at bounding box center [249, 123] width 109 height 10
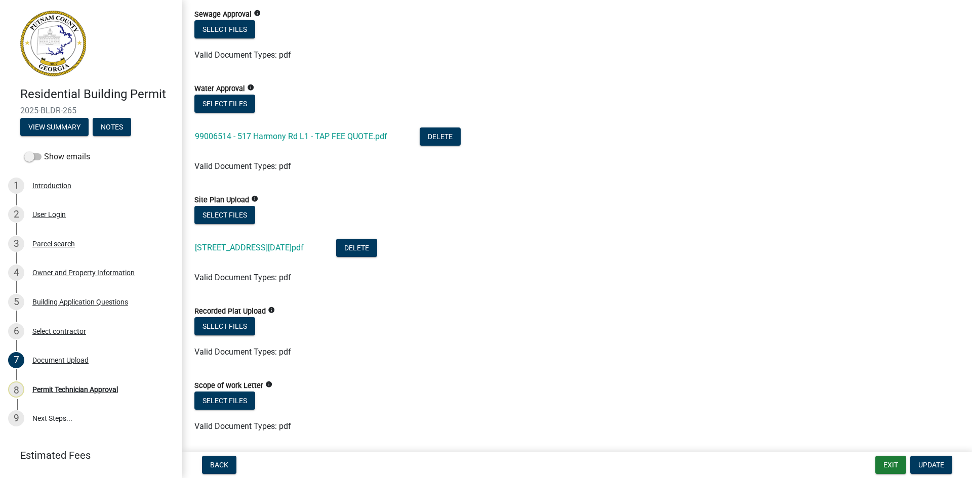
scroll to position [203, 0]
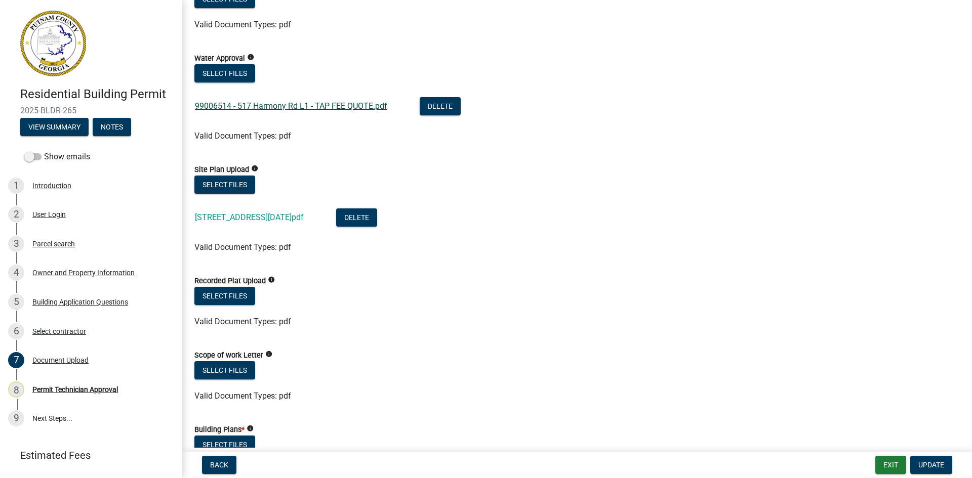
click at [299, 104] on link "99006514 - 517 Harmony Rd L1 - TAP FEE QUOTE.pdf" at bounding box center [291, 106] width 192 height 10
click at [279, 220] on link "517 harmony rd permit 9-2-2025.pdf" at bounding box center [249, 218] width 109 height 10
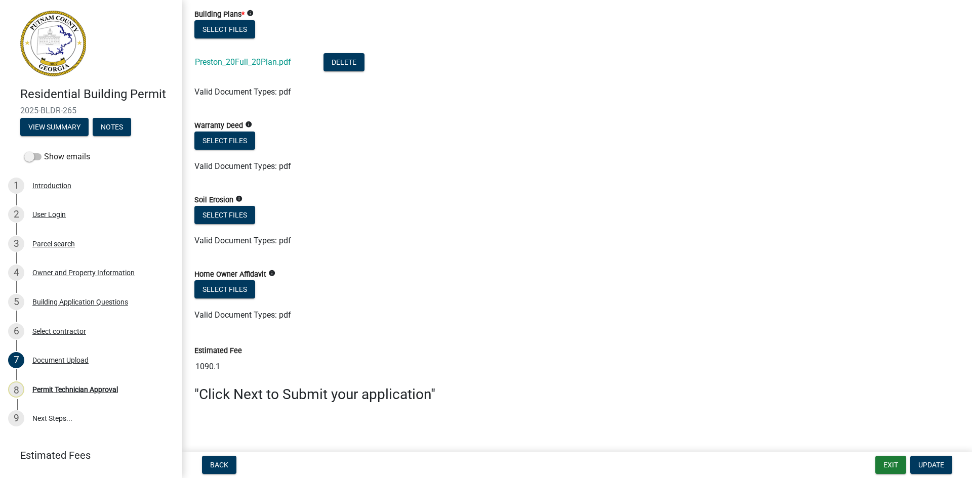
scroll to position [621, 0]
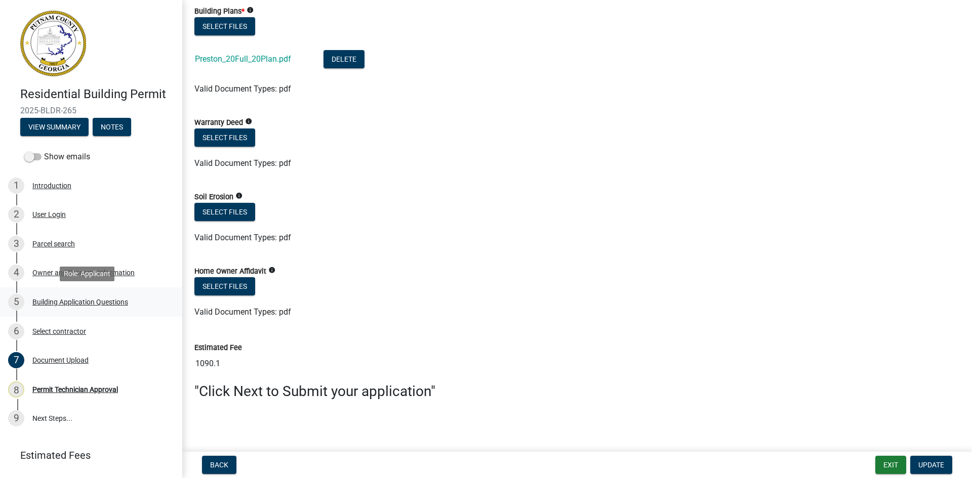
click at [115, 298] on div "5 Building Application Questions" at bounding box center [87, 302] width 158 height 16
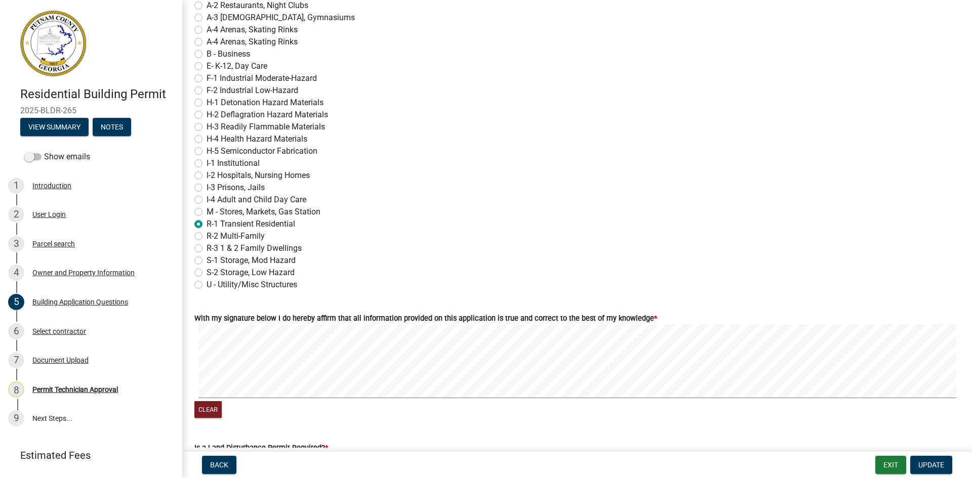
scroll to position [4187, 0]
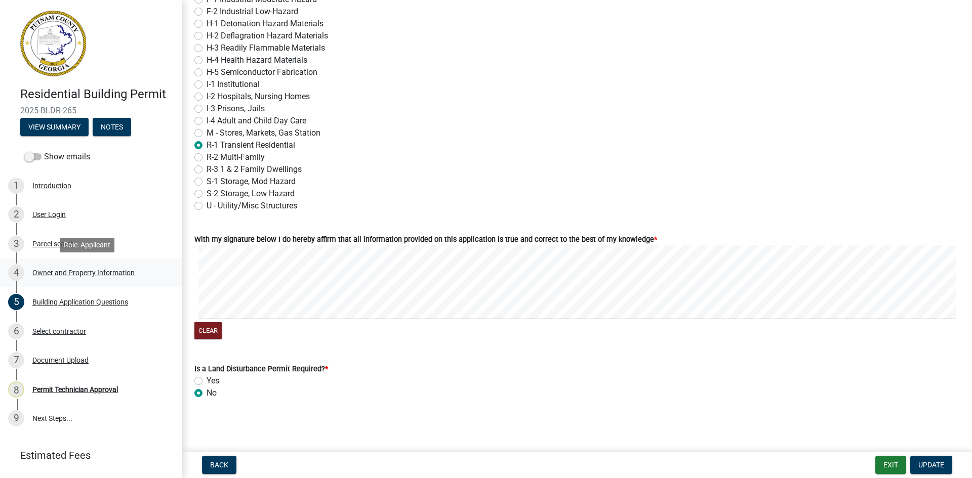
click at [56, 270] on div "Owner and Property Information" at bounding box center [83, 272] width 102 height 7
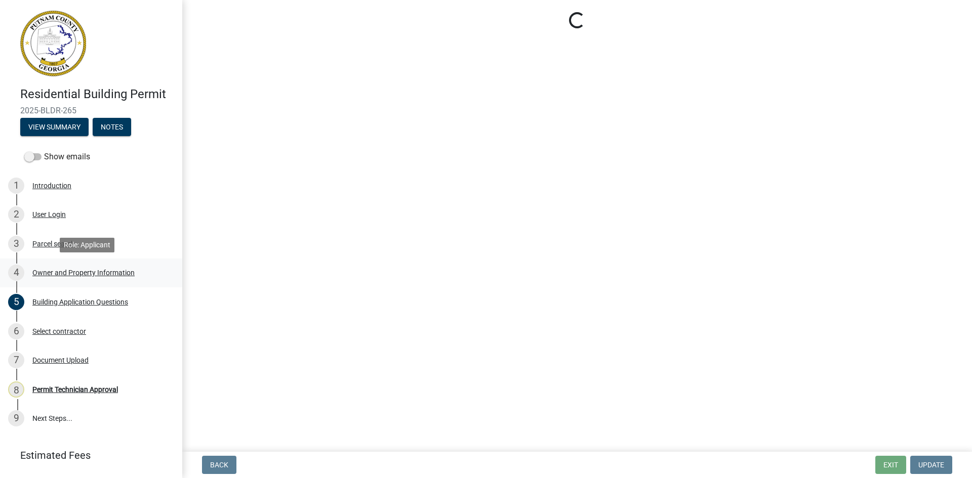
select select "34fe85c2-5f76-4343-b6bb-8ca387e0bed7"
select select "83394b22-4a11-496c-8e5c-75ade2e72faf"
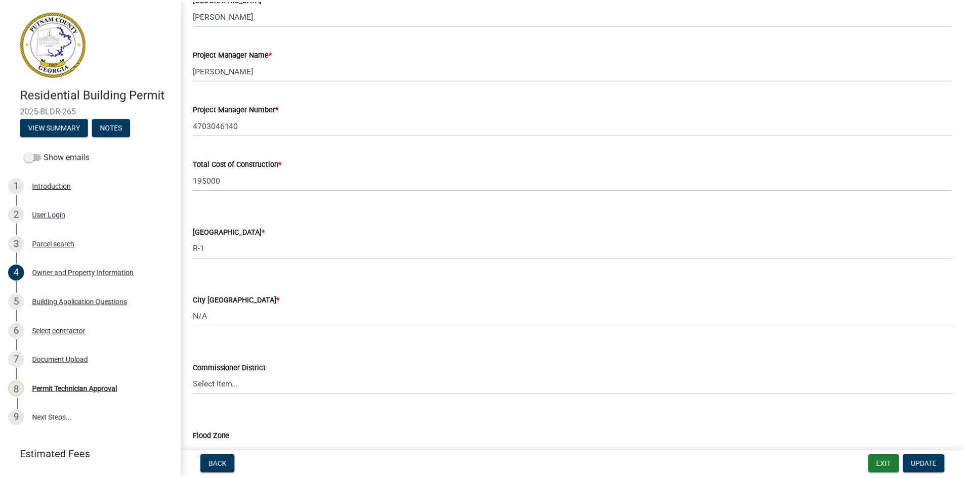
scroll to position [1641, 0]
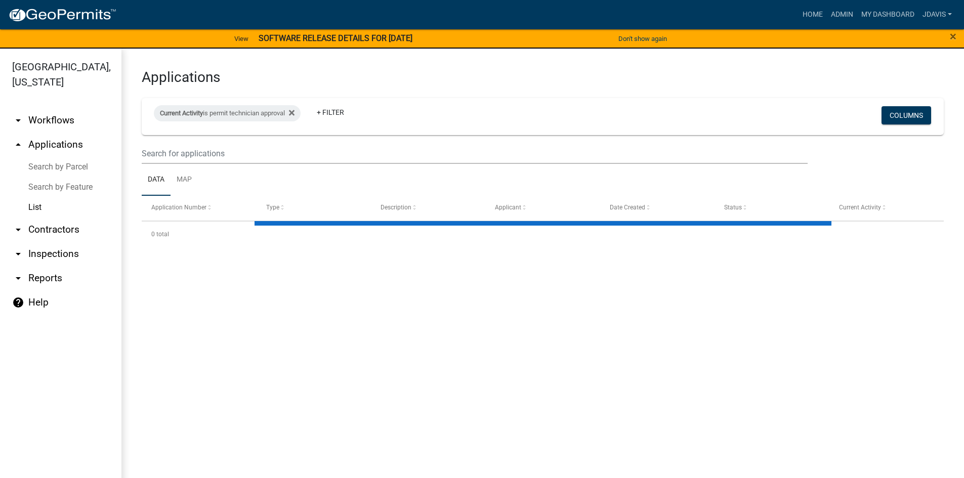
select select "2: 50"
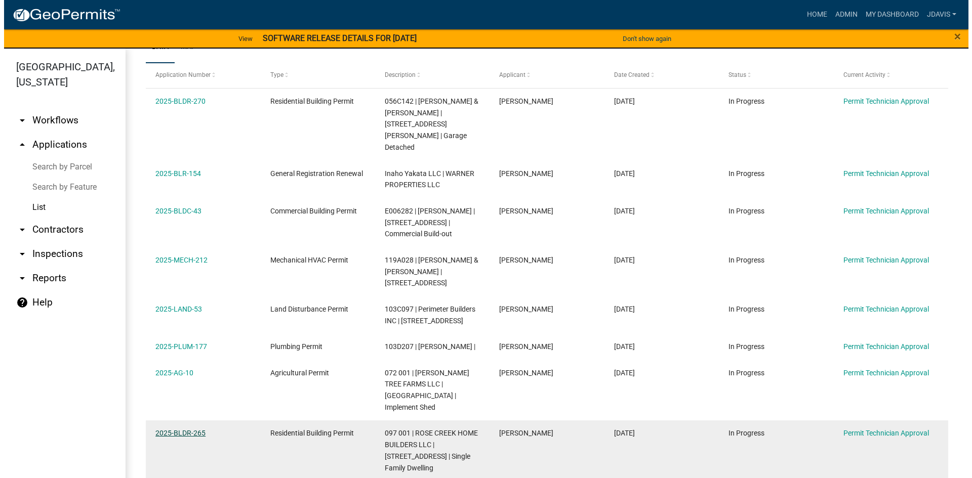
scroll to position [127, 0]
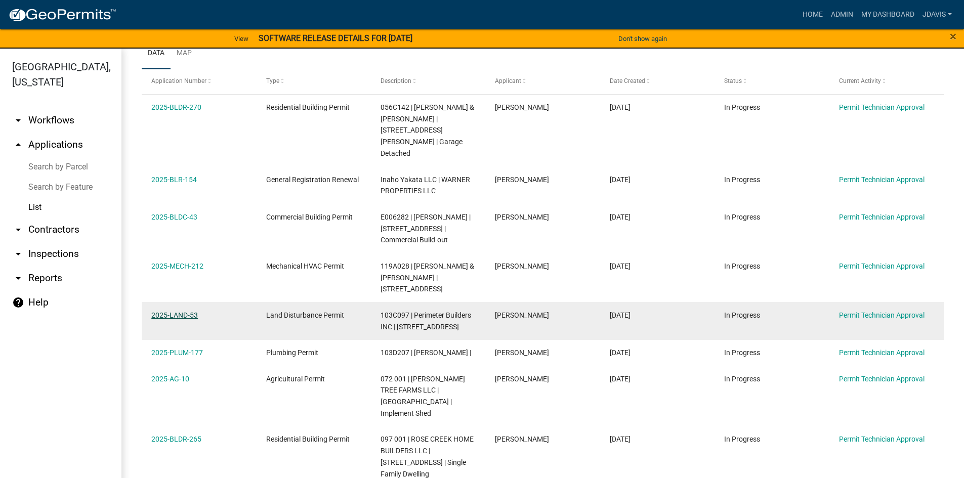
click at [193, 311] on link "2025-LAND-53" at bounding box center [174, 315] width 47 height 8
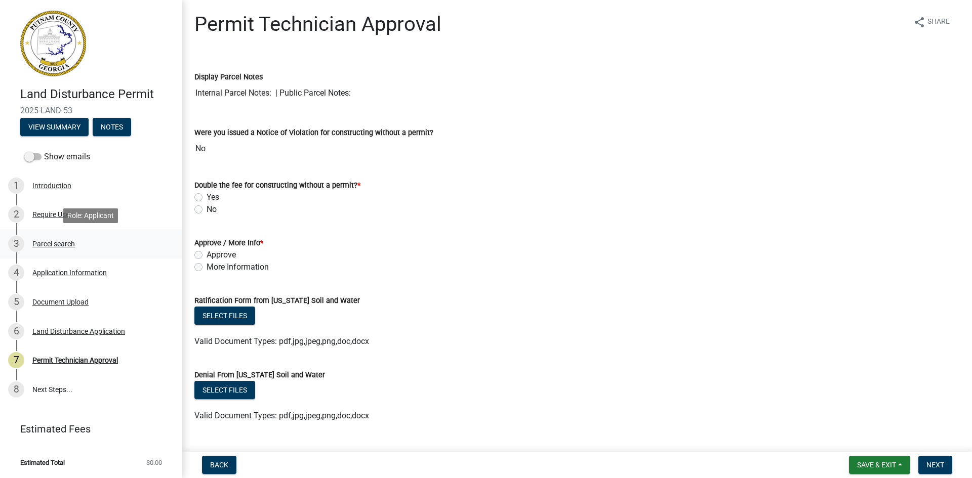
click at [61, 243] on div "Parcel search" at bounding box center [53, 243] width 43 height 7
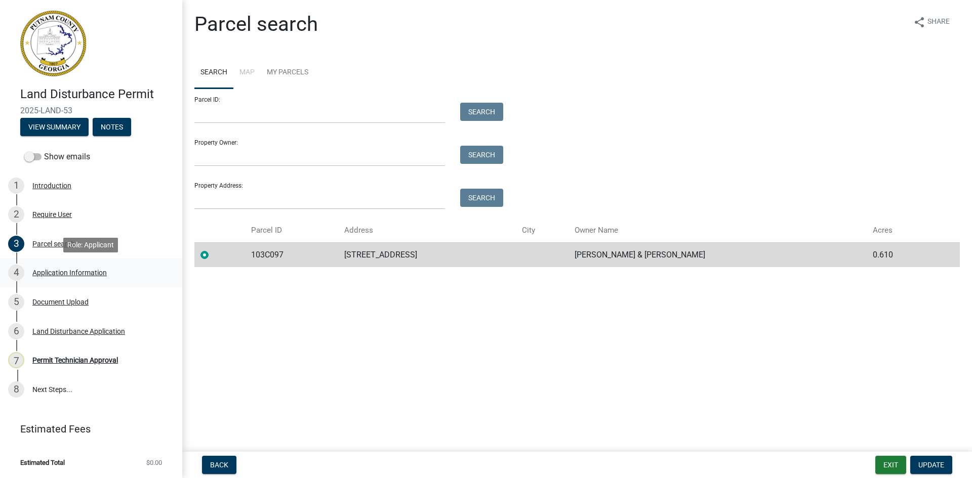
click at [75, 274] on div "Application Information" at bounding box center [69, 272] width 74 height 7
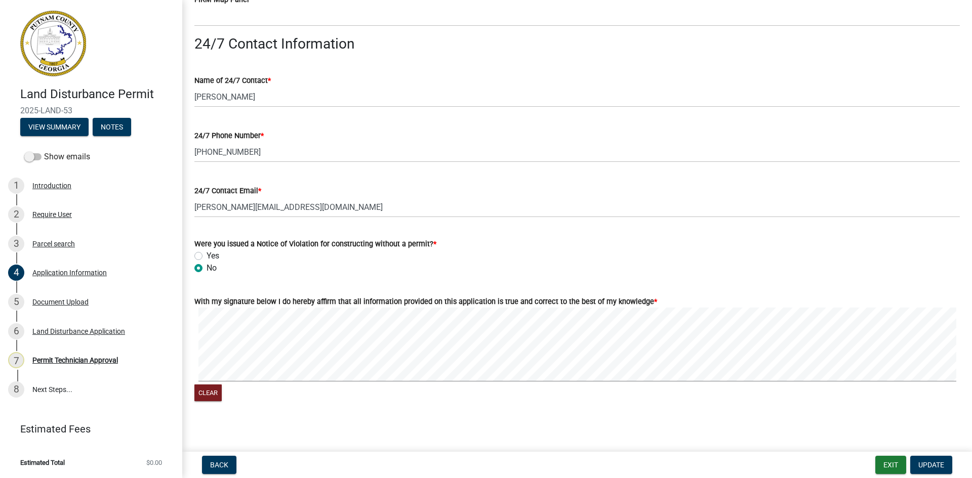
scroll to position [1622, 0]
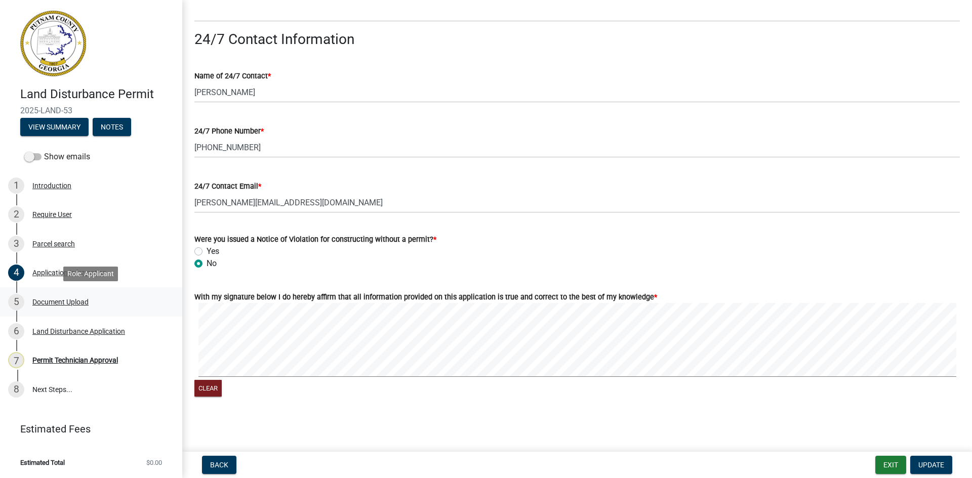
click at [82, 301] on div "Document Upload" at bounding box center [60, 302] width 56 height 7
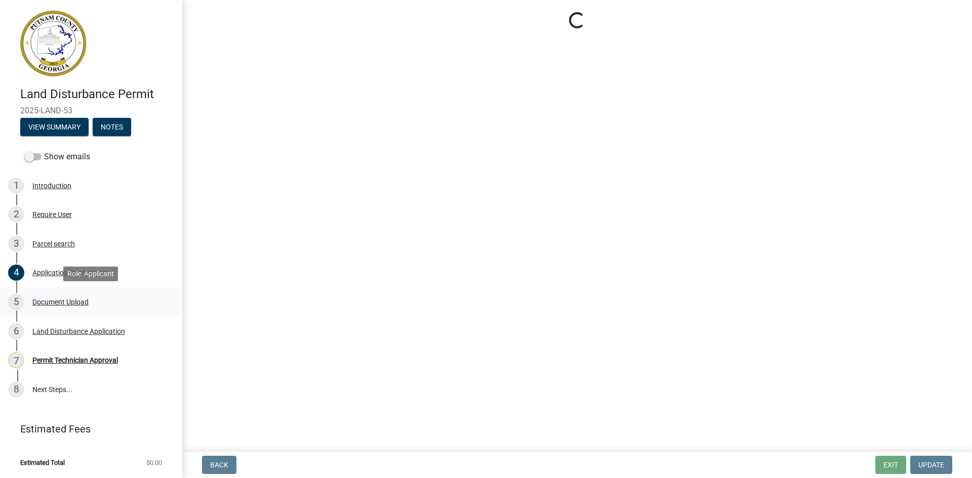
scroll to position [0, 0]
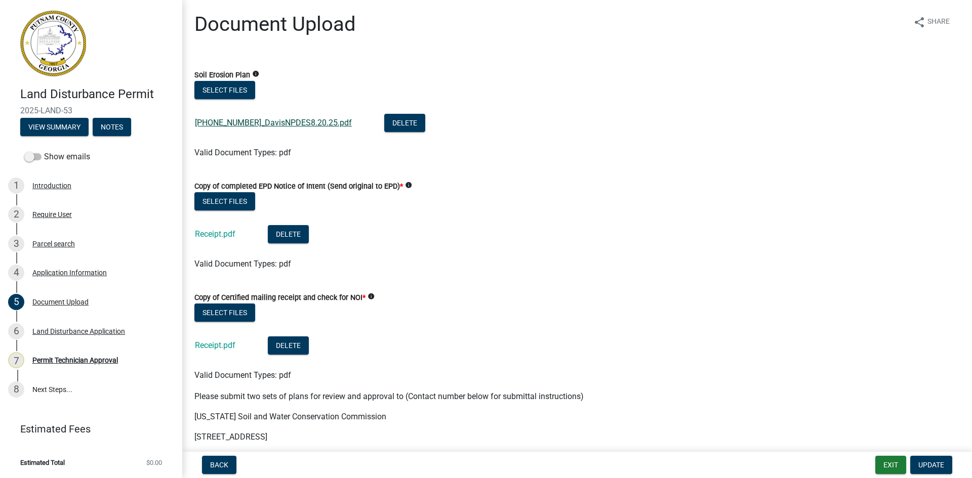
click at [251, 126] on link "2025-1039-1_DavisNPDES8.20.25.pdf" at bounding box center [273, 123] width 157 height 10
click at [228, 236] on link "Receipt.pdf" at bounding box center [215, 234] width 41 height 10
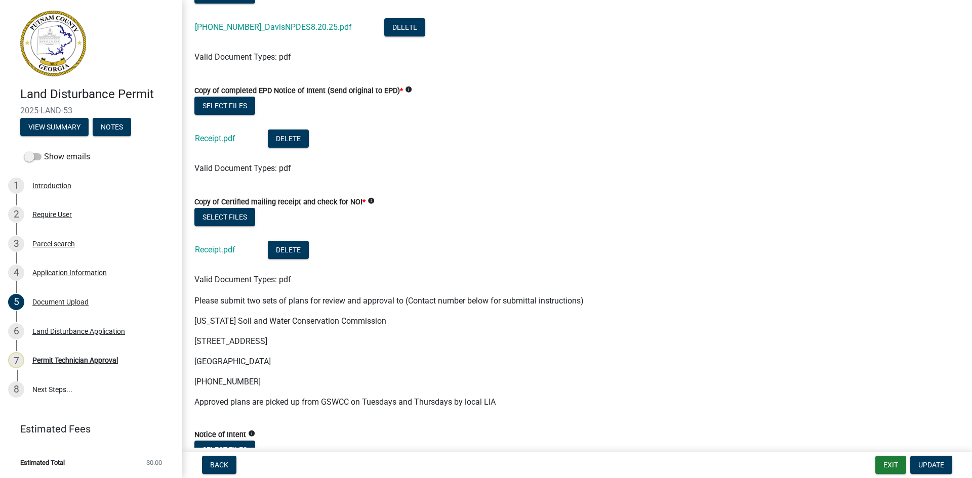
scroll to position [152, 0]
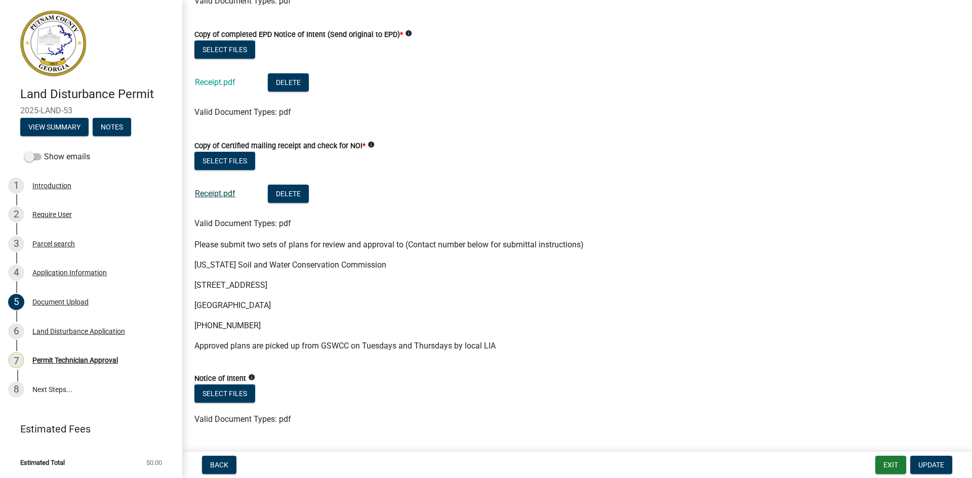
click at [226, 192] on link "Receipt.pdf" at bounding box center [215, 194] width 41 height 10
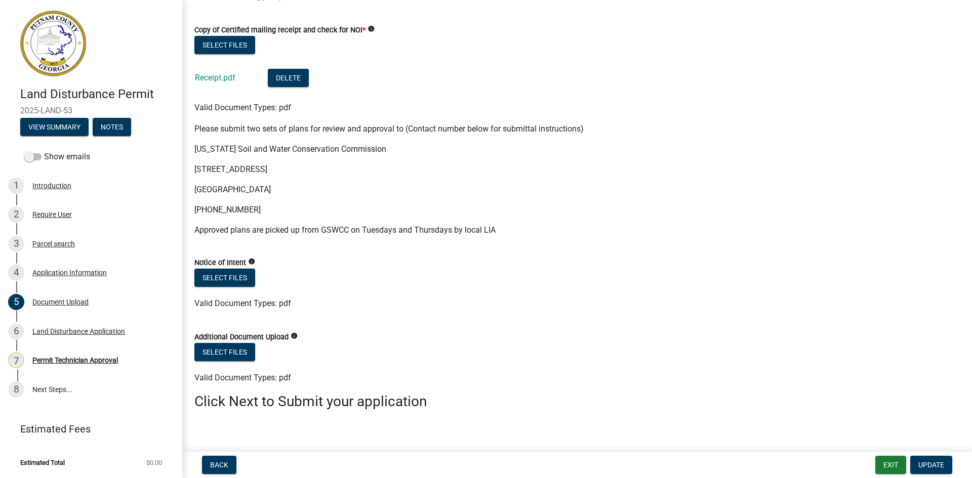
scroll to position [278, 0]
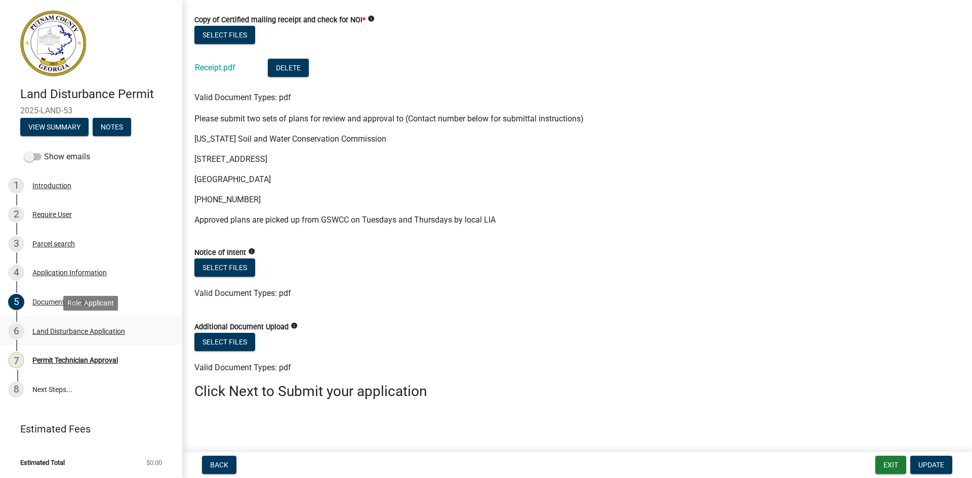
click at [92, 335] on div "Land Disturbance Application" at bounding box center [78, 331] width 93 height 7
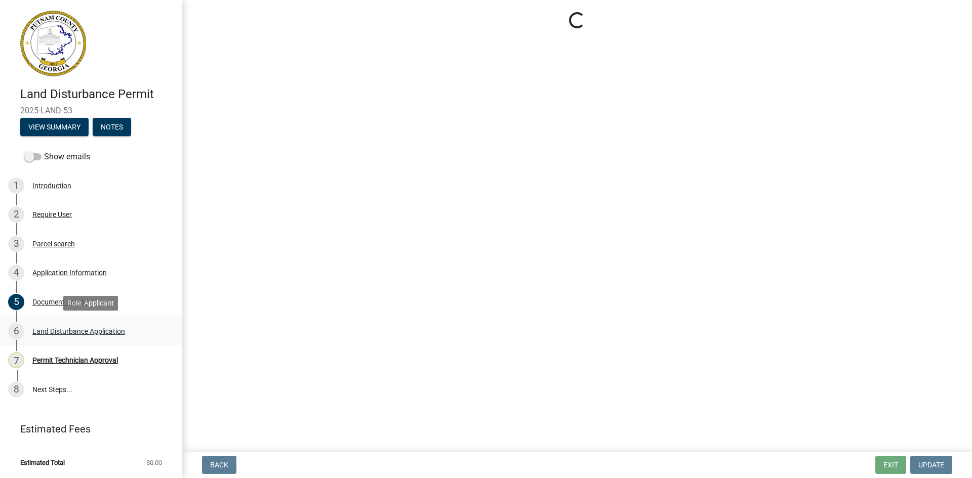
scroll to position [0, 0]
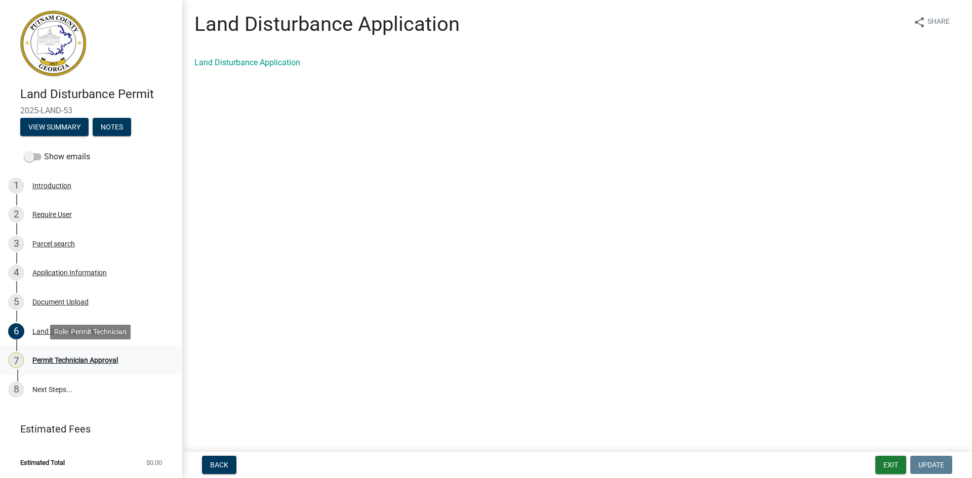
click at [88, 365] on div "7 Permit Technician Approval" at bounding box center [87, 360] width 158 height 16
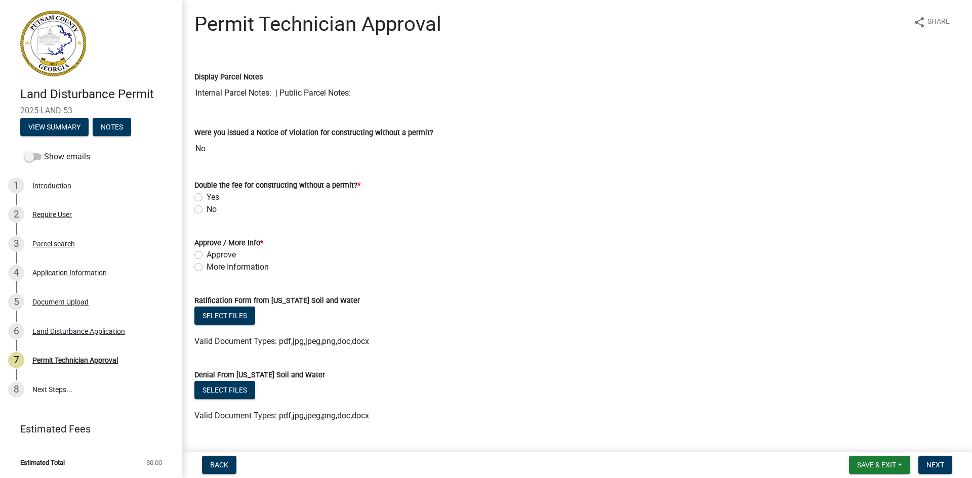
click at [207, 211] on label "No" at bounding box center [212, 210] width 10 height 12
click at [207, 210] on input "No" at bounding box center [210, 207] width 7 height 7
radio input "true"
click at [207, 266] on label "More Information" at bounding box center [238, 267] width 62 height 12
click at [207, 266] on input "More Information" at bounding box center [210, 264] width 7 height 7
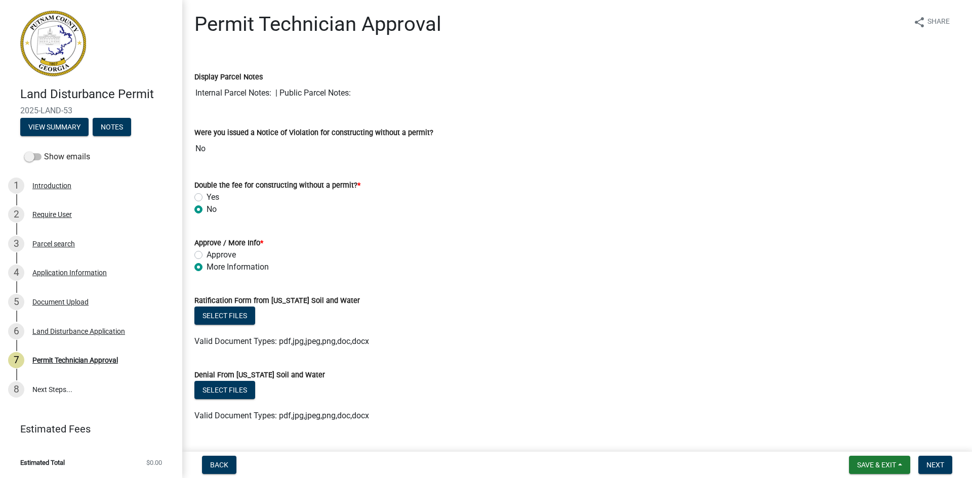
radio input "true"
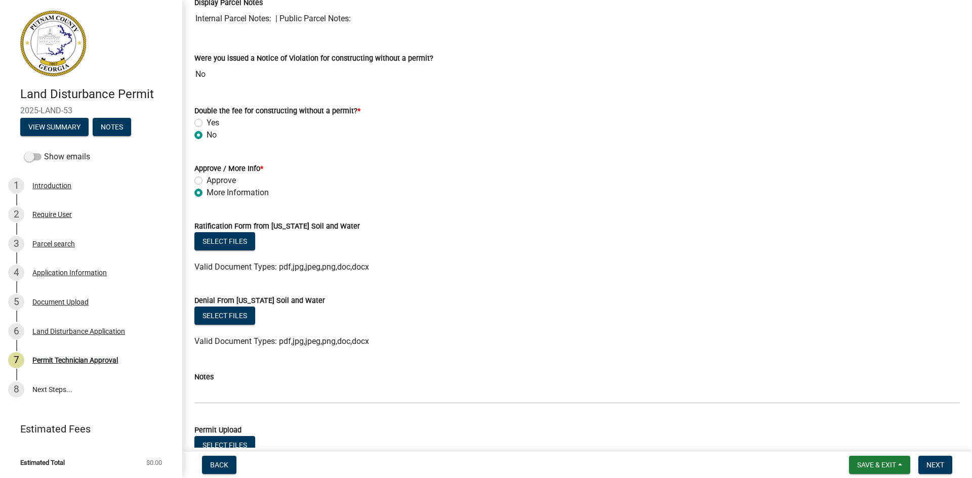
scroll to position [253, 0]
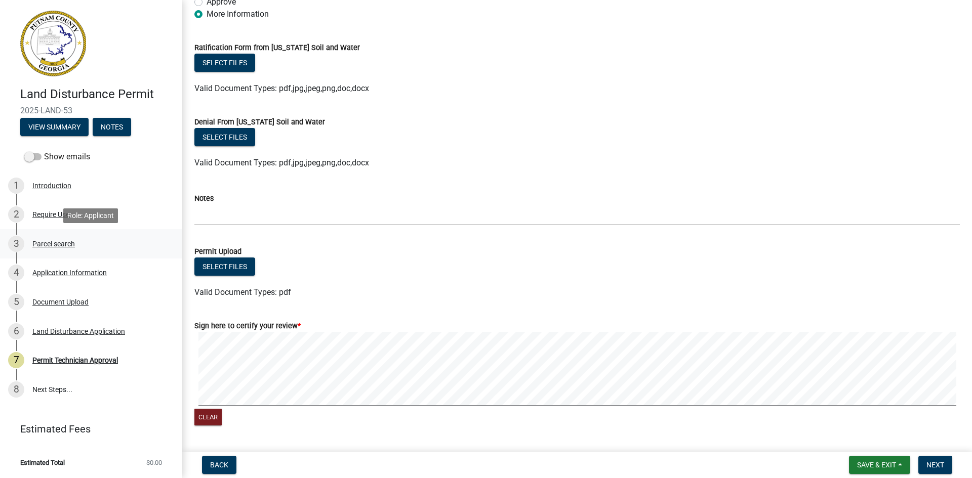
click at [71, 243] on div "Parcel search" at bounding box center [53, 243] width 43 height 7
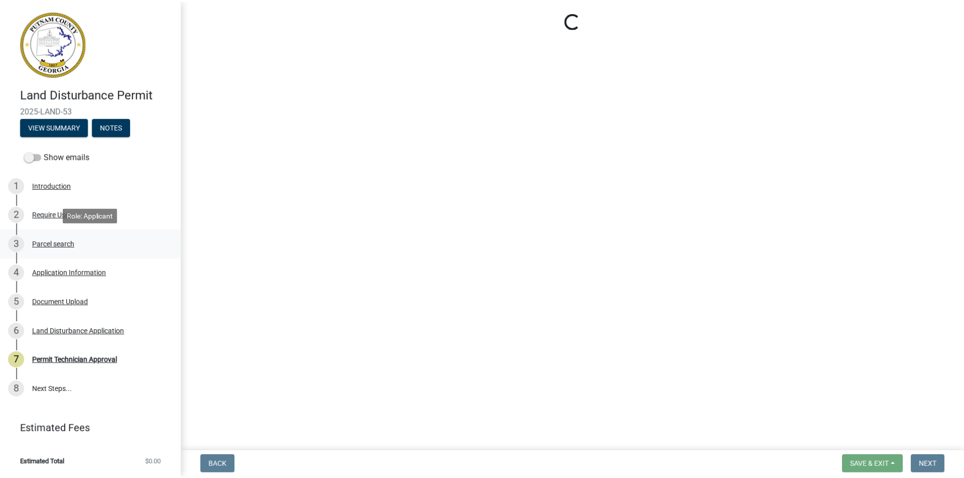
scroll to position [0, 0]
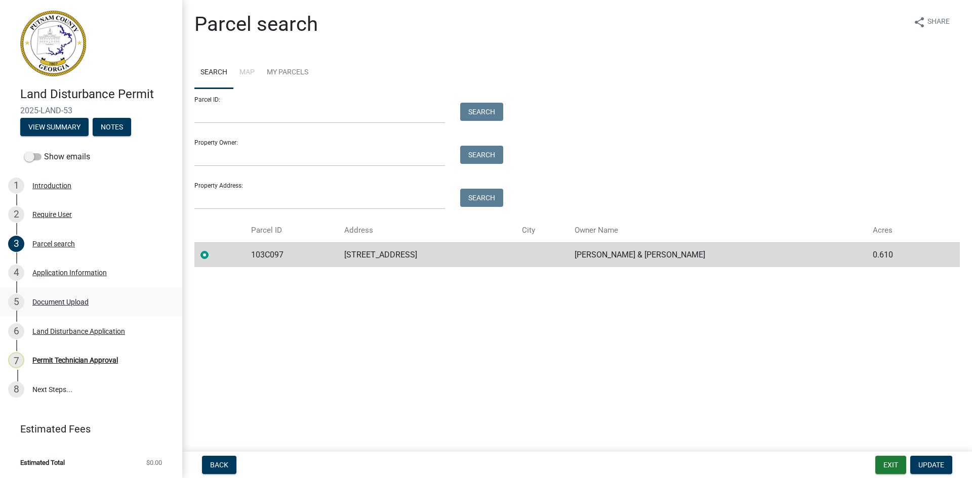
click at [66, 303] on div "Document Upload" at bounding box center [60, 302] width 56 height 7
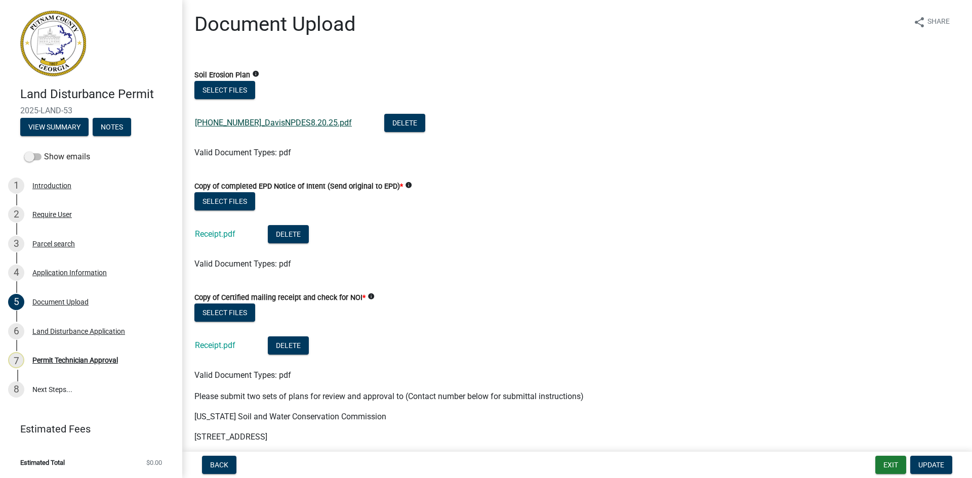
click at [272, 126] on link "2025-1039-1_DavisNPDES8.20.25.pdf" at bounding box center [273, 123] width 157 height 10
click at [889, 463] on button "Exit" at bounding box center [890, 465] width 31 height 18
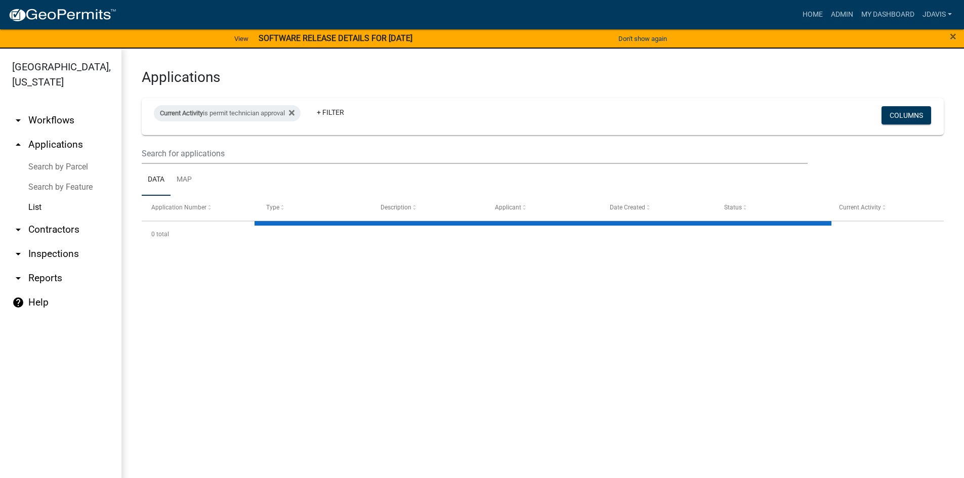
select select "2: 50"
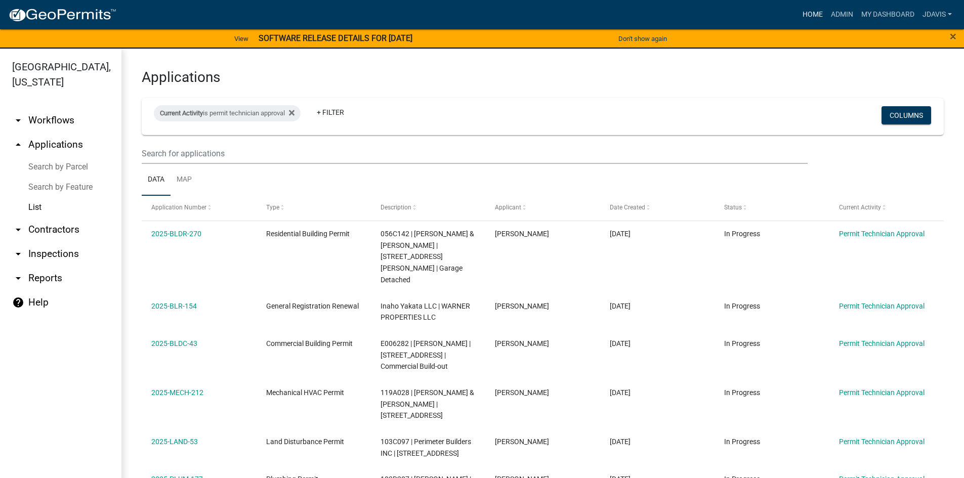
click at [811, 15] on link "Home" at bounding box center [813, 14] width 28 height 19
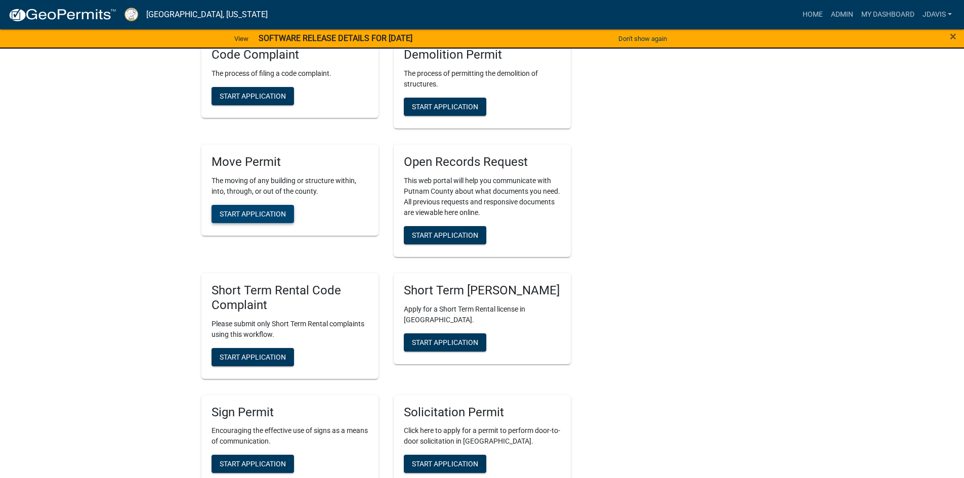
scroll to position [1266, 0]
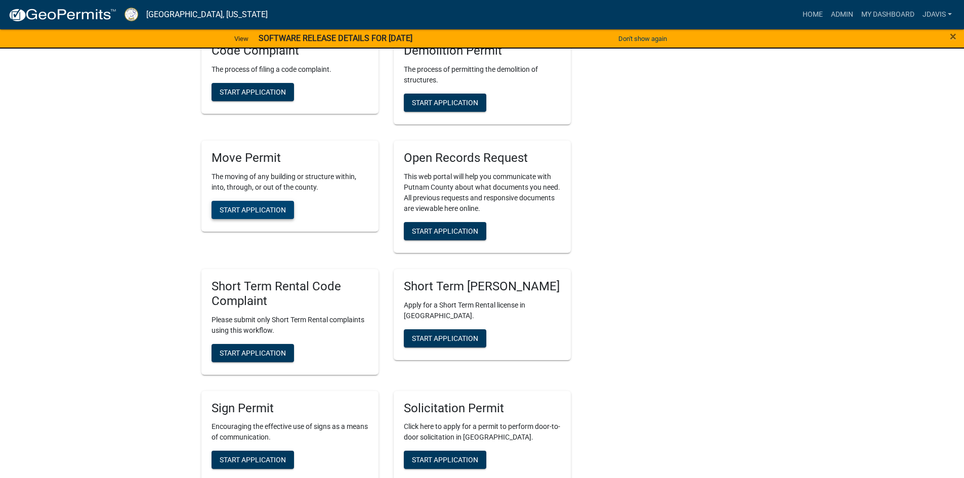
click at [271, 202] on button "Start Application" at bounding box center [253, 210] width 83 height 18
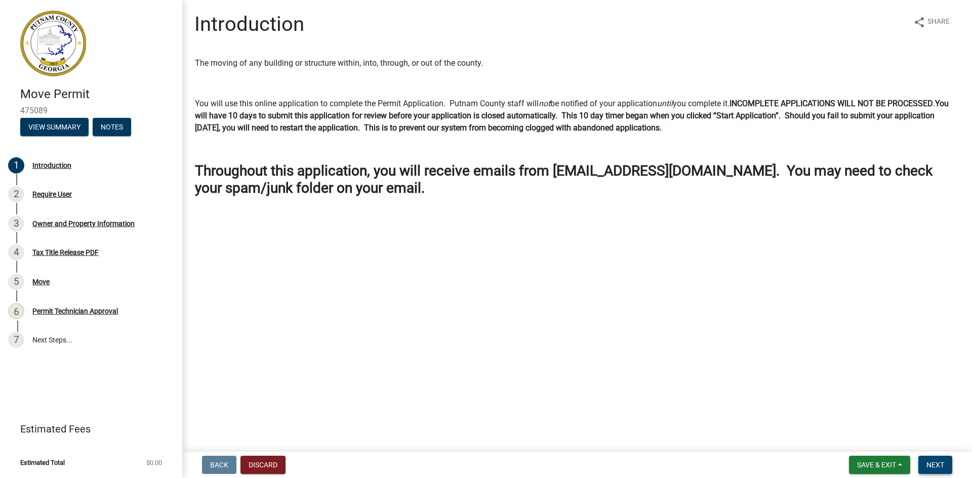
click at [937, 461] on span "Next" at bounding box center [935, 465] width 18 height 8
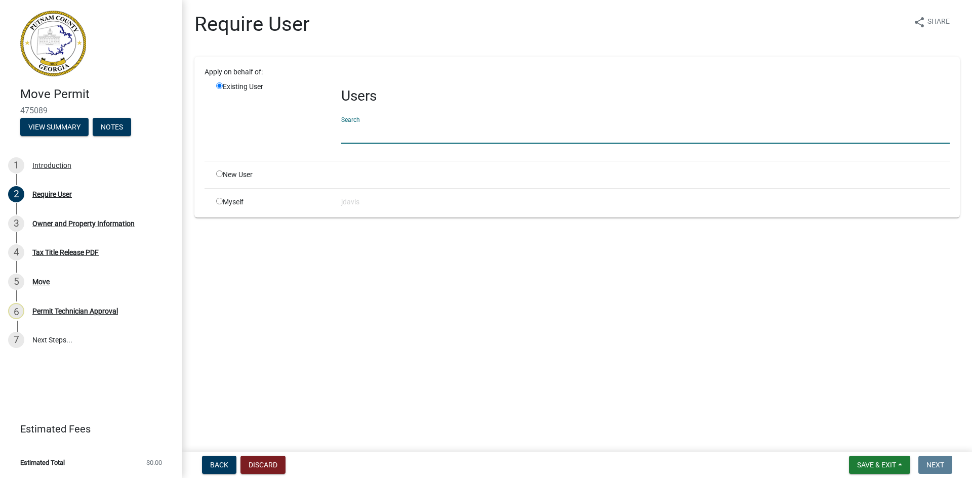
click at [362, 141] on input "text" at bounding box center [645, 133] width 609 height 21
type input "lsander"
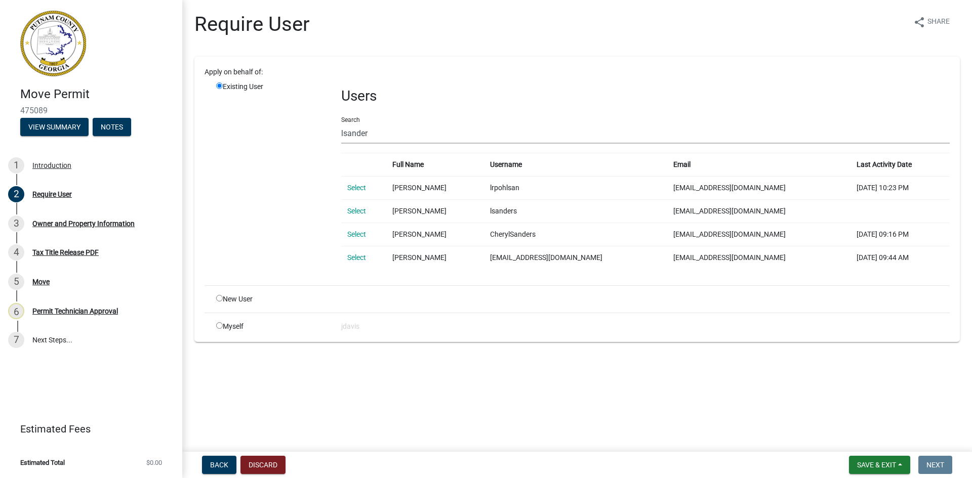
click at [363, 233] on link "Select" at bounding box center [356, 234] width 19 height 8
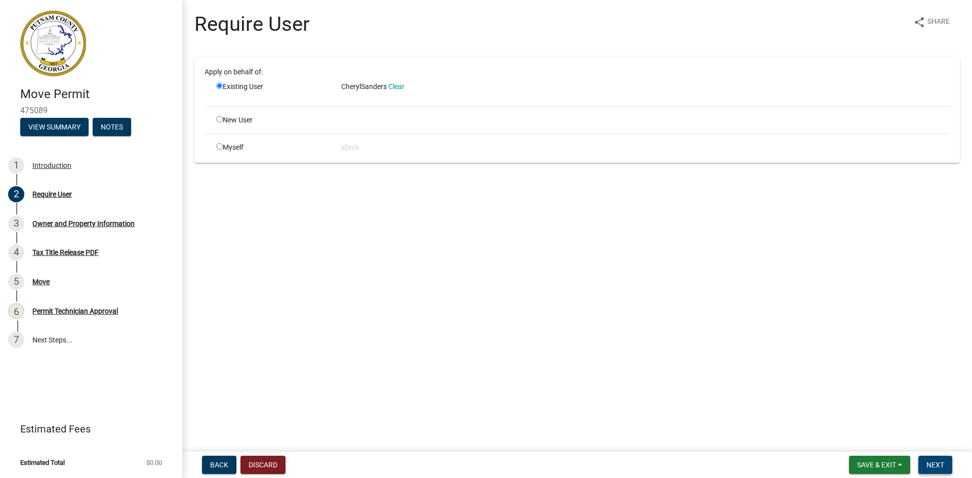
click at [946, 472] on button "Next" at bounding box center [935, 465] width 34 height 18
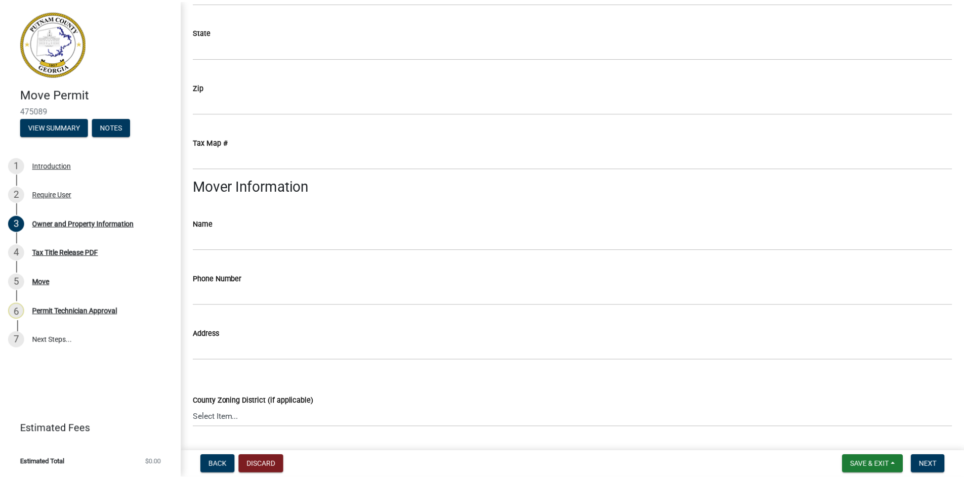
scroll to position [991, 0]
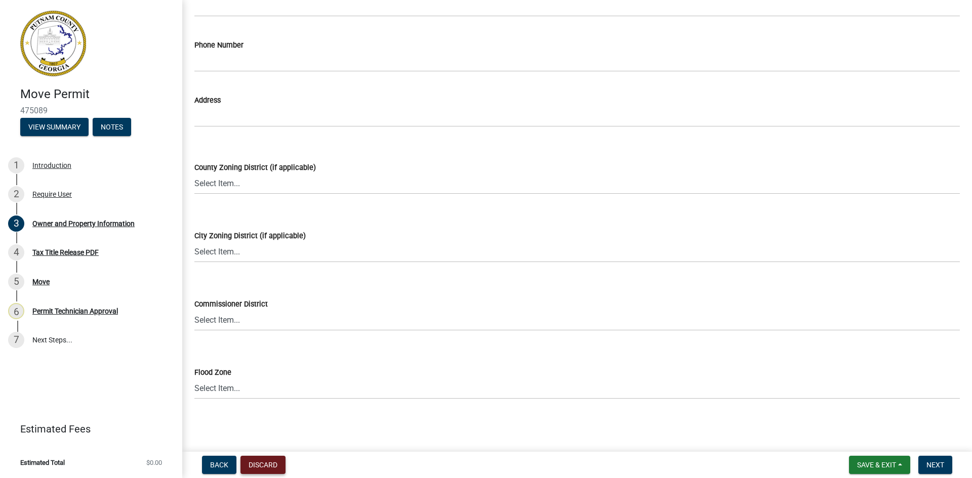
click at [274, 469] on button "Discard" at bounding box center [262, 465] width 45 height 18
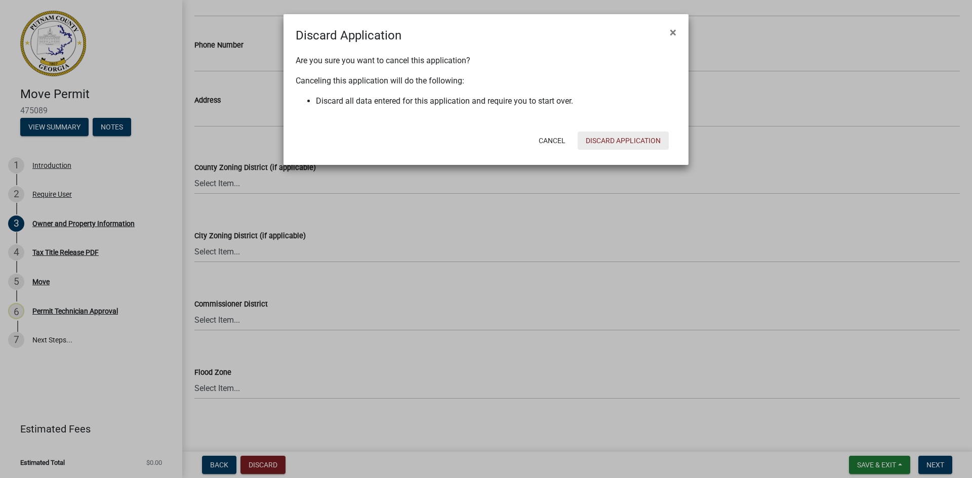
click at [623, 139] on button "Discard Application" at bounding box center [623, 141] width 91 height 18
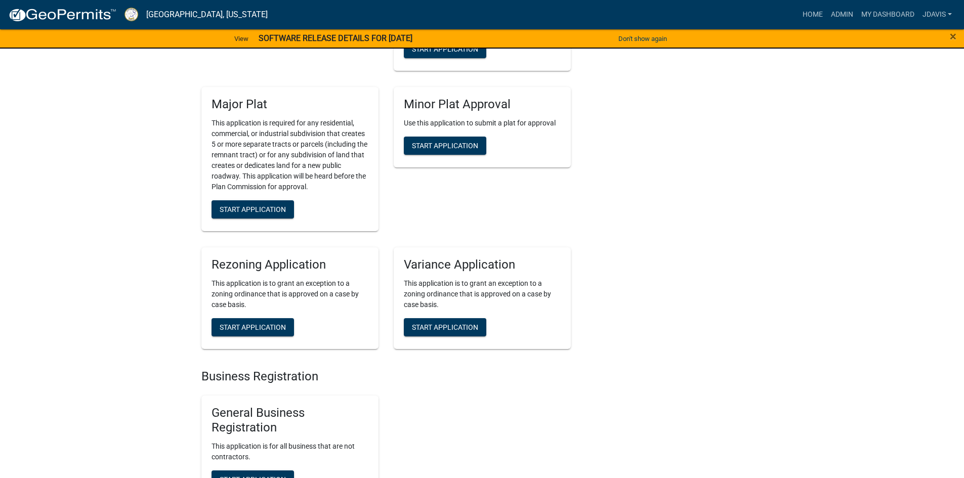
scroll to position [2393, 0]
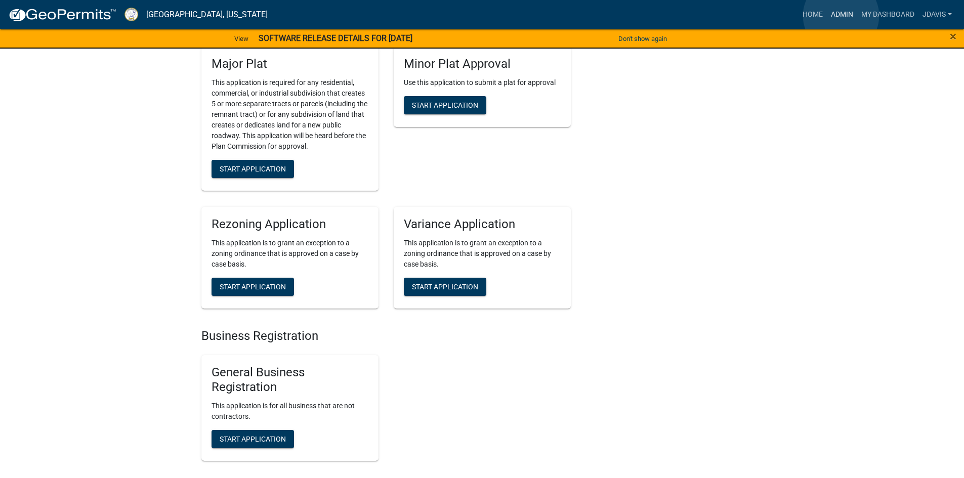
click at [842, 16] on link "Admin" at bounding box center [842, 14] width 30 height 19
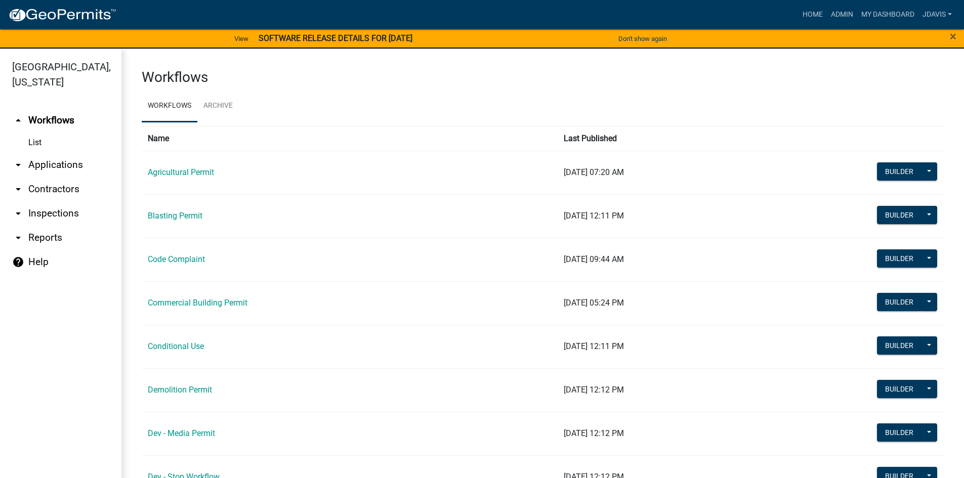
click at [61, 164] on link "arrow_drop_down Applications" at bounding box center [61, 165] width 122 height 24
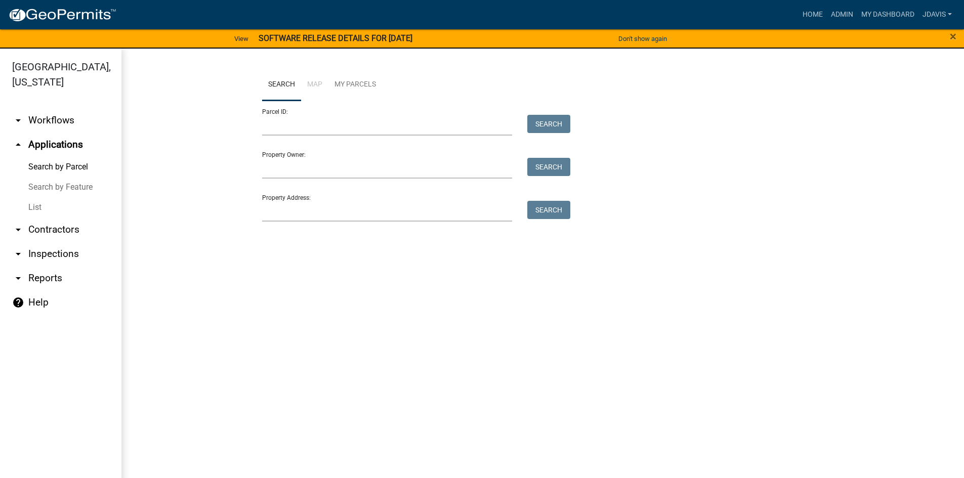
click at [33, 208] on link "List" at bounding box center [61, 207] width 122 height 20
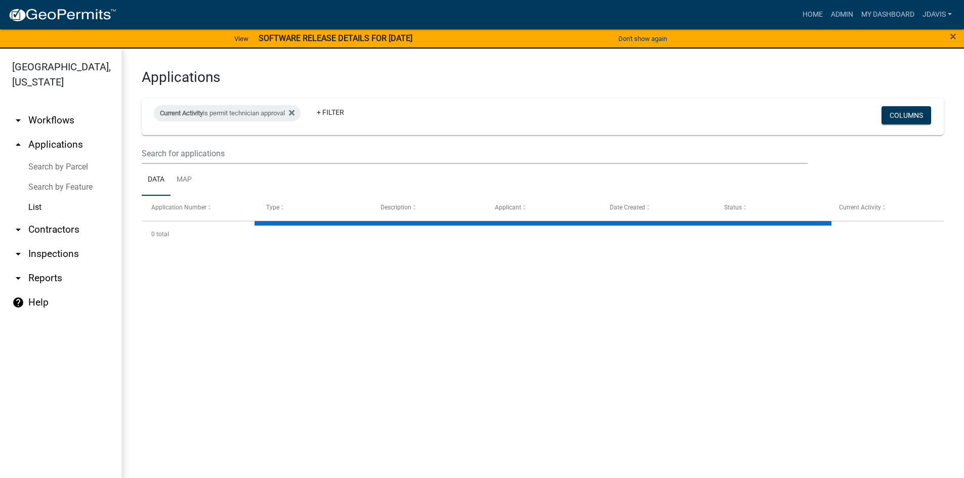
select select "2: 50"
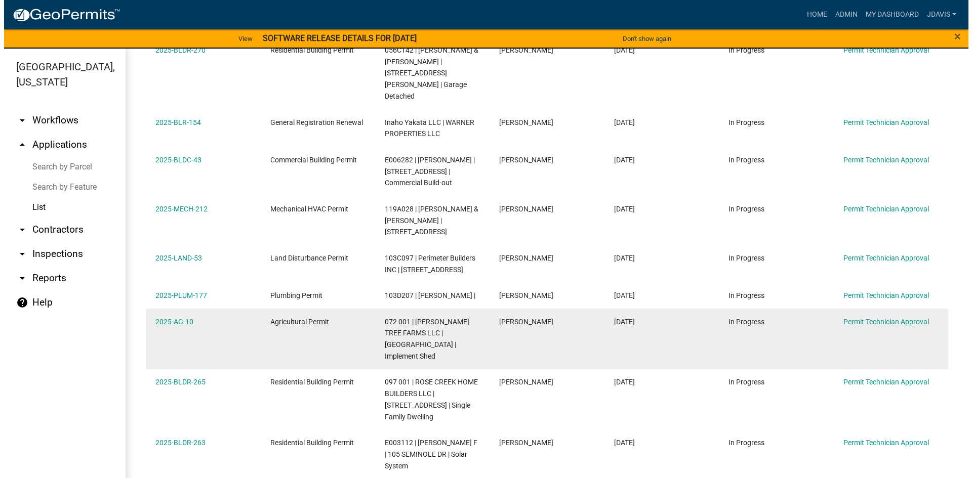
scroll to position [152, 0]
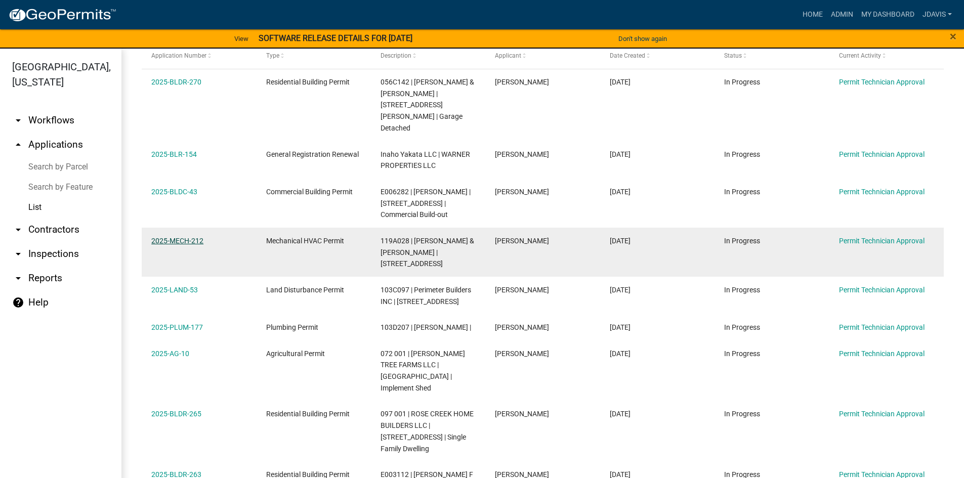
click at [188, 237] on link "2025-MECH-212" at bounding box center [177, 241] width 52 height 8
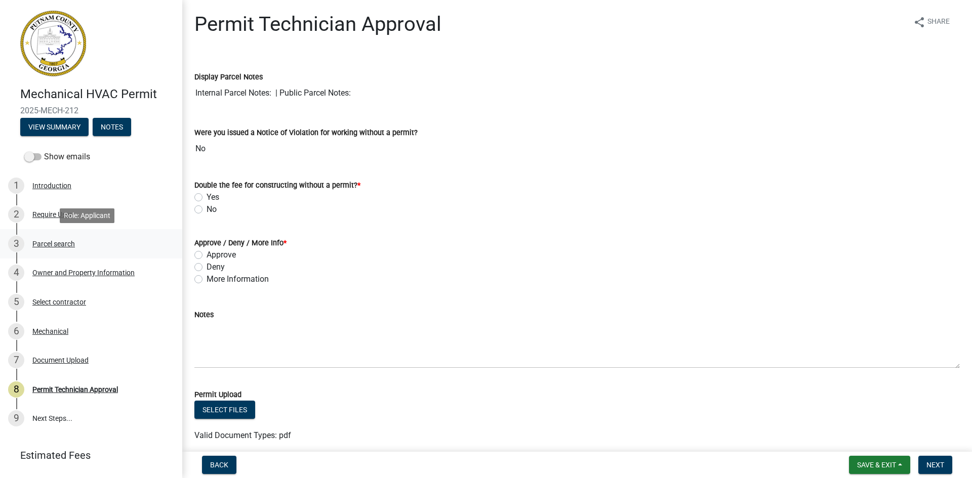
click at [67, 246] on div "Parcel search" at bounding box center [53, 243] width 43 height 7
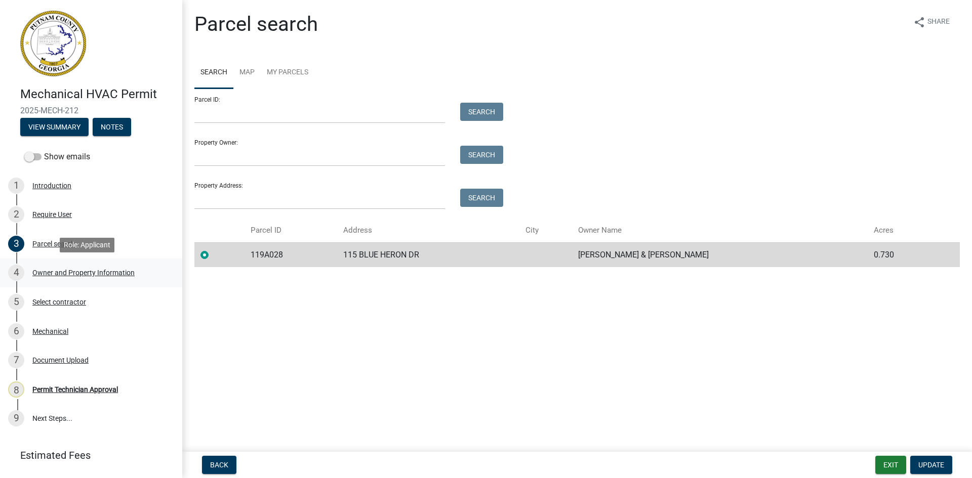
click at [65, 271] on div "Owner and Property Information" at bounding box center [83, 272] width 102 height 7
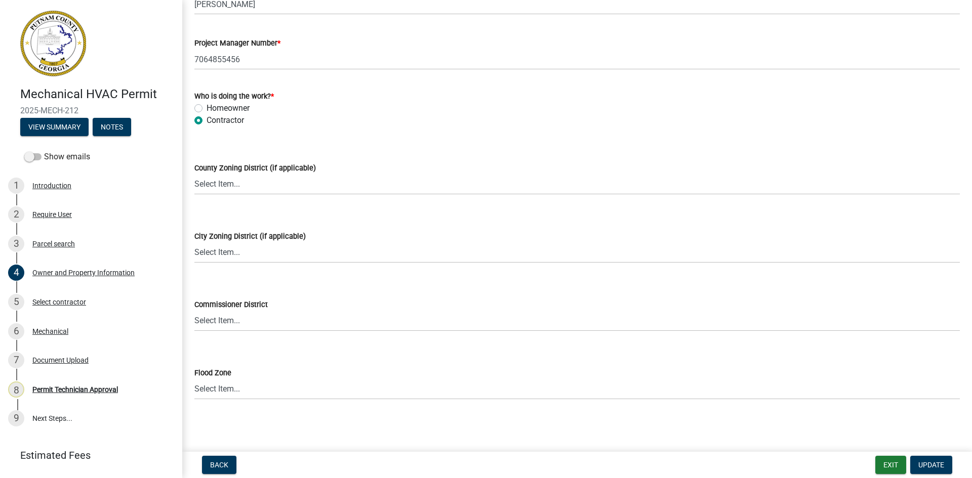
scroll to position [1698, 0]
click at [272, 185] on select "Select Item... AG-1 R-1R R-1 R-2 MHP RM-1 RM-3 C-1 C-2 I-M PUD N/A" at bounding box center [576, 184] width 765 height 21
click at [194, 174] on select "Select Item... AG-1 R-1R R-1 R-2 MHP RM-1 RM-3 C-1 C-2 I-M PUD N/A" at bounding box center [576, 184] width 765 height 21
select select "0688c8c3-ca83-4764-a677-531fbc17e6cb"
click at [946, 468] on button "Update" at bounding box center [931, 465] width 42 height 18
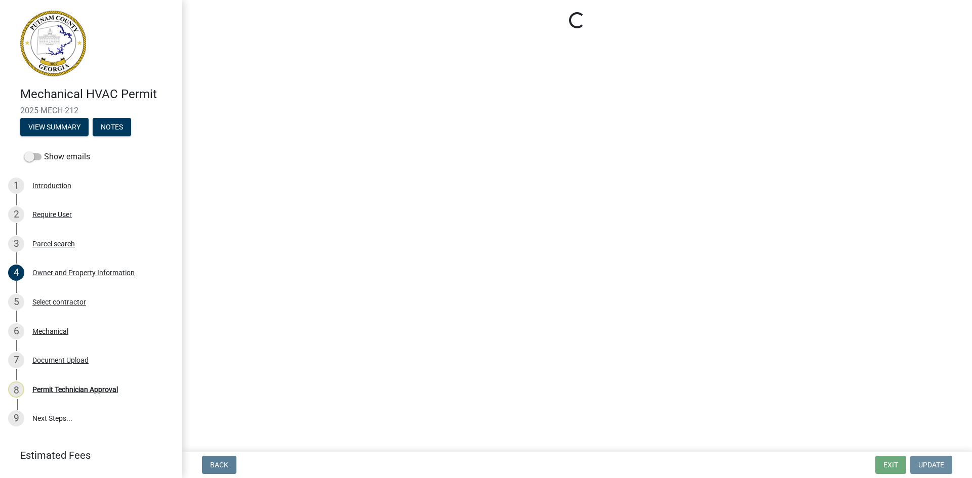
scroll to position [0, 0]
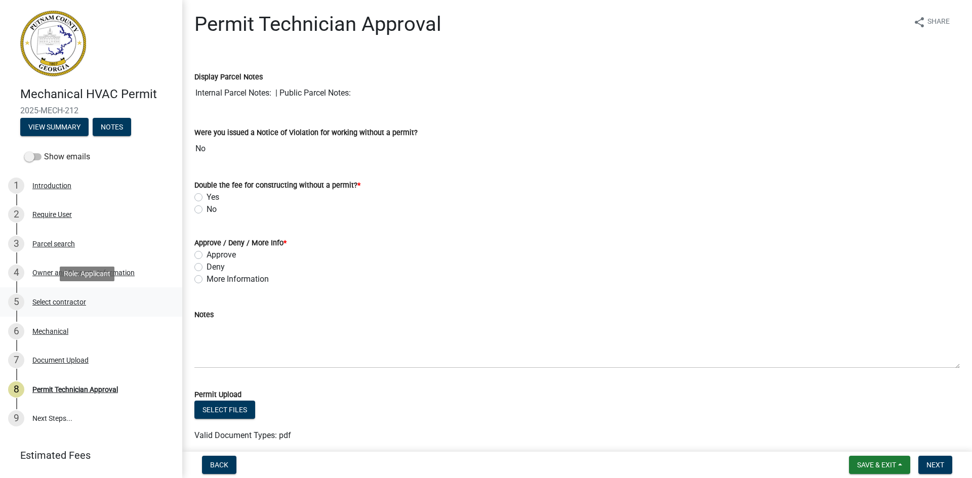
click at [57, 299] on div "Select contractor" at bounding box center [59, 302] width 54 height 7
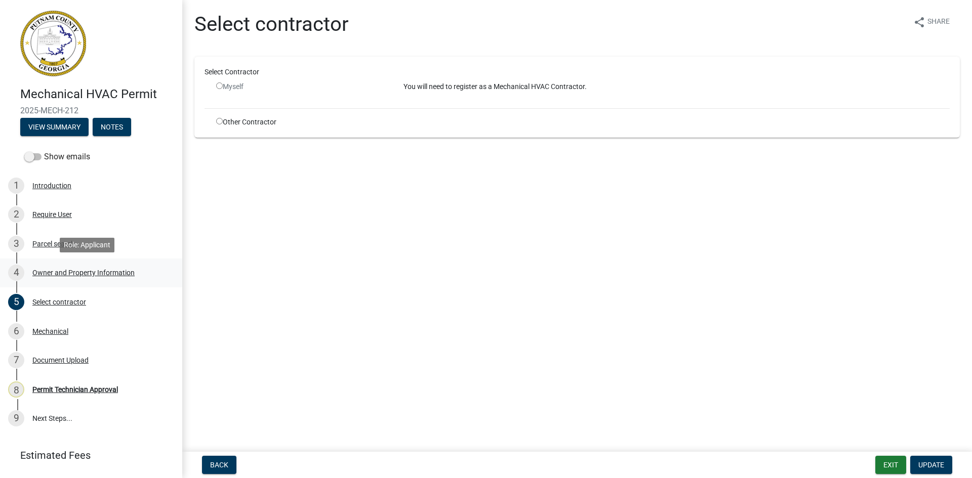
click at [111, 276] on div "Owner and Property Information" at bounding box center [83, 272] width 102 height 7
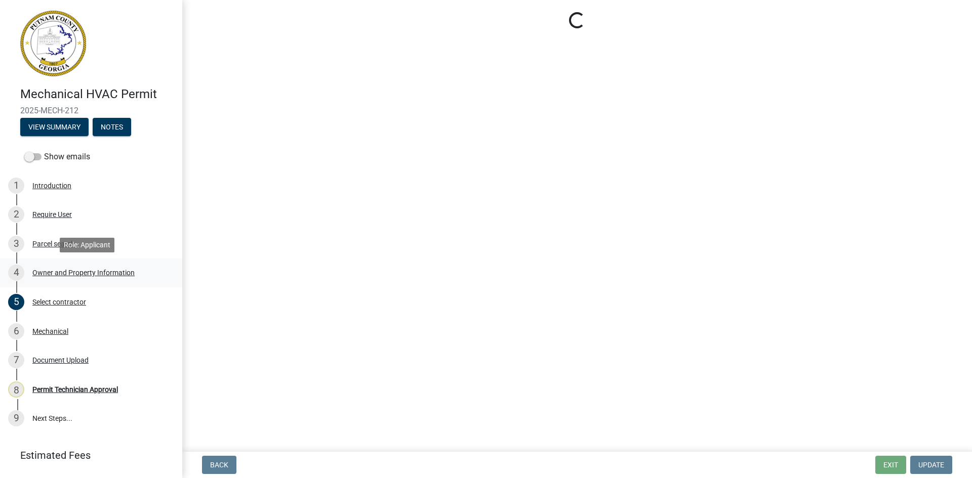
select select "0688c8c3-ca83-4764-a677-531fbc17e6cb"
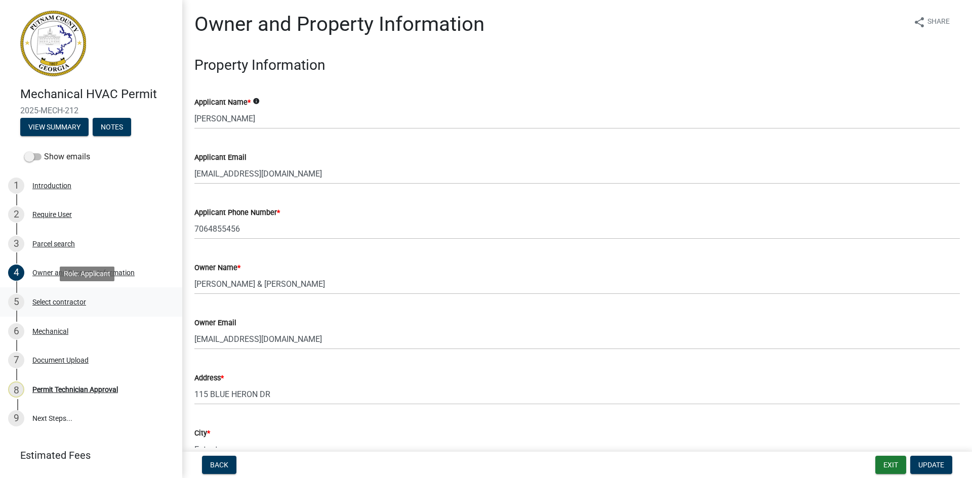
click at [82, 303] on div "Select contractor" at bounding box center [59, 302] width 54 height 7
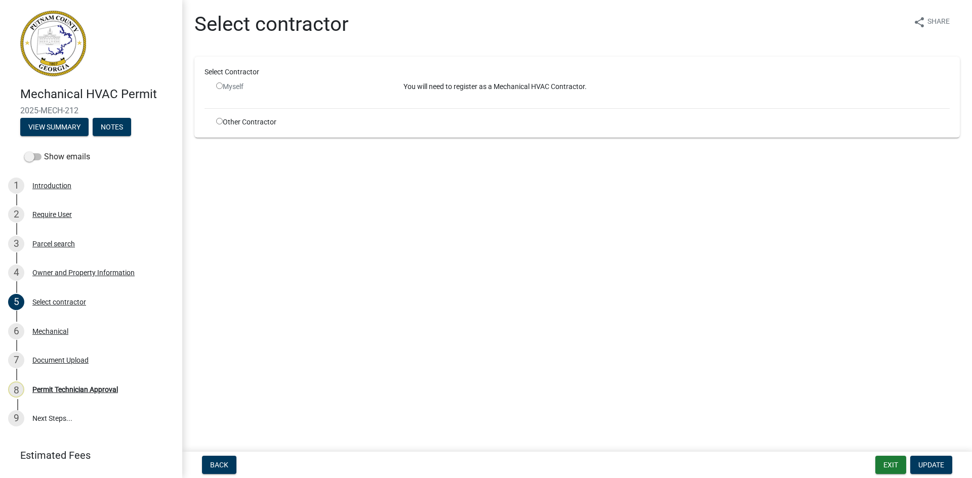
click at [223, 85] on div "Myself" at bounding box center [302, 87] width 172 height 11
click at [216, 86] on input "radio" at bounding box center [219, 86] width 7 height 7
click at [217, 83] on input "radio" at bounding box center [219, 86] width 7 height 7
click at [219, 88] on input "radio" at bounding box center [219, 86] width 7 height 7
radio input "false"
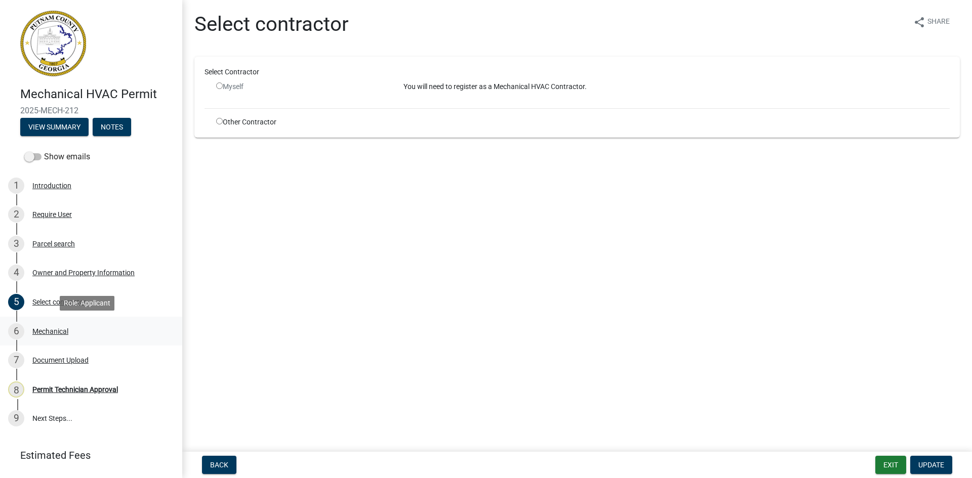
click at [54, 327] on div "6 Mechanical" at bounding box center [87, 332] width 158 height 16
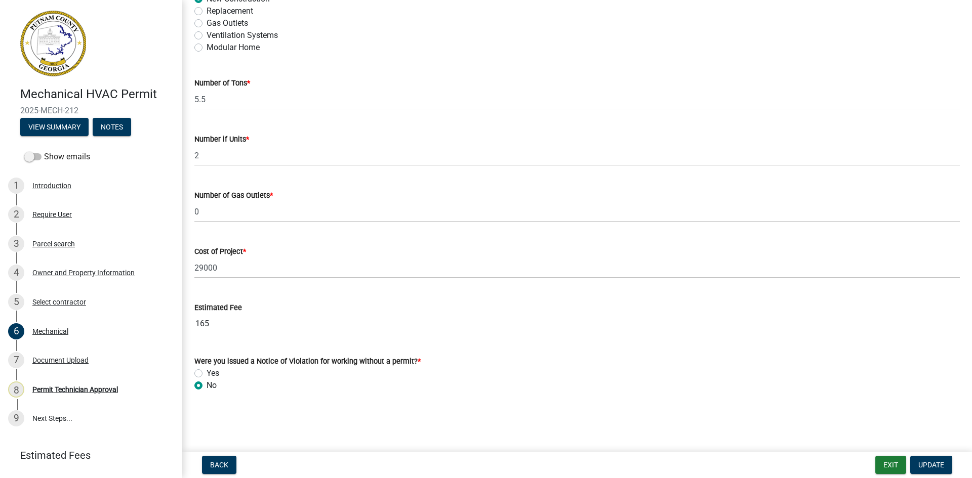
scroll to position [611, 0]
click at [74, 356] on div "7 Document Upload" at bounding box center [87, 360] width 158 height 16
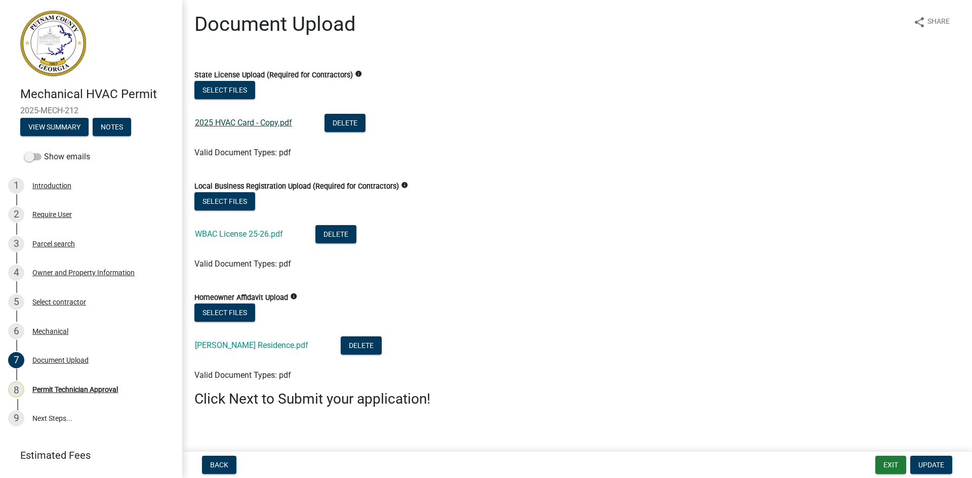
click at [277, 123] on link "2025 HVAC Card - Copy.pdf" at bounding box center [243, 123] width 97 height 10
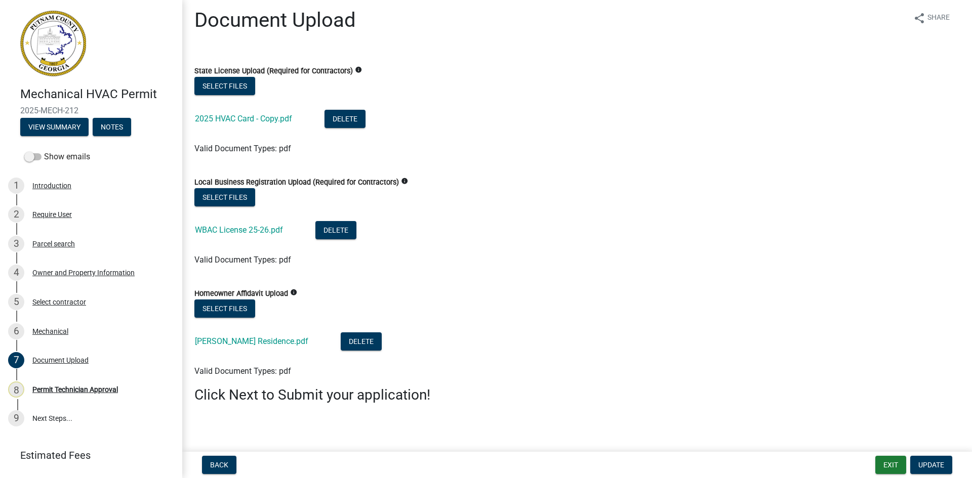
scroll to position [8, 0]
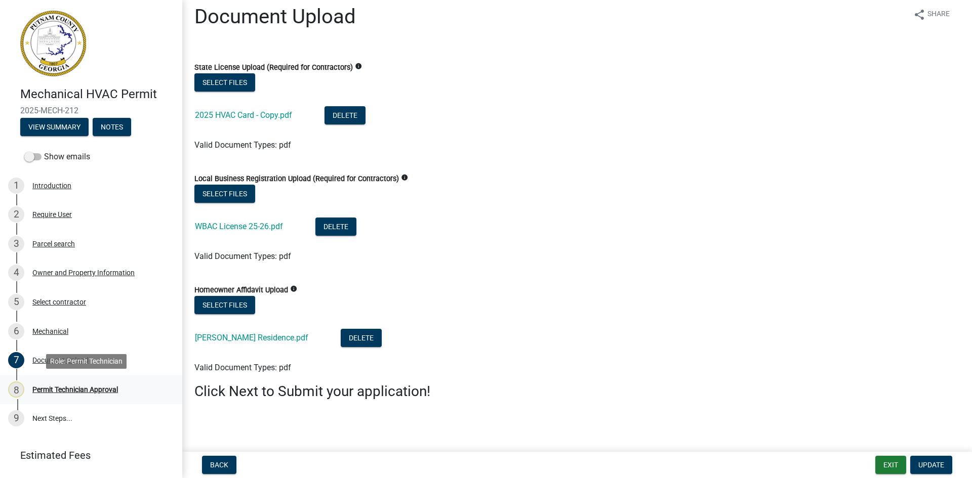
click at [93, 386] on div "Permit Technician Approval" at bounding box center [75, 389] width 86 height 7
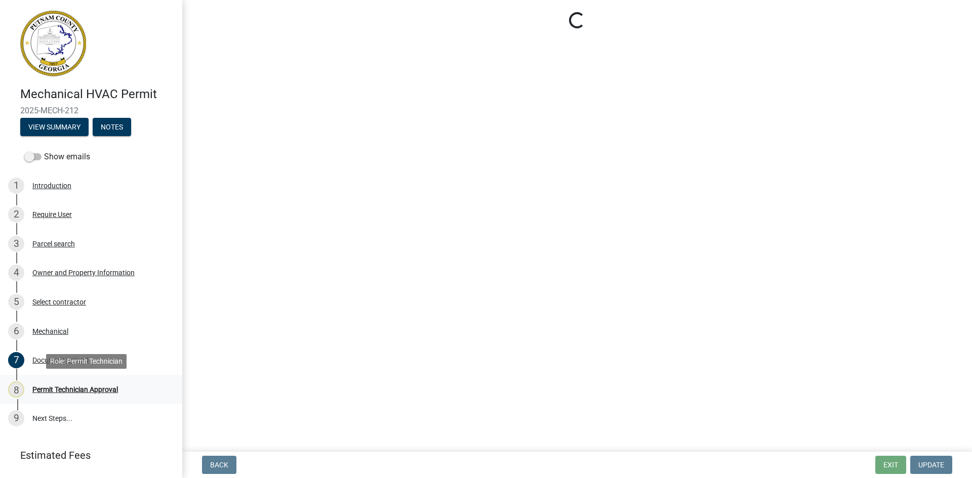
scroll to position [0, 0]
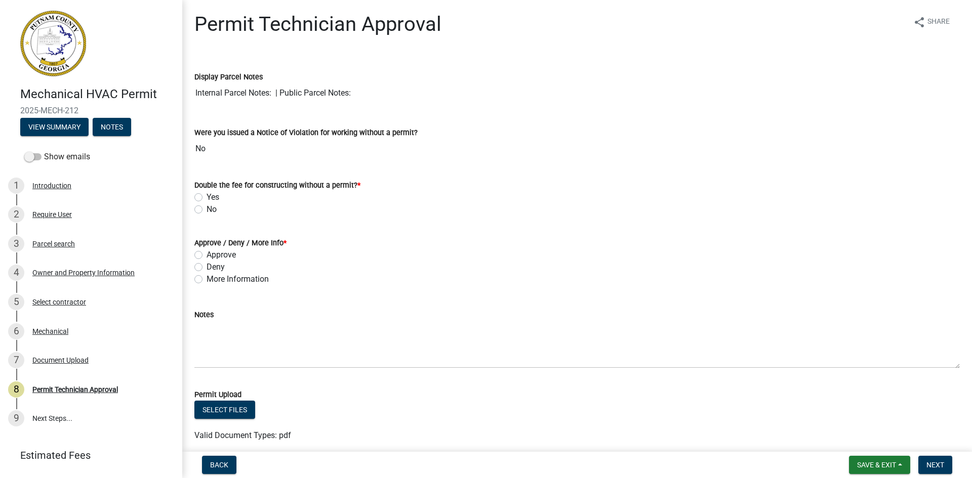
click at [207, 210] on label "No" at bounding box center [212, 210] width 10 height 12
click at [207, 210] on input "No" at bounding box center [210, 207] width 7 height 7
radio input "true"
click at [207, 256] on label "Approve" at bounding box center [221, 255] width 29 height 12
click at [207, 256] on input "Approve" at bounding box center [210, 252] width 7 height 7
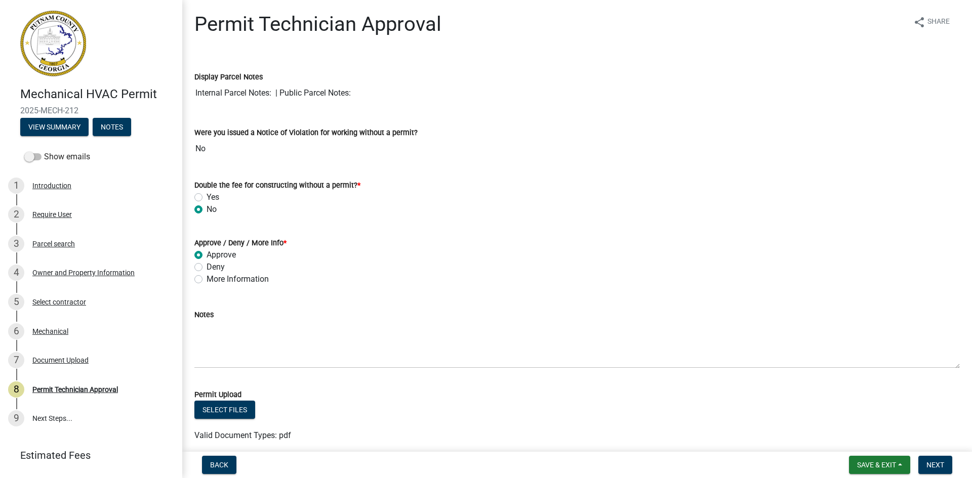
radio input "true"
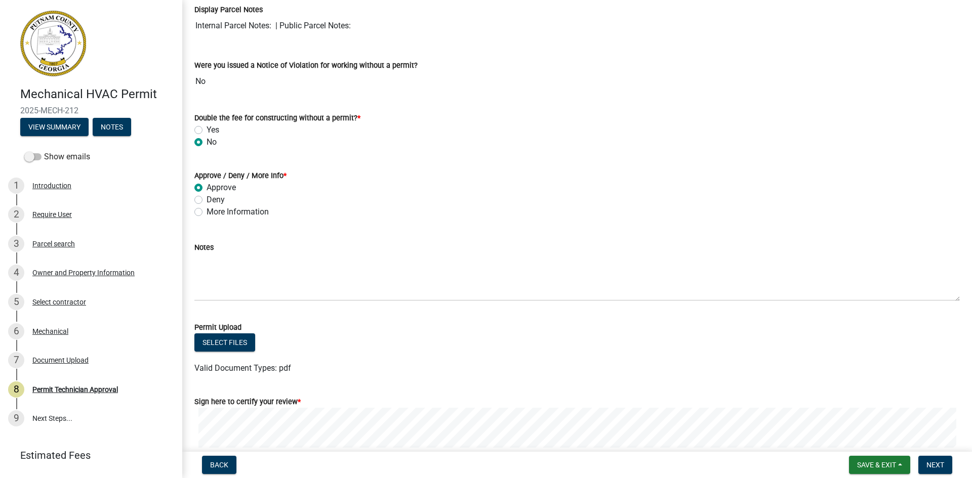
scroll to position [172, 0]
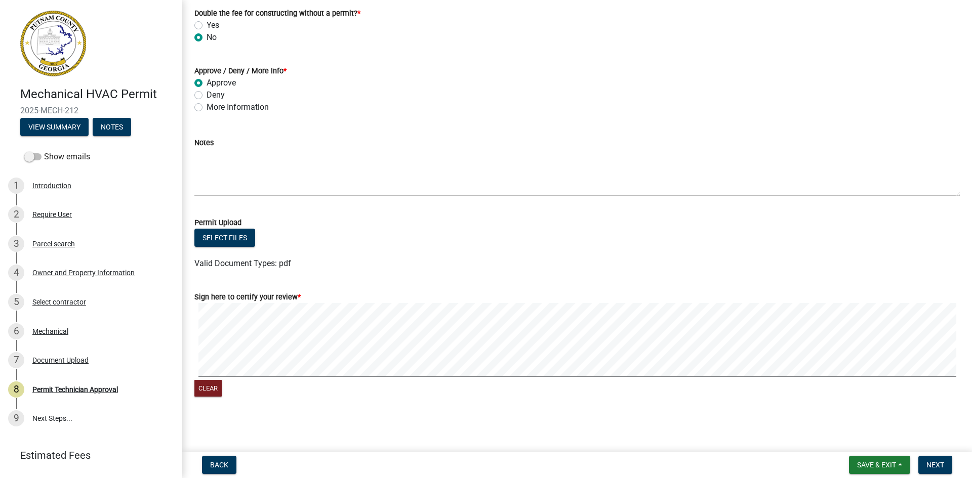
click at [740, 385] on div "Clear" at bounding box center [576, 351] width 765 height 96
click at [941, 466] on span "Next" at bounding box center [935, 465] width 18 height 8
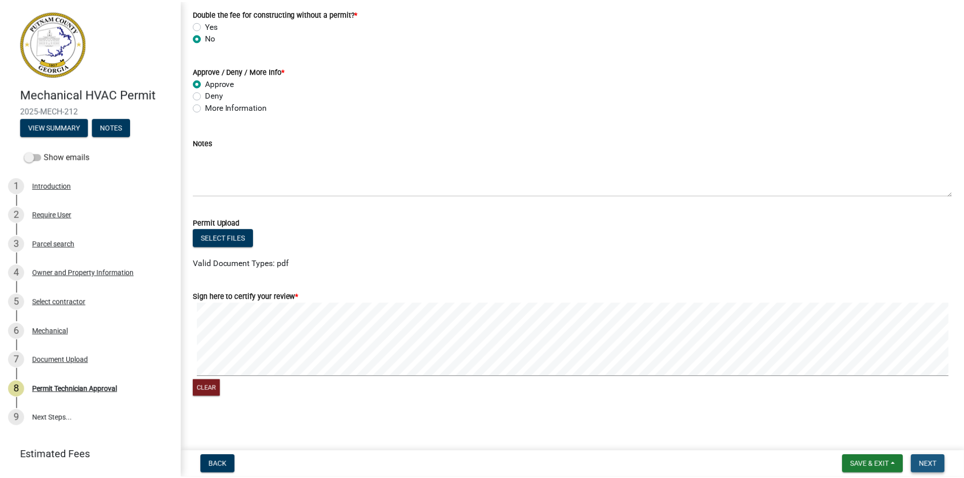
scroll to position [0, 0]
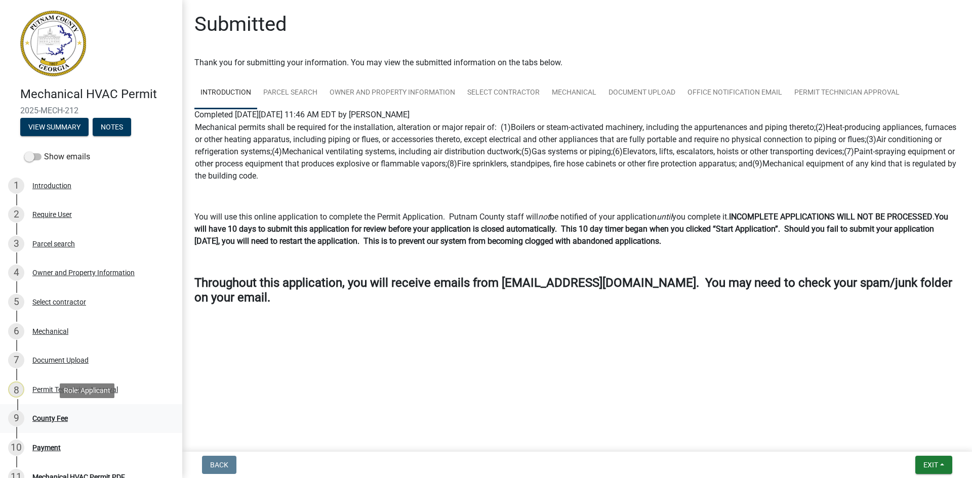
click at [46, 420] on div "County Fee" at bounding box center [49, 418] width 35 height 7
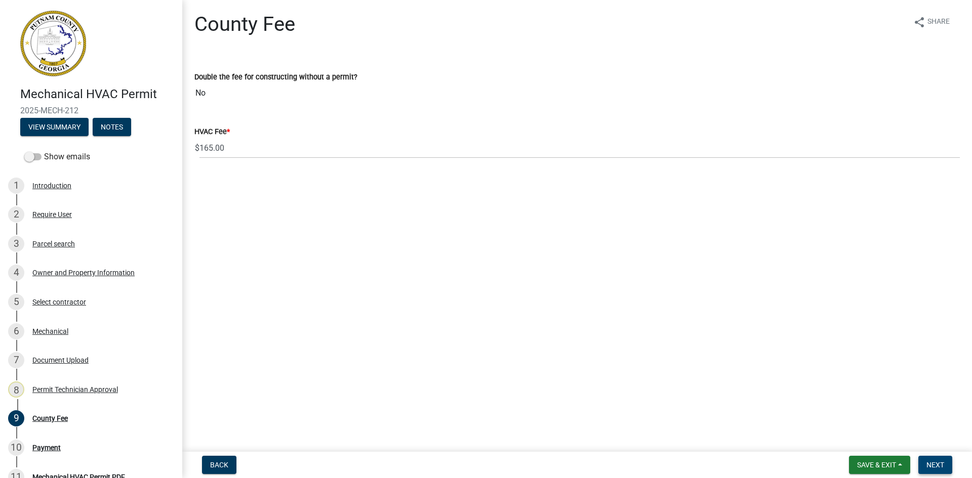
click at [939, 460] on button "Next" at bounding box center [935, 465] width 34 height 18
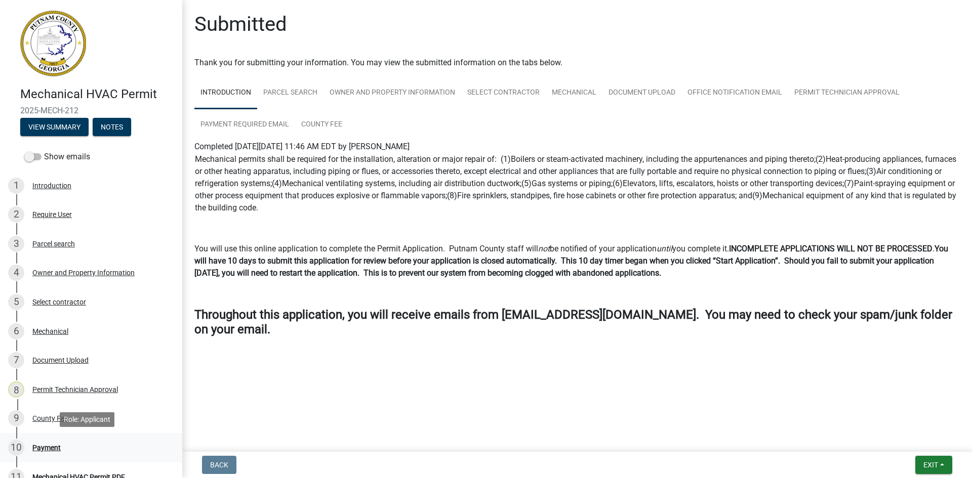
click at [52, 449] on div "Payment" at bounding box center [46, 448] width 28 height 7
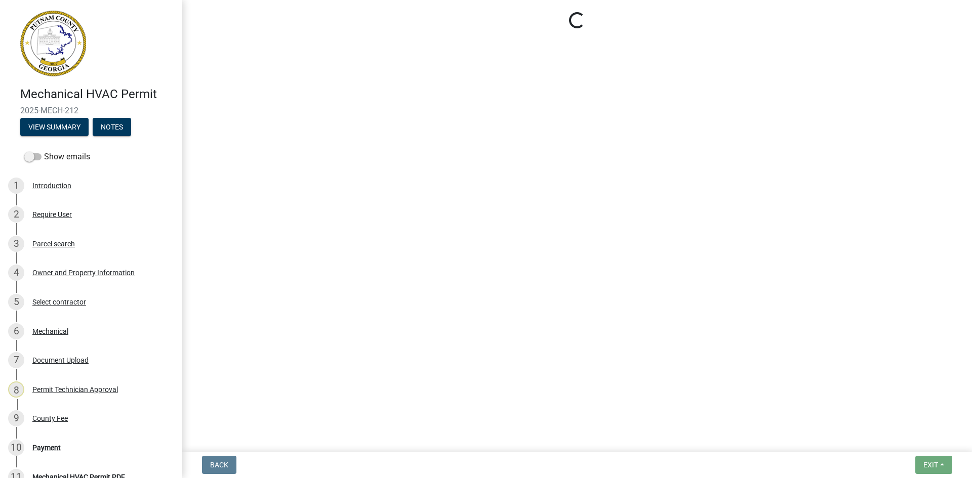
select select "3: 3"
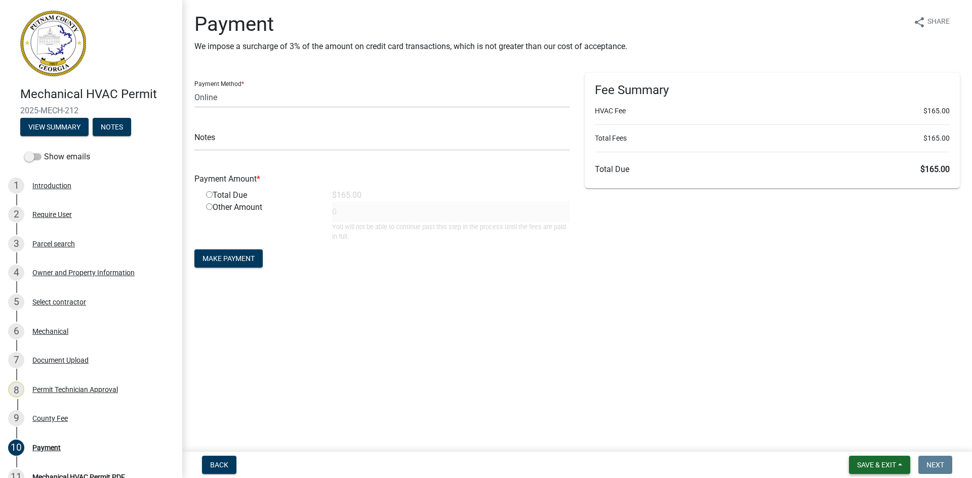
click at [881, 465] on span "Save & Exit" at bounding box center [876, 465] width 39 height 8
click at [898, 440] on button "Save & Exit" at bounding box center [869, 439] width 81 height 24
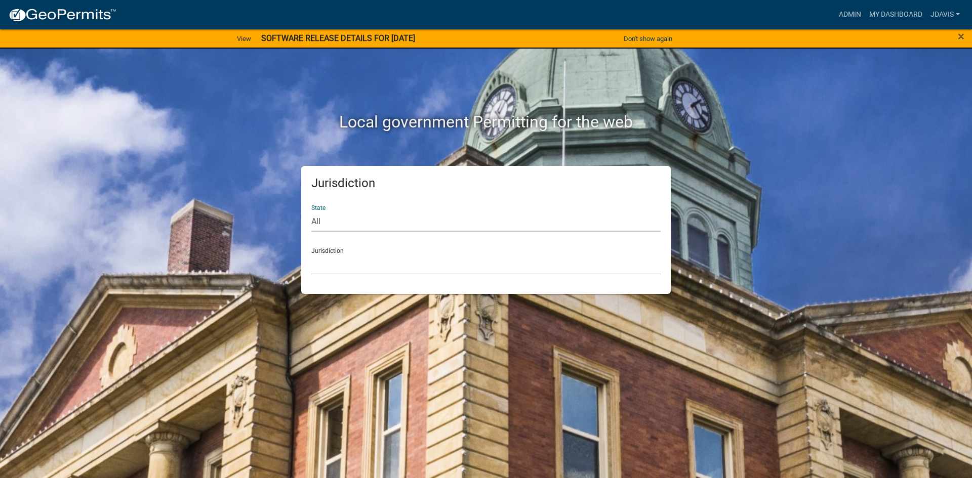
click at [453, 216] on select "All Colorado Georgia Indiana Iowa Kansas Minnesota Ohio South Carolina Wisconsin" at bounding box center [485, 221] width 349 height 21
select select "Georgia"
click at [311, 211] on select "All Colorado Georgia Indiana Iowa Kansas Minnesota Ohio South Carolina Wisconsin" at bounding box center [485, 221] width 349 height 21
click at [427, 273] on select "Carroll County, Georgia Cook County, Georgia Crawford County, Georgia Gilmer Co…" at bounding box center [485, 264] width 349 height 21
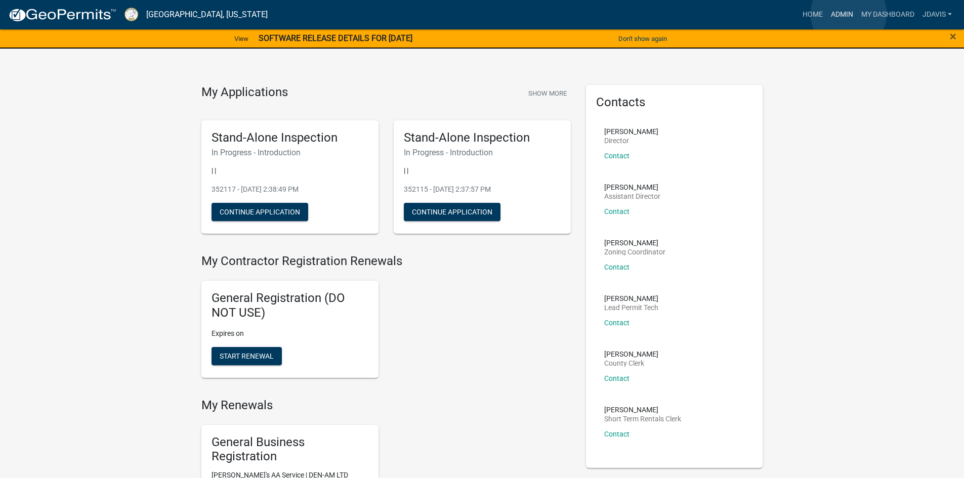
click at [849, 14] on link "Admin" at bounding box center [842, 14] width 30 height 19
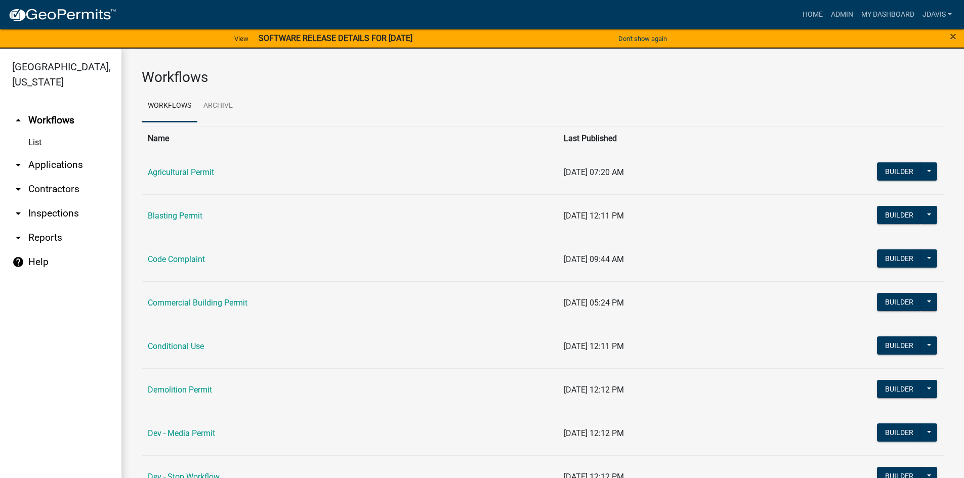
drag, startPoint x: 80, startPoint y: 160, endPoint x: 85, endPoint y: 163, distance: 5.2
click at [82, 160] on link "arrow_drop_down Applications" at bounding box center [61, 165] width 122 height 24
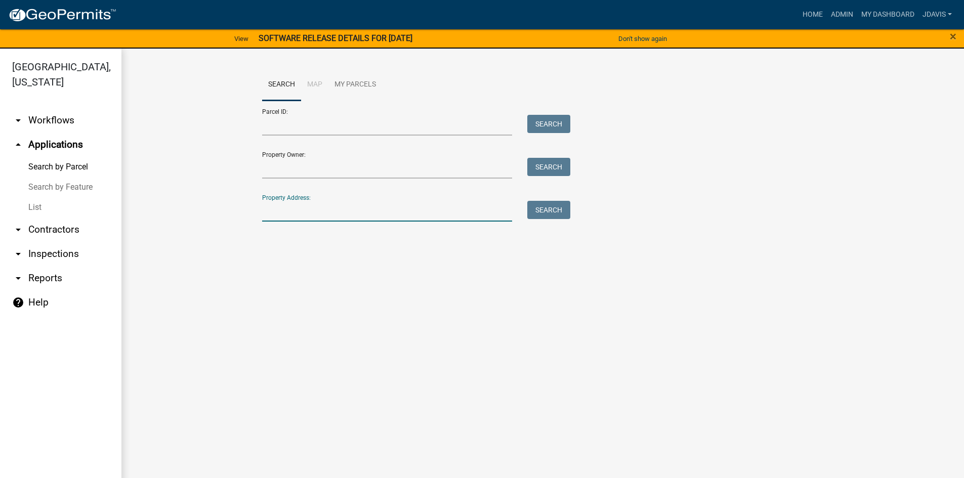
click at [372, 216] on input "Property Address:" at bounding box center [387, 211] width 251 height 21
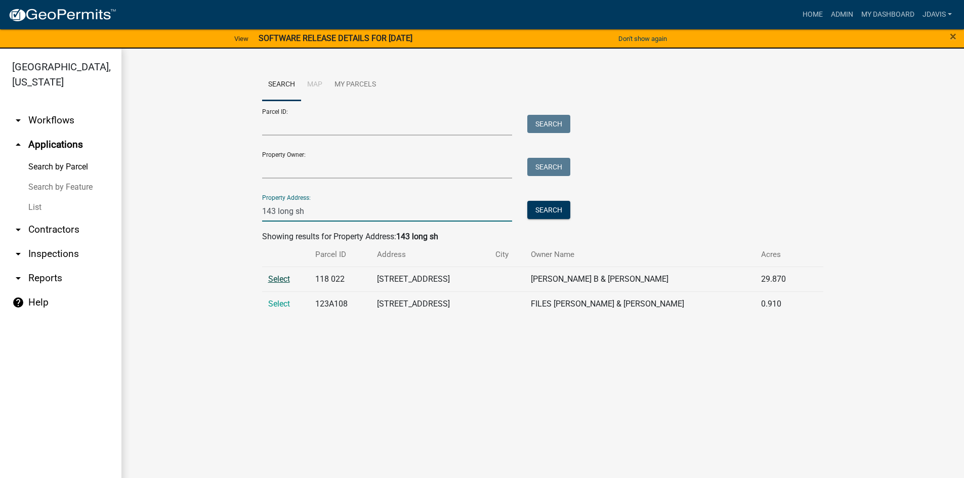
type input "143 long sh"
click at [283, 278] on span "Select" at bounding box center [279, 279] width 22 height 10
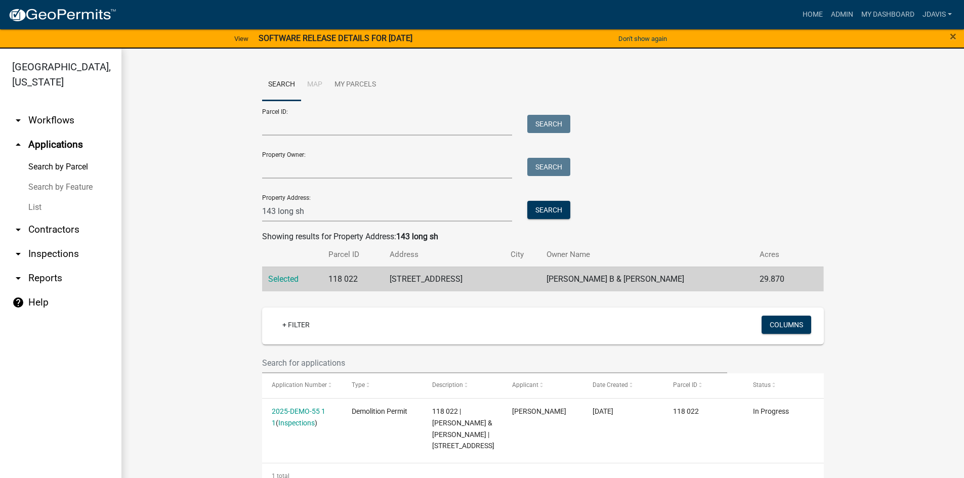
scroll to position [19, 0]
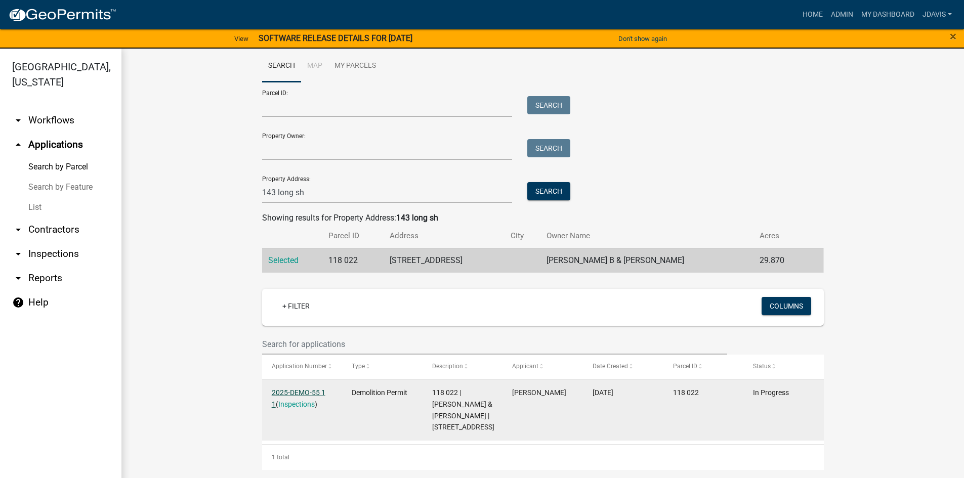
click at [301, 391] on link "2025-DEMO-55 1 1" at bounding box center [299, 399] width 54 height 20
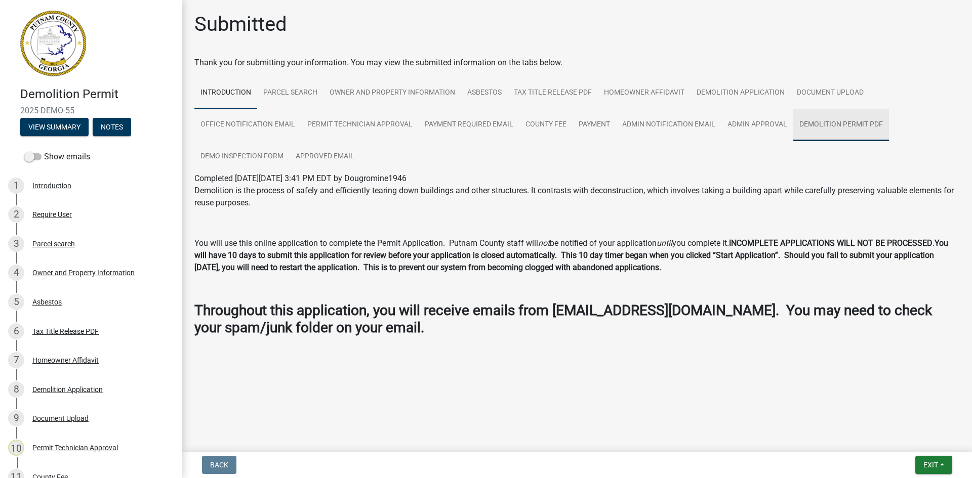
click at [866, 124] on link "Demolition Permit PDF" at bounding box center [841, 125] width 96 height 32
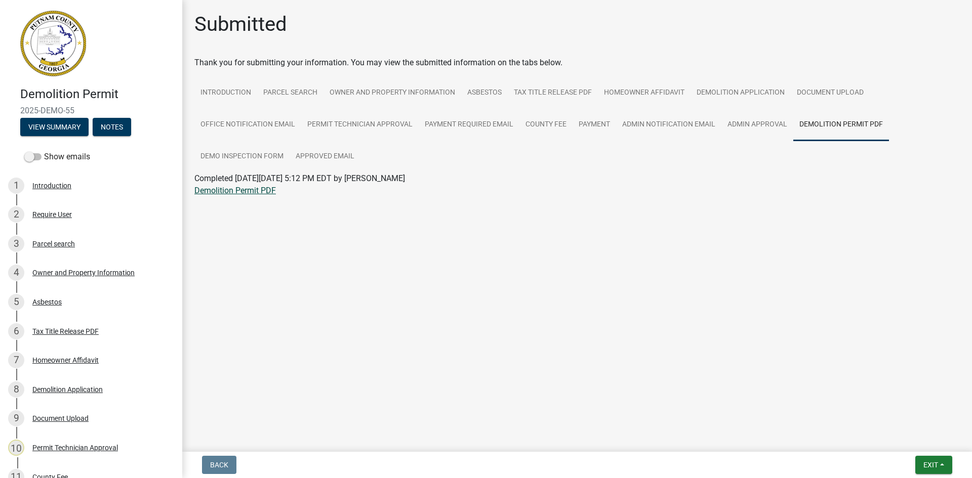
click at [265, 190] on link "Demolition Permit PDF" at bounding box center [235, 191] width 82 height 10
click at [270, 153] on link "Demo Inspection Form" at bounding box center [241, 157] width 95 height 32
click at [266, 189] on link "Demo Inspection Form" at bounding box center [234, 191] width 81 height 10
click at [929, 463] on span "Exit" at bounding box center [930, 465] width 15 height 8
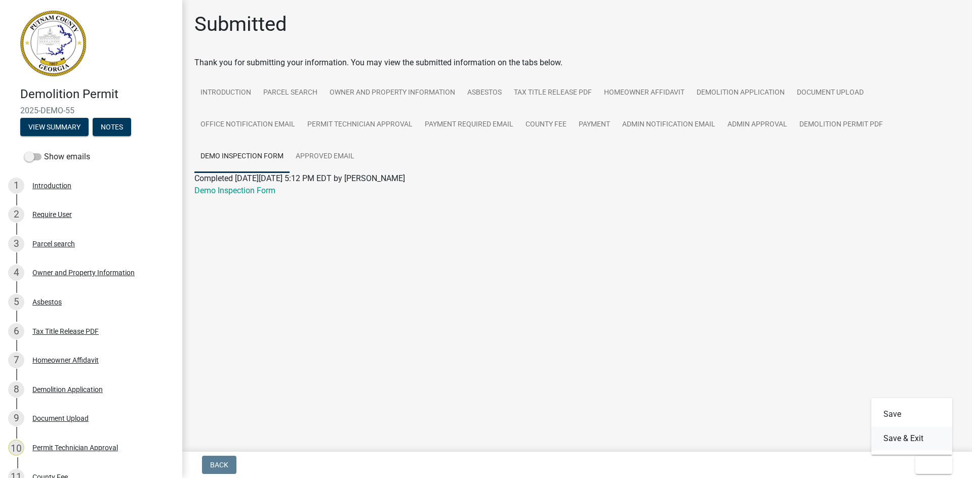
click at [935, 447] on button "Save & Exit" at bounding box center [911, 439] width 81 height 24
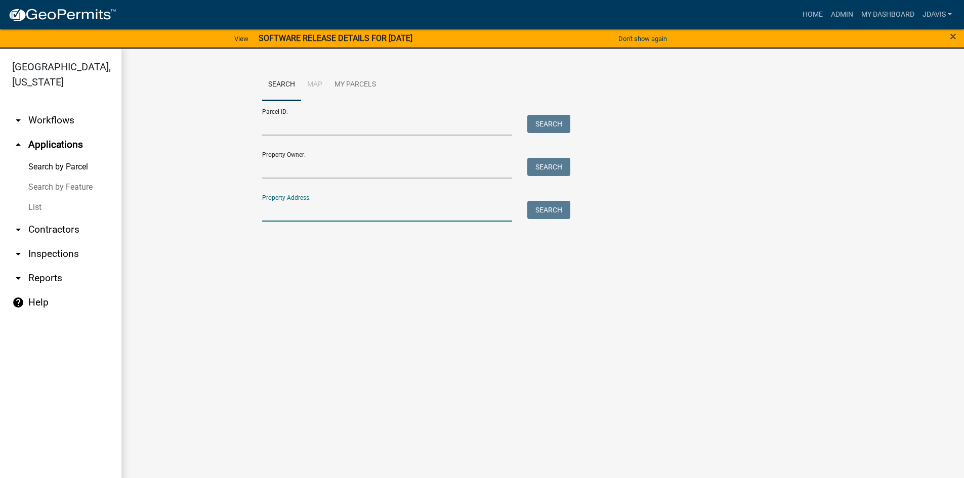
click at [342, 212] on input "Property Address:" at bounding box center [387, 211] width 251 height 21
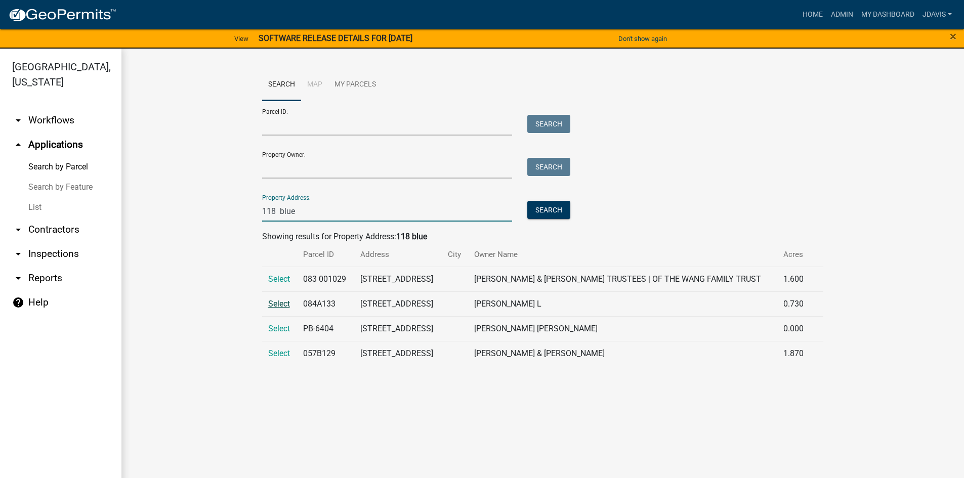
click at [278, 301] on span "Select" at bounding box center [279, 304] width 22 height 10
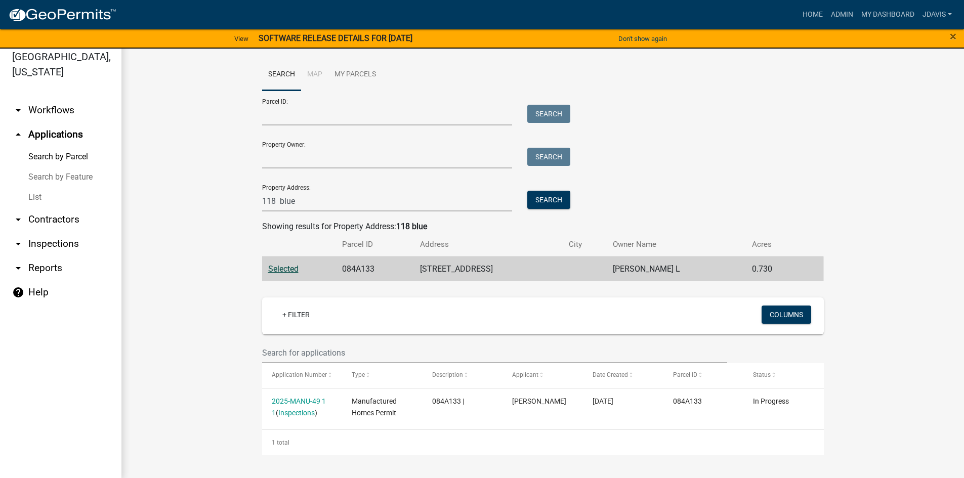
scroll to position [12, 0]
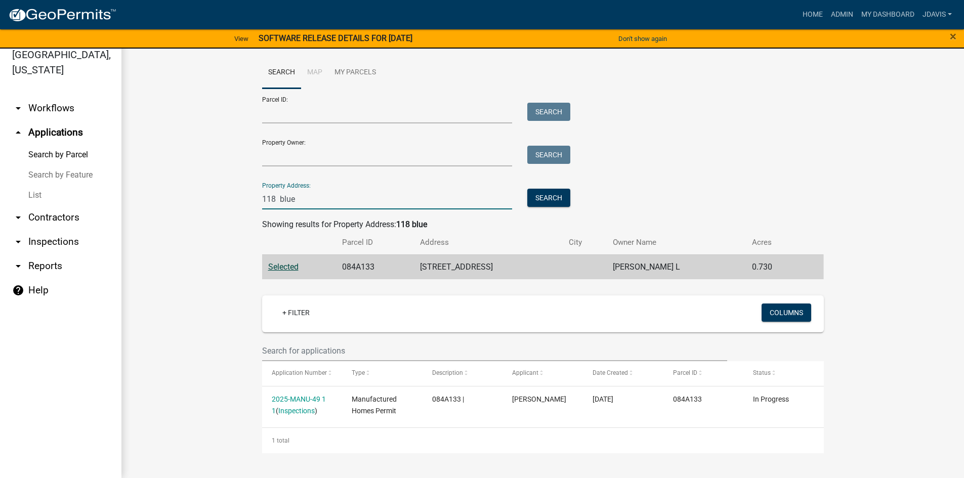
drag, startPoint x: 327, startPoint y: 198, endPoint x: 211, endPoint y: 223, distance: 118.6
click at [211, 222] on wm-workflow-application-search-view "Search Map My Parcels Parcel ID: Search Property Owner: Search Property Address…" at bounding box center [543, 255] width 802 height 397
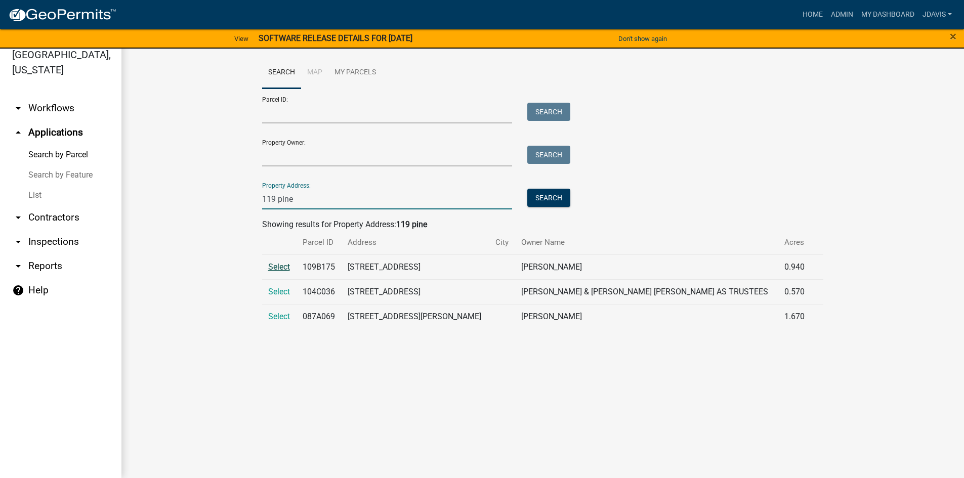
click at [285, 266] on span "Select" at bounding box center [279, 267] width 22 height 10
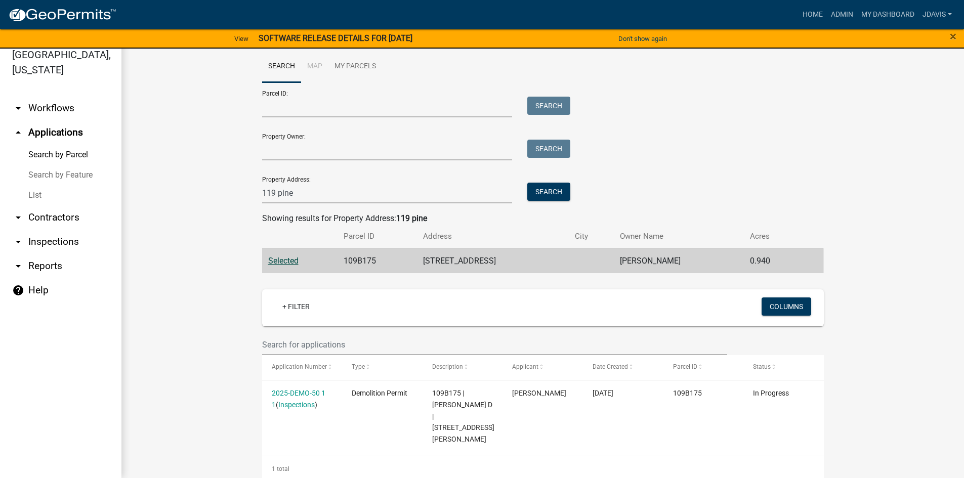
scroll to position [7, 0]
drag, startPoint x: 306, startPoint y: 197, endPoint x: 255, endPoint y: 207, distance: 52.6
click at [255, 207] on div "Search Map My Parcels Parcel ID: Search Property Owner: Search Property Address…" at bounding box center [543, 165] width 577 height 231
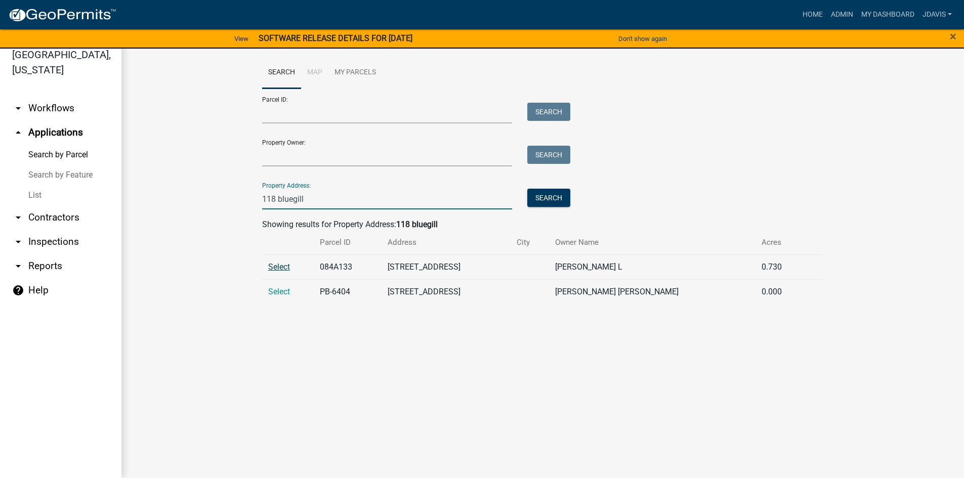
type input "118 bluegill"
click at [281, 266] on span "Select" at bounding box center [279, 267] width 22 height 10
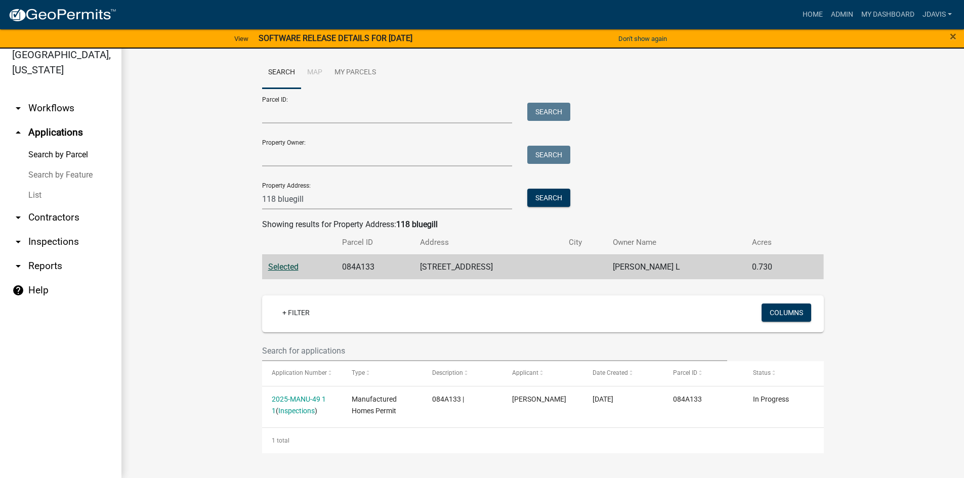
click at [32, 196] on link "List" at bounding box center [61, 195] width 122 height 20
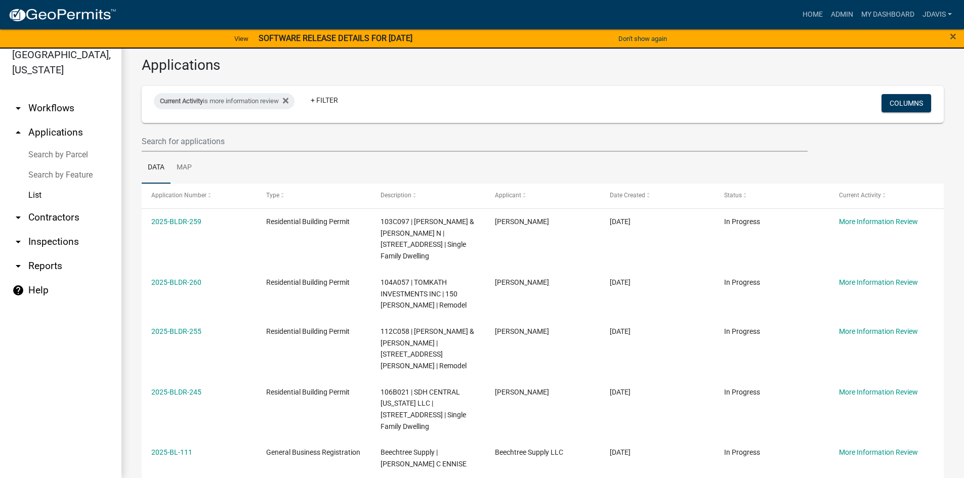
click at [60, 105] on link "arrow_drop_down Workflows" at bounding box center [61, 108] width 122 height 24
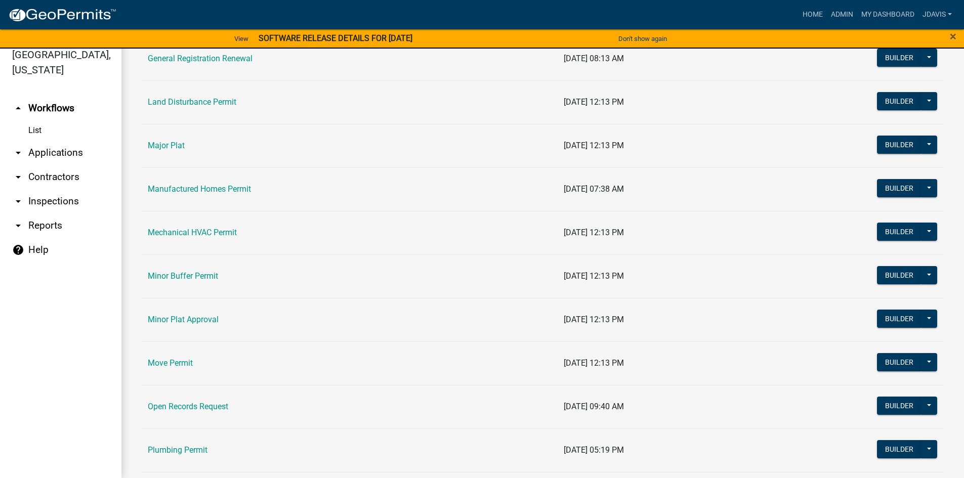
scroll to position [810, 0]
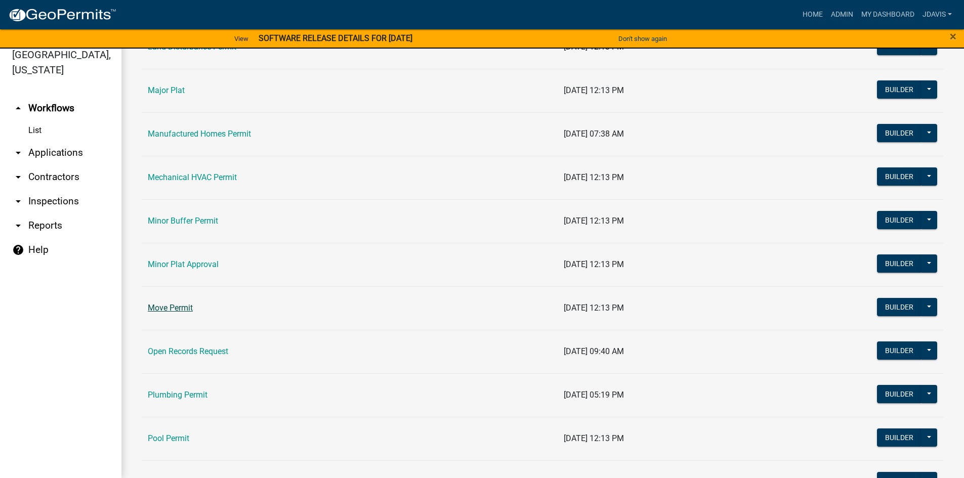
click at [184, 307] on link "Move Permit" at bounding box center [170, 308] width 45 height 10
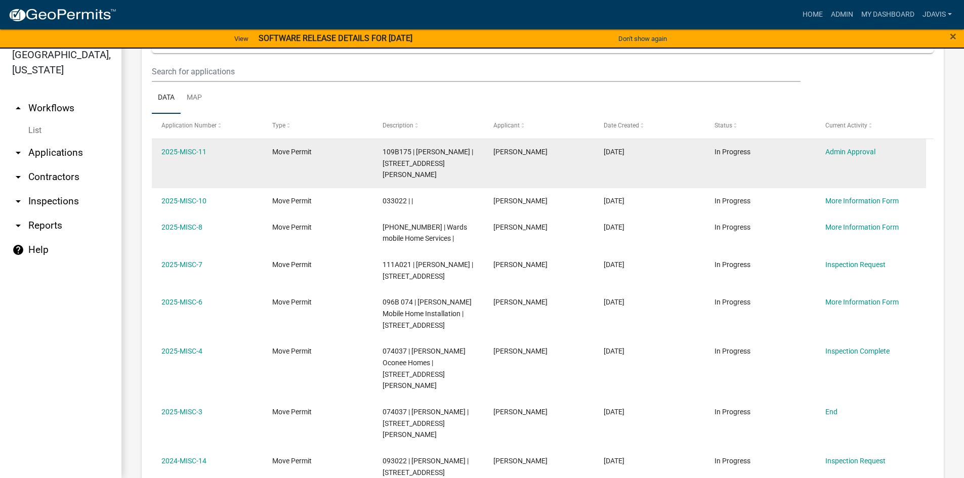
scroll to position [405, 0]
click at [196, 152] on link "2025-MISC-11" at bounding box center [184, 150] width 45 height 8
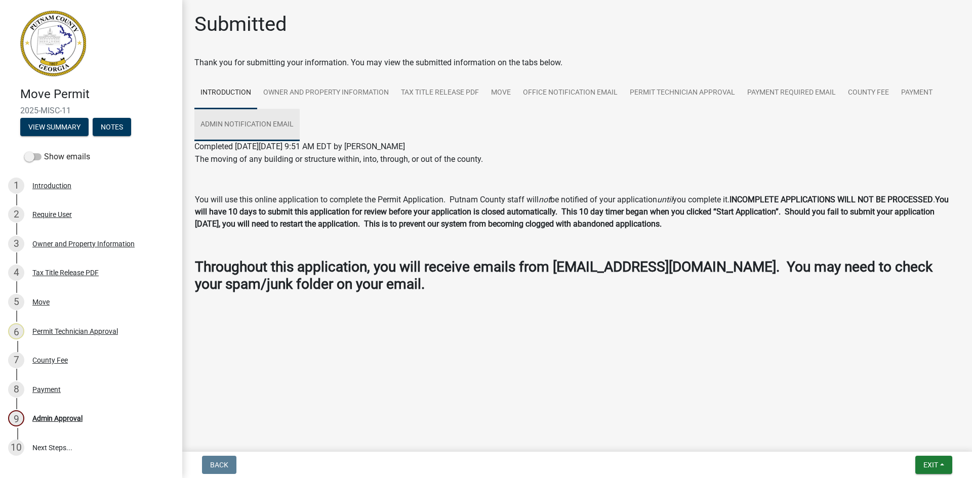
click at [273, 126] on link "Admin Notification Email" at bounding box center [246, 125] width 105 height 32
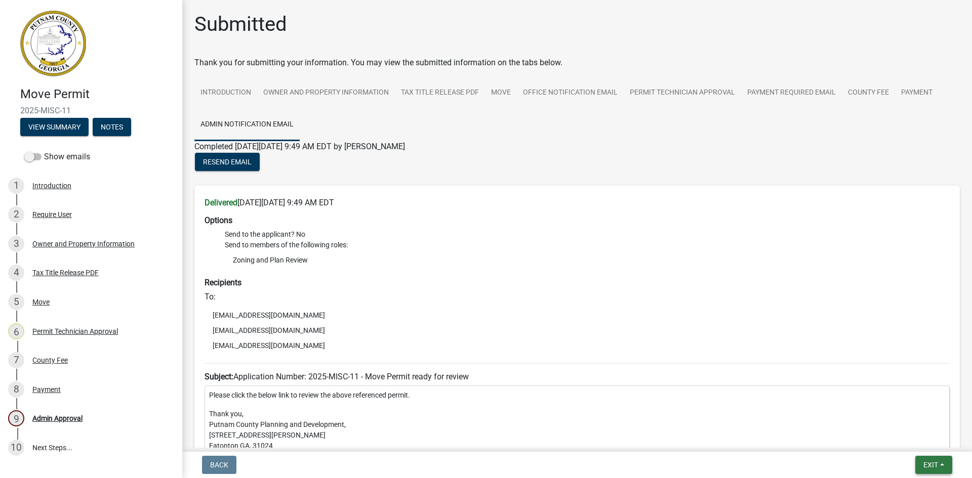
click at [934, 461] on span "Exit" at bounding box center [930, 465] width 15 height 8
click at [928, 440] on button "Save & Exit" at bounding box center [911, 439] width 81 height 24
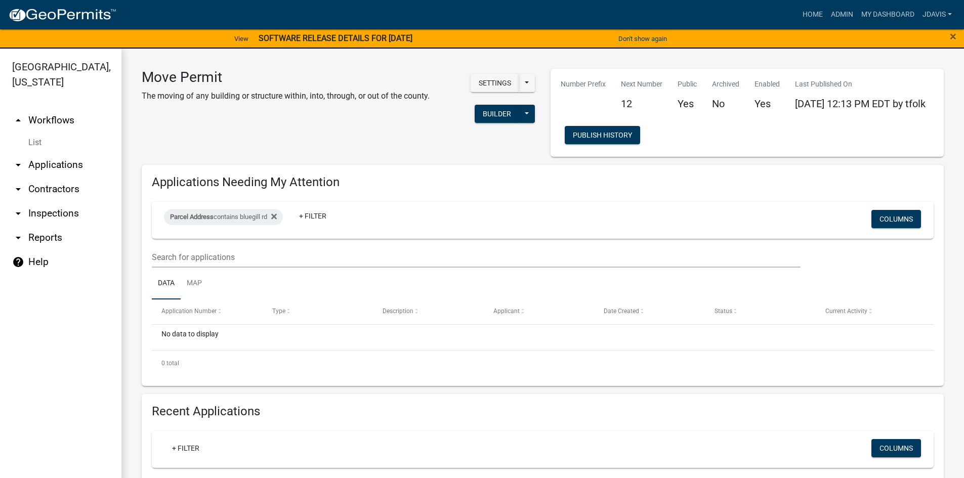
click at [62, 167] on link "arrow_drop_down Applications" at bounding box center [61, 165] width 122 height 24
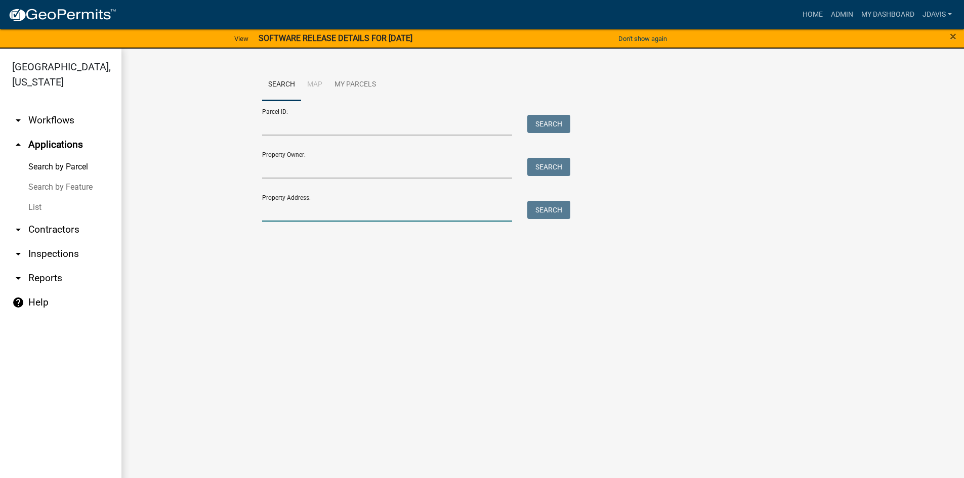
click at [368, 212] on input "Property Address:" at bounding box center [387, 211] width 251 height 21
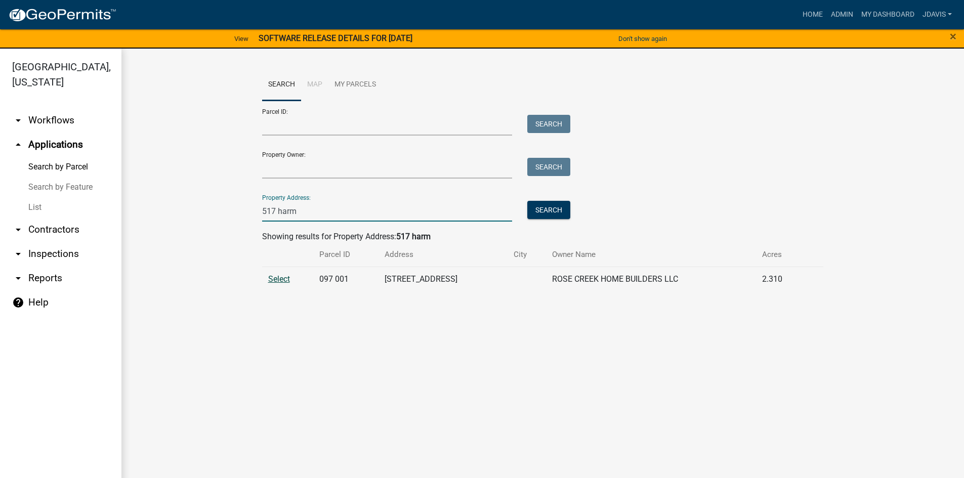
type input "517 harm"
click at [282, 279] on span "Select" at bounding box center [279, 279] width 22 height 10
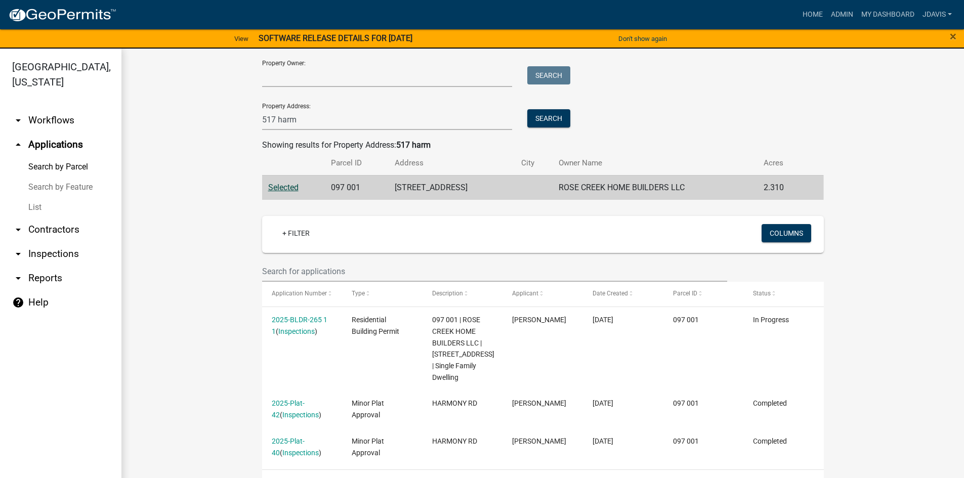
scroll to position [117, 0]
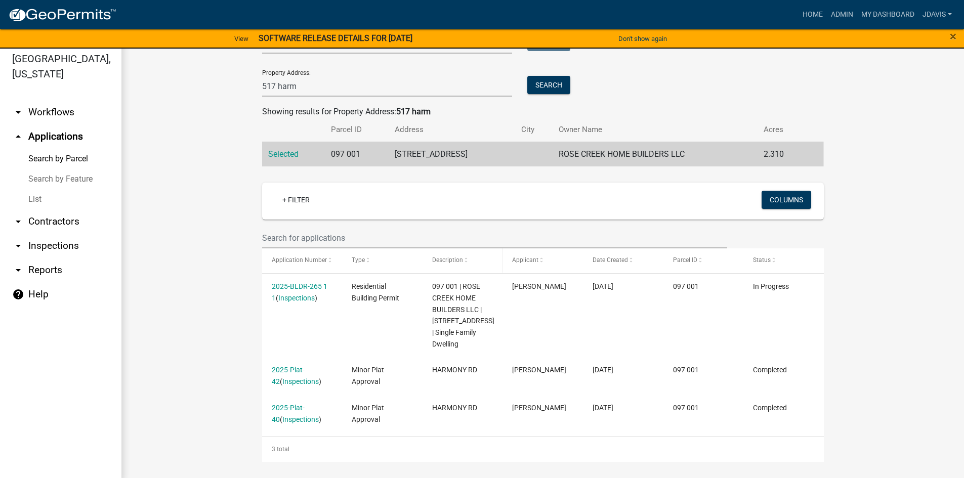
scroll to position [12, 0]
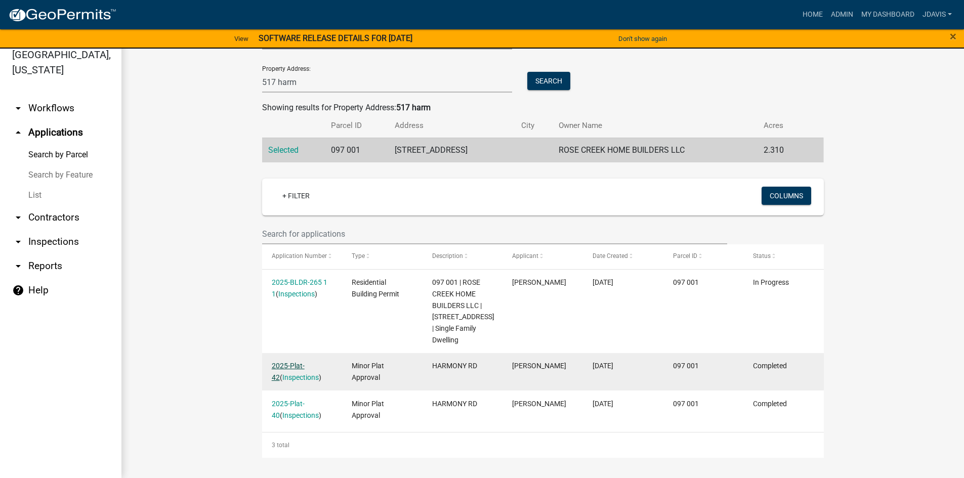
click at [298, 367] on link "2025-Plat-42" at bounding box center [288, 372] width 33 height 20
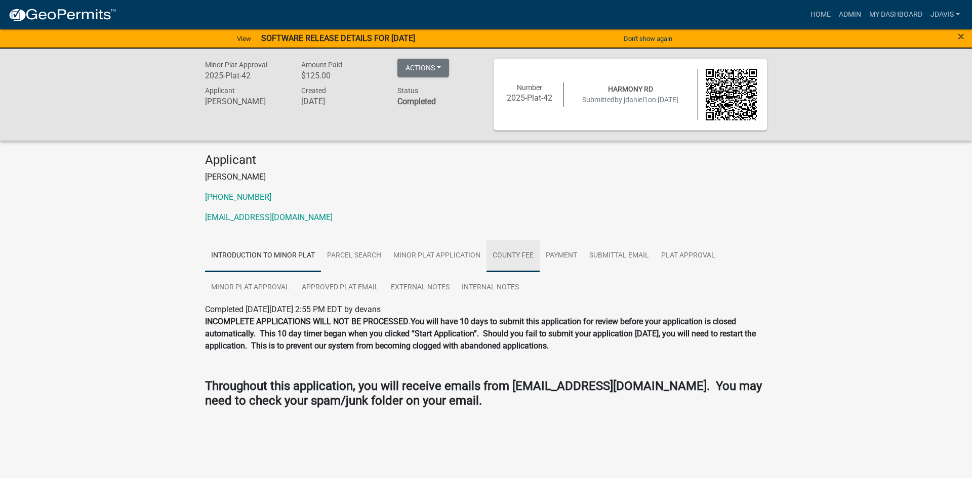
click at [529, 256] on link "County Fee" at bounding box center [513, 256] width 53 height 32
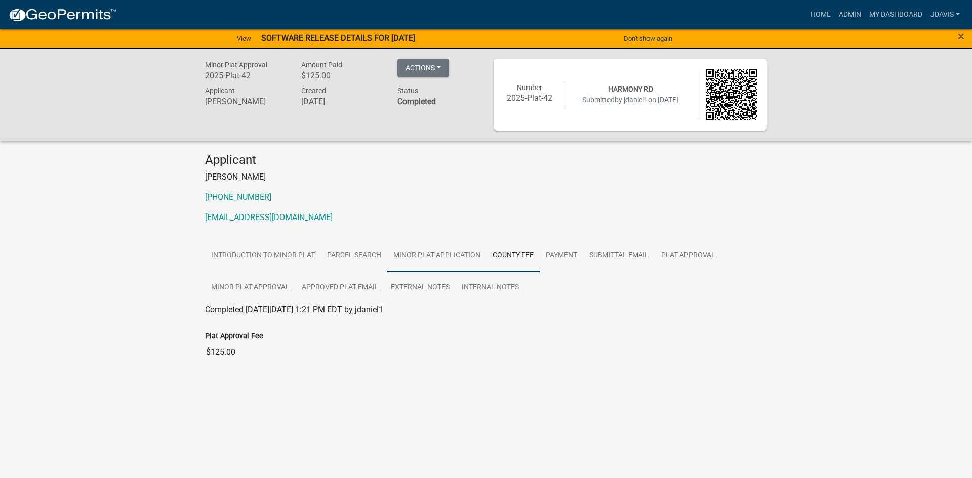
click at [453, 266] on link "Minor Plat Application" at bounding box center [436, 256] width 99 height 32
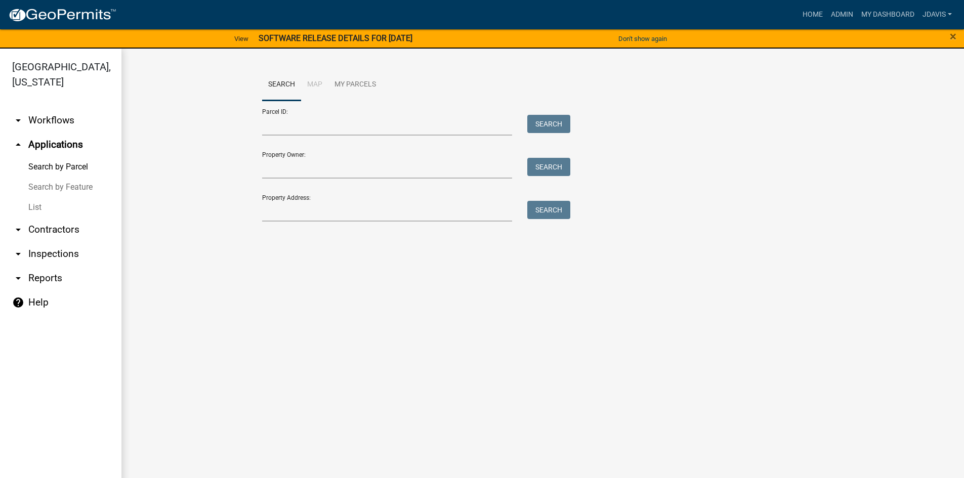
click at [52, 189] on link "Search by Feature" at bounding box center [61, 187] width 122 height 20
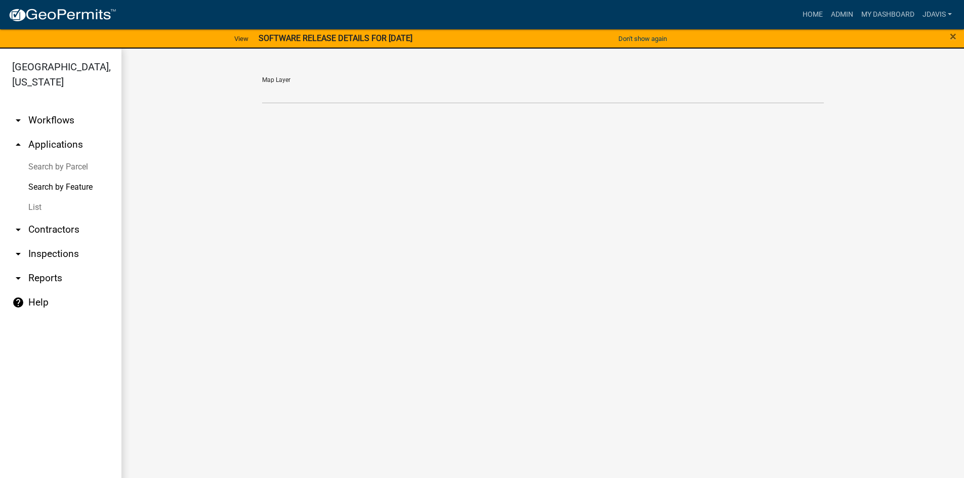
click at [37, 207] on link "List" at bounding box center [61, 207] width 122 height 20
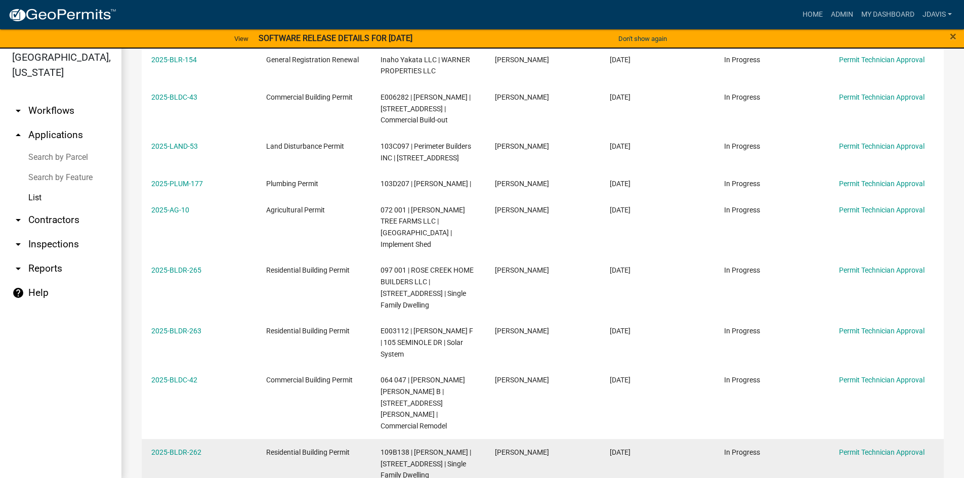
scroll to position [12, 0]
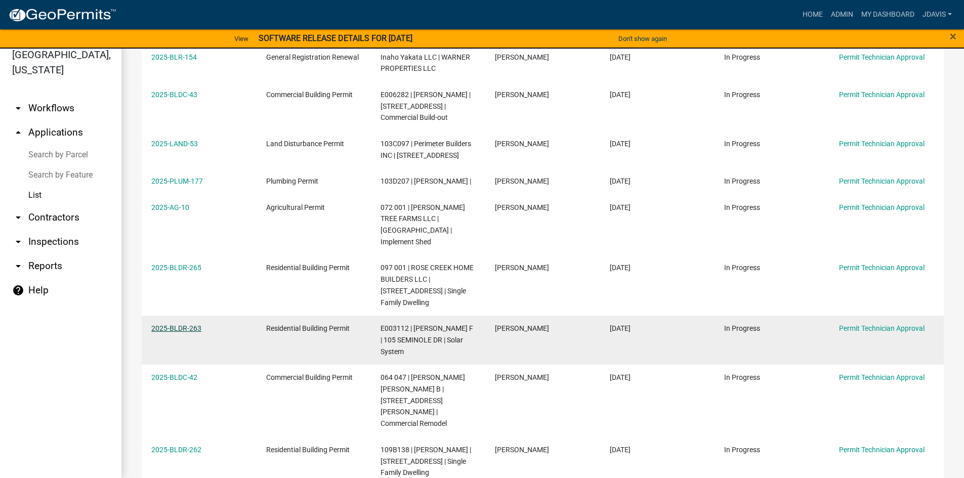
click at [167, 325] on link "2025-BLDR-263" at bounding box center [176, 329] width 50 height 8
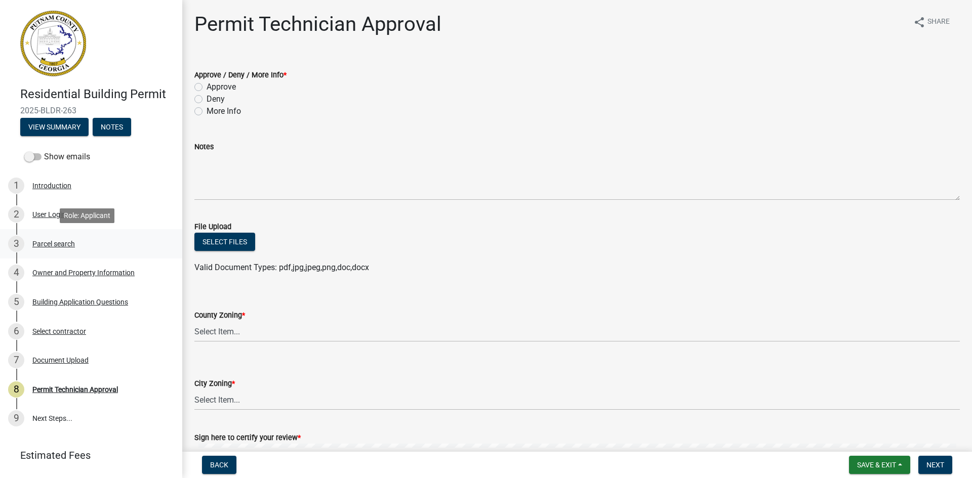
click at [53, 240] on div "Parcel search" at bounding box center [53, 243] width 43 height 7
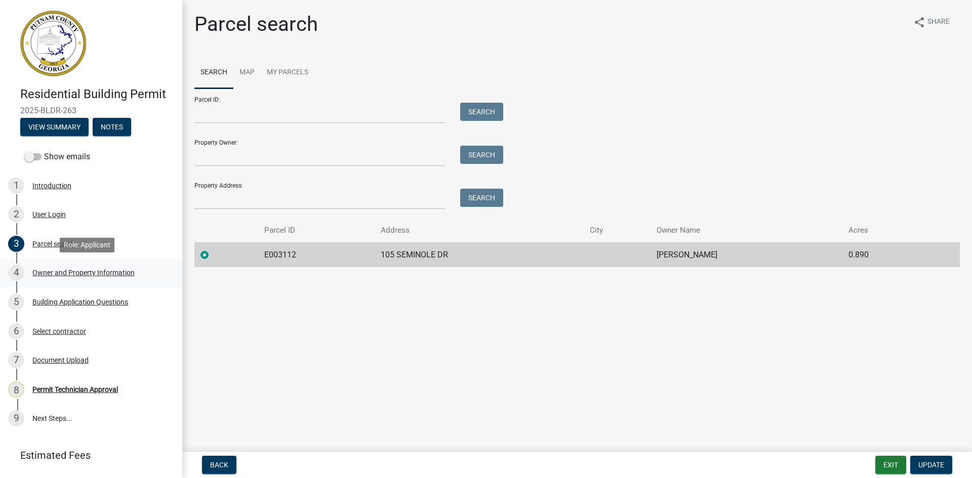
click at [114, 273] on div "Owner and Property Information" at bounding box center [83, 272] width 102 height 7
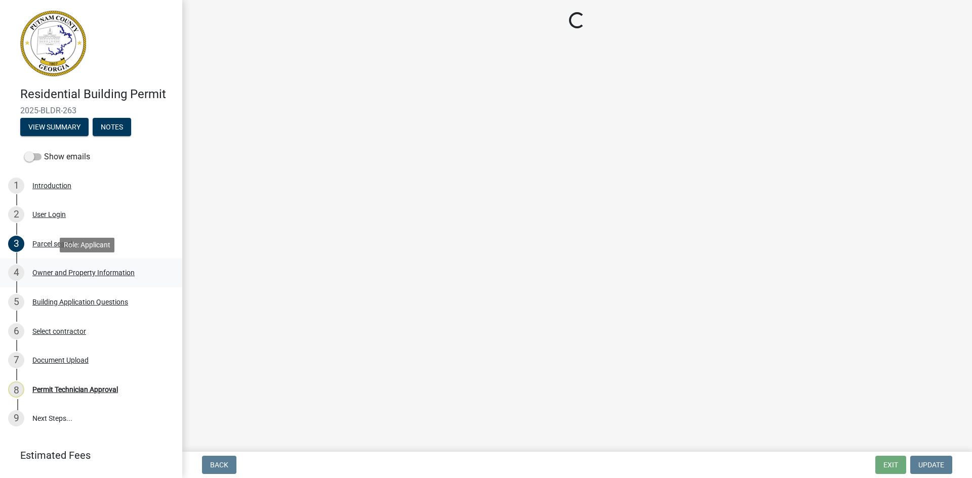
select select "78bfdc44-73ff-456e-a557-d4c99b9c08be"
select select "83394b22-4a11-496c-8e5c-75ade2e72faf"
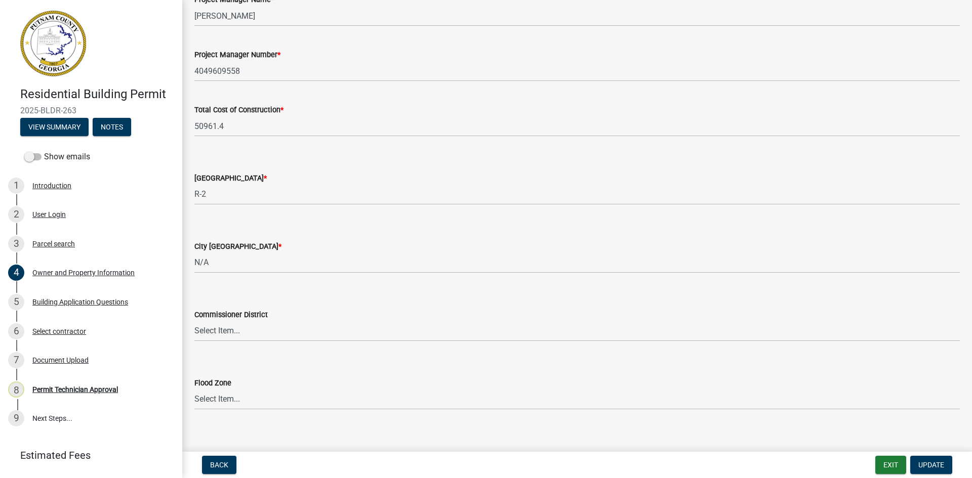
scroll to position [1641, 0]
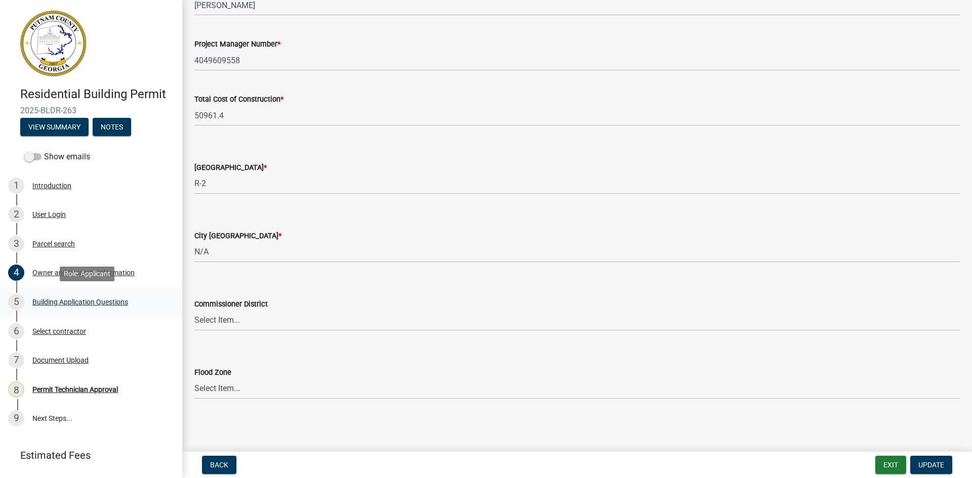
drag, startPoint x: 106, startPoint y: 301, endPoint x: 100, endPoint y: 304, distance: 6.3
click at [105, 301] on div "Building Application Questions" at bounding box center [80, 302] width 96 height 7
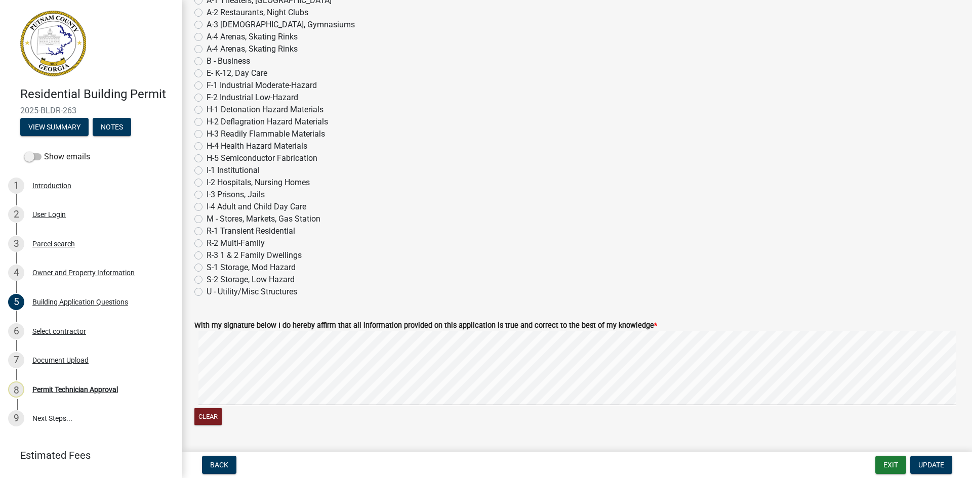
scroll to position [4187, 0]
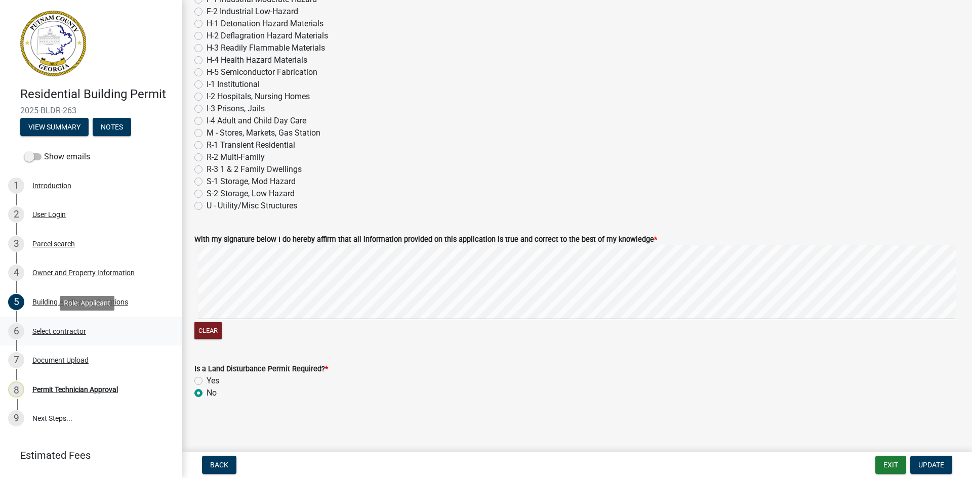
click at [78, 330] on div "Select contractor" at bounding box center [59, 331] width 54 height 7
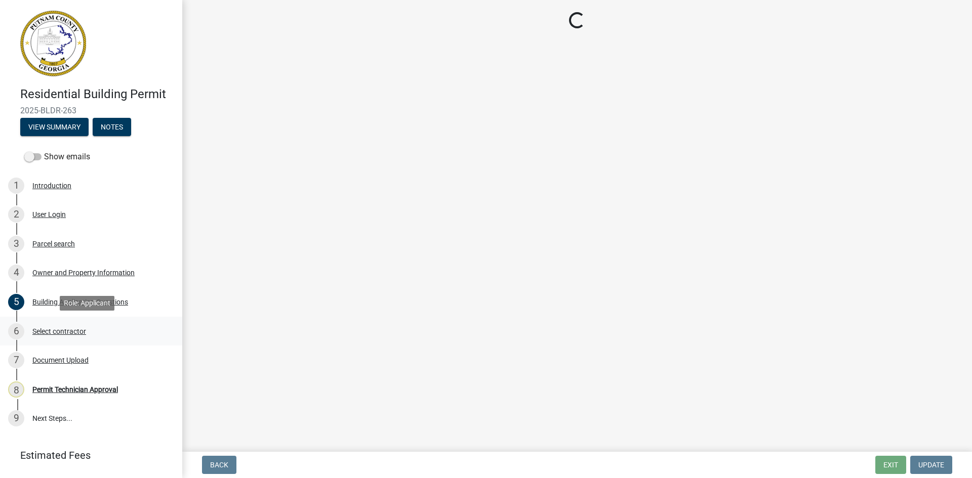
scroll to position [0, 0]
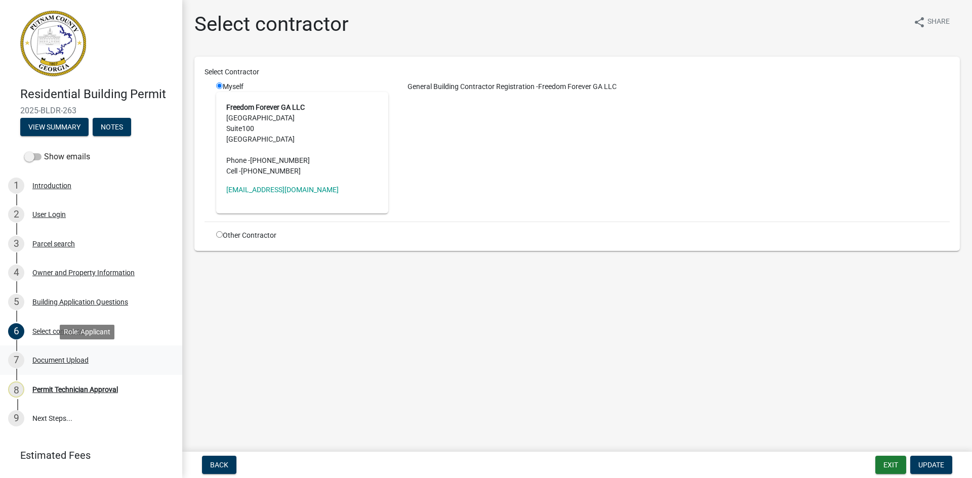
click at [72, 355] on div "7 Document Upload" at bounding box center [87, 360] width 158 height 16
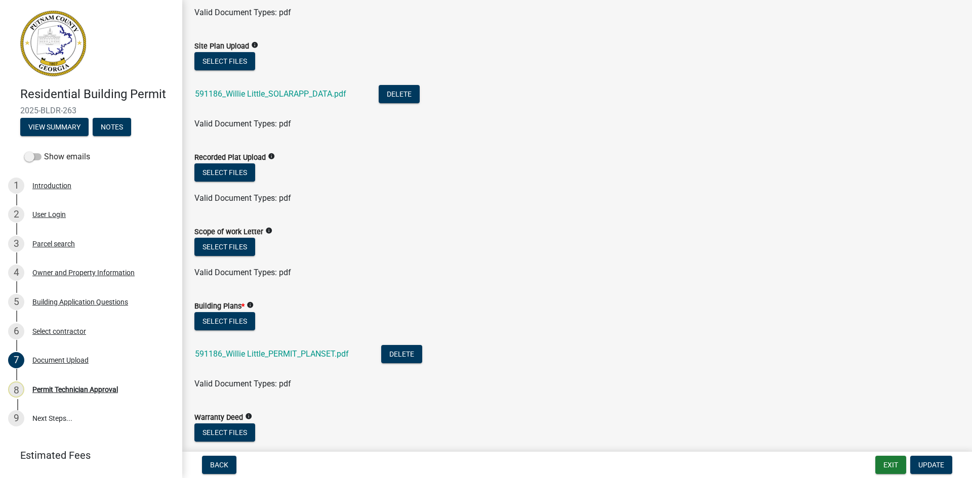
scroll to position [253, 0]
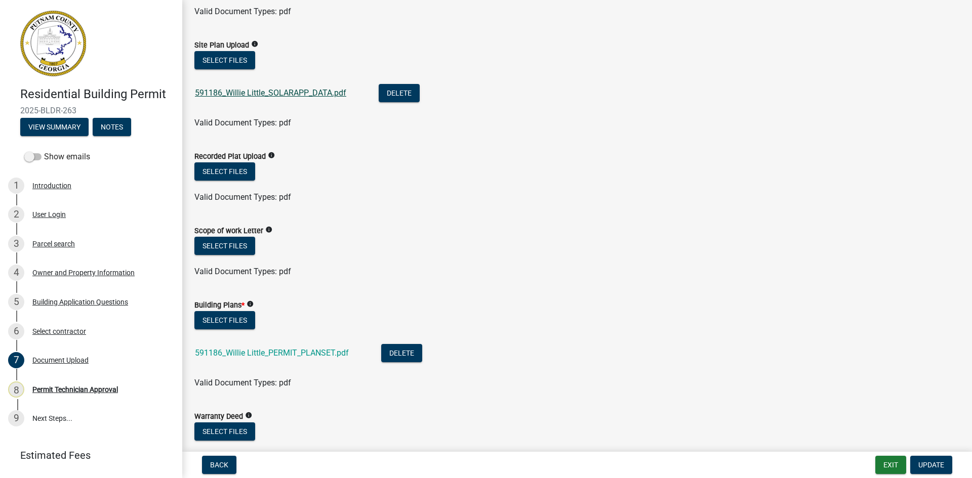
click at [303, 92] on link "591186_Willie Little_SOLARAPP_DATA.pdf" at bounding box center [270, 93] width 151 height 10
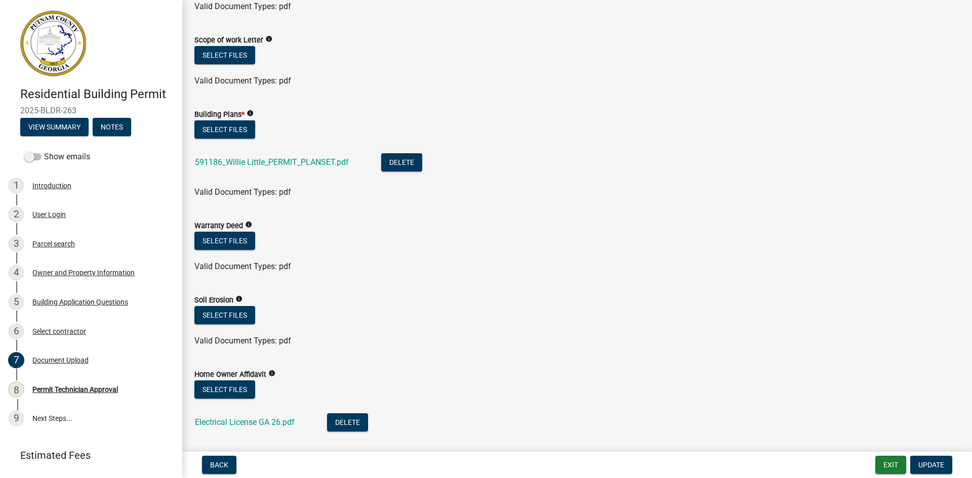
scroll to position [456, 0]
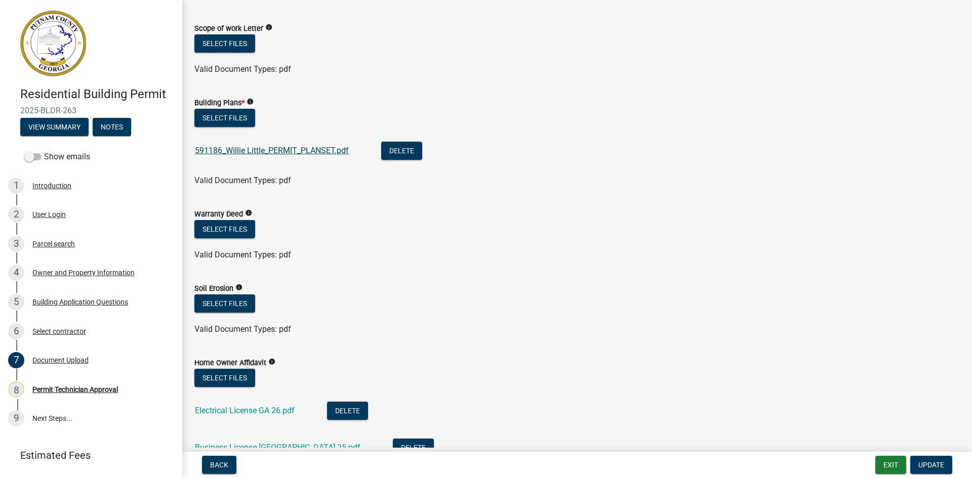
click at [298, 150] on link "591186_Willie Little_PERMIT_PLANSET.pdf" at bounding box center [272, 151] width 154 height 10
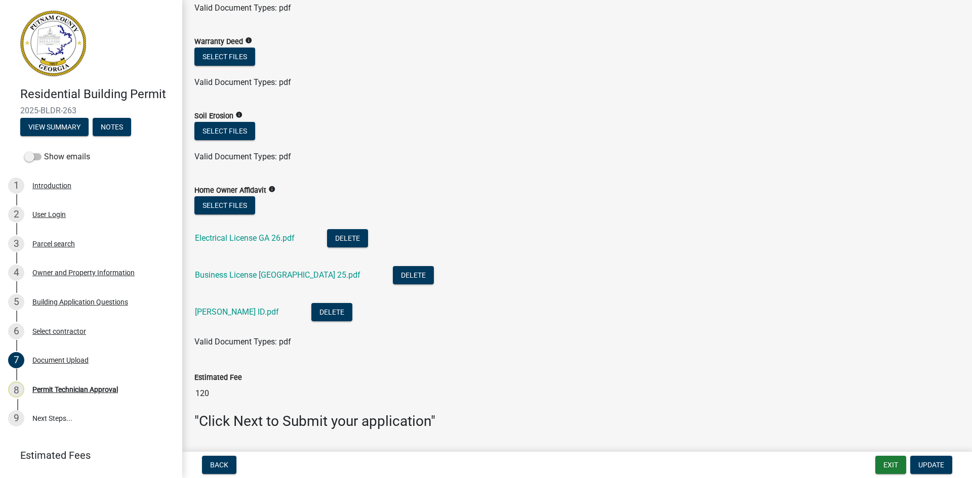
scroll to position [658, 0]
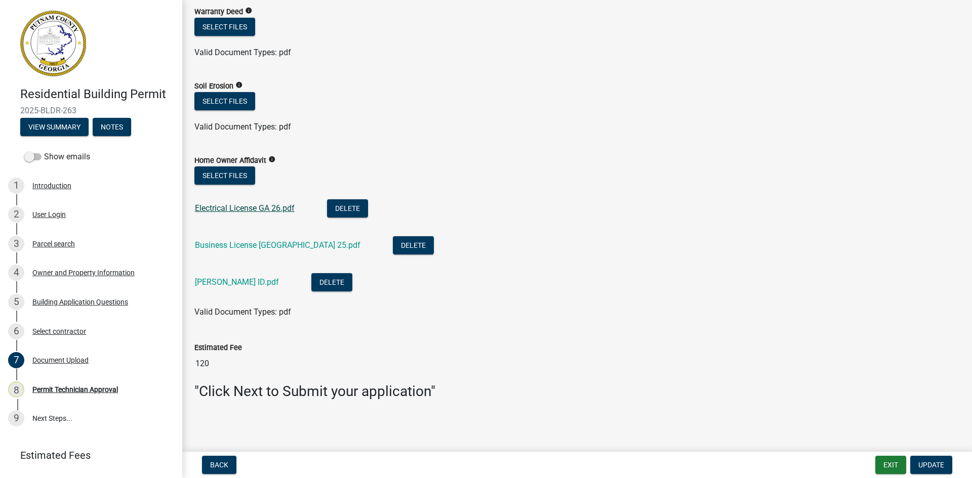
click at [277, 206] on link "Electrical License GA 26.pdf" at bounding box center [245, 209] width 100 height 10
click at [280, 245] on link "Business License Clayton County 25.pdf" at bounding box center [278, 245] width 166 height 10
click at [239, 280] on link "Matt Markham ID.pdf" at bounding box center [237, 282] width 84 height 10
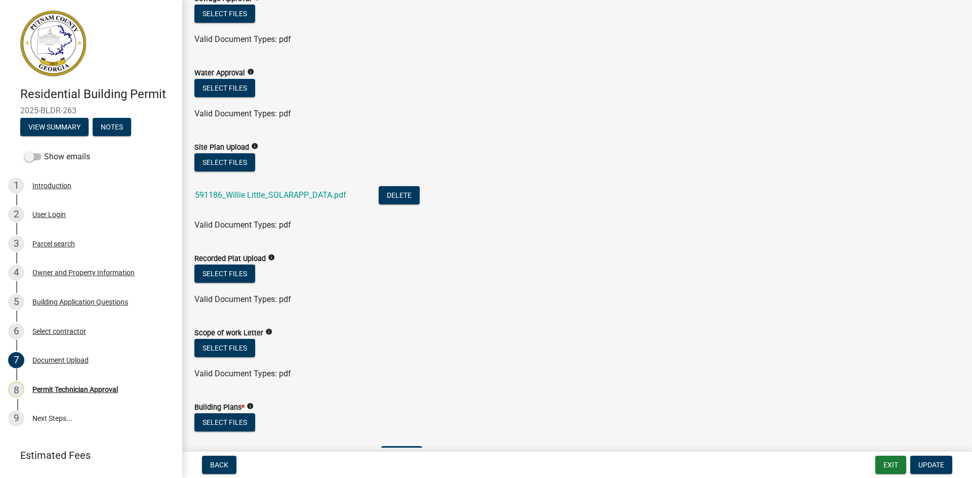
scroll to position [152, 0]
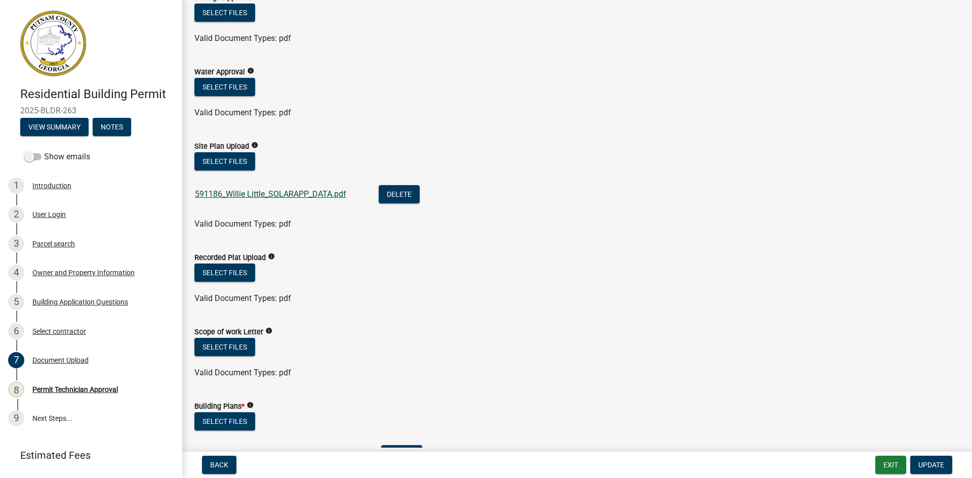
click at [321, 191] on link "591186_Willie Little_SOLARAPP_DATA.pdf" at bounding box center [270, 194] width 151 height 10
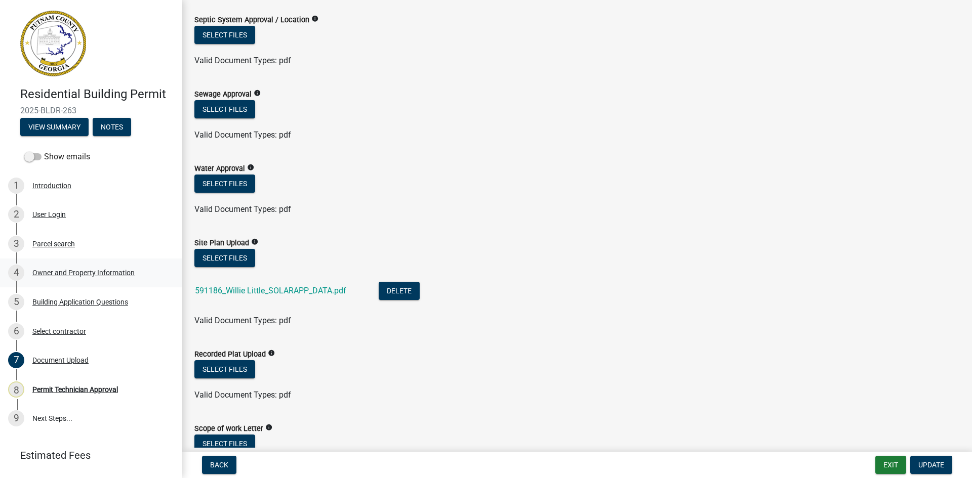
scroll to position [0, 0]
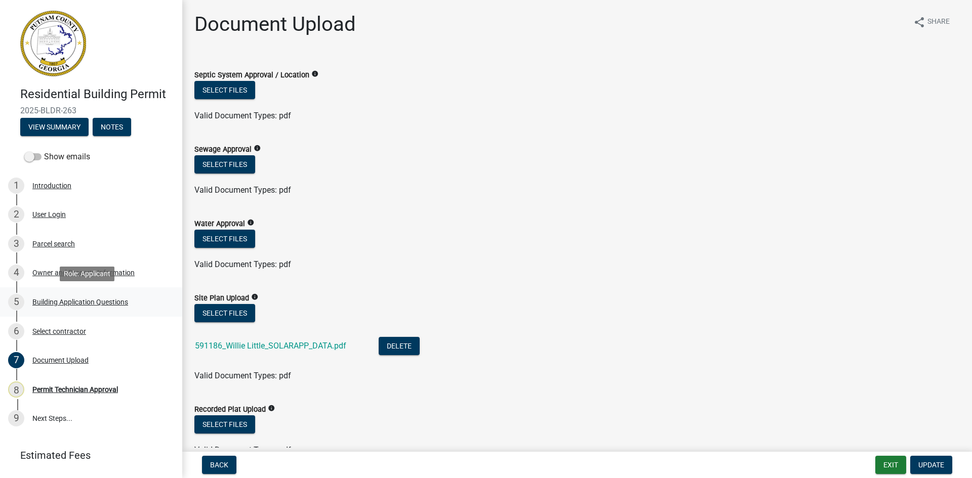
click at [94, 304] on div "Building Application Questions" at bounding box center [80, 302] width 96 height 7
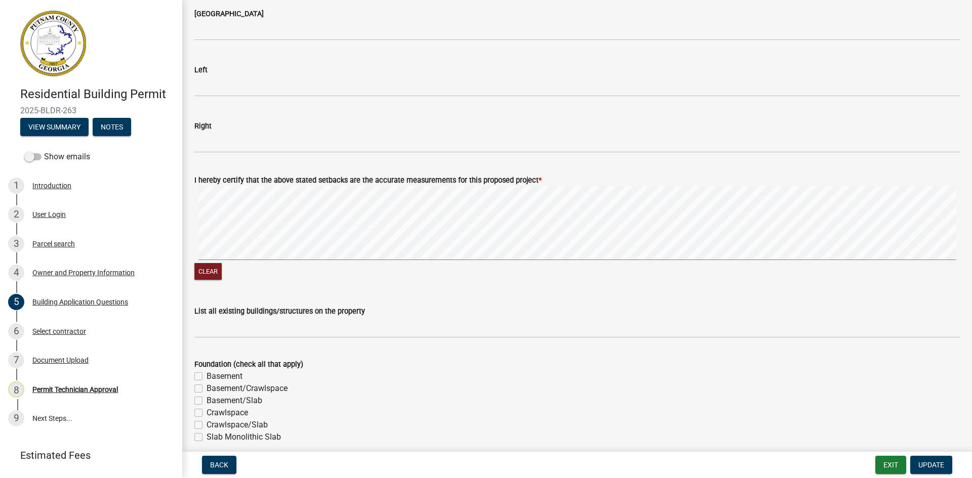
scroll to position [1671, 0]
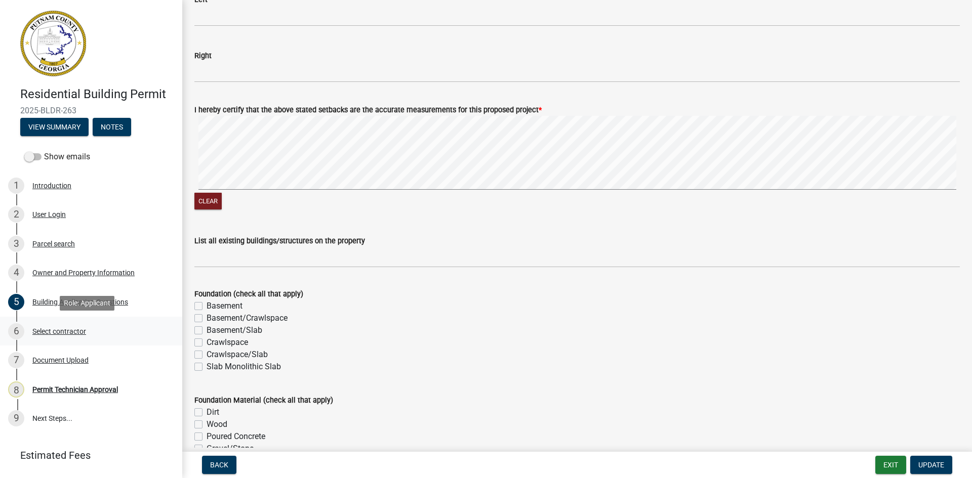
click at [78, 334] on div "Select contractor" at bounding box center [59, 331] width 54 height 7
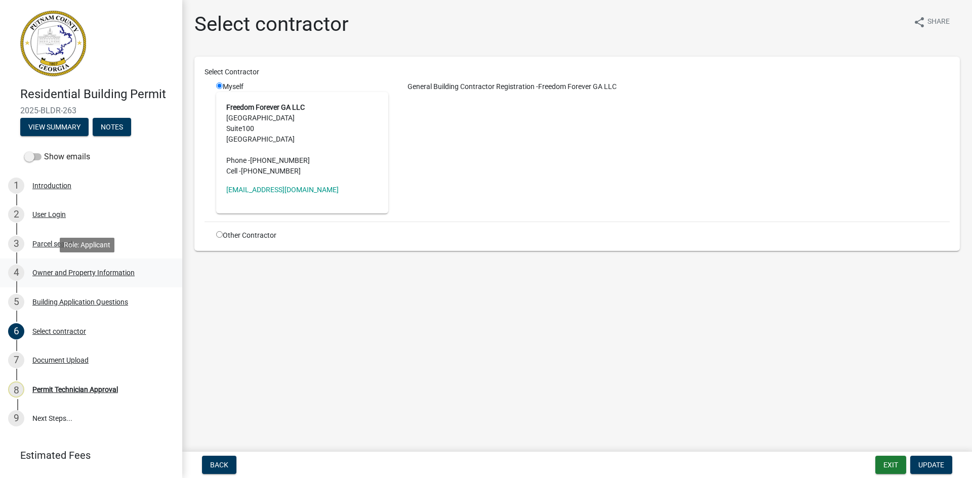
click at [96, 267] on div "4 Owner and Property Information" at bounding box center [87, 273] width 158 height 16
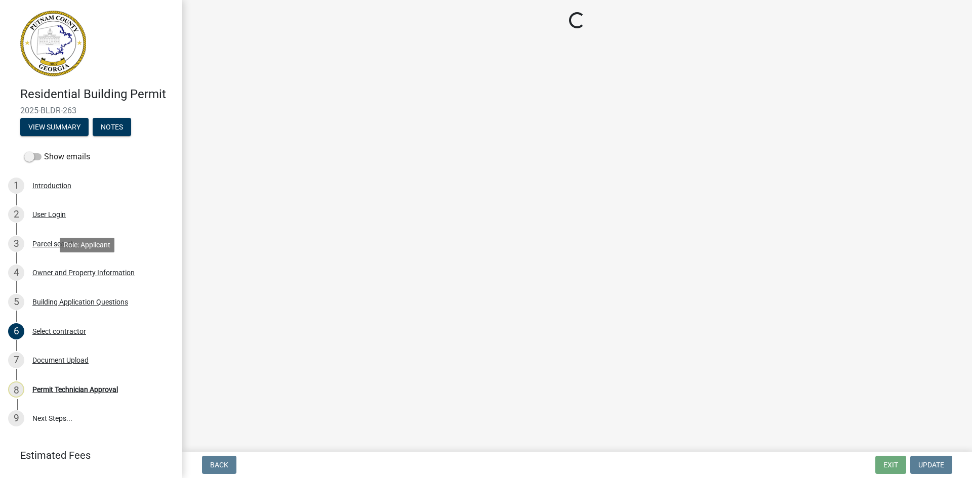
select select "78bfdc44-73ff-456e-a557-d4c99b9c08be"
select select "83394b22-4a11-496c-8e5c-75ade2e72faf"
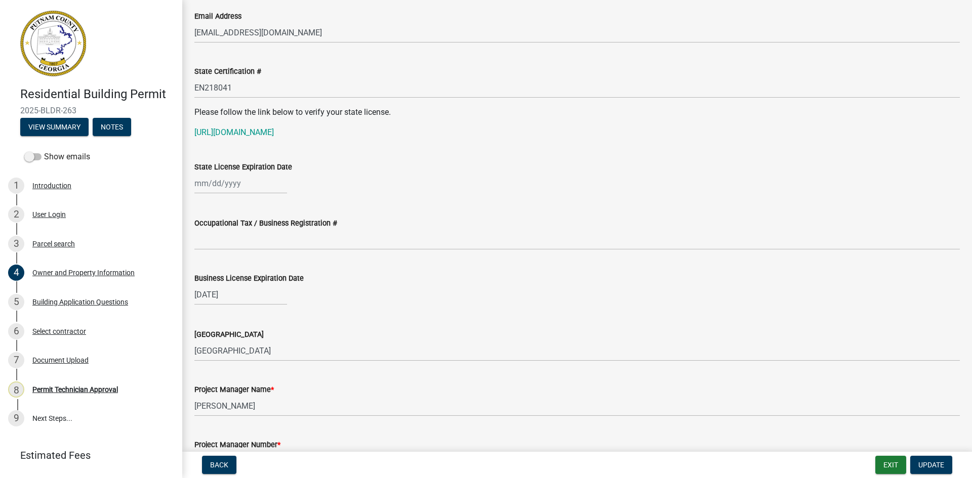
scroll to position [1164, 0]
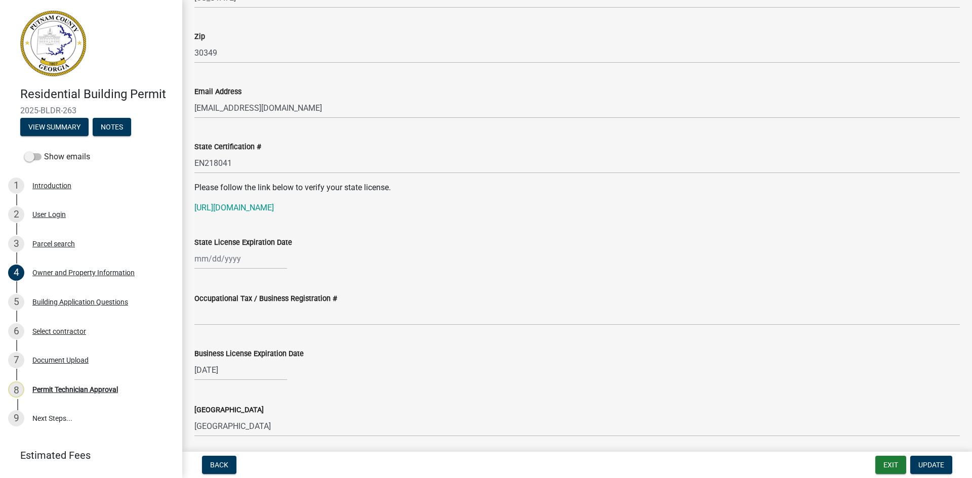
click at [221, 263] on div at bounding box center [240, 259] width 93 height 21
select select "9"
select select "2025"
type input "GA"
click at [221, 285] on select "Jan Feb Mar Apr May Jun Jul Aug Sep Oct Nov Dec" at bounding box center [235, 280] width 41 height 15
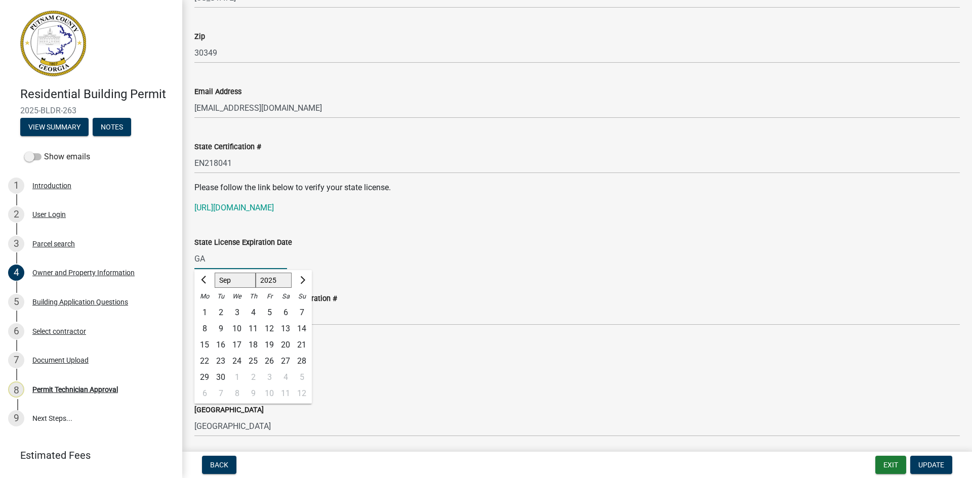
select select "12"
click at [215, 273] on select "Jan Feb Mar Apr May Jun Jul Aug Sep Oct Nov Dec" at bounding box center [235, 280] width 41 height 15
click at [234, 373] on div "31" at bounding box center [237, 378] width 16 height 16
type input "12/31/2025"
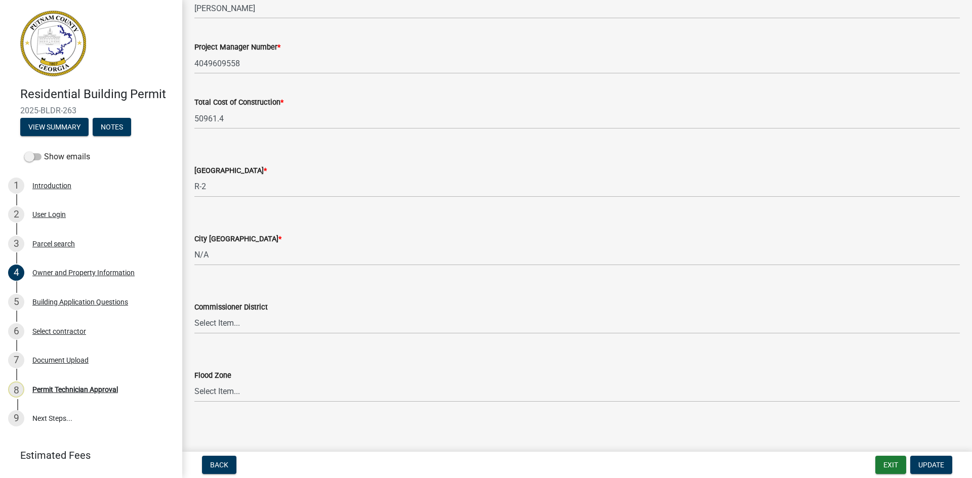
scroll to position [1641, 0]
drag, startPoint x: 929, startPoint y: 462, endPoint x: 917, endPoint y: 460, distance: 11.8
click at [928, 462] on span "Update" at bounding box center [931, 465] width 26 height 8
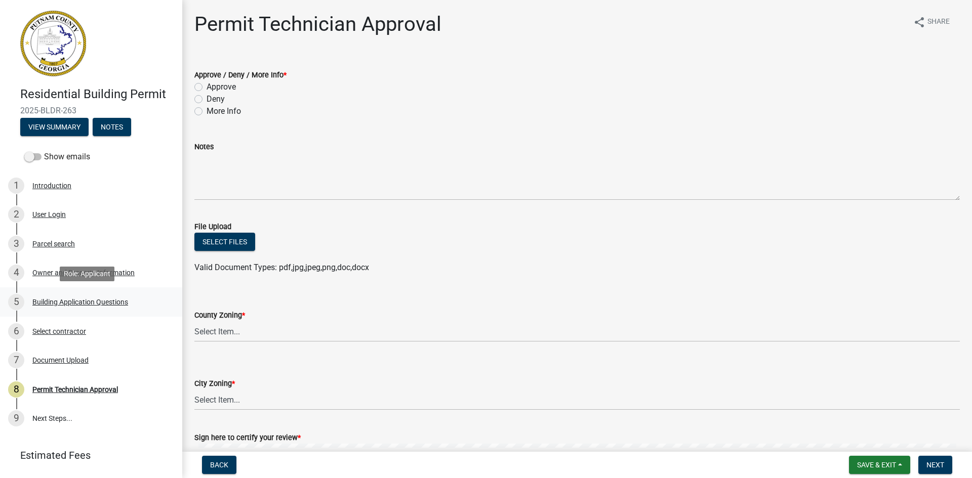
click at [94, 303] on div "Building Application Questions" at bounding box center [80, 302] width 96 height 7
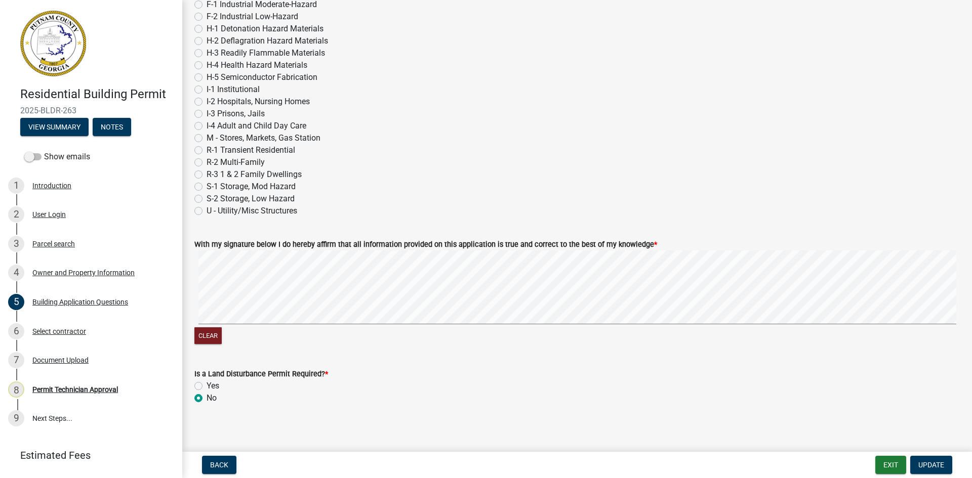
scroll to position [4187, 0]
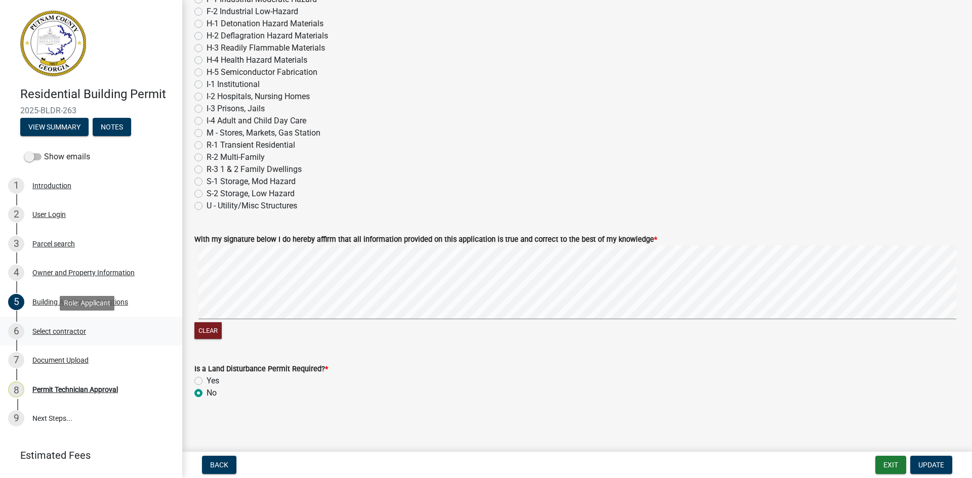
drag, startPoint x: 58, startPoint y: 331, endPoint x: 66, endPoint y: 345, distance: 16.1
click at [59, 331] on div "Select contractor" at bounding box center [59, 331] width 54 height 7
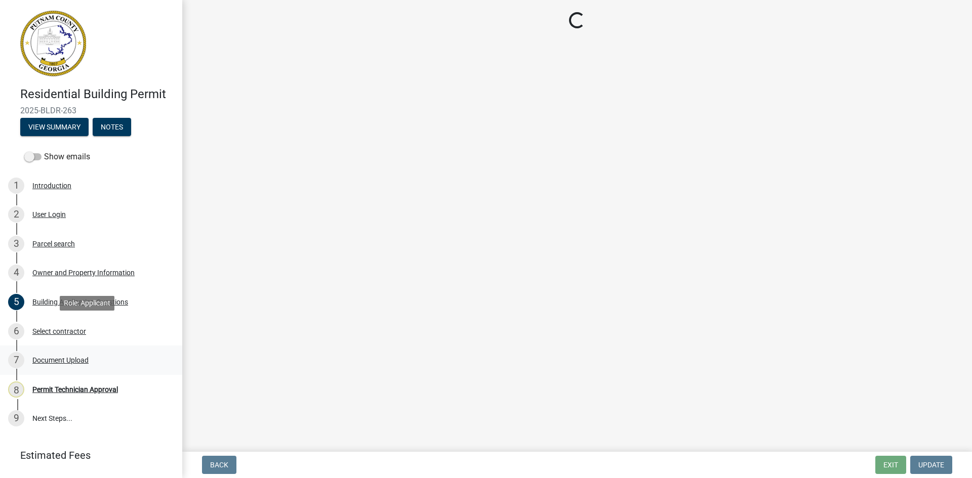
scroll to position [0, 0]
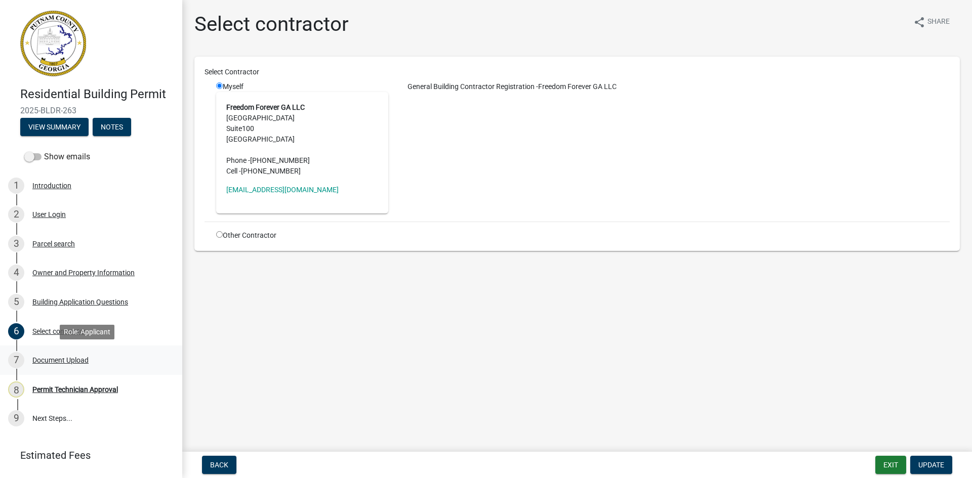
click at [71, 361] on div "Document Upload" at bounding box center [60, 360] width 56 height 7
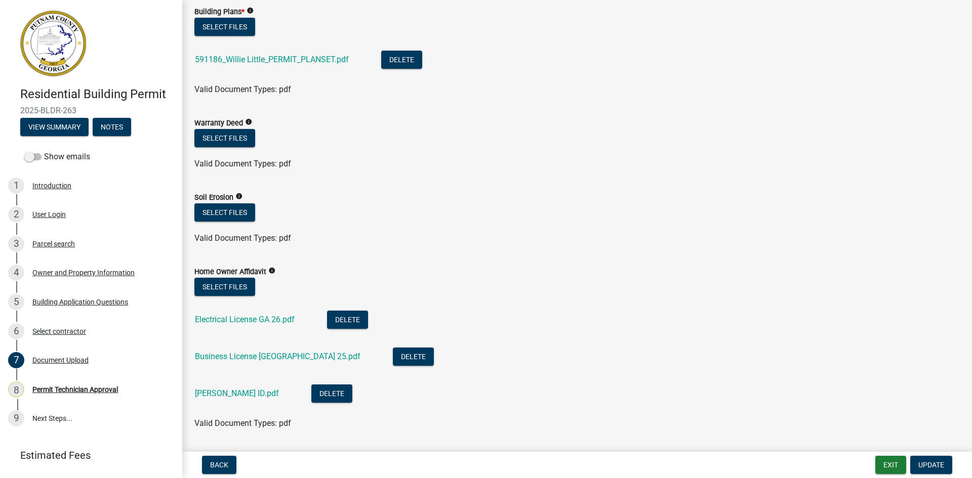
scroll to position [658, 0]
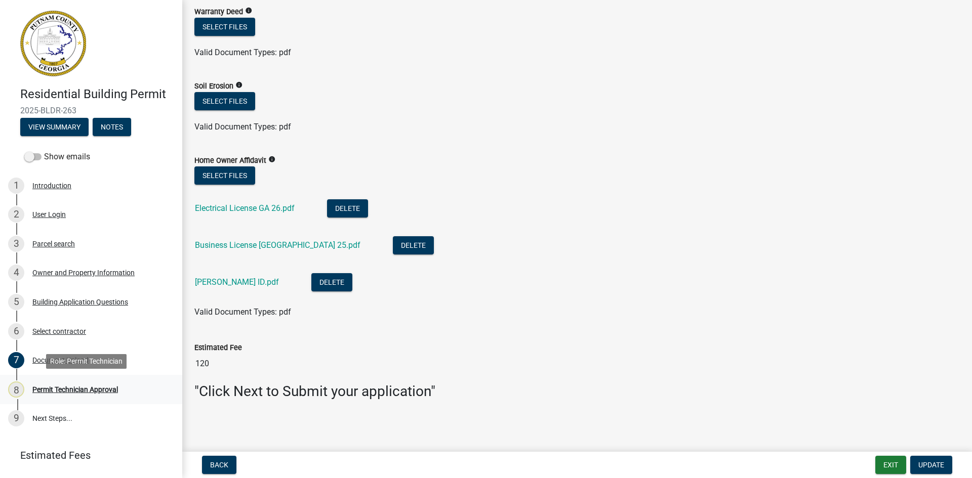
click at [58, 386] on div "Permit Technician Approval" at bounding box center [75, 389] width 86 height 7
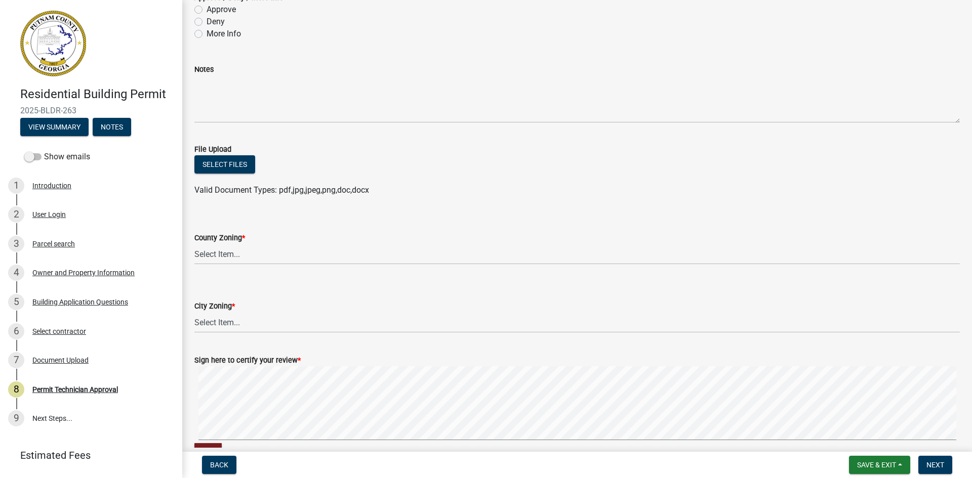
scroll to position [141, 0]
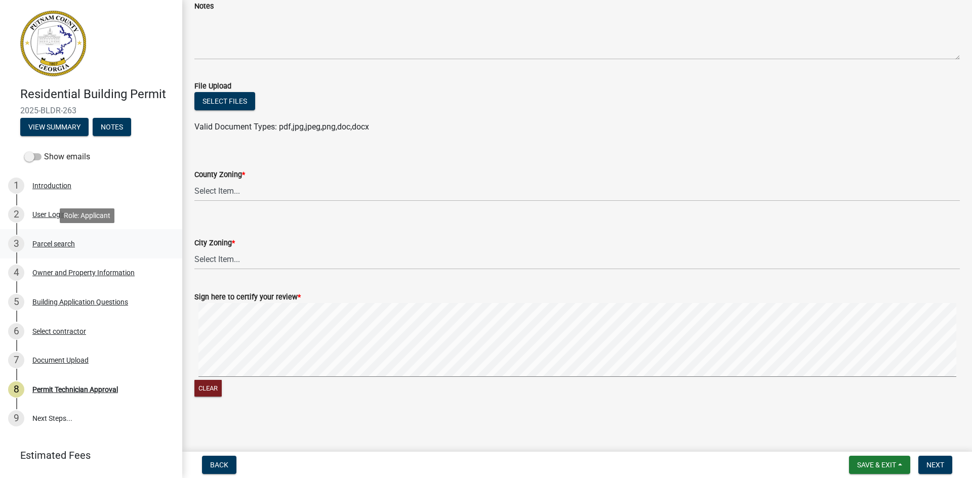
click at [53, 245] on div "Parcel search" at bounding box center [53, 243] width 43 height 7
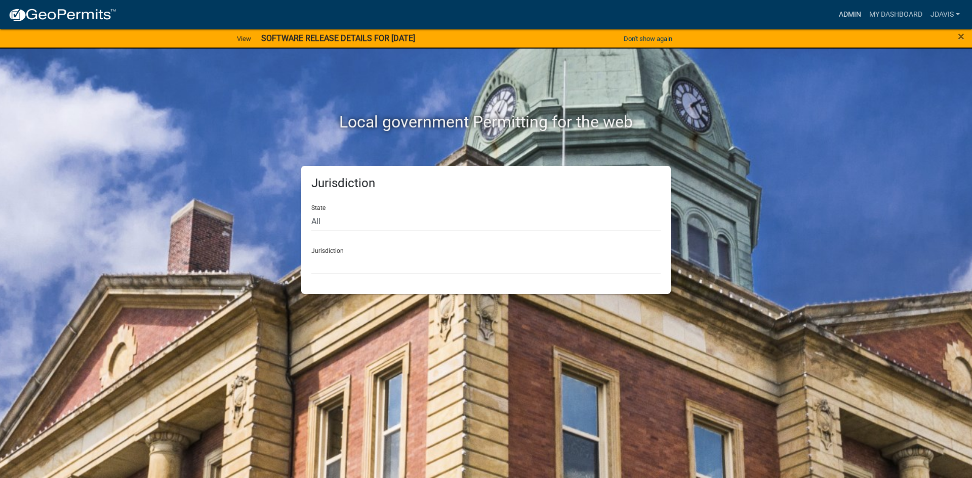
click at [853, 15] on link "Admin" at bounding box center [850, 14] width 30 height 19
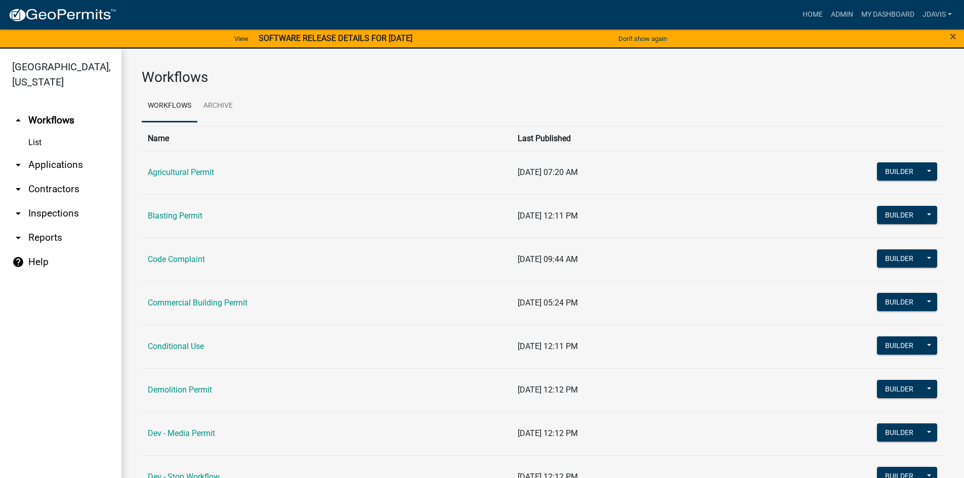
click at [57, 165] on link "arrow_drop_down Applications" at bounding box center [61, 165] width 122 height 24
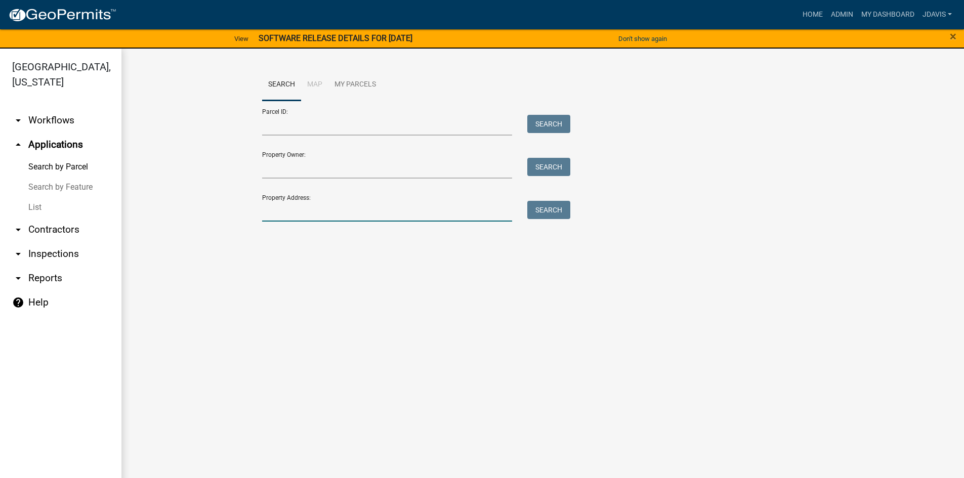
click at [281, 214] on input "Property Address:" at bounding box center [387, 211] width 251 height 21
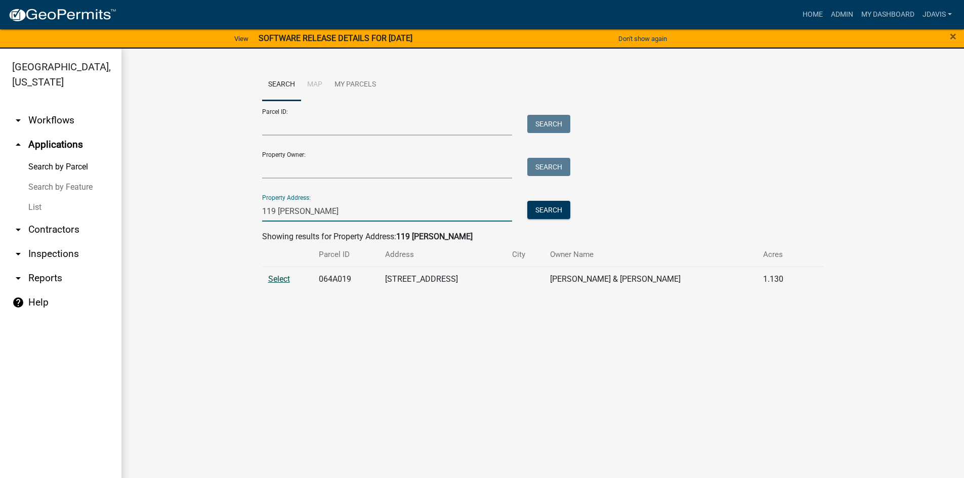
type input "119 [PERSON_NAME]"
click at [272, 278] on span "Select" at bounding box center [279, 279] width 22 height 10
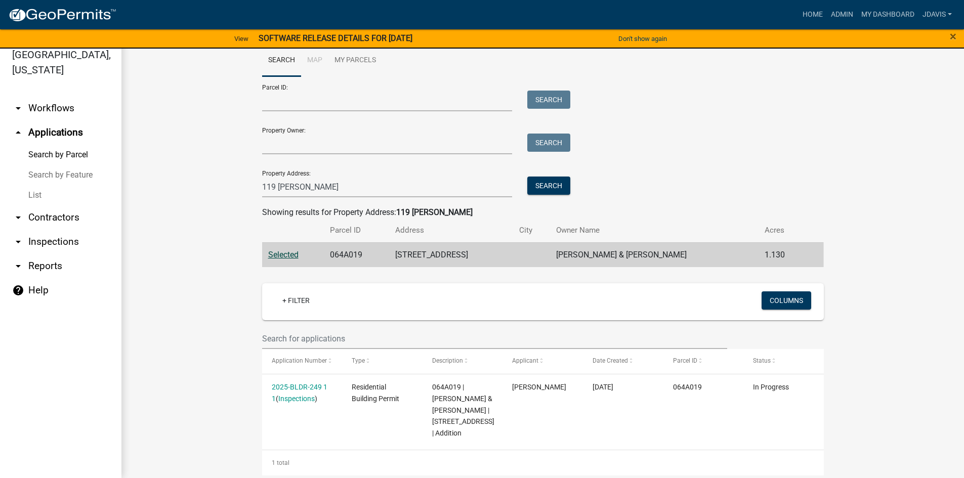
scroll to position [19, 0]
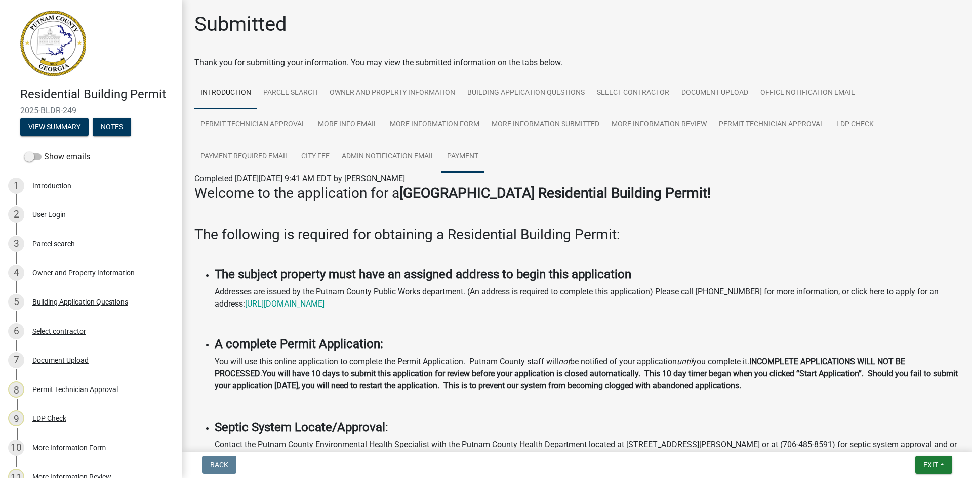
click at [466, 152] on link "Payment" at bounding box center [463, 157] width 44 height 32
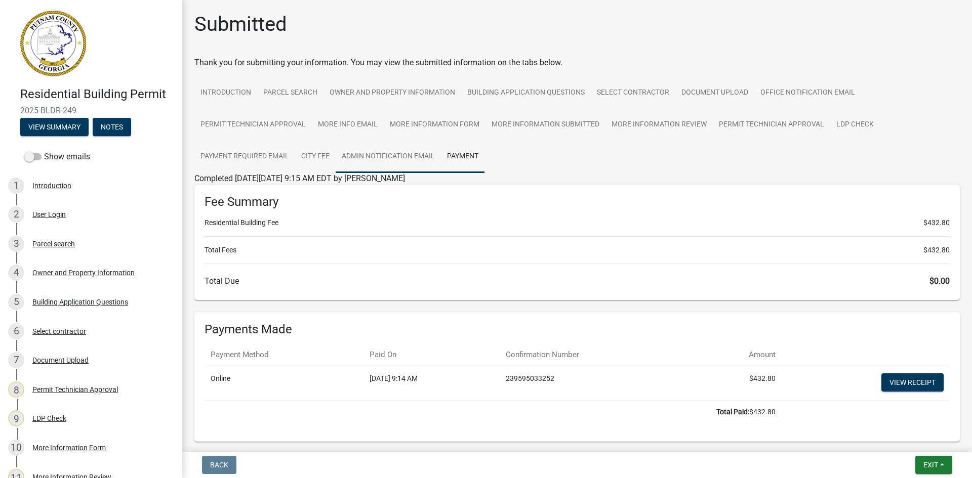
click at [408, 165] on link "Admin Notification Email" at bounding box center [388, 157] width 105 height 32
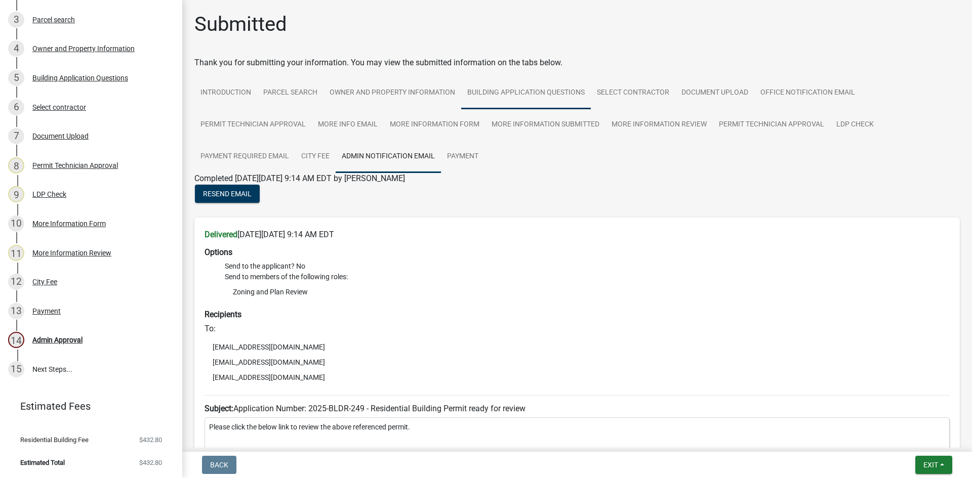
click at [542, 83] on link "Building Application Questions" at bounding box center [526, 93] width 130 height 32
